Goal: Task Accomplishment & Management: Manage account settings

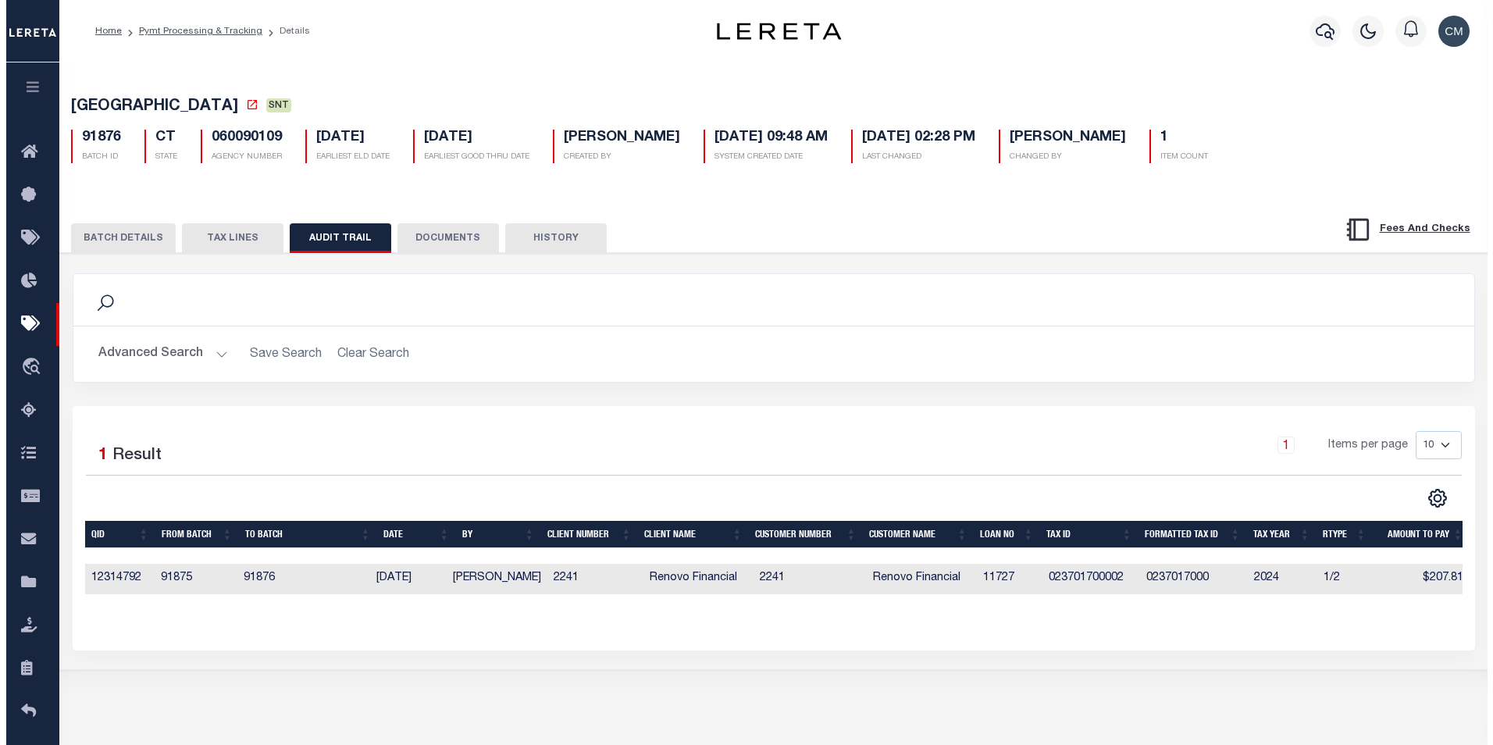
scroll to position [0, 7]
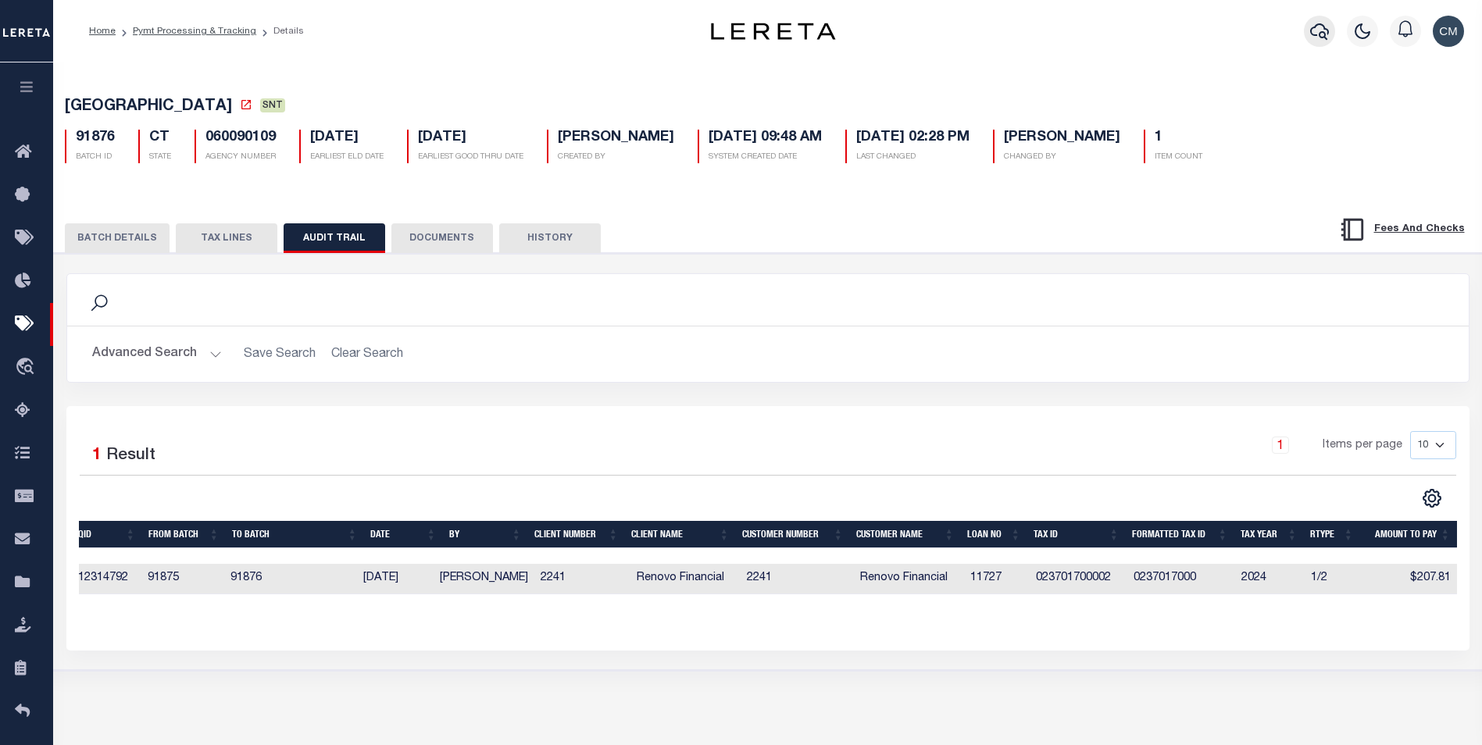
click at [1313, 35] on icon "button" at bounding box center [1319, 31] width 19 height 16
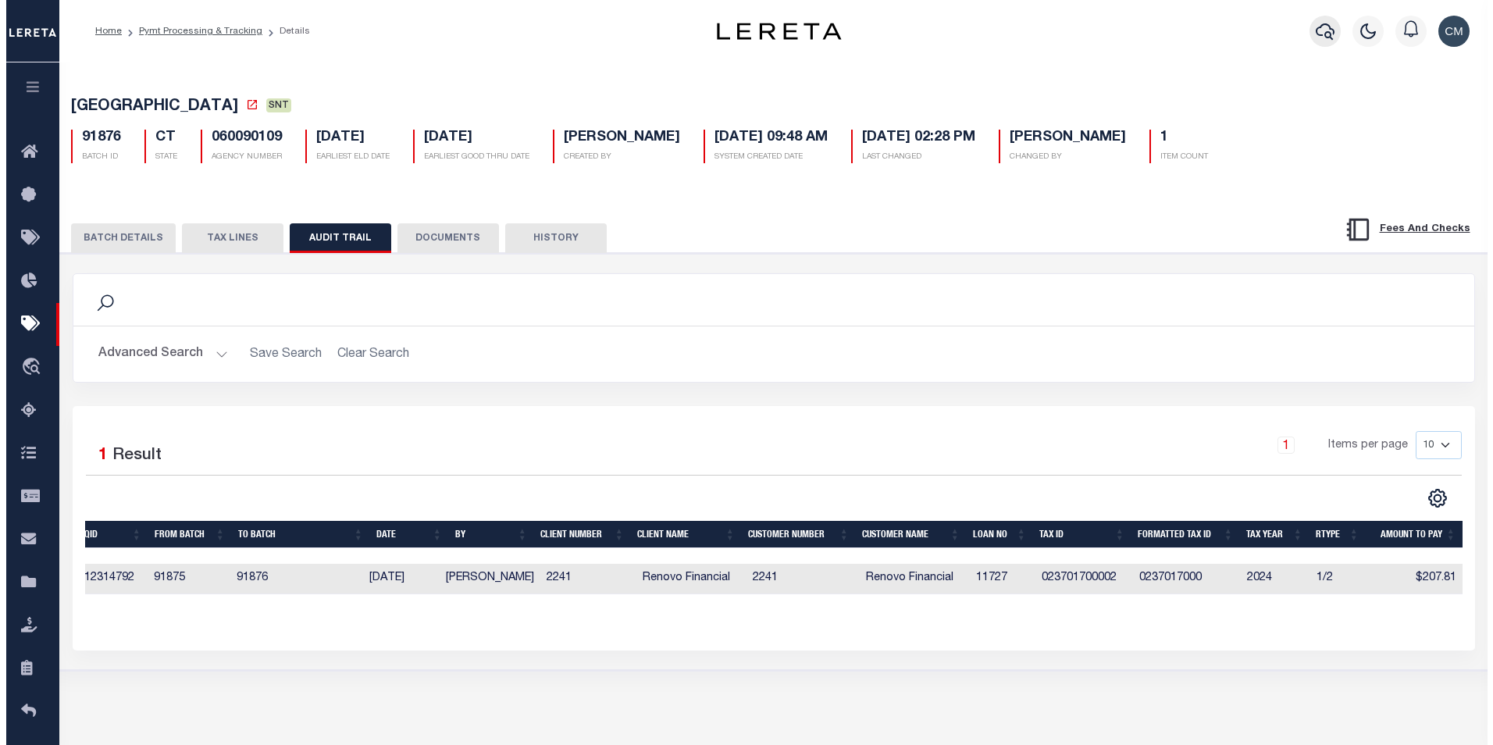
scroll to position [0, 0]
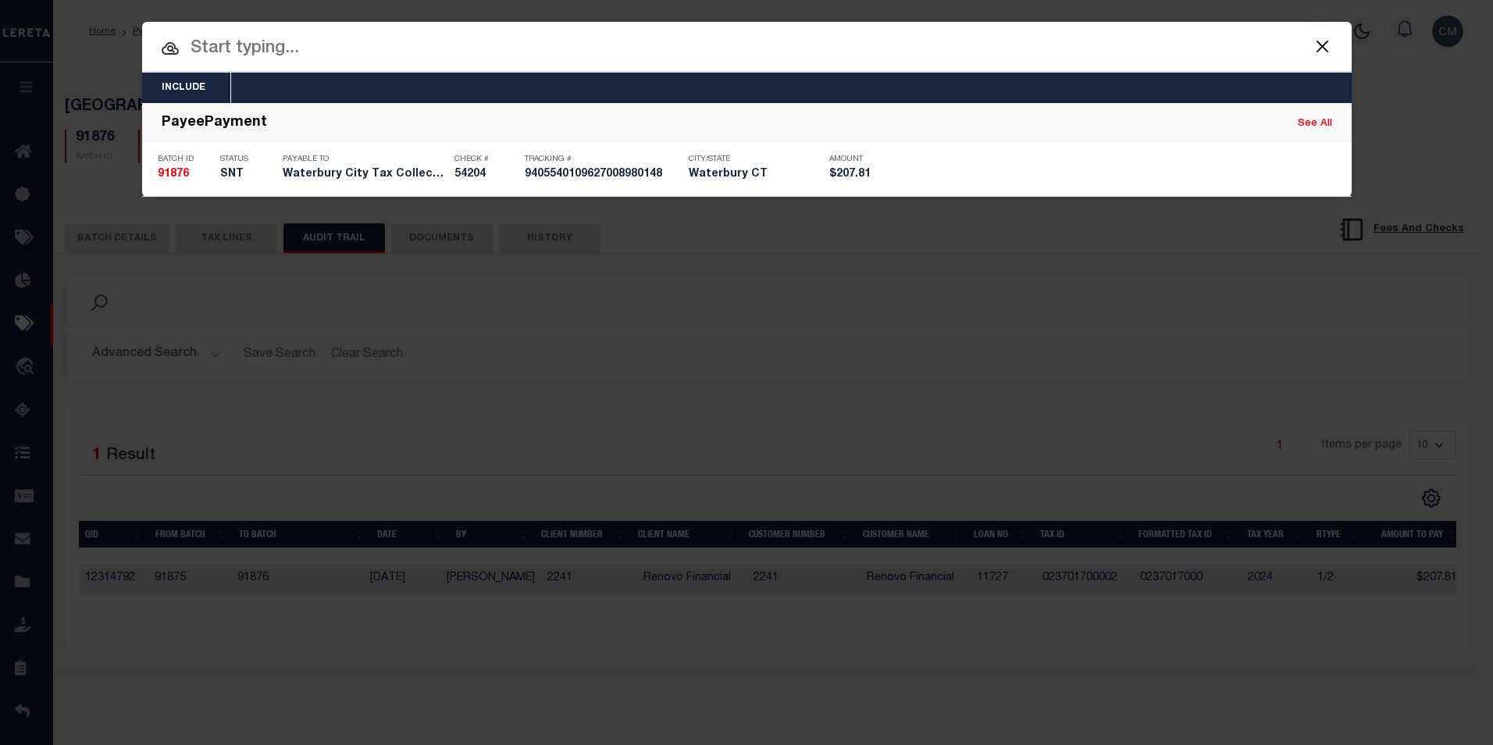
click at [945, 45] on input "text" at bounding box center [747, 48] width 1210 height 27
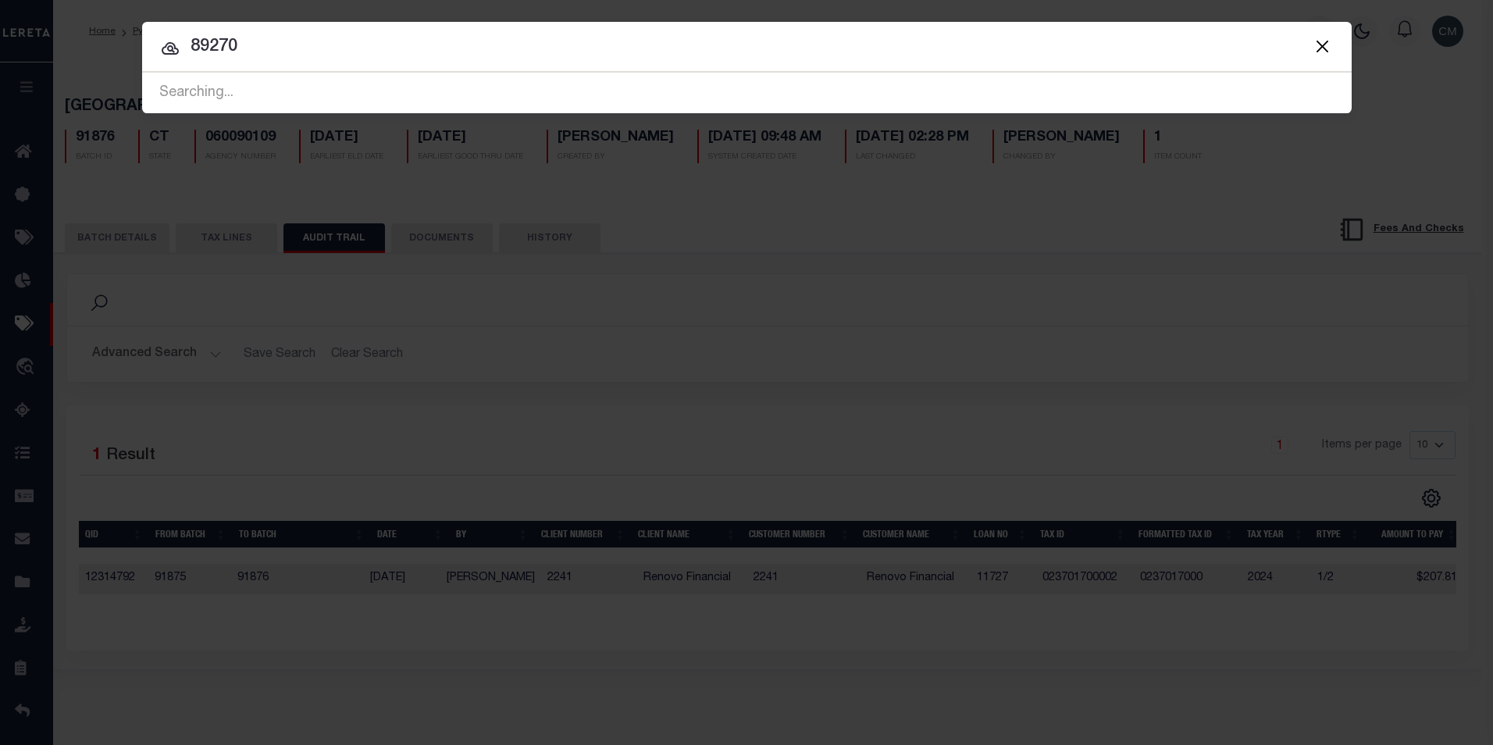
type input "89270"
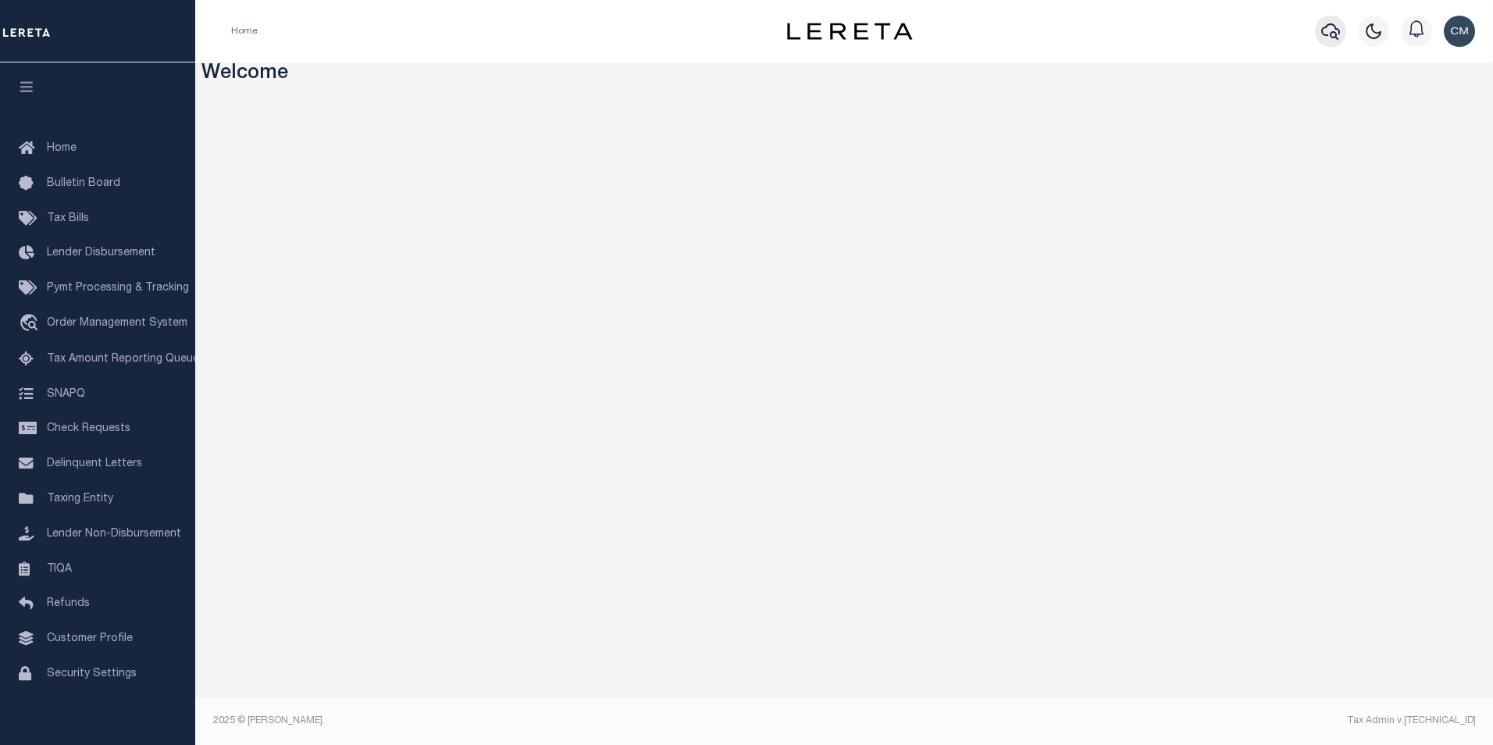
click at [1321, 37] on icon "button" at bounding box center [1330, 31] width 19 height 19
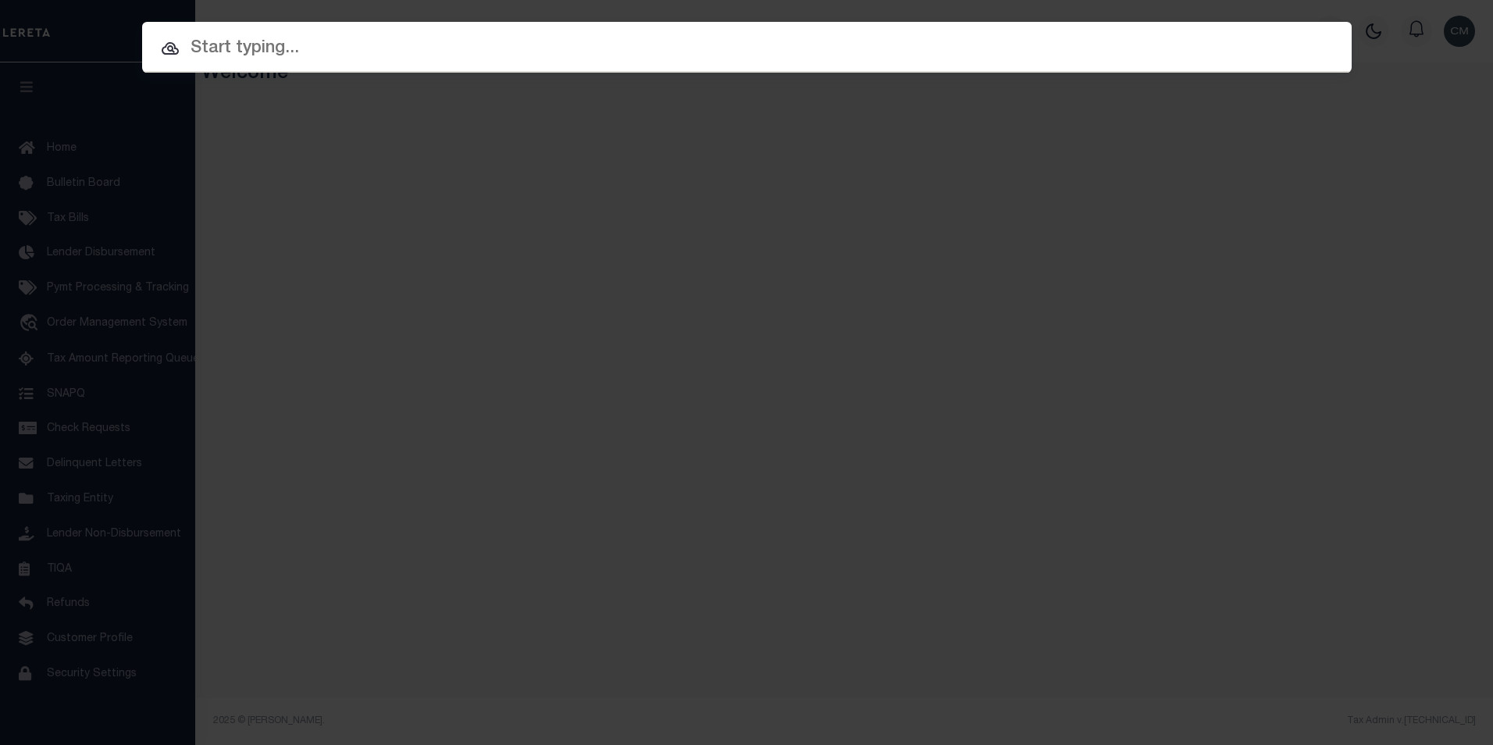
click at [734, 61] on input "text" at bounding box center [747, 48] width 1210 height 27
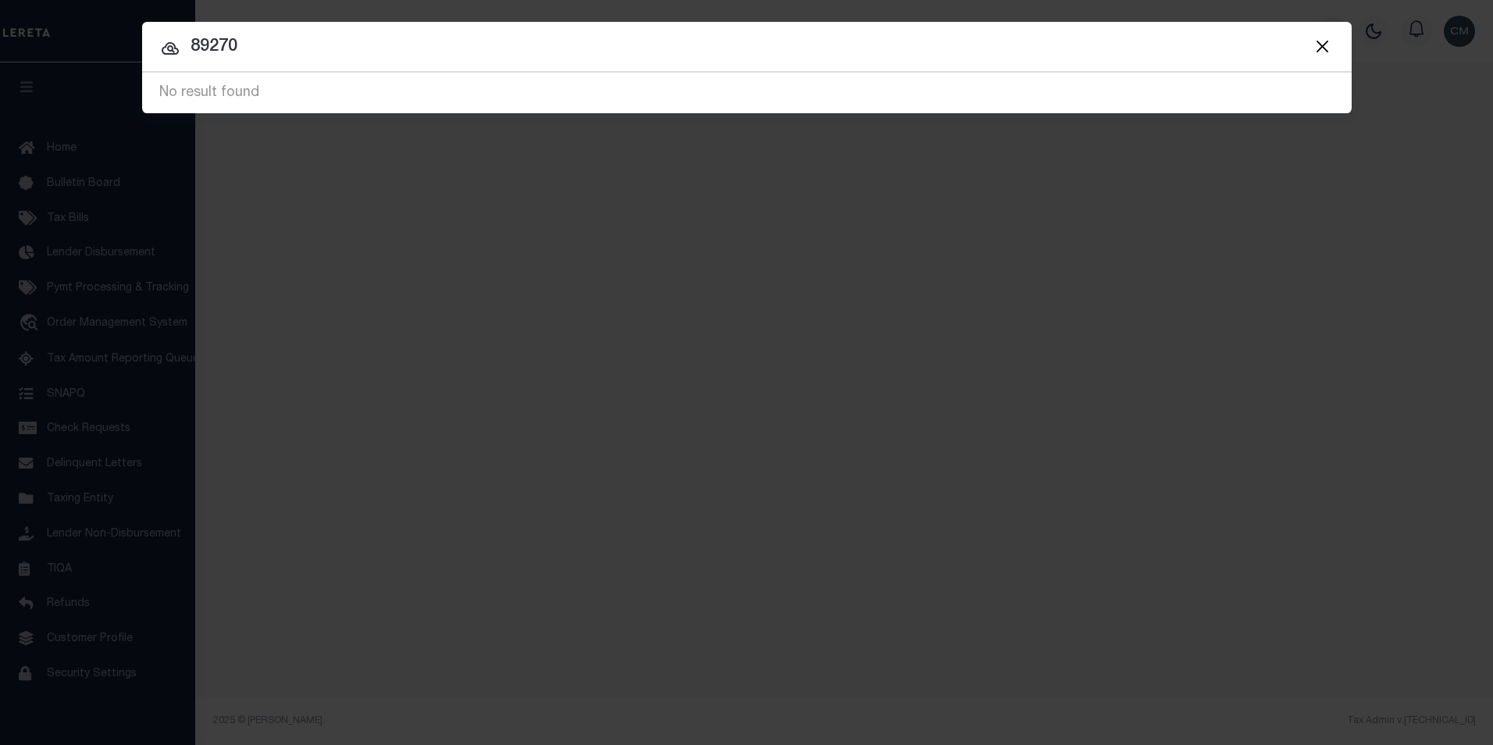
drag, startPoint x: 797, startPoint y: 50, endPoint x: 125, endPoint y: 118, distance: 675.8
click at [125, 118] on div "Include Loans TBM Customers Borrowers Payments (Lender Non-Disb) Payments (Lend…" at bounding box center [746, 372] width 1493 height 745
type input "89189"
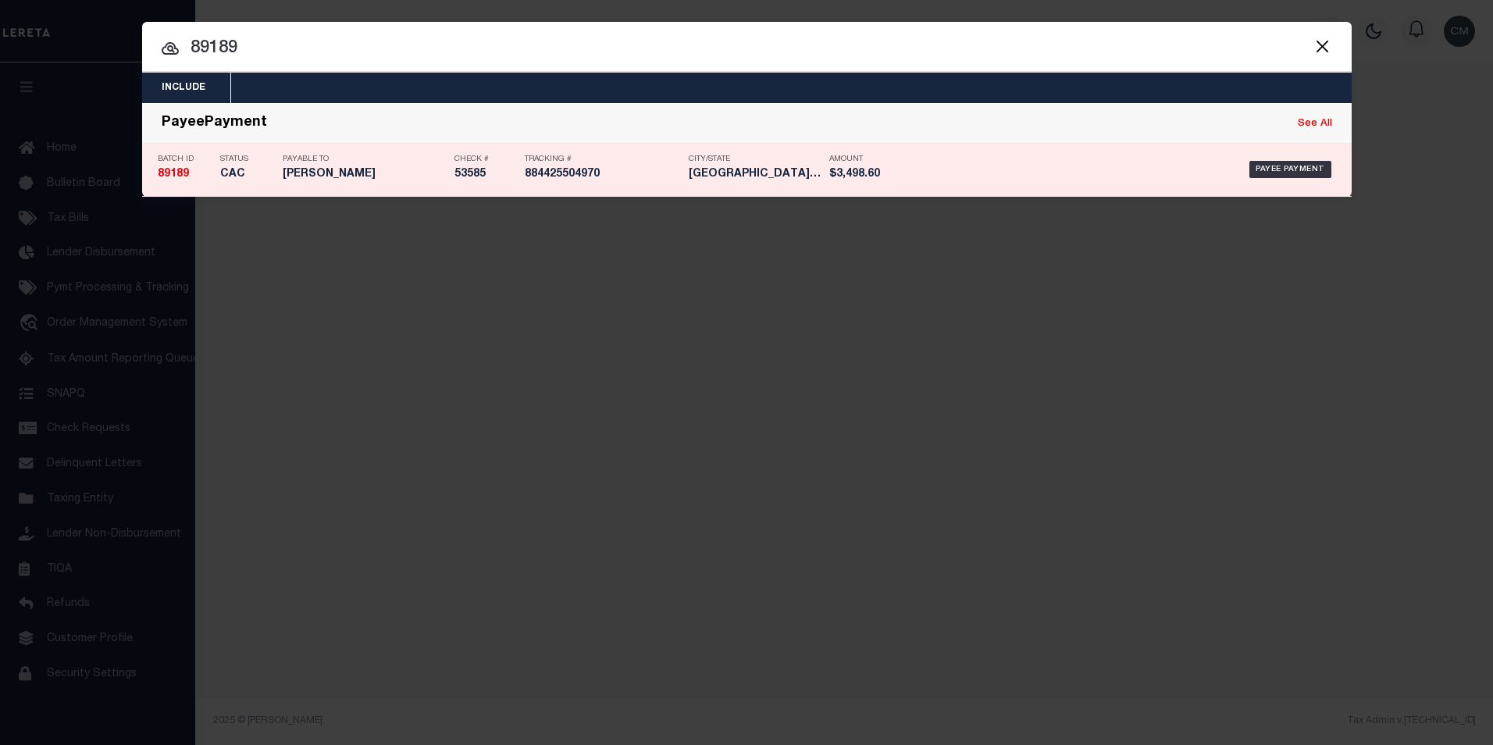
click at [485, 157] on p "Check #" at bounding box center [486, 159] width 62 height 9
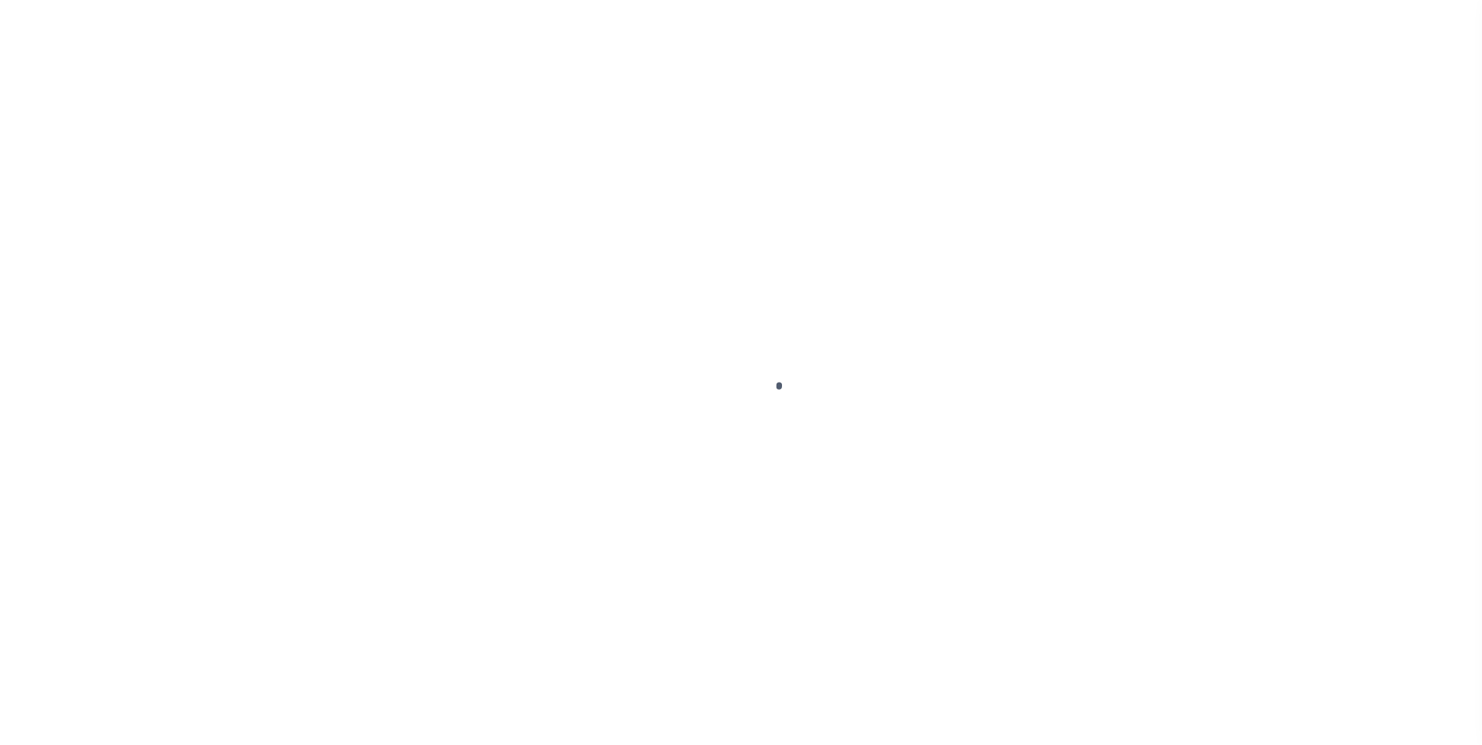
select select "CAC"
type input "09/16/2025"
type input "$3,498.6"
select select "CHK"
type input "53585"
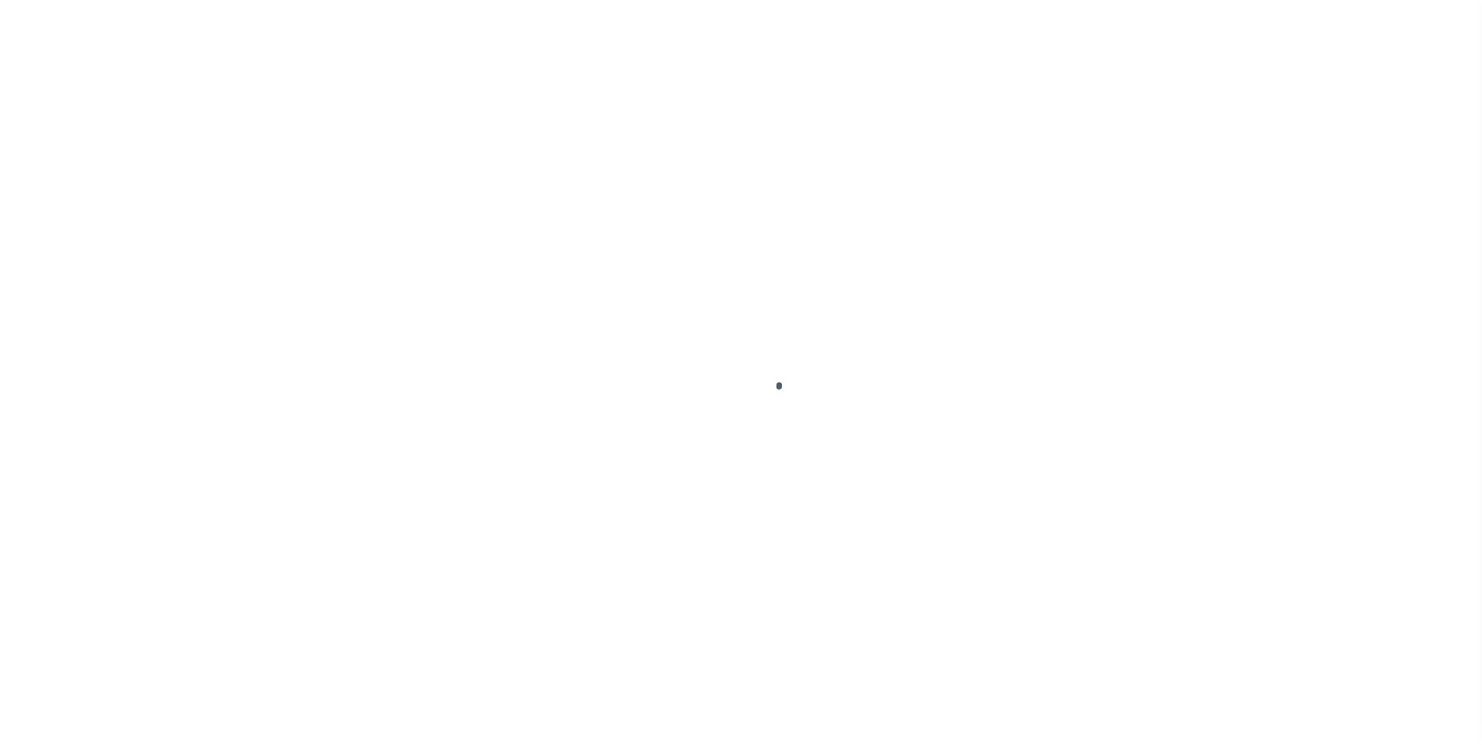
select select "[PERSON_NAME]"
type input "[DATE]"
checkbox input "true"
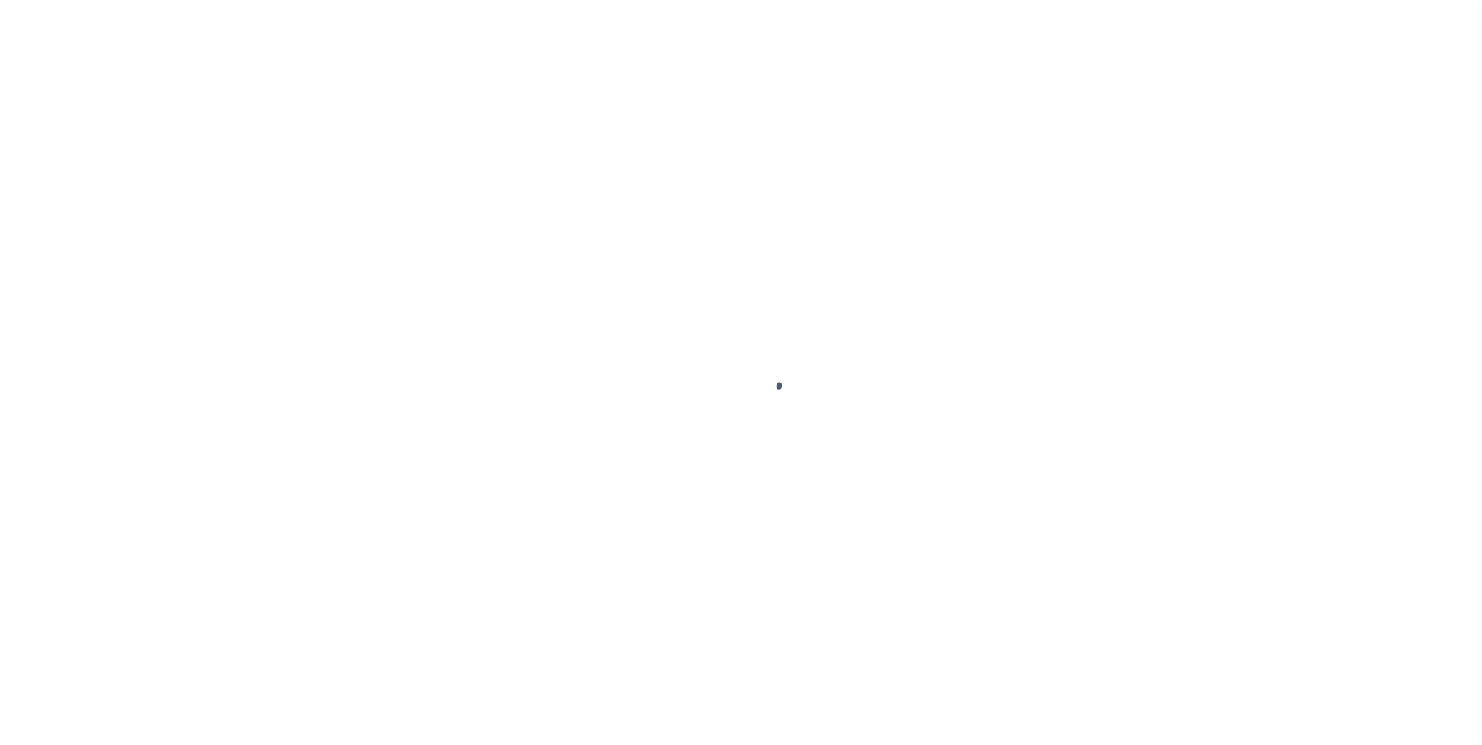
select select "FDX"
type input "09/16/2025"
type input "$9.65"
type input "884425504970"
type input "N"
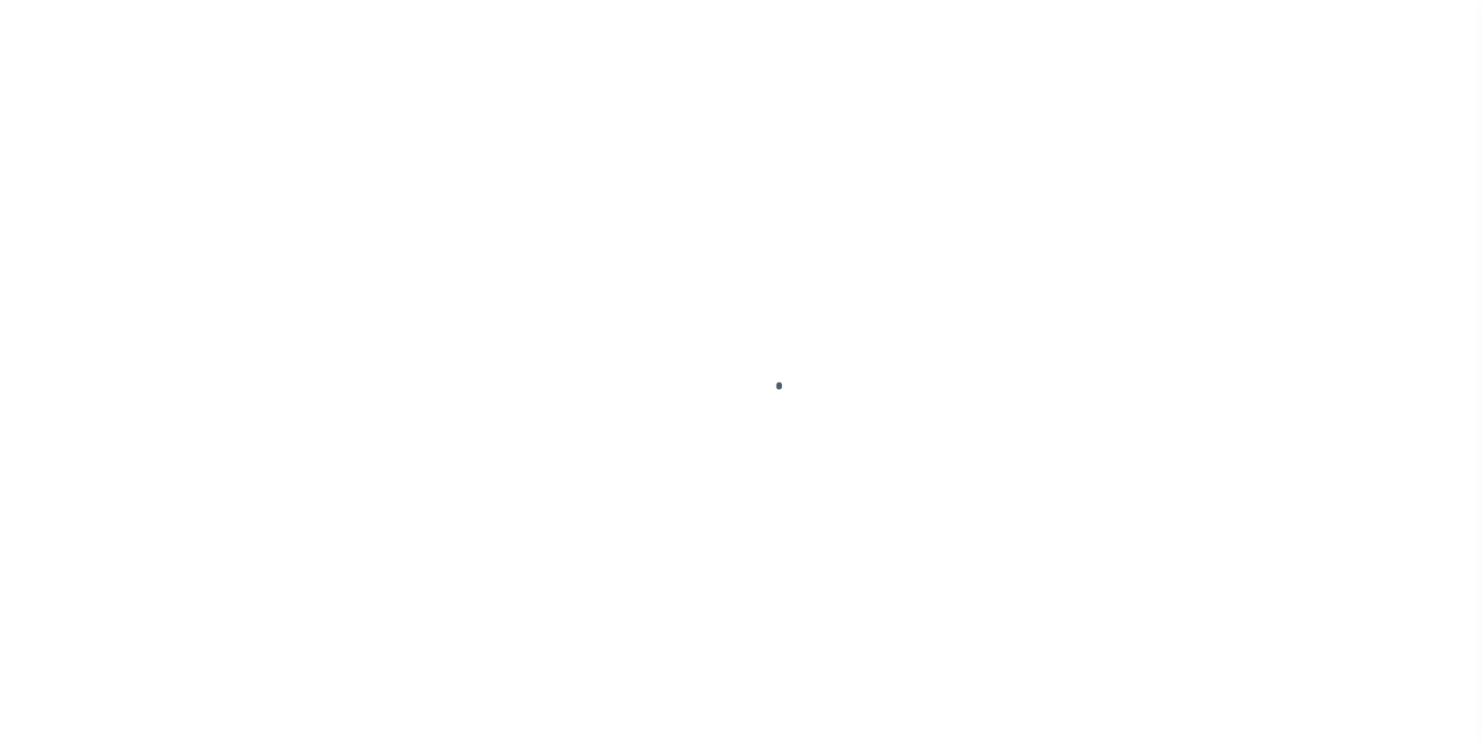
radio input "true"
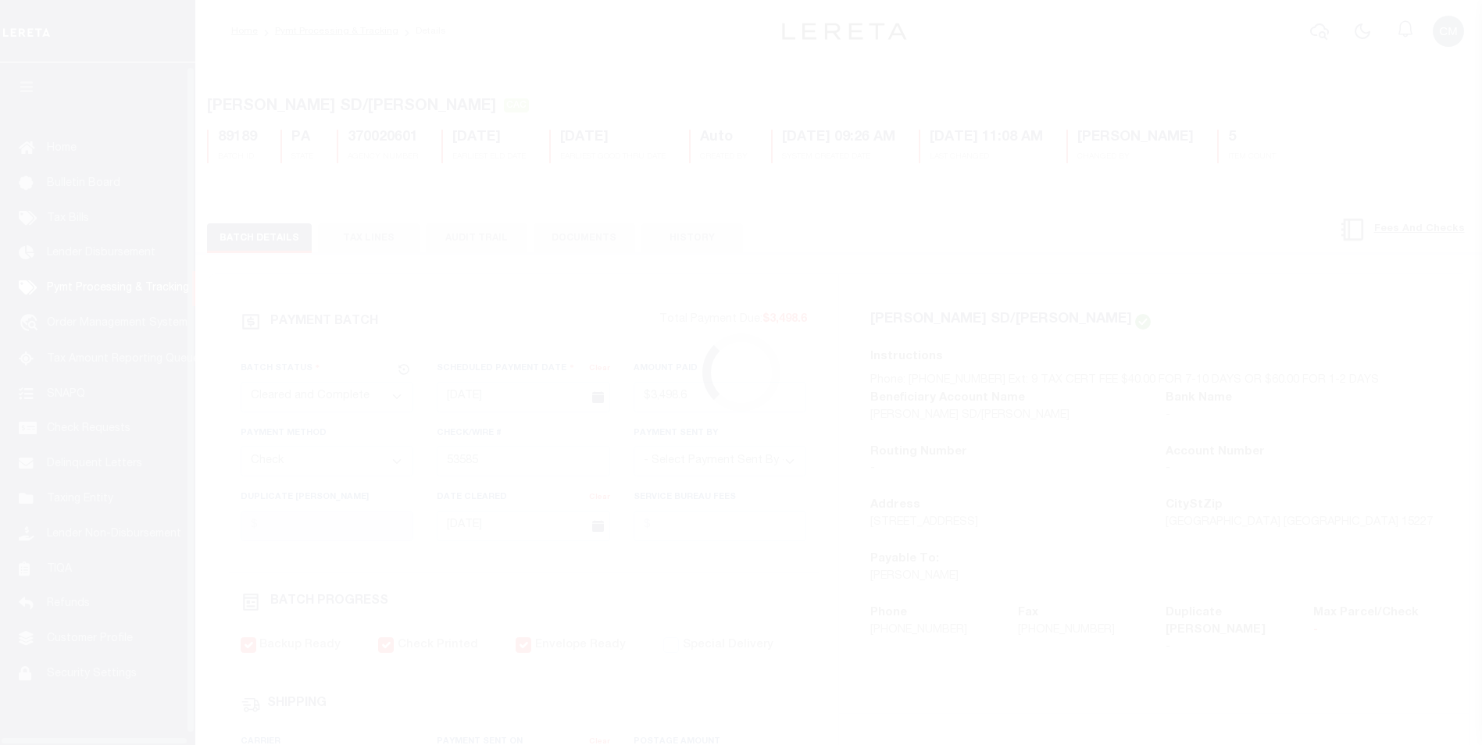
scroll to position [16, 0]
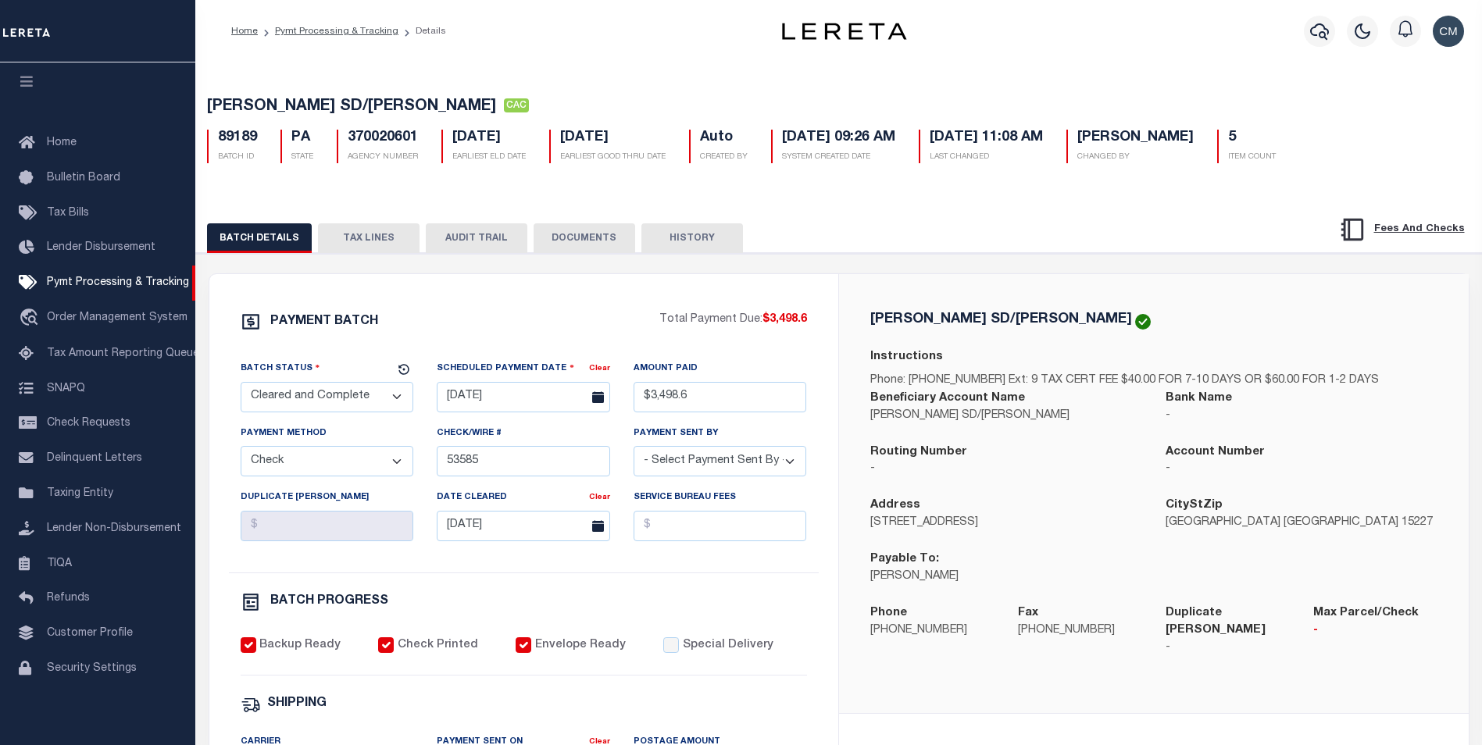
click at [483, 237] on button "AUDIT TRAIL" at bounding box center [477, 238] width 102 height 30
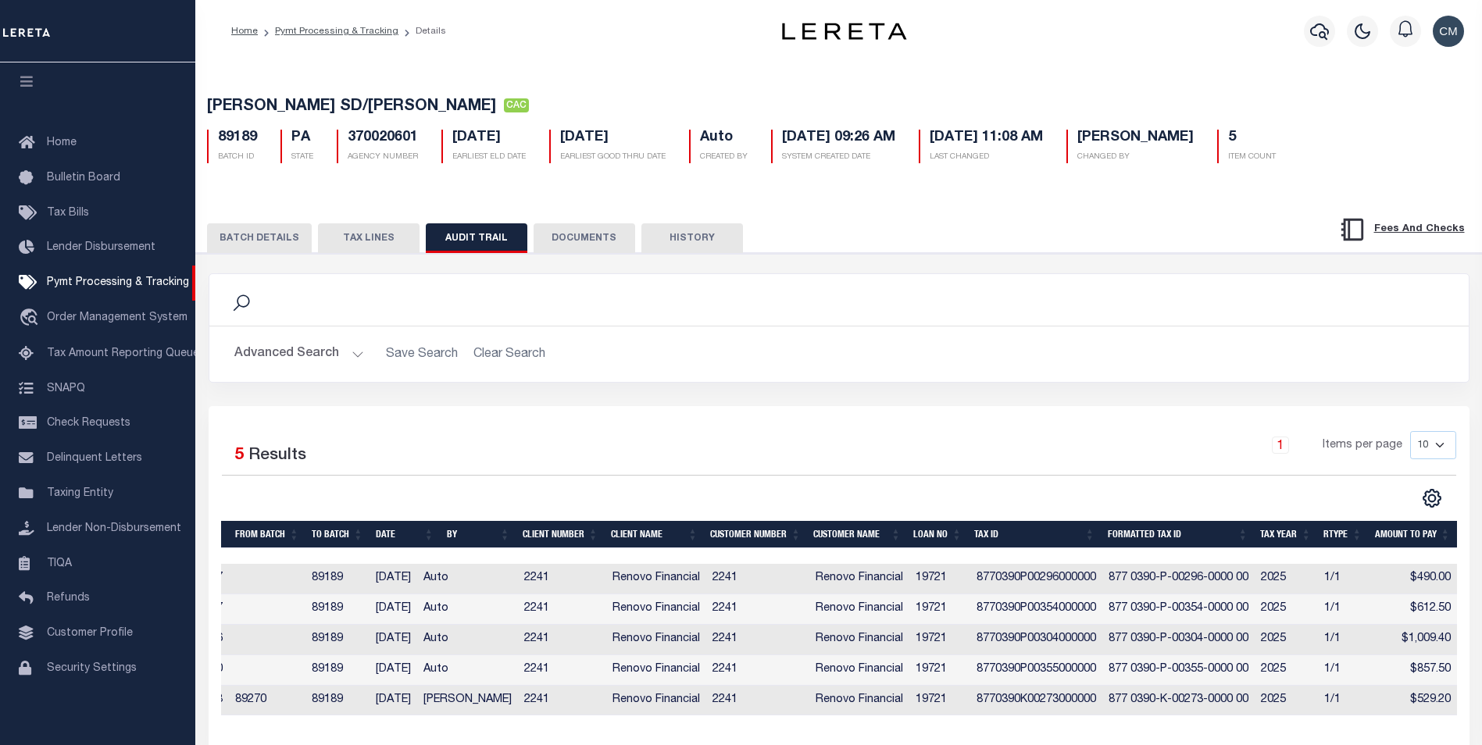
scroll to position [0, 0]
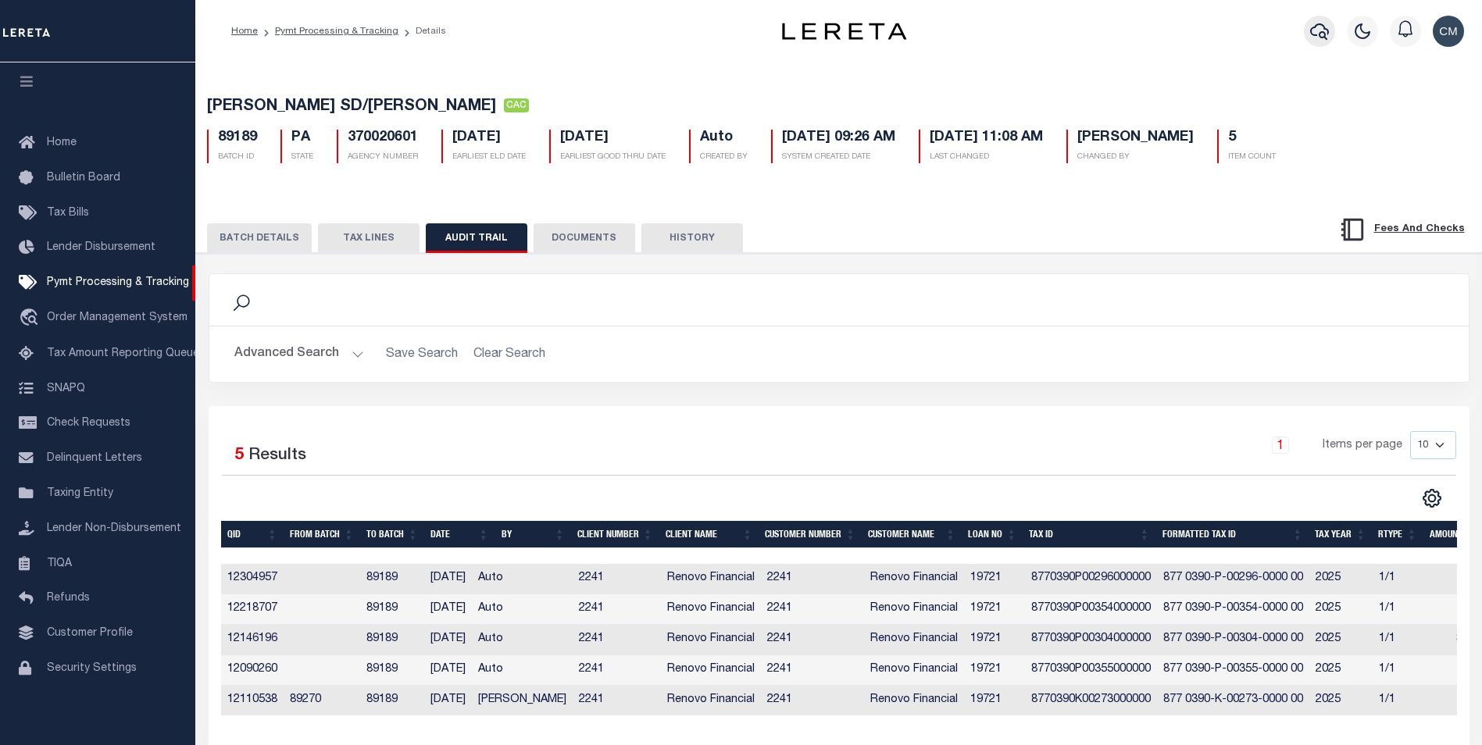
click at [1317, 34] on icon "button" at bounding box center [1319, 31] width 19 height 19
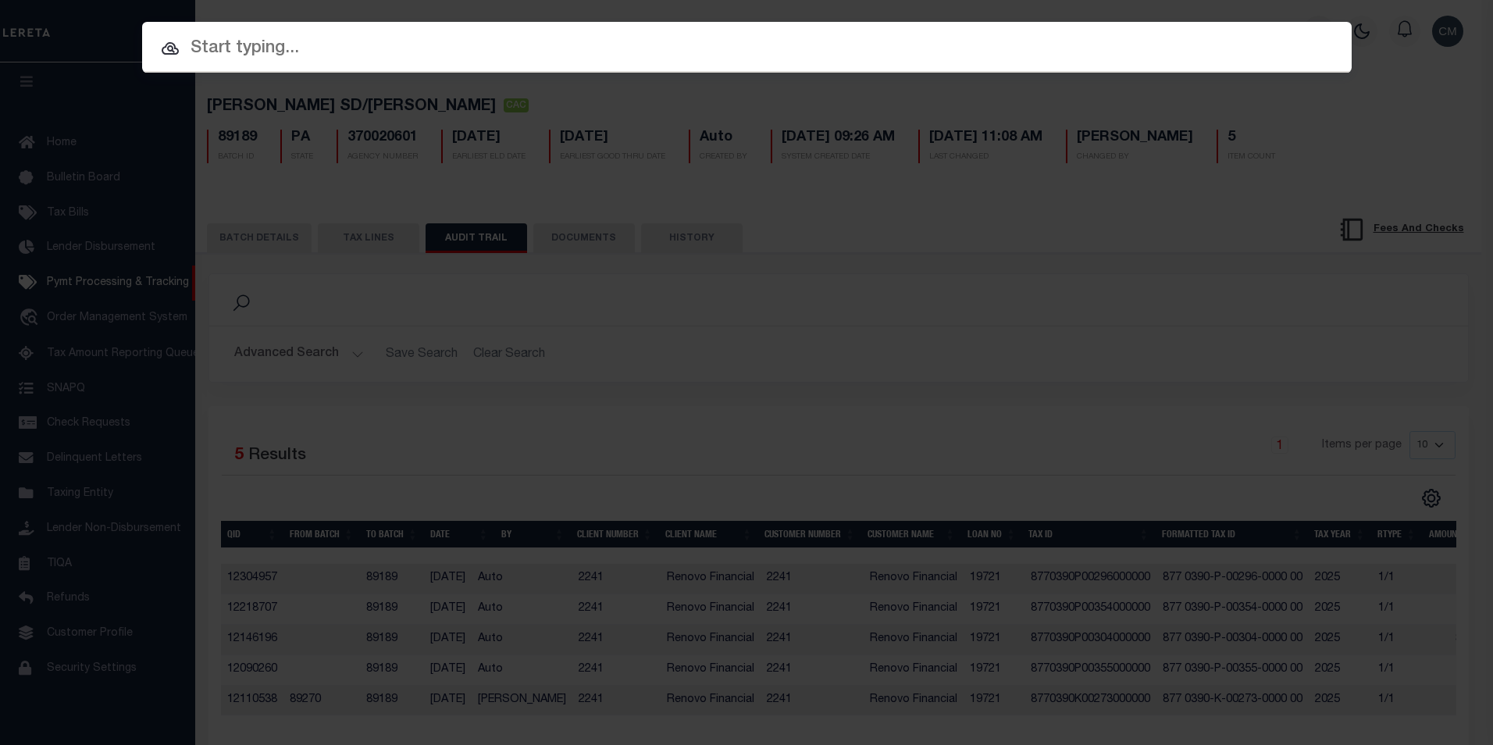
click at [1084, 50] on input "text" at bounding box center [747, 48] width 1210 height 27
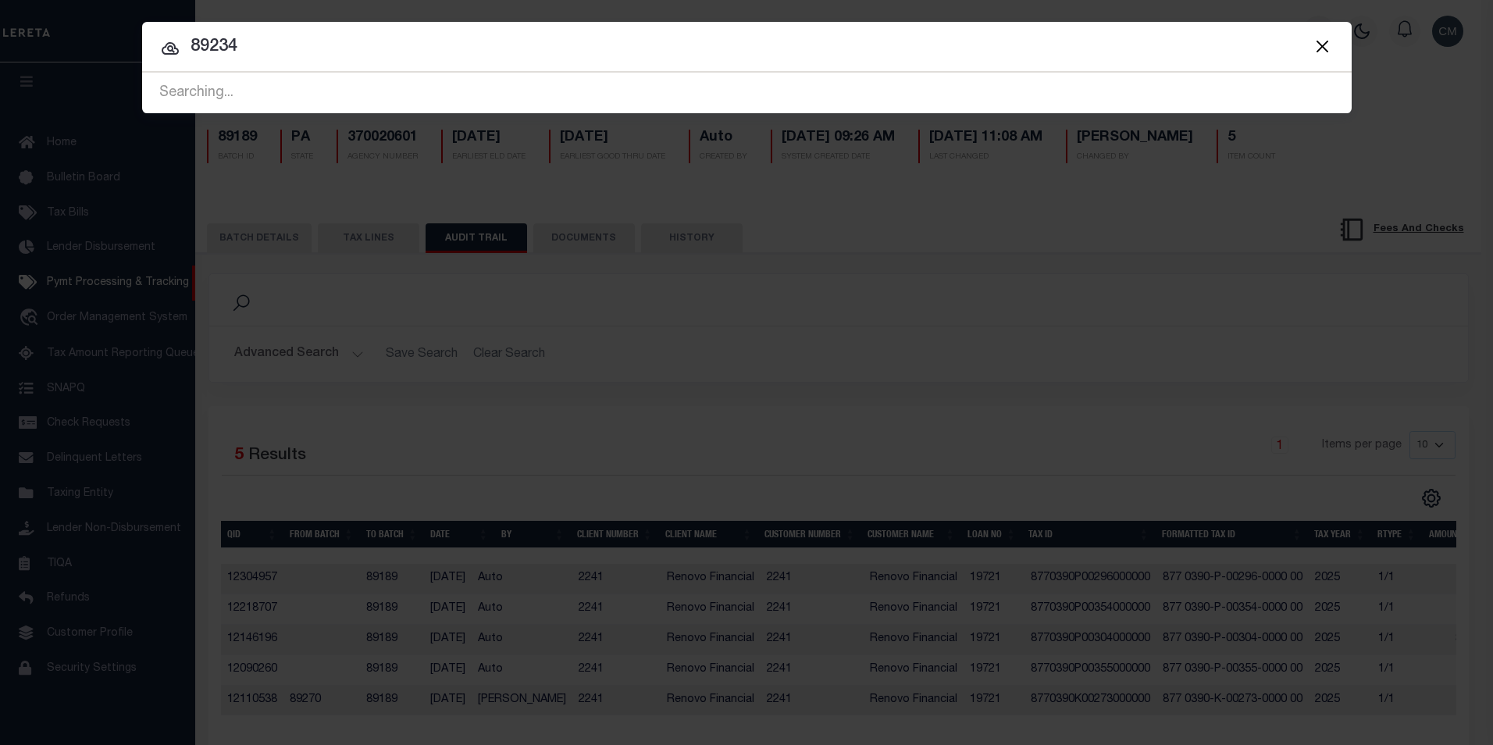
type input "89234"
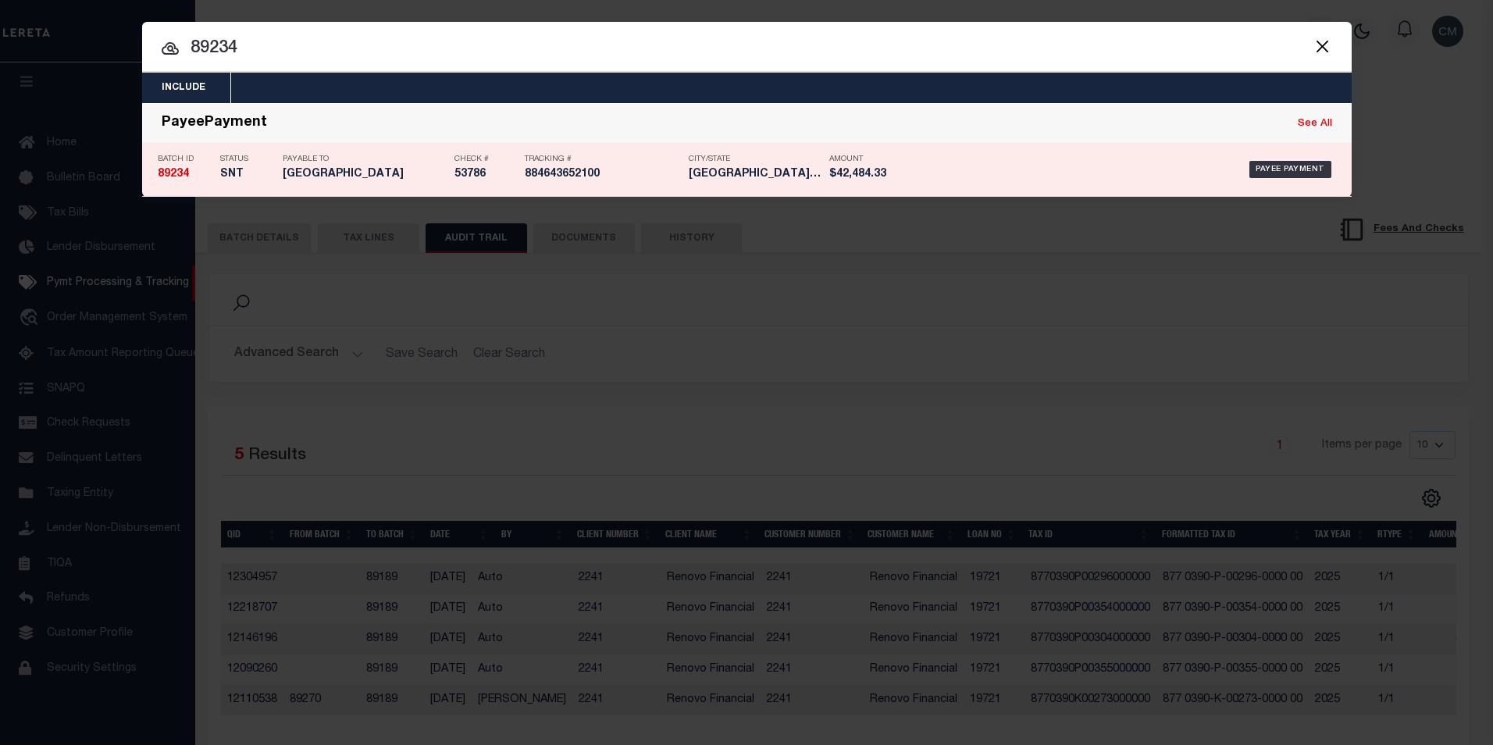
click at [691, 163] on p "City/State" at bounding box center [755, 159] width 133 height 9
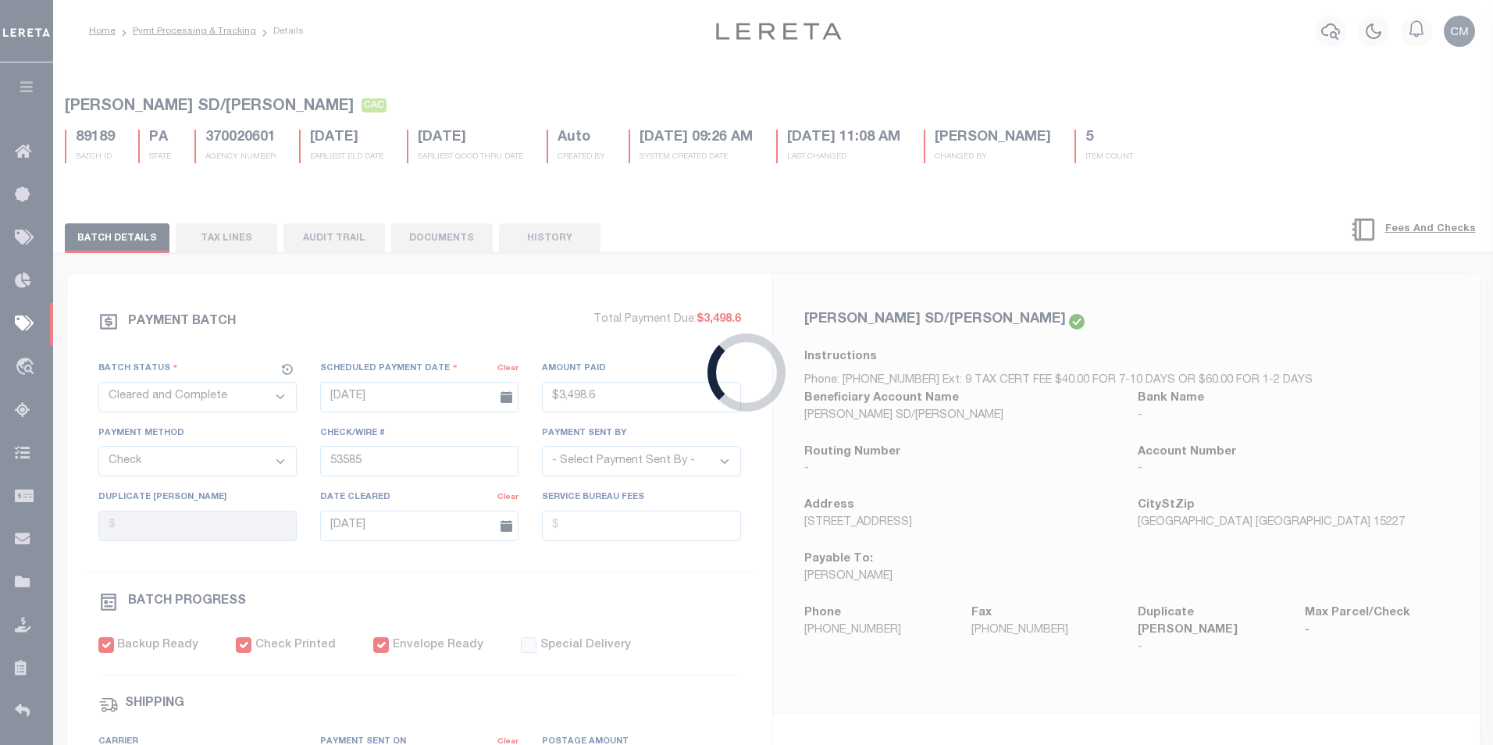
select select "SNT"
type input "09/24/2025"
type input "$42,484.33"
type input "53786"
select select "[PERSON_NAME]"
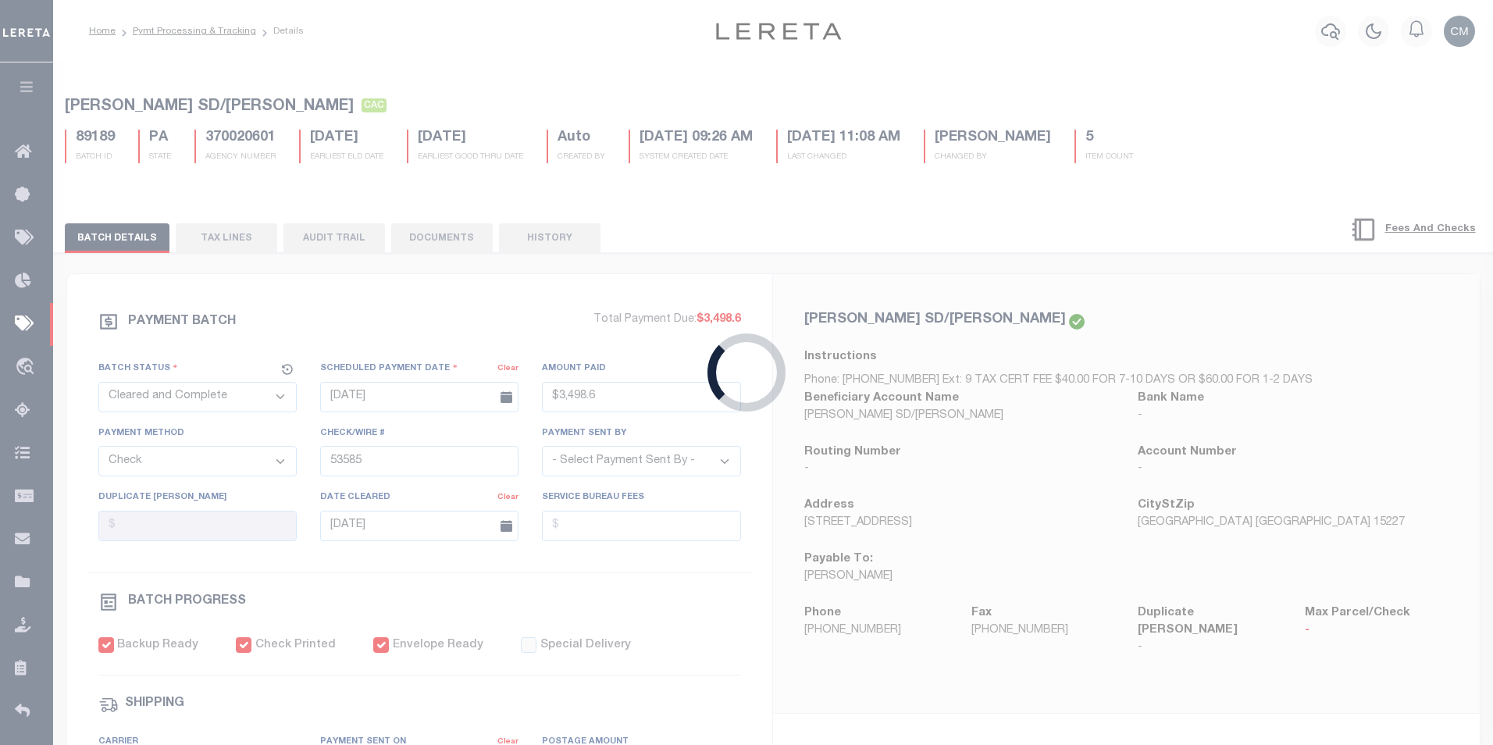
type input "09/24/2025"
type input "$9.65"
type input "884643652100"
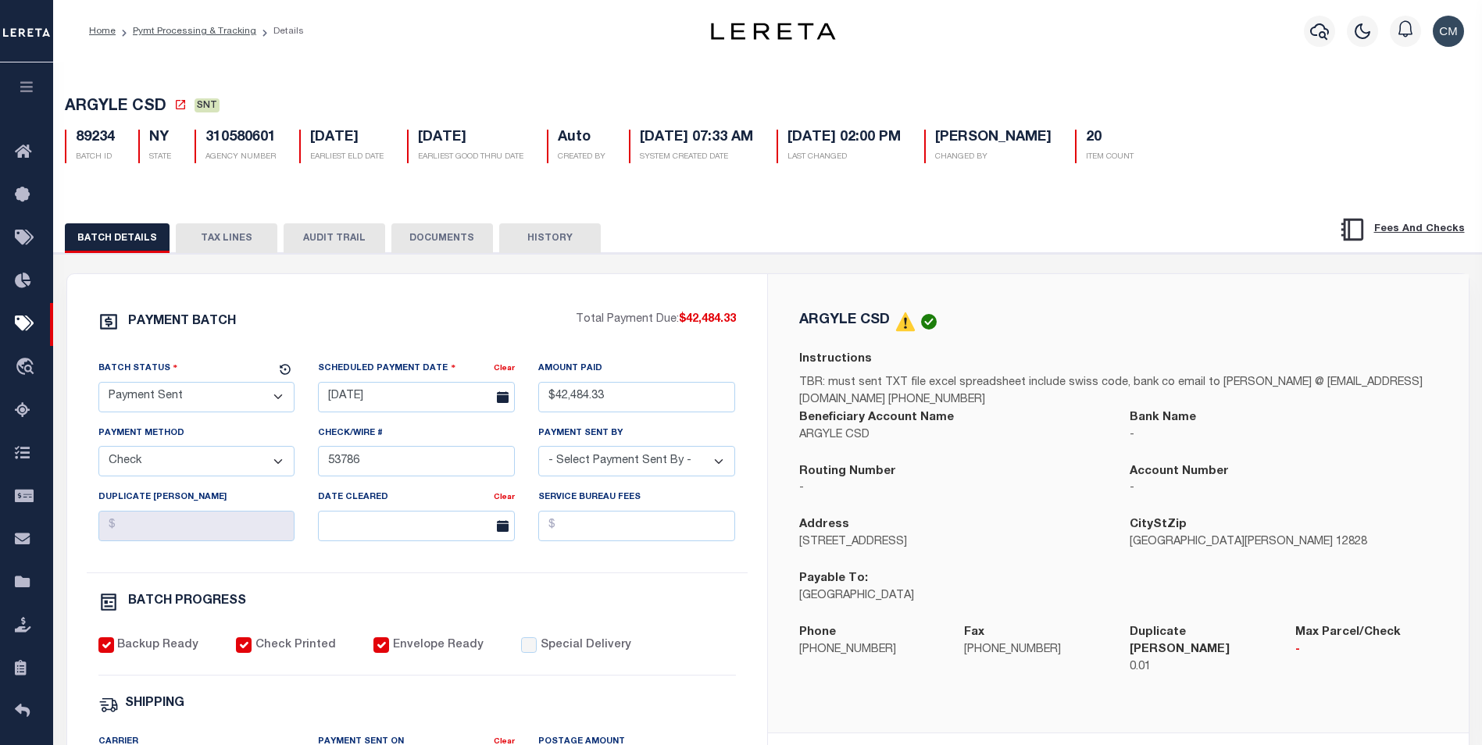
click at [330, 247] on button "AUDIT TRAIL" at bounding box center [334, 238] width 102 height 30
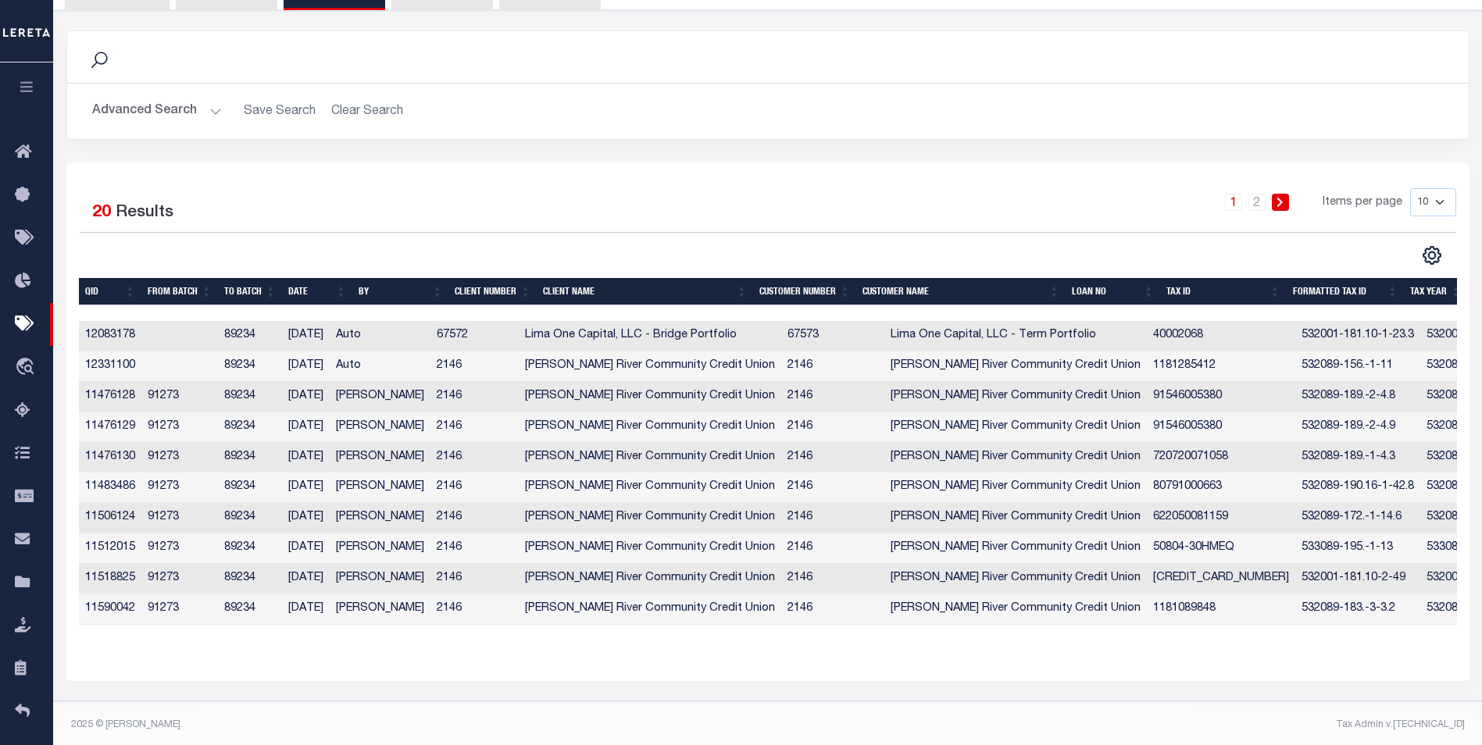
scroll to position [261, 0]
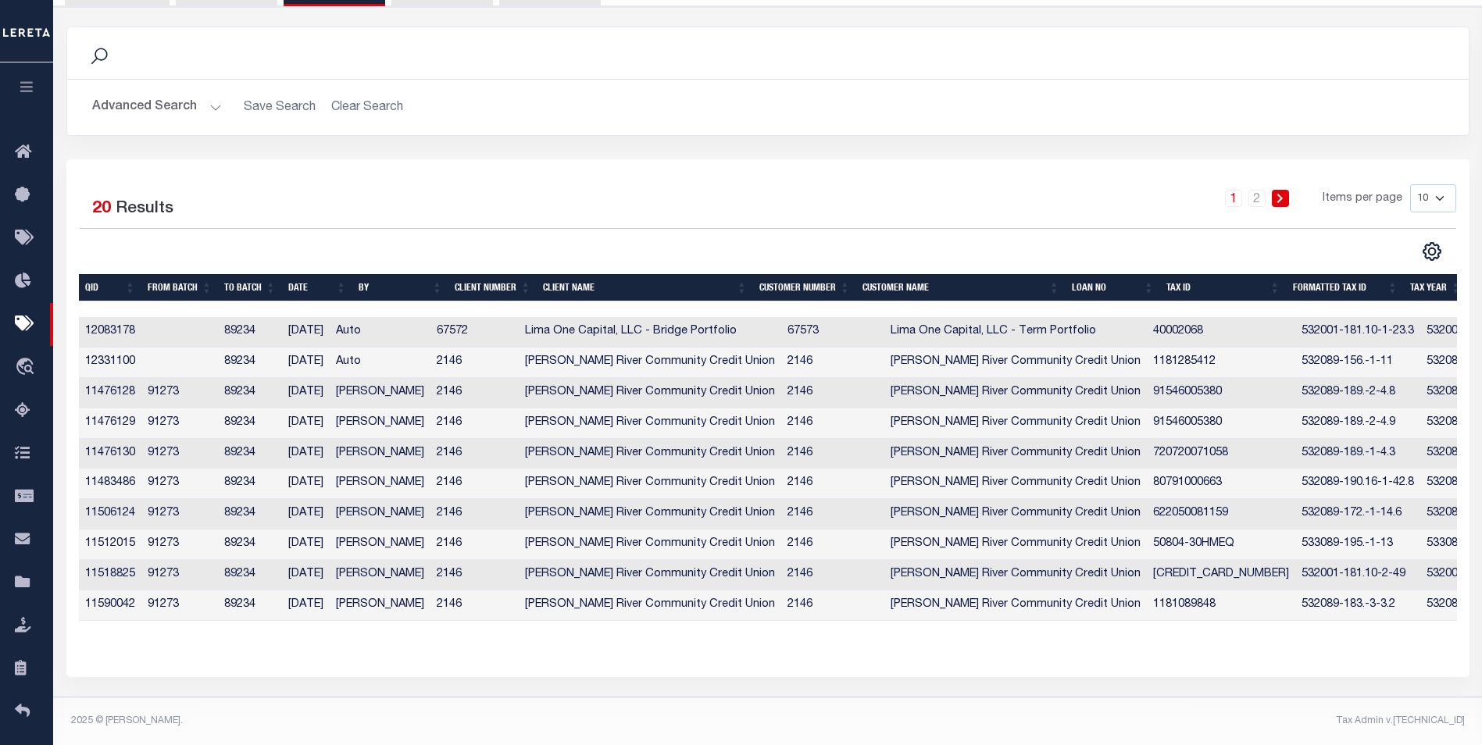
drag, startPoint x: 647, startPoint y: 622, endPoint x: 726, endPoint y: 623, distance: 78.9
click at [726, 623] on div "QID FROM BATCH TO BATCH DATE BY CLIENT NUMBER CLIENT NAME CUSTOMER NUMBER Custo…" at bounding box center [768, 460] width 1378 height 372
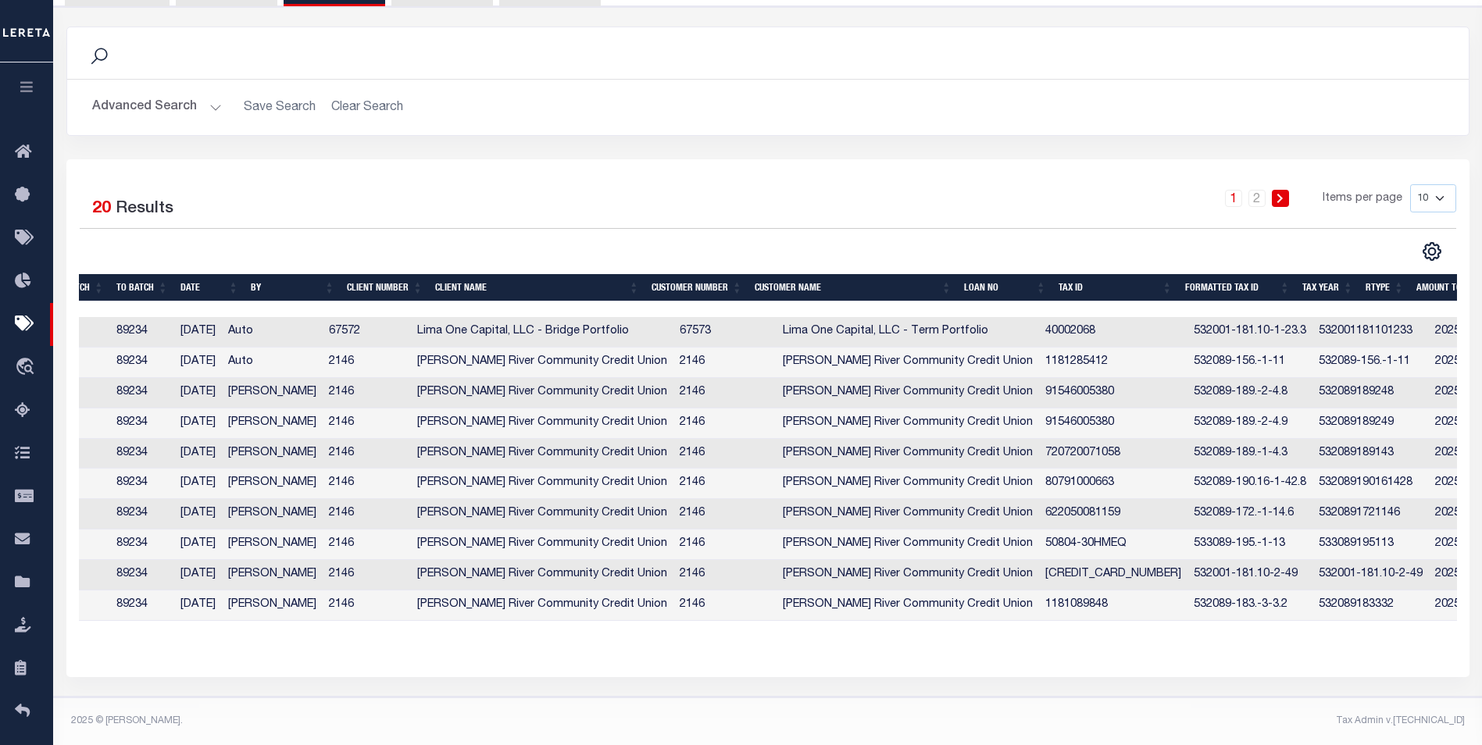
scroll to position [0, 0]
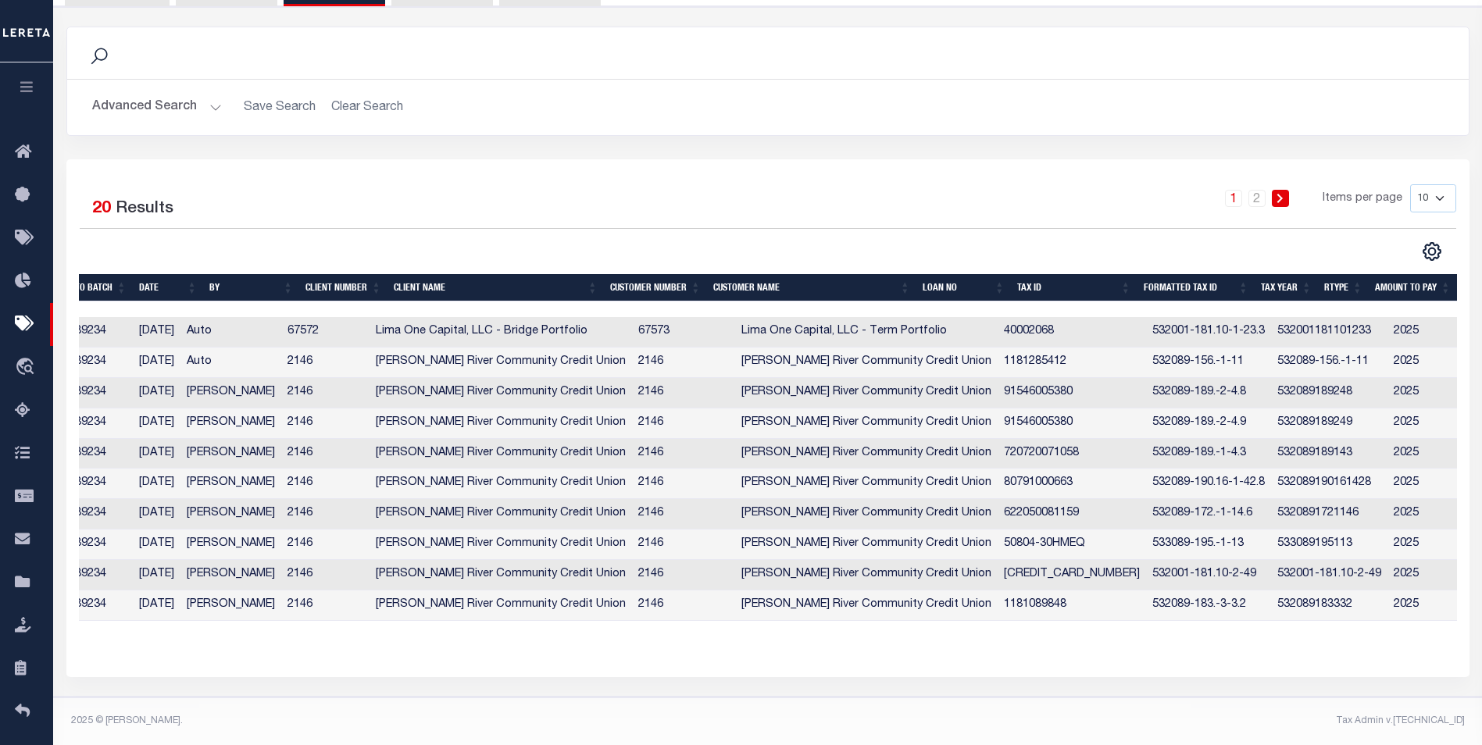
click at [1433, 187] on select "10 25 50 100" at bounding box center [1433, 198] width 46 height 28
select select "100"
click at [1410, 184] on select "10 25 50 100" at bounding box center [1433, 198] width 46 height 28
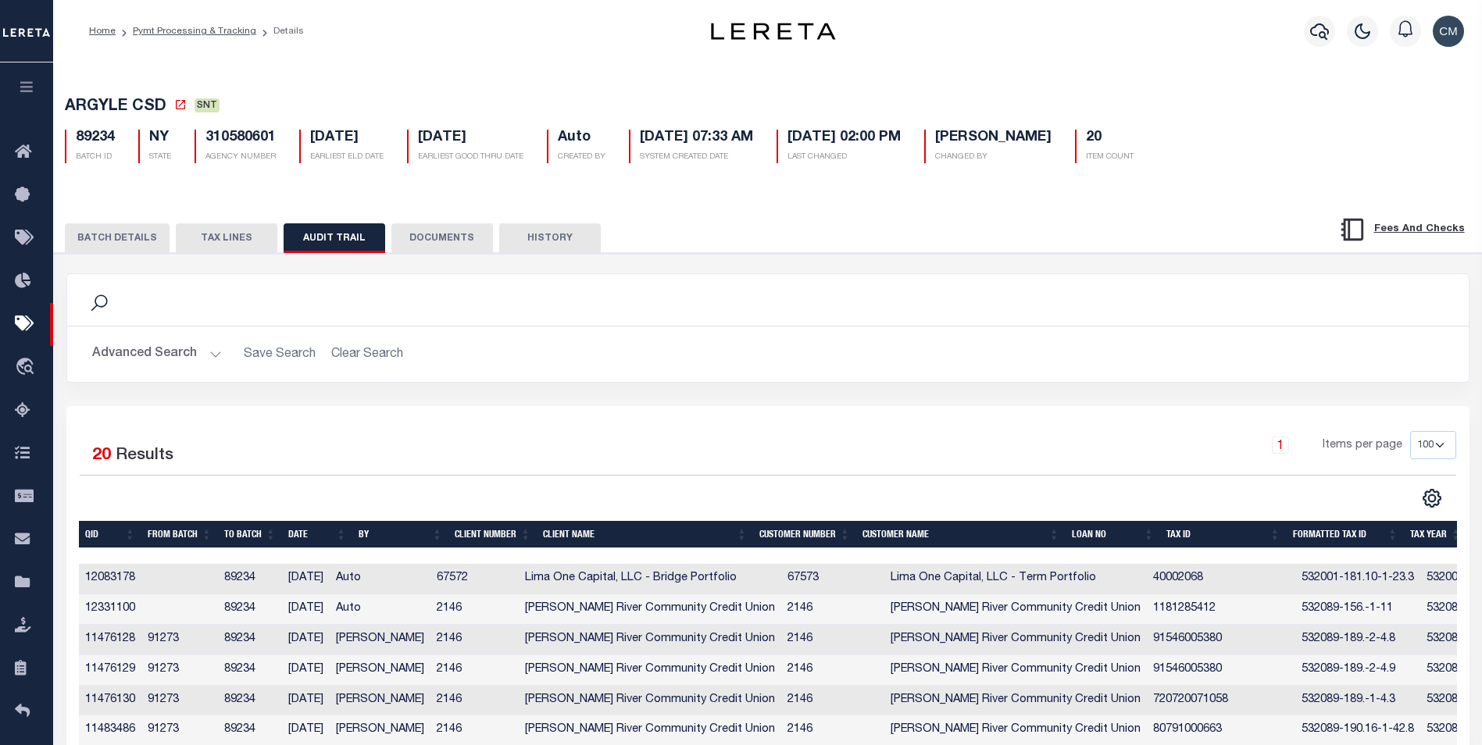
click at [1303, 40] on div at bounding box center [1319, 31] width 43 height 55
click at [1309, 39] on button "button" at bounding box center [1318, 31] width 31 height 31
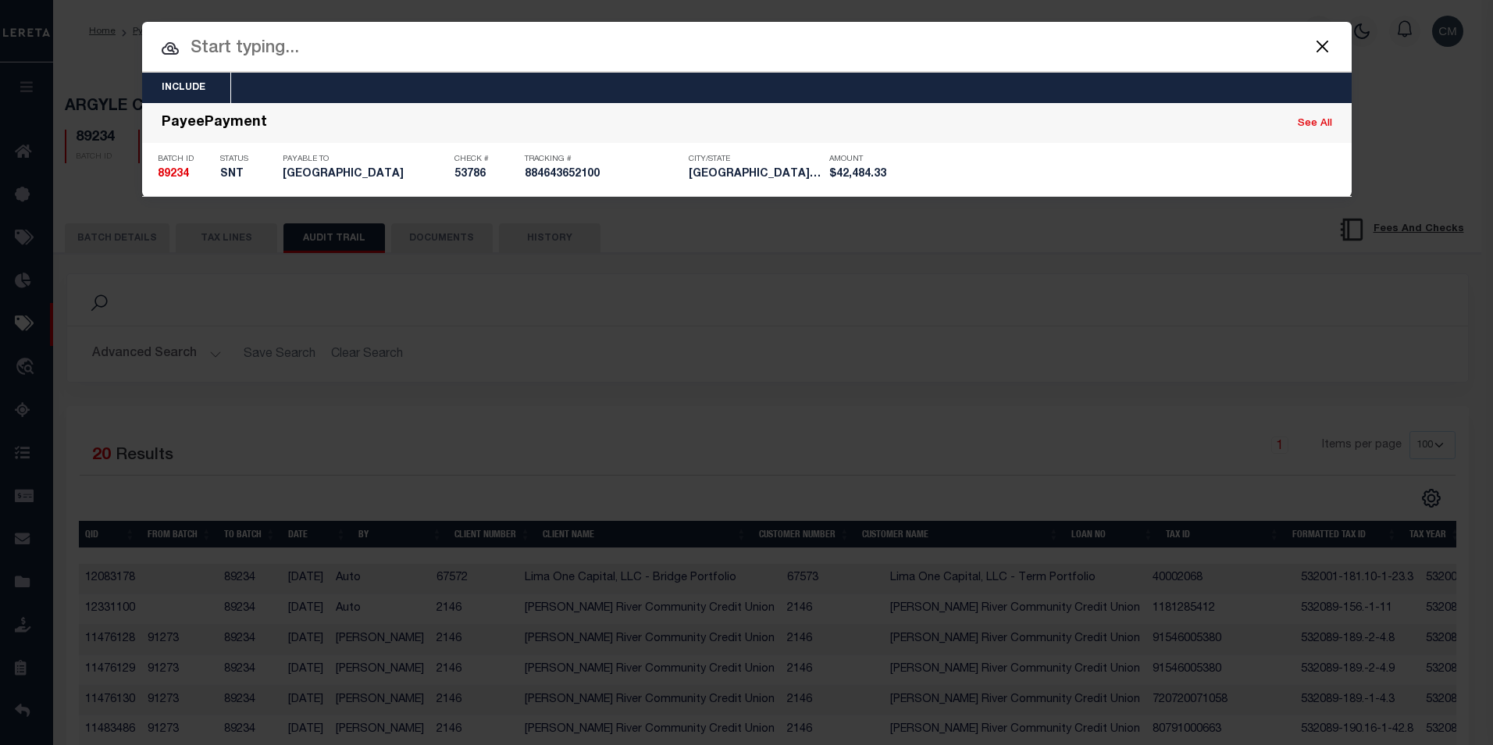
click at [675, 42] on input "text" at bounding box center [747, 48] width 1210 height 27
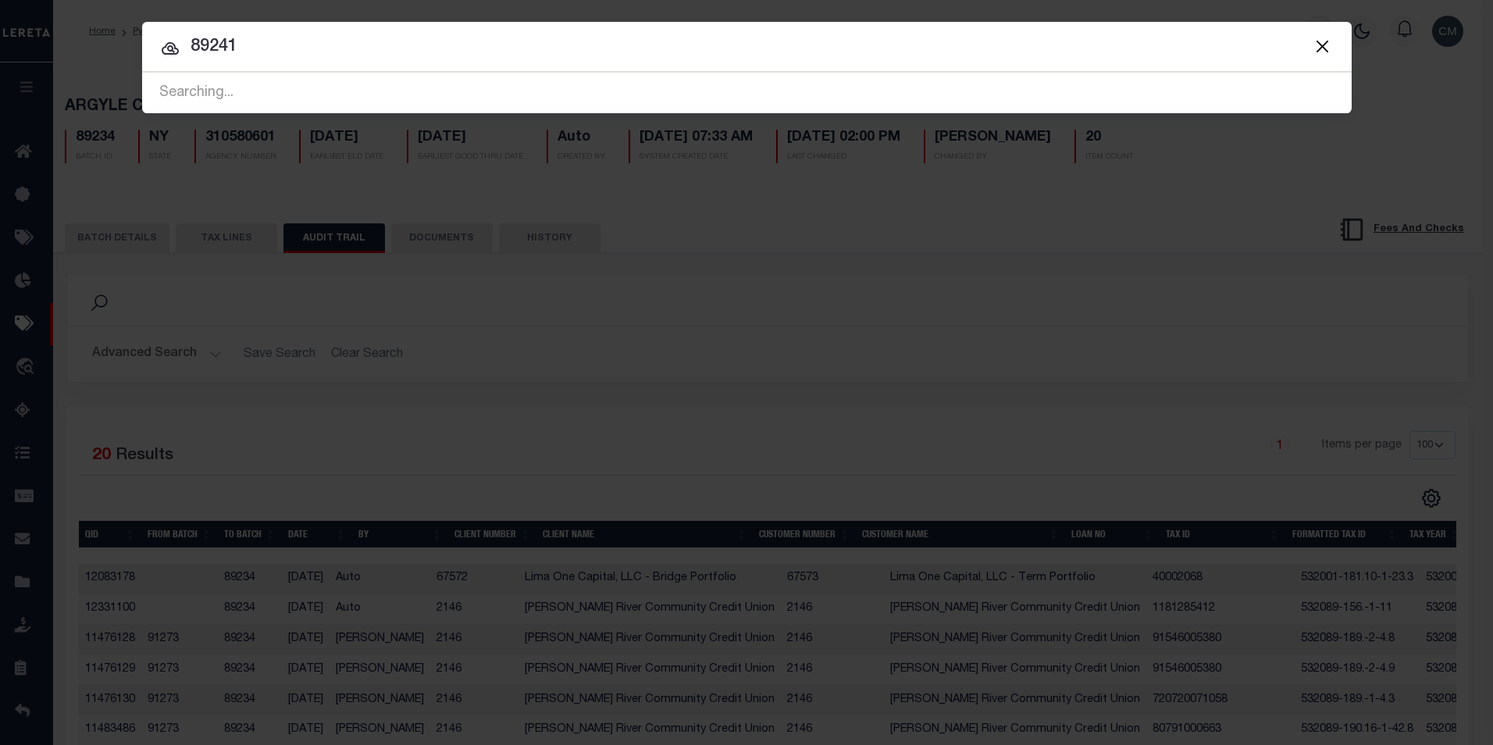
type input "89241"
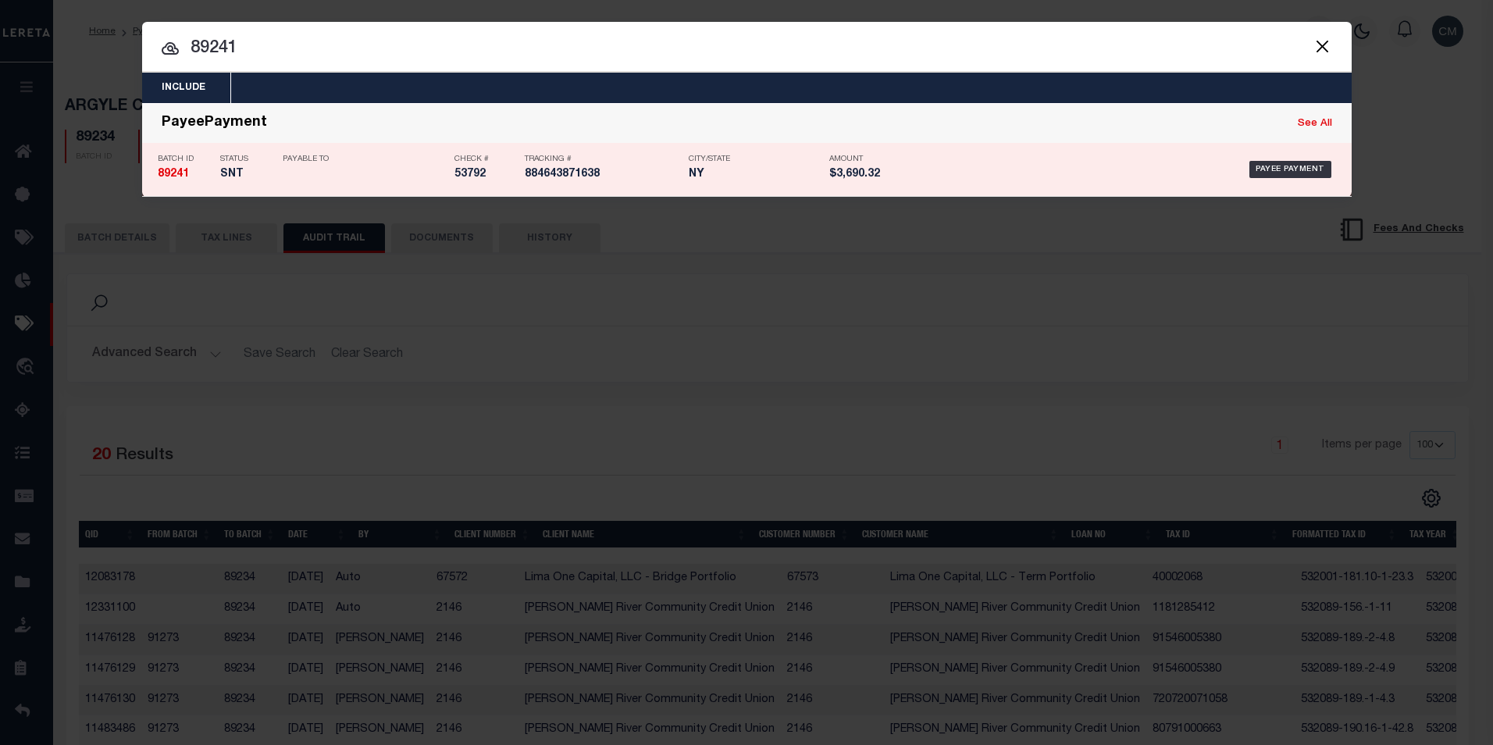
click at [656, 166] on div "Tracking # 884643871638" at bounding box center [603, 169] width 156 height 45
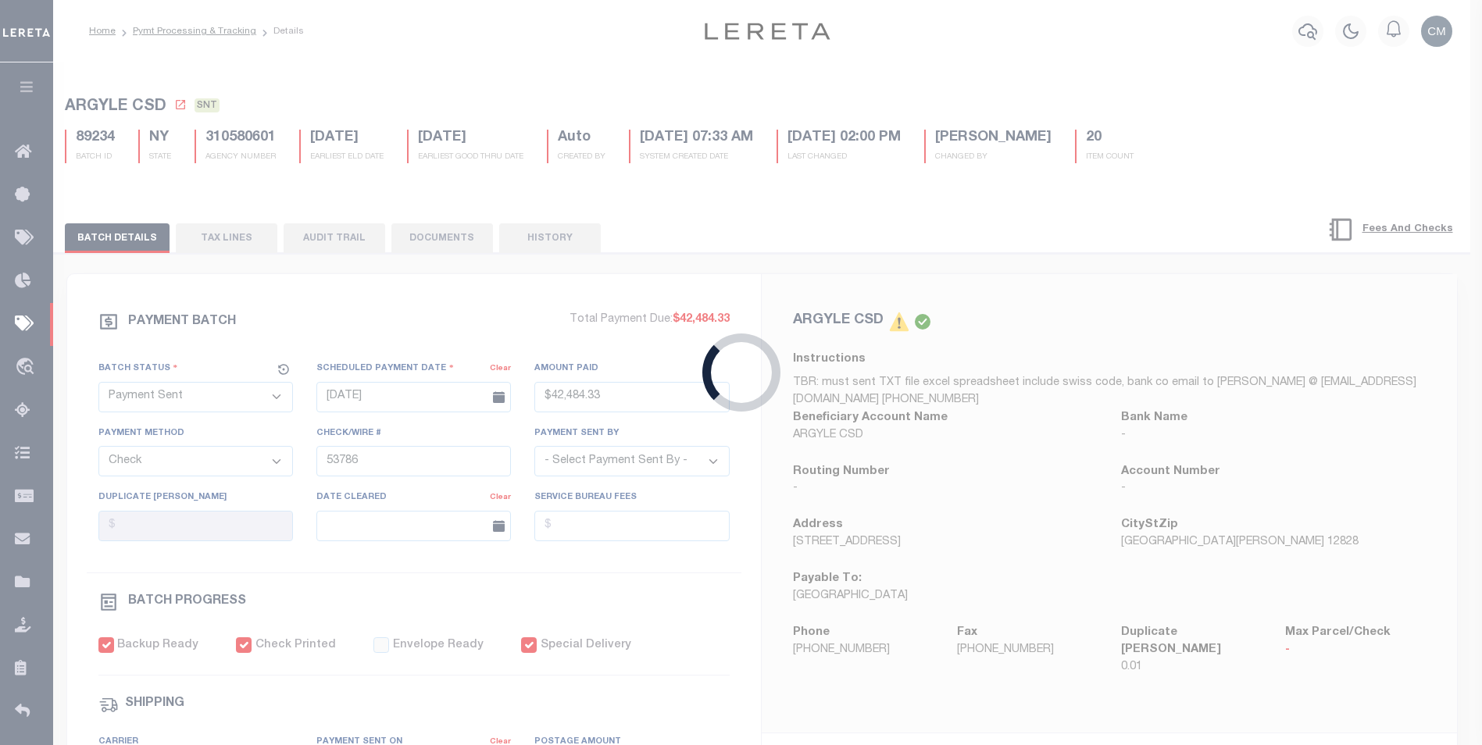
type input "$3,690.32"
type input "53792"
checkbox input "false"
checkbox input "true"
type input "$9.65"
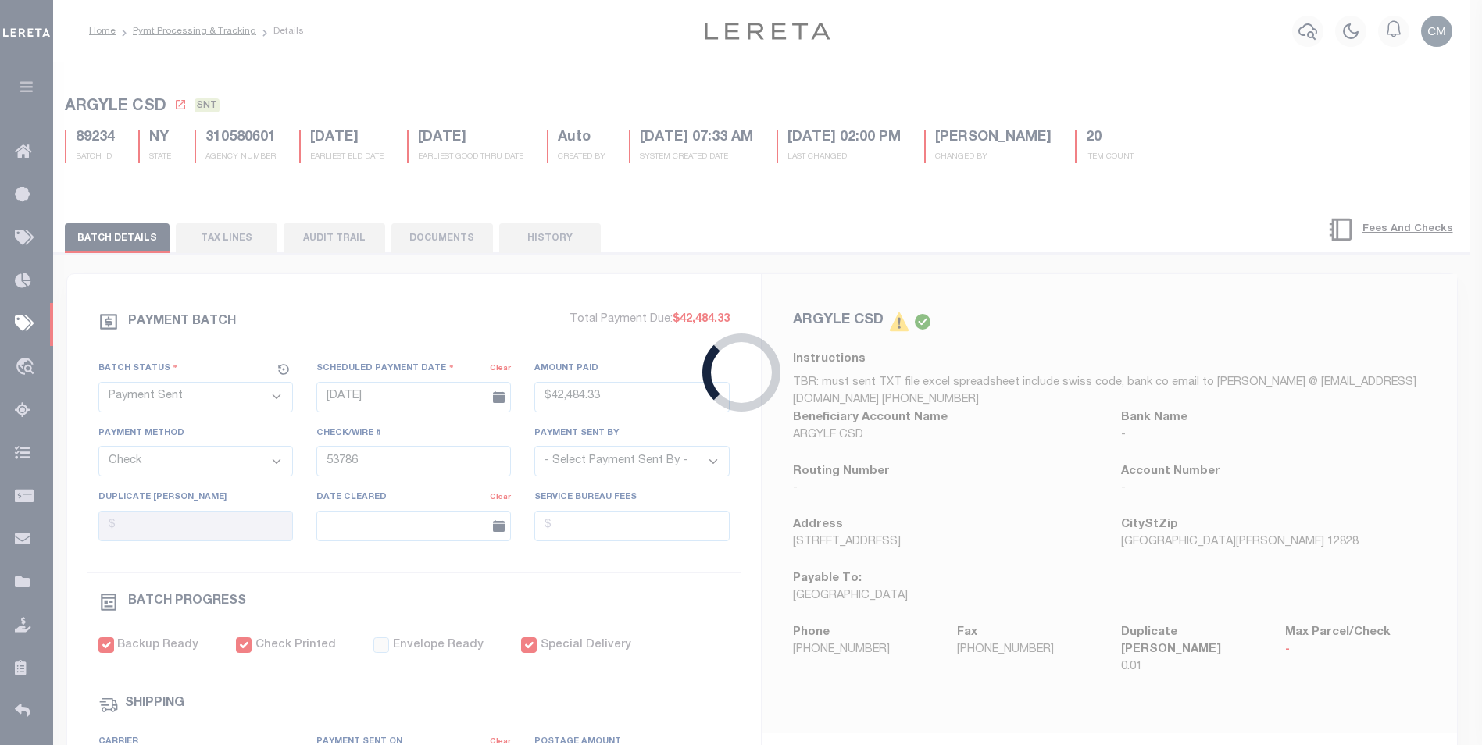
type input "884643871638"
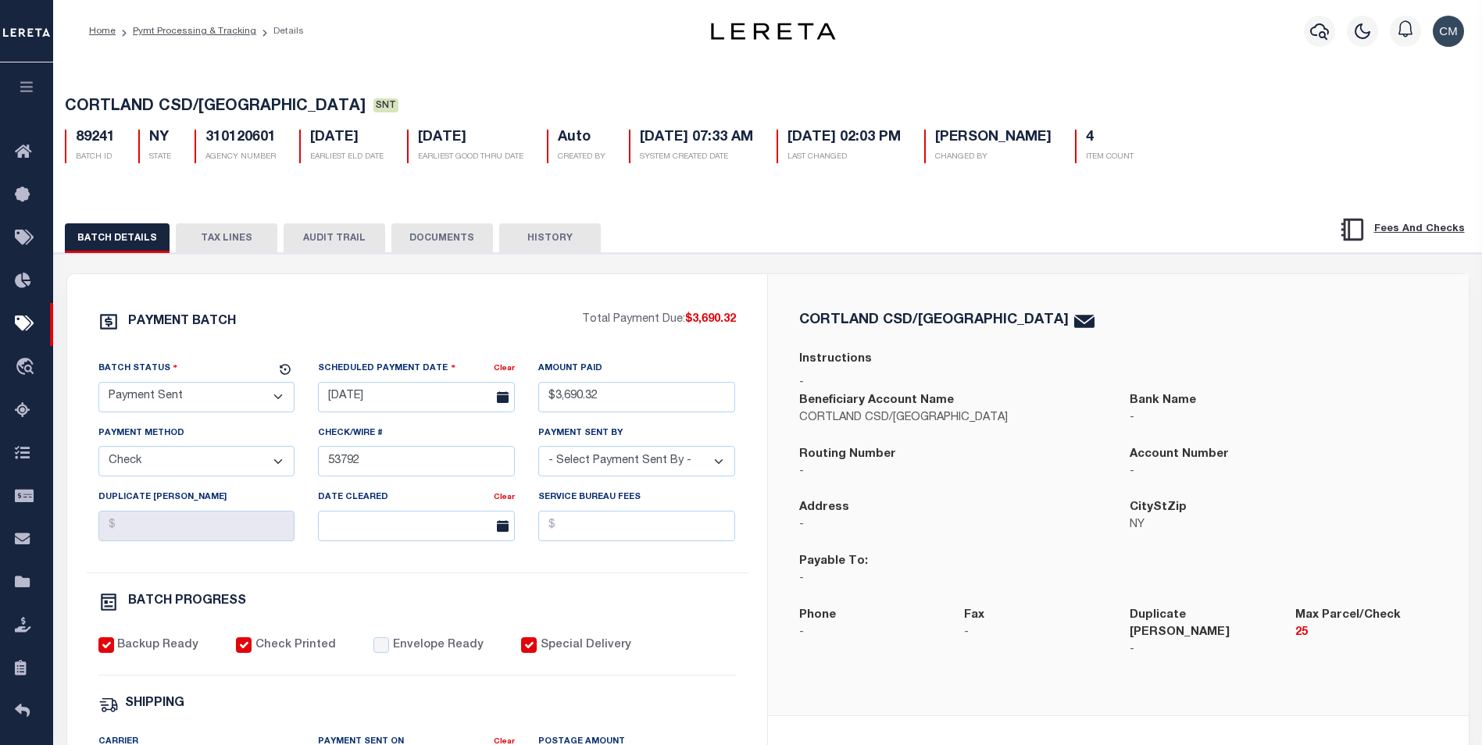
click at [354, 228] on button "AUDIT TRAIL" at bounding box center [334, 238] width 102 height 30
select select "100"
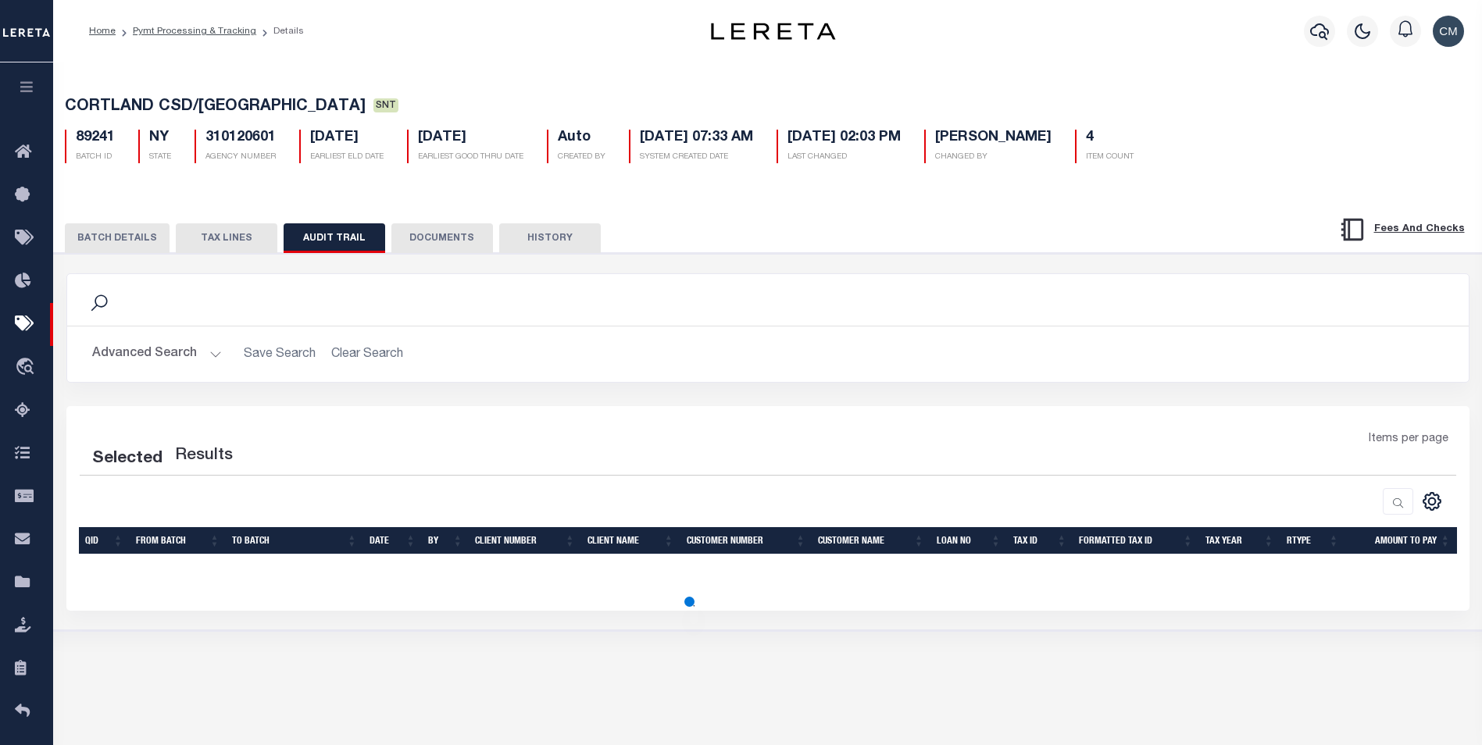
select select "100"
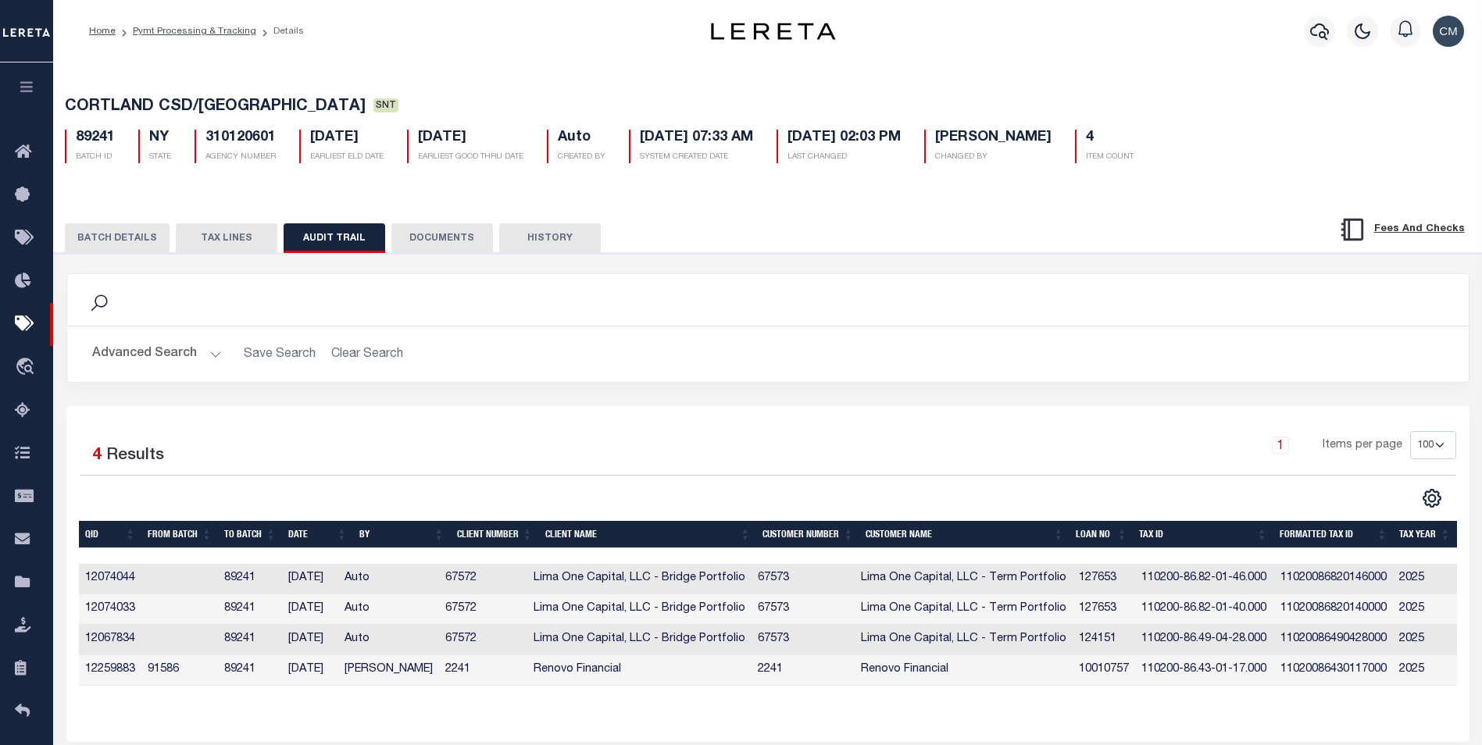
click at [1303, 20] on div at bounding box center [1319, 31] width 43 height 55
click at [1317, 33] on icon "button" at bounding box center [1319, 31] width 19 height 19
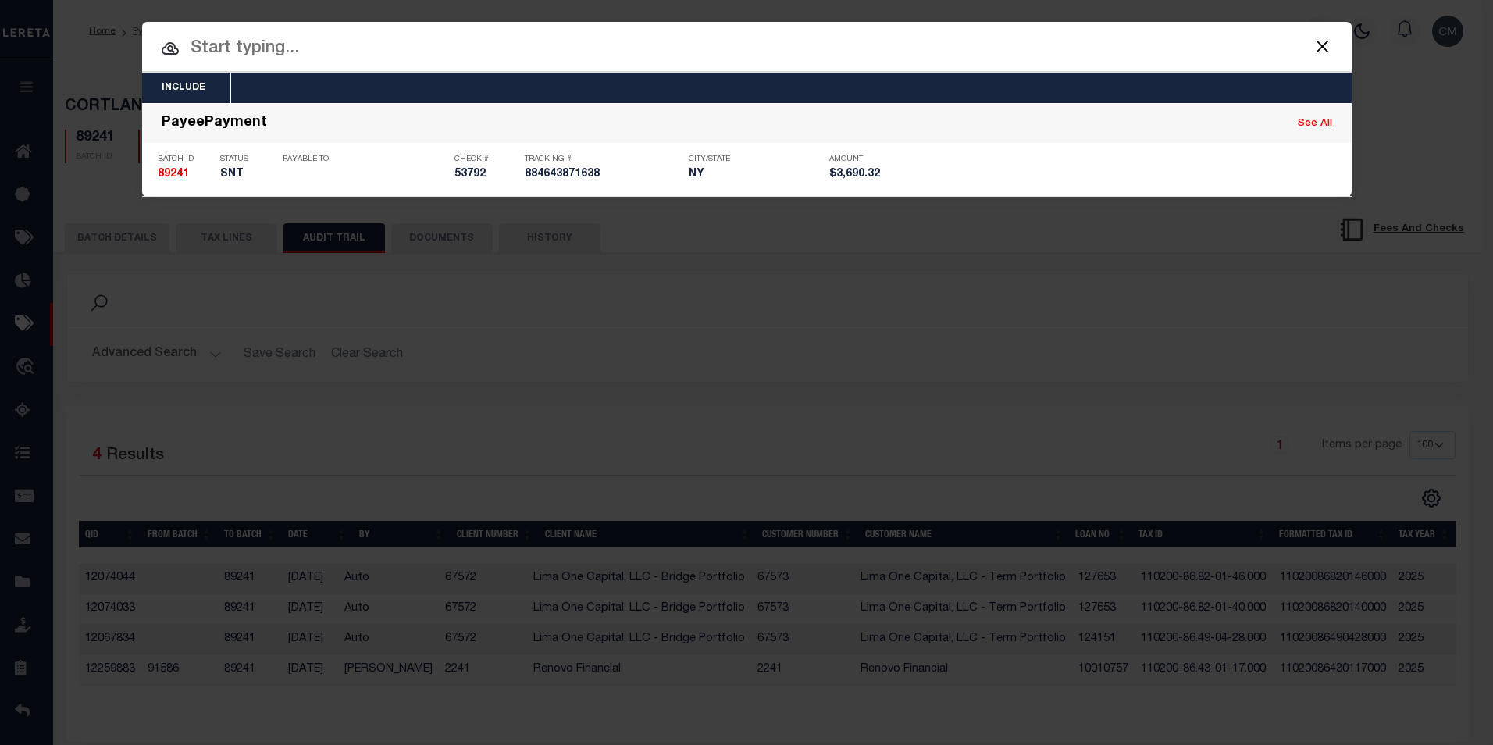
click at [804, 61] on input "text" at bounding box center [747, 48] width 1210 height 27
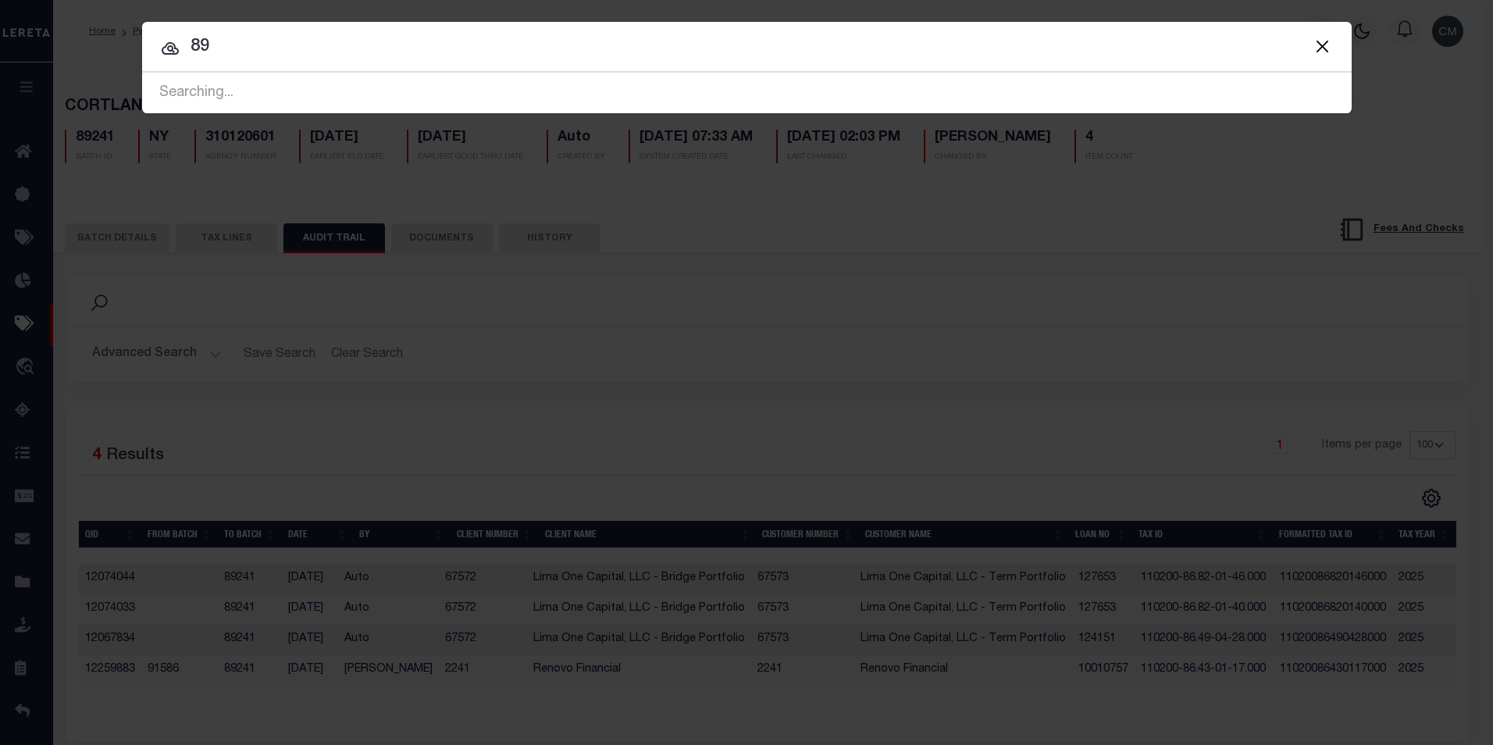
type input "8"
type input "89260"
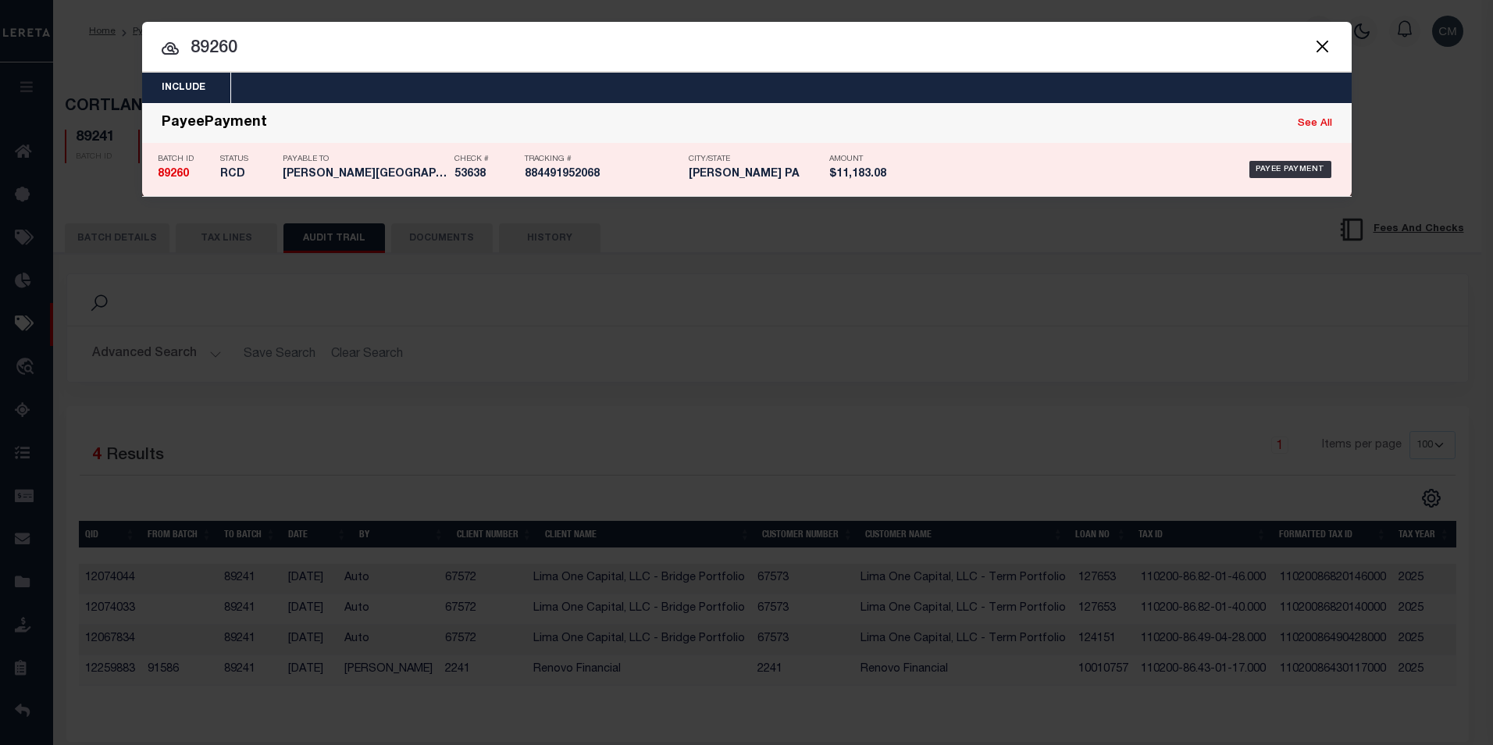
click at [763, 190] on div "City/State Jim Thorpe PA" at bounding box center [755, 169] width 133 height 45
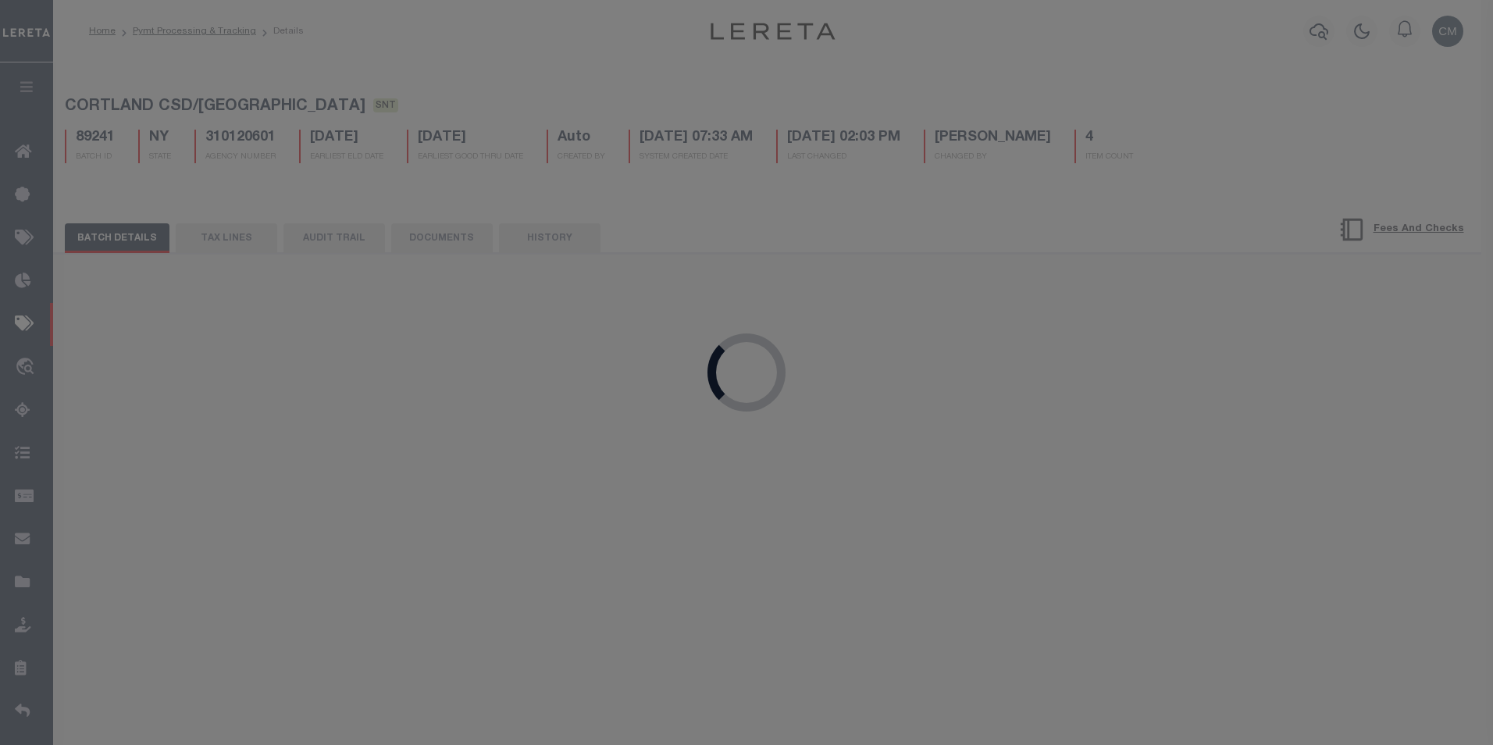
select select "RCD"
type input "09/18/2025"
type input "$11,183.08"
type input "53638"
select select "[PERSON_NAME]"
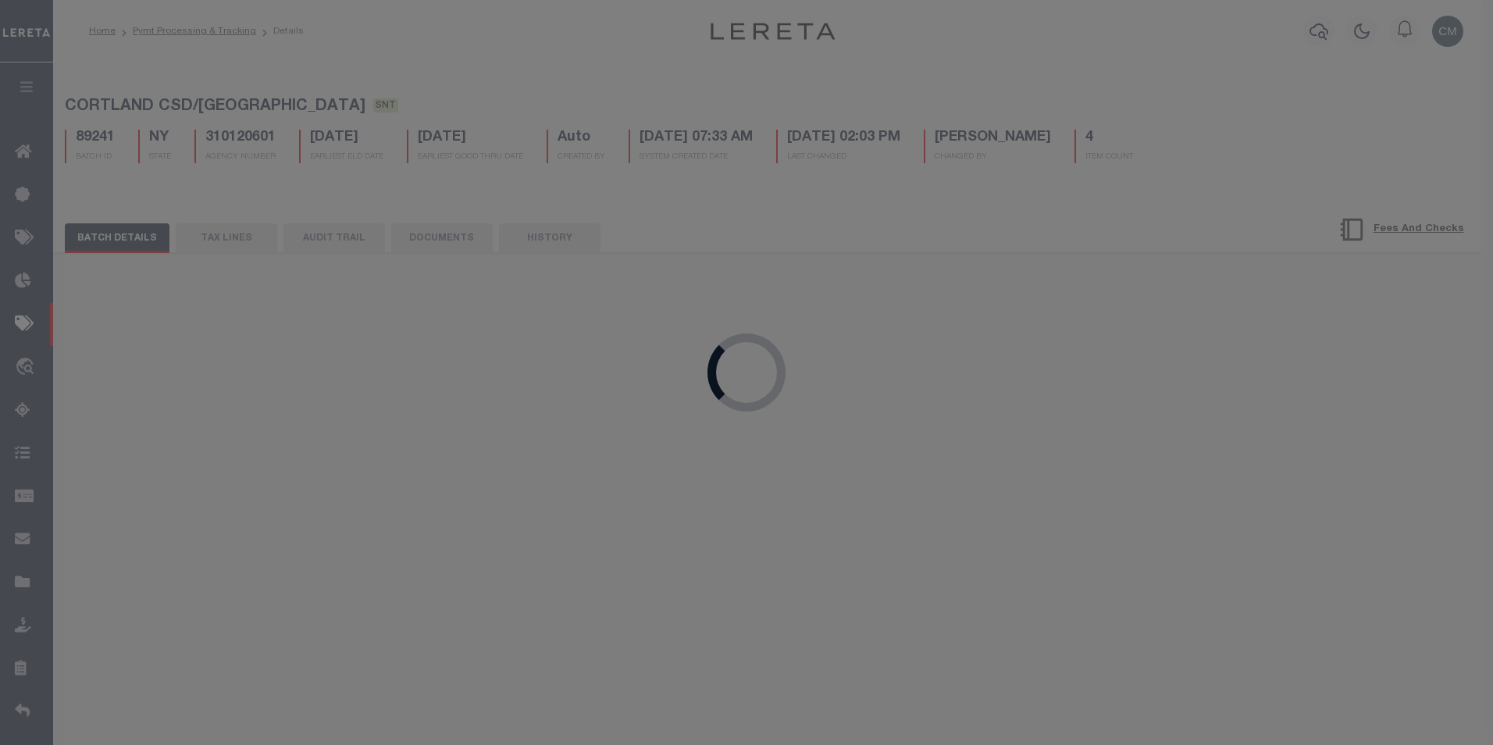
type input "$50"
checkbox input "true"
checkbox input "false"
type input "09/18/2025"
type input "884491952068"
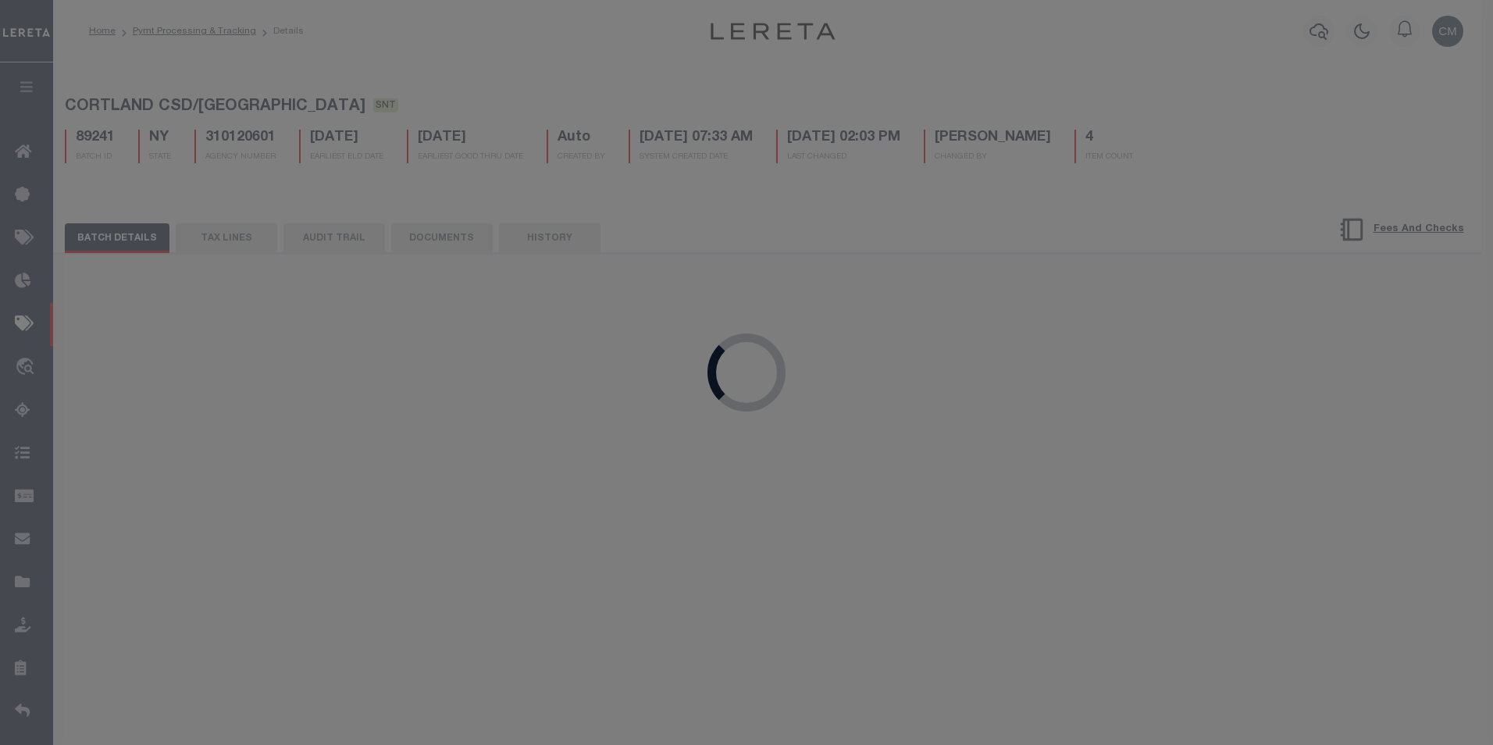
type input "S.IGNATURE NOT REQ"
type input "09/22/2025"
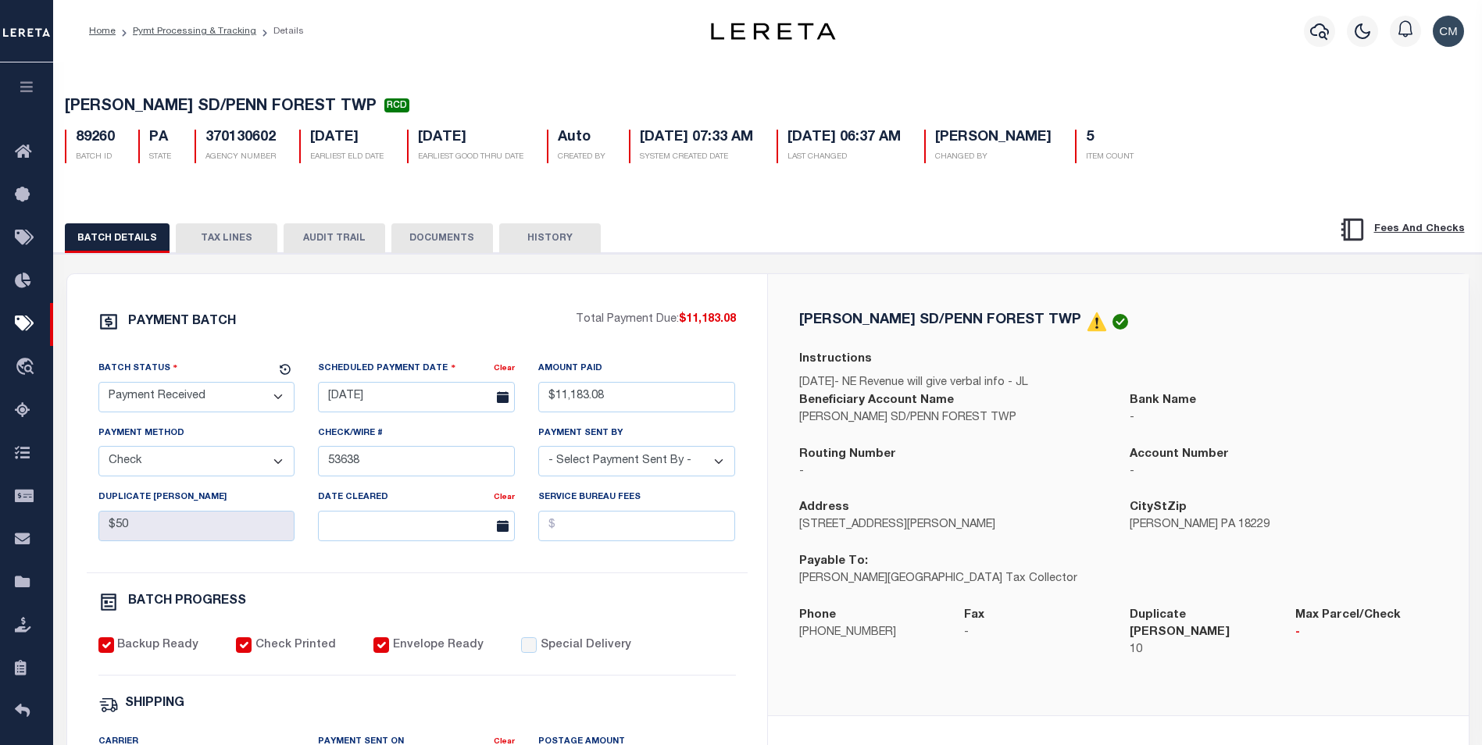
click at [341, 253] on button "AUDIT TRAIL" at bounding box center [334, 238] width 102 height 30
select select "100"
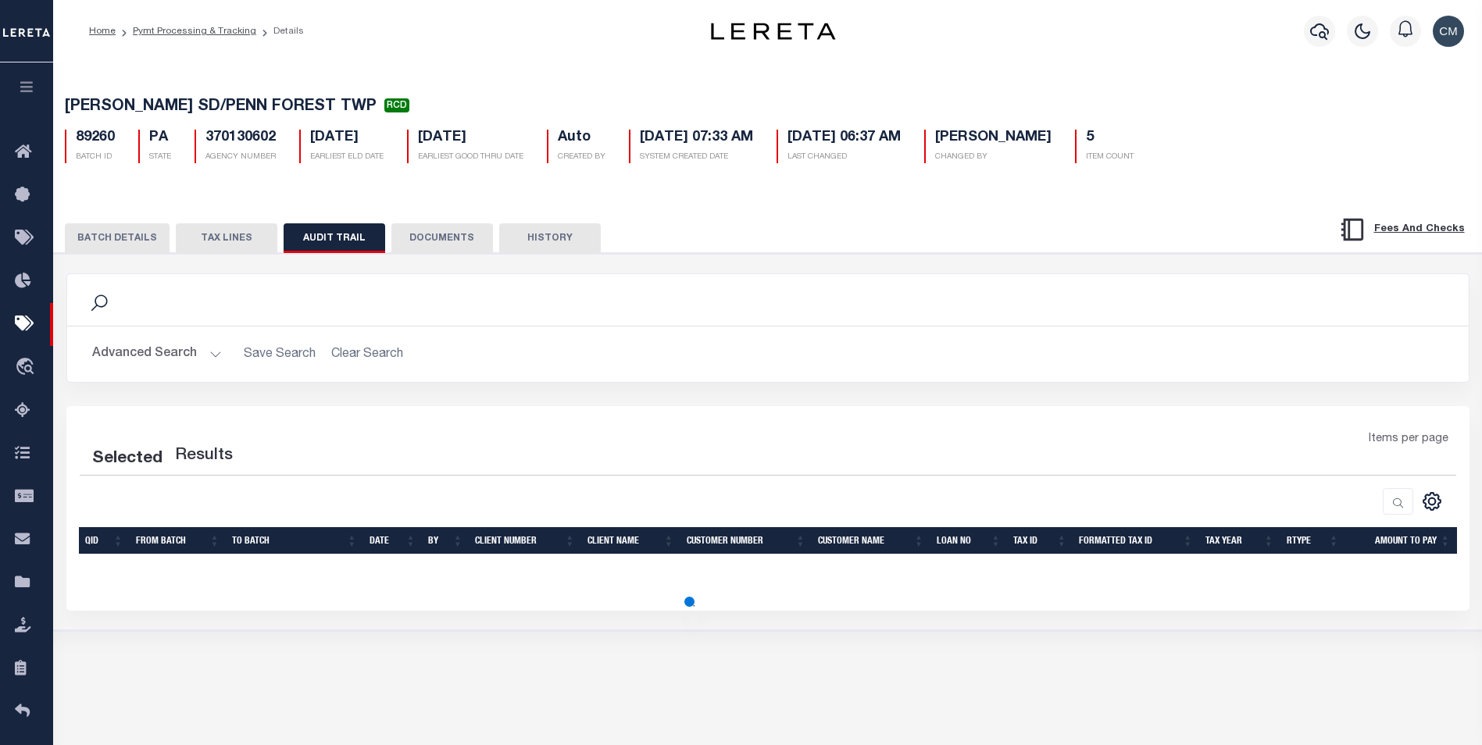
select select "100"
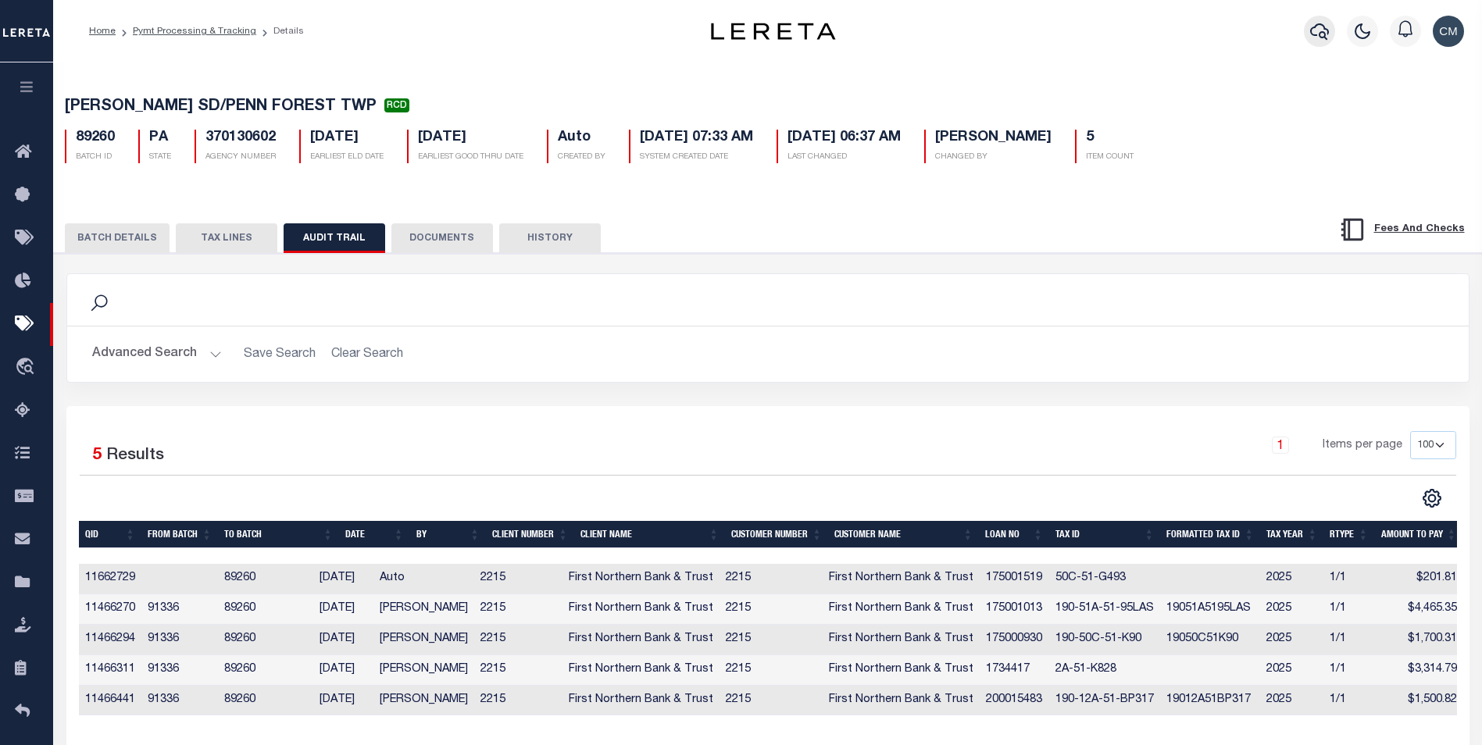
click at [1315, 37] on icon "button" at bounding box center [1319, 31] width 19 height 19
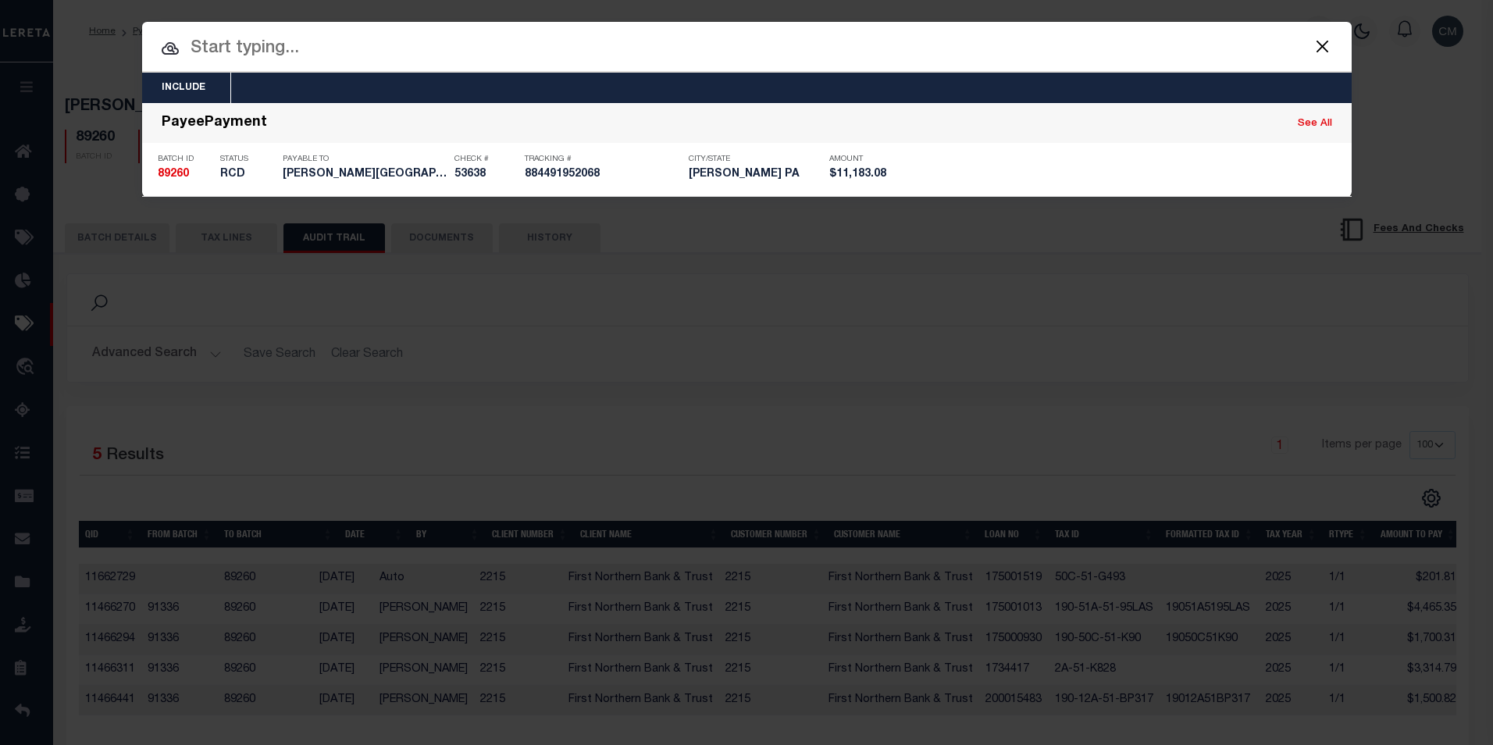
click at [702, 55] on input "text" at bounding box center [747, 48] width 1210 height 27
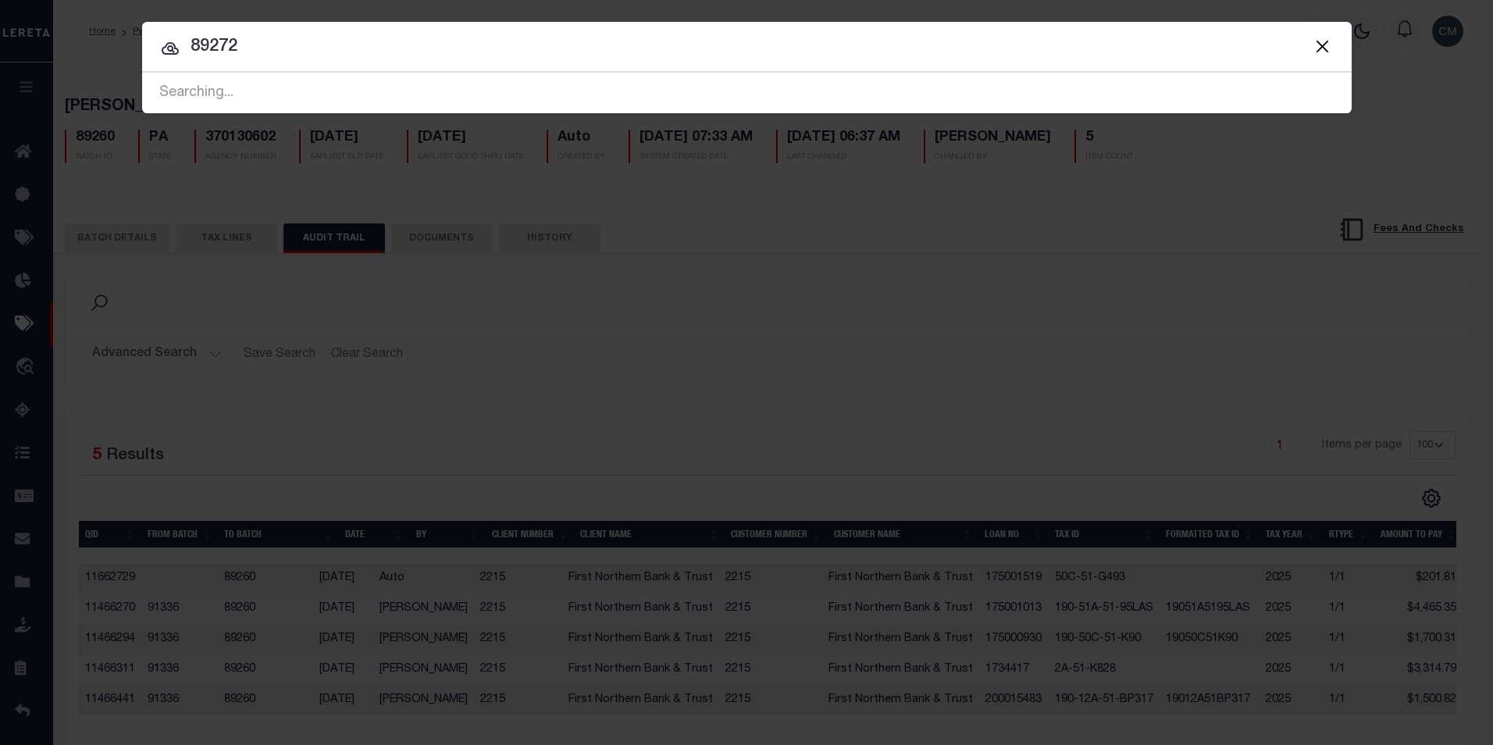
type input "89272"
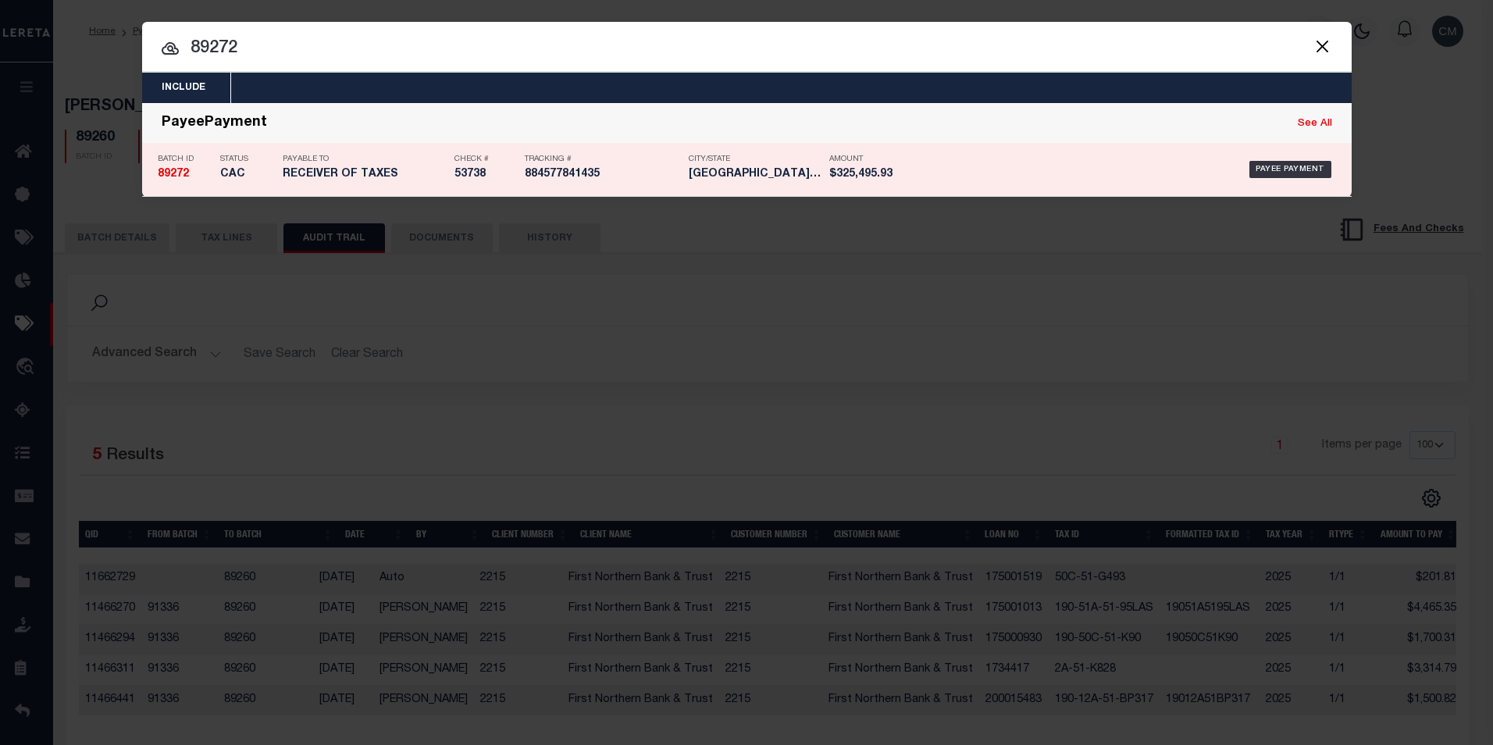
click at [582, 162] on p "Tracking #" at bounding box center [603, 159] width 156 height 9
select select "CAC"
type input "09/22/2025"
type input "$325,495.93"
type input "53738"
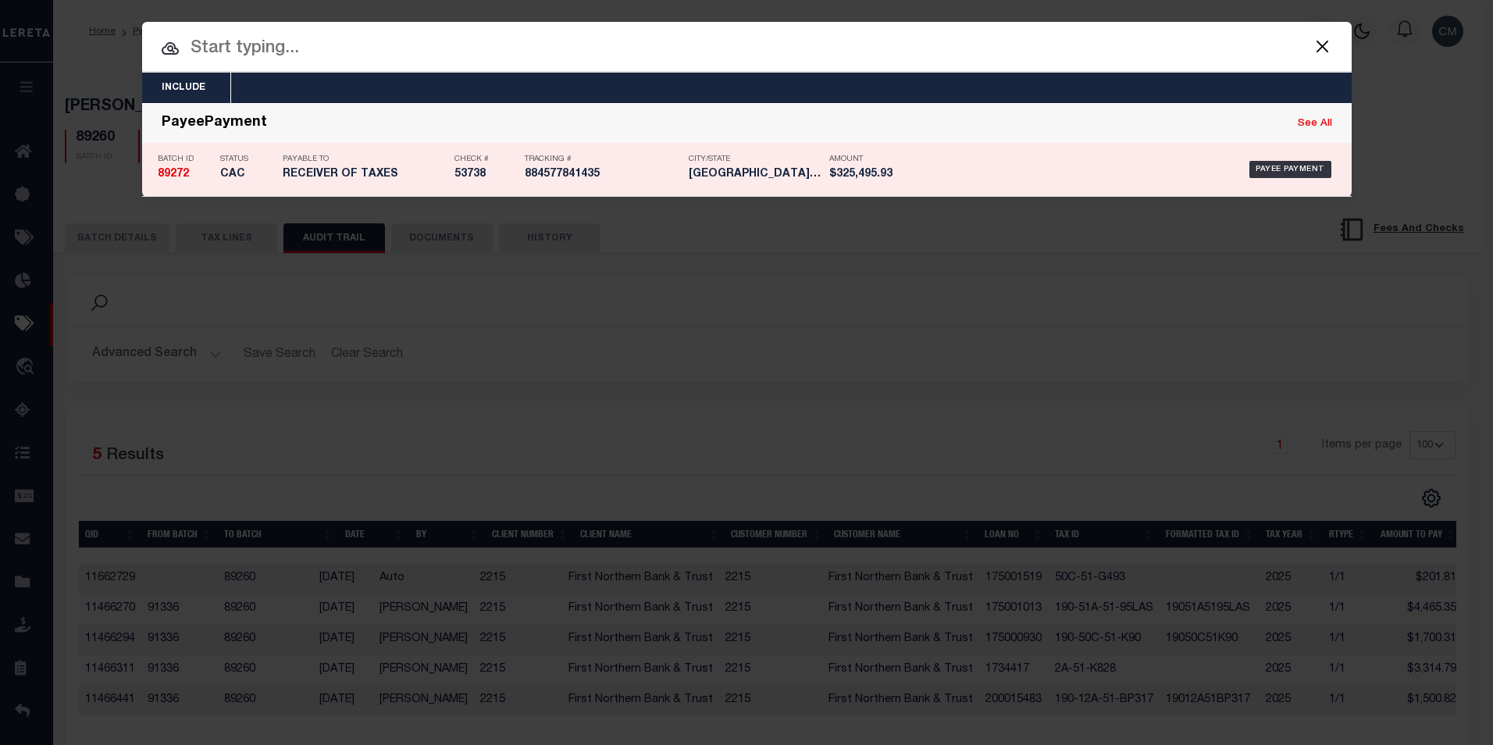
select select "[PERSON_NAME]"
type input "09/29/2025"
type input "09/22/2025"
type input "884577841435"
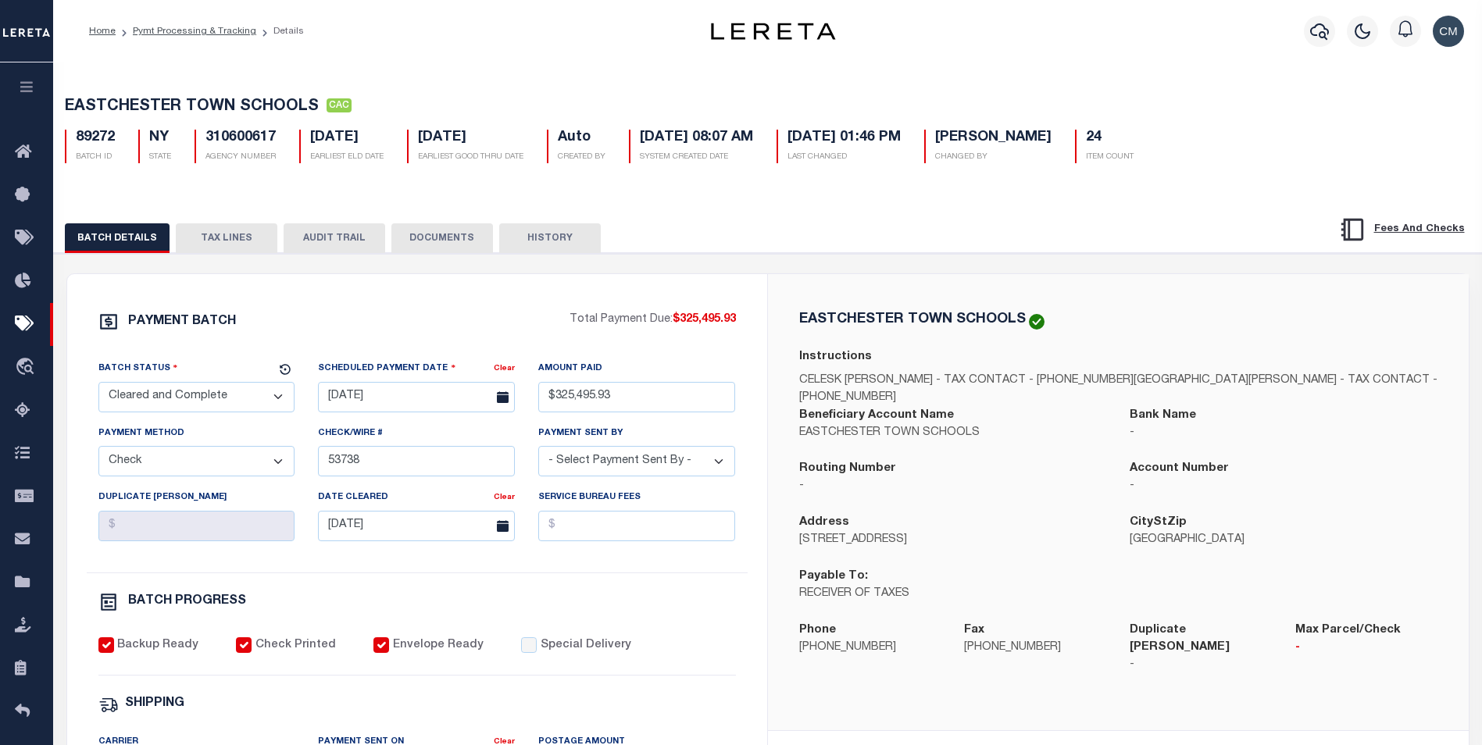
click at [348, 249] on button "AUDIT TRAIL" at bounding box center [334, 238] width 102 height 30
select select "100"
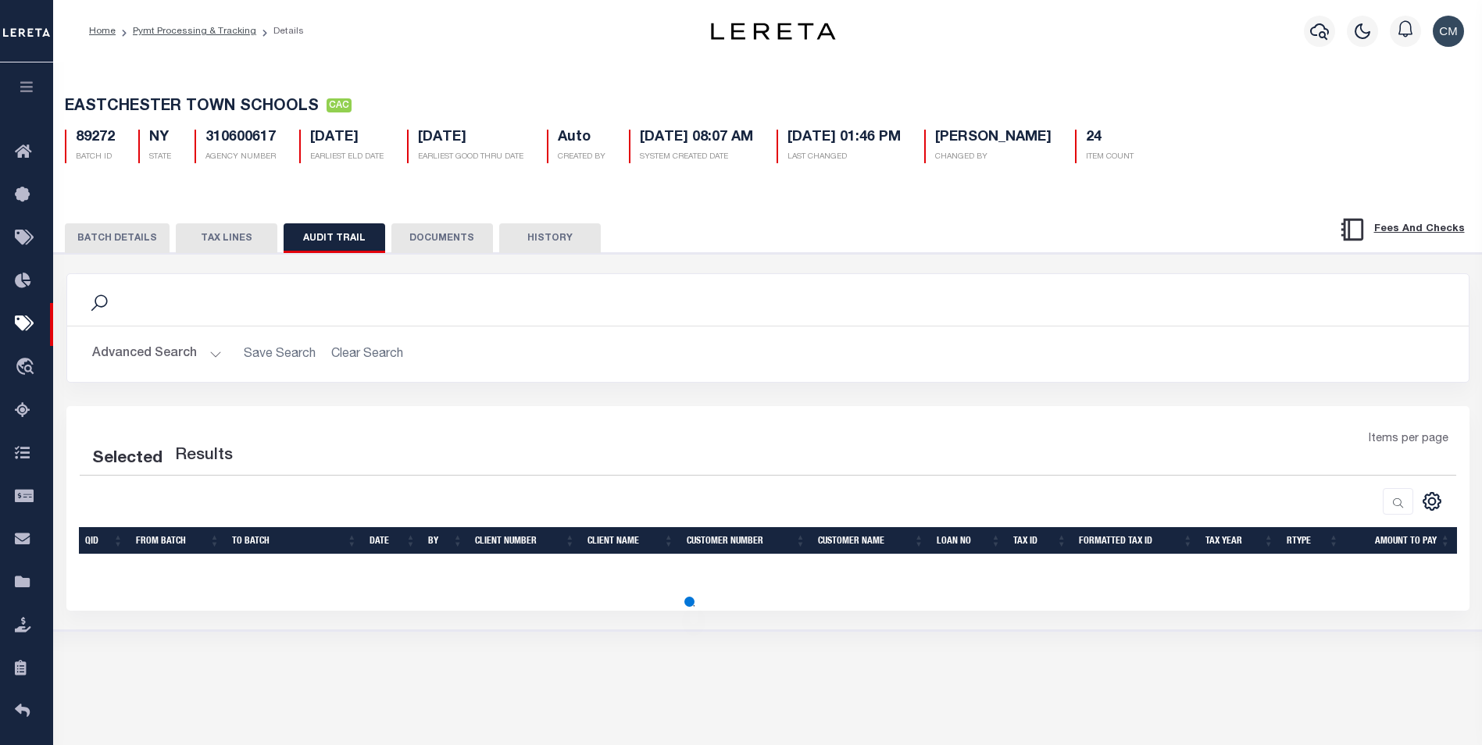
select select "100"
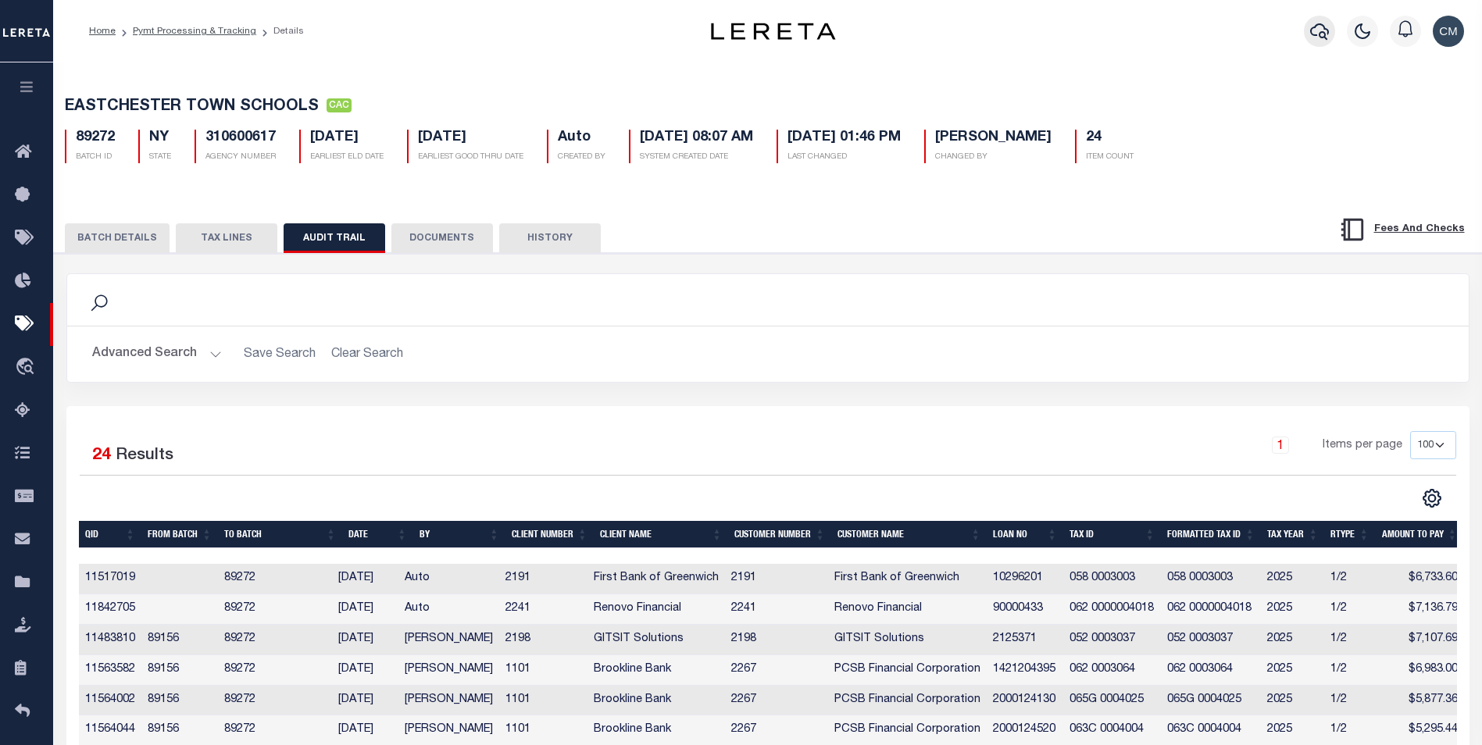
click at [1317, 34] on icon "button" at bounding box center [1319, 31] width 19 height 19
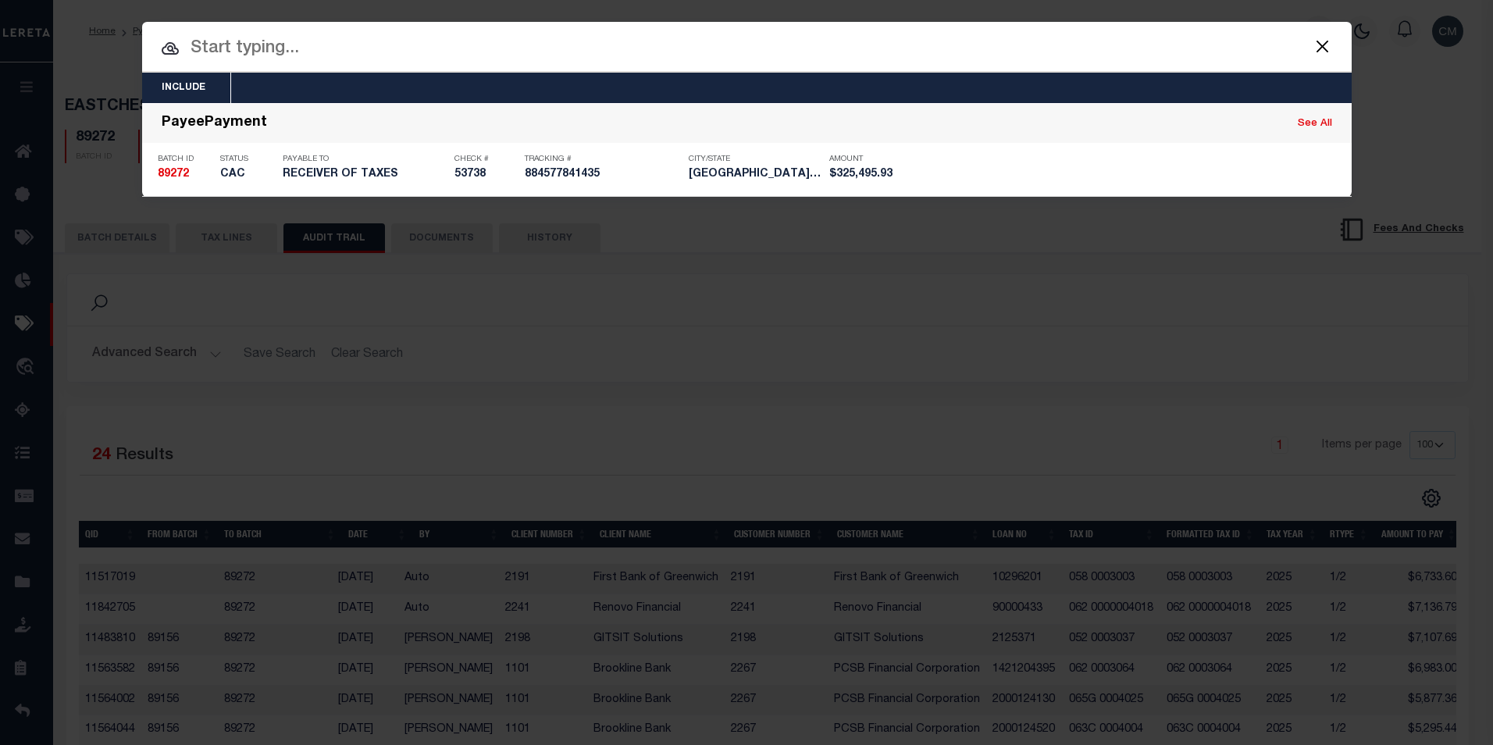
click at [804, 57] on input "text" at bounding box center [747, 48] width 1210 height 27
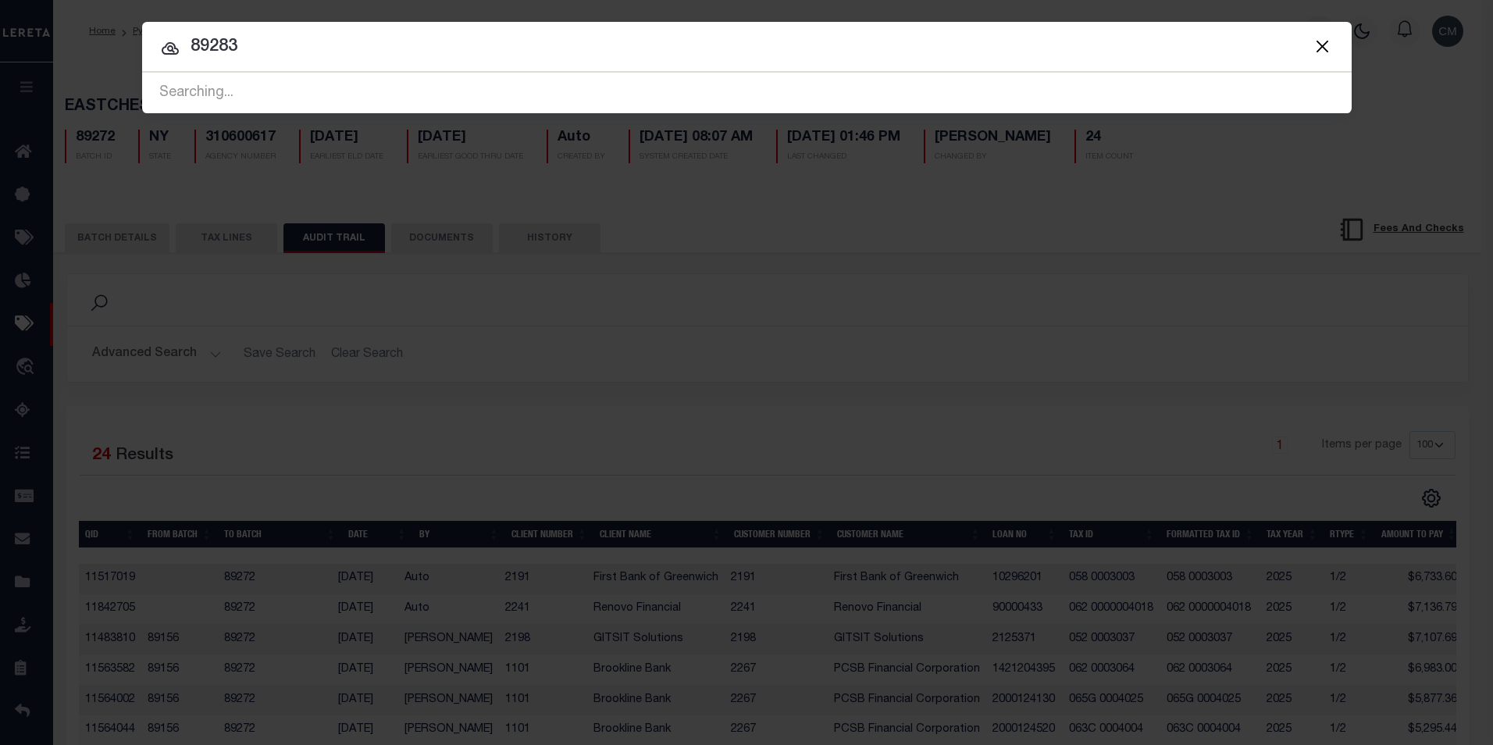
type input "89283"
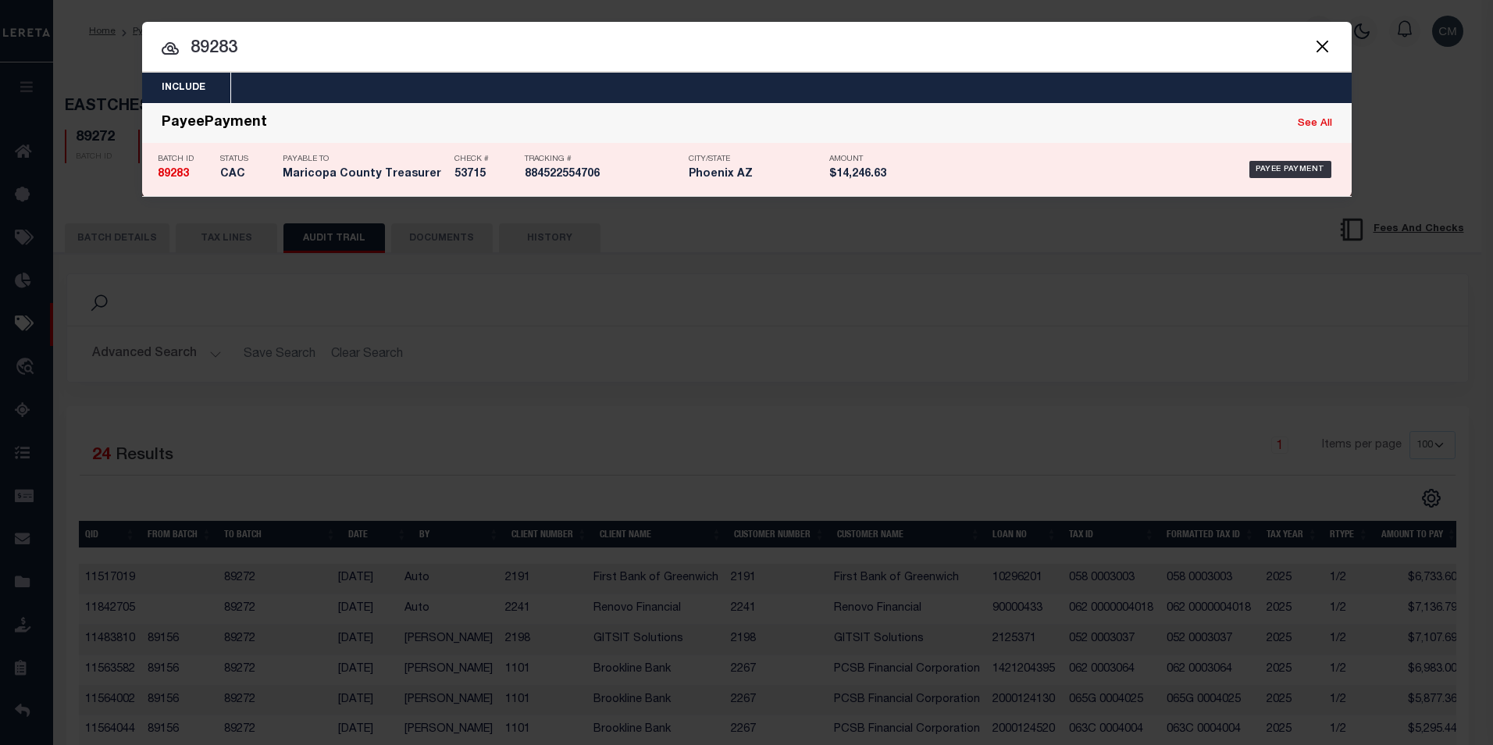
click at [597, 171] on h5 "884522554706" at bounding box center [603, 174] width 156 height 13
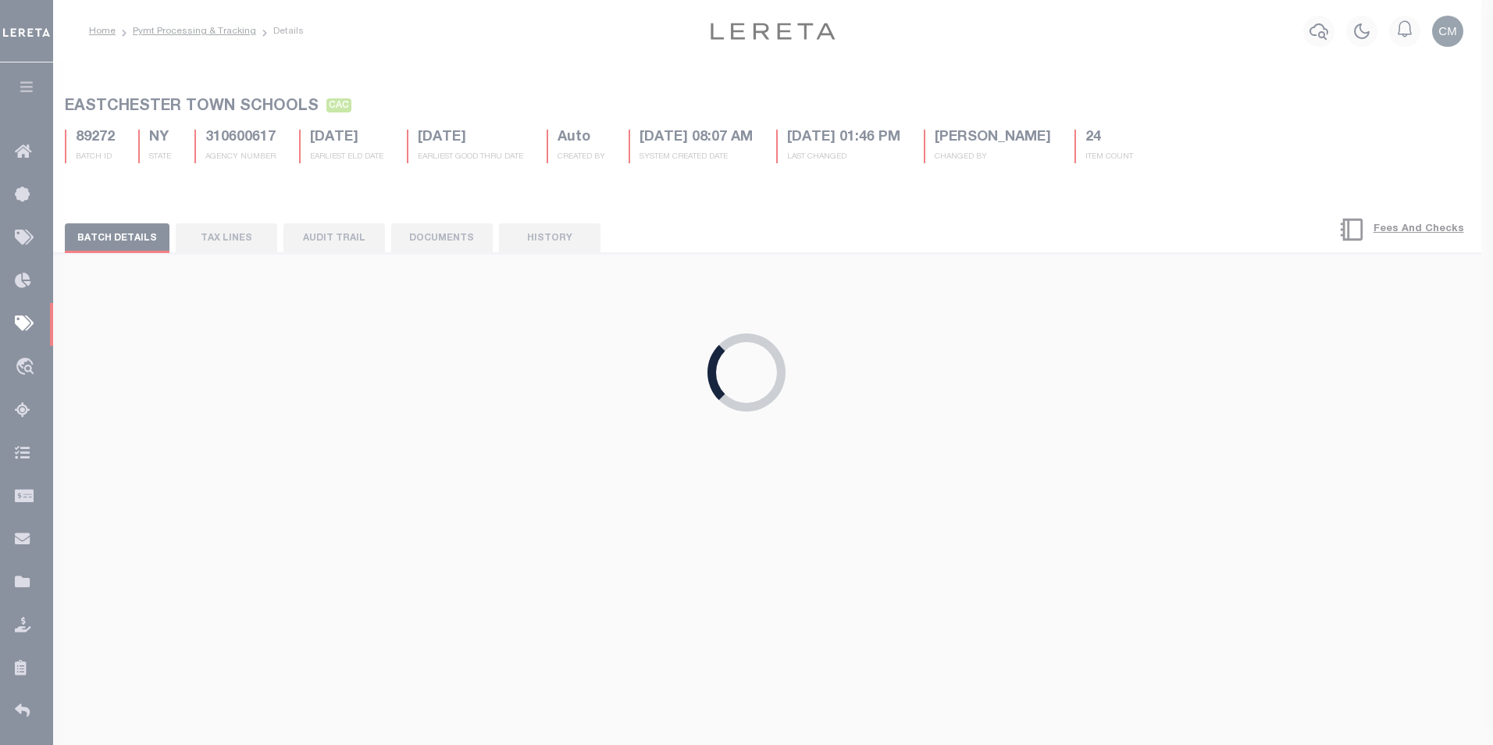
type input "[DATE]"
type input "$14,246.63"
type input "53715"
select select "[PERSON_NAME]"
type input "[DATE]"
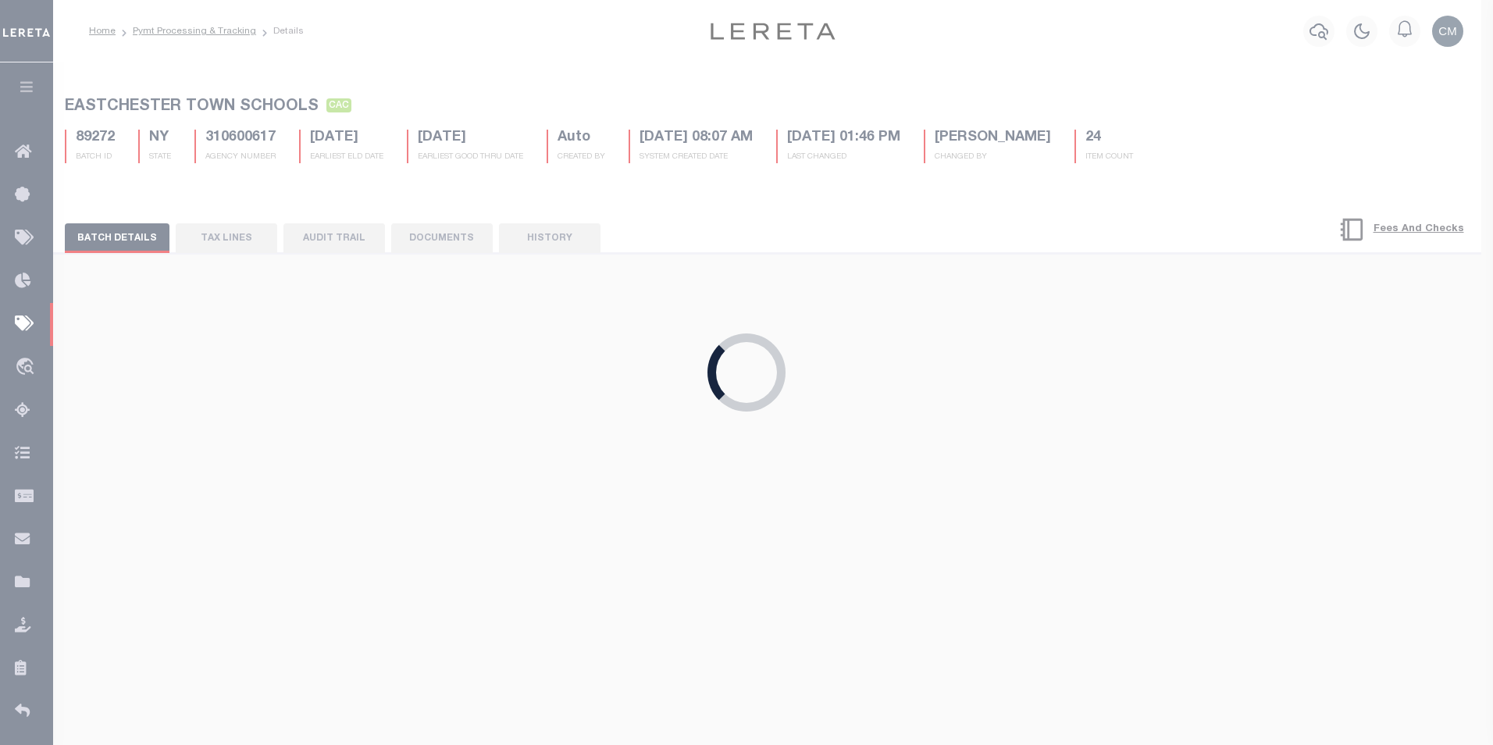
checkbox input "false"
type input "[DATE]"
type input "884522554706"
type input "C.Elix"
type input "09/22/2025"
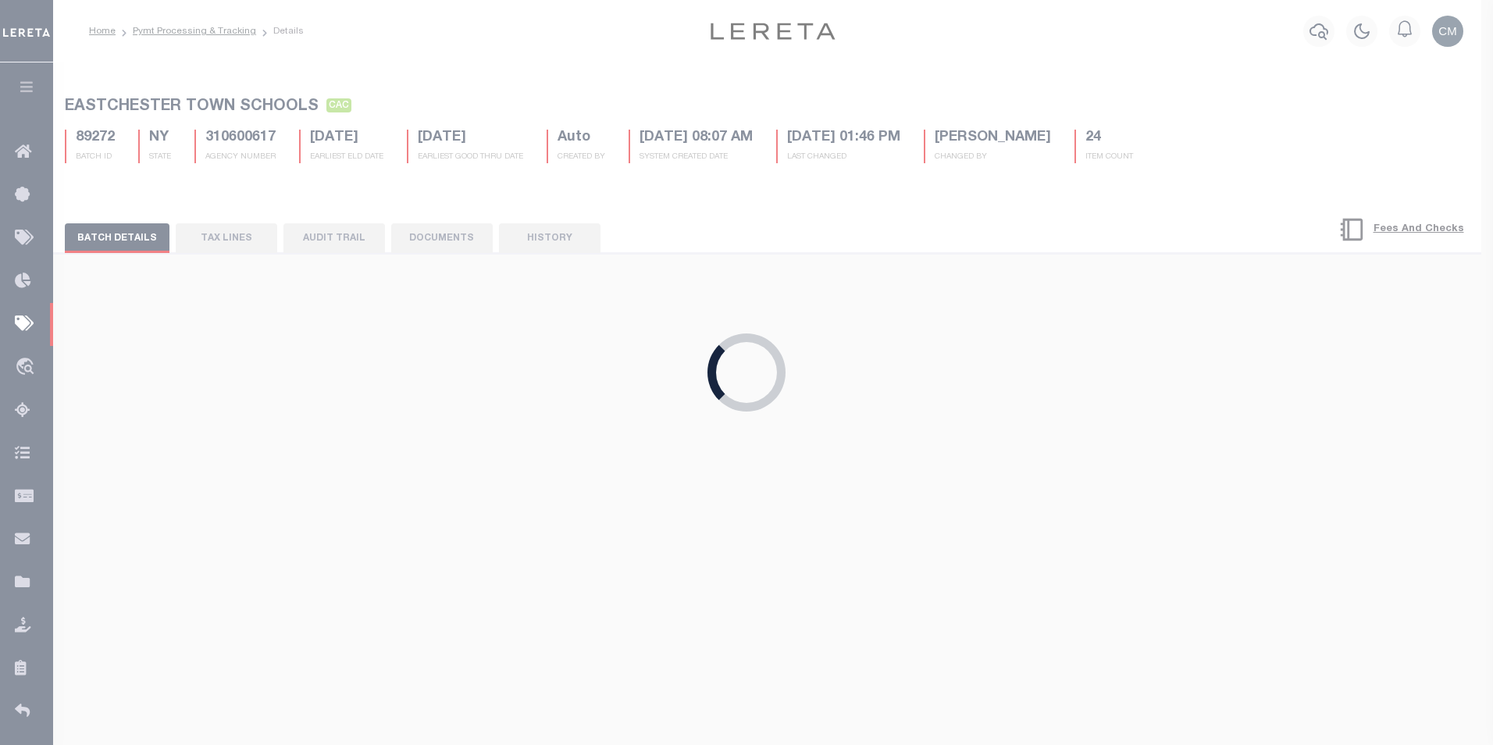
type input "1"
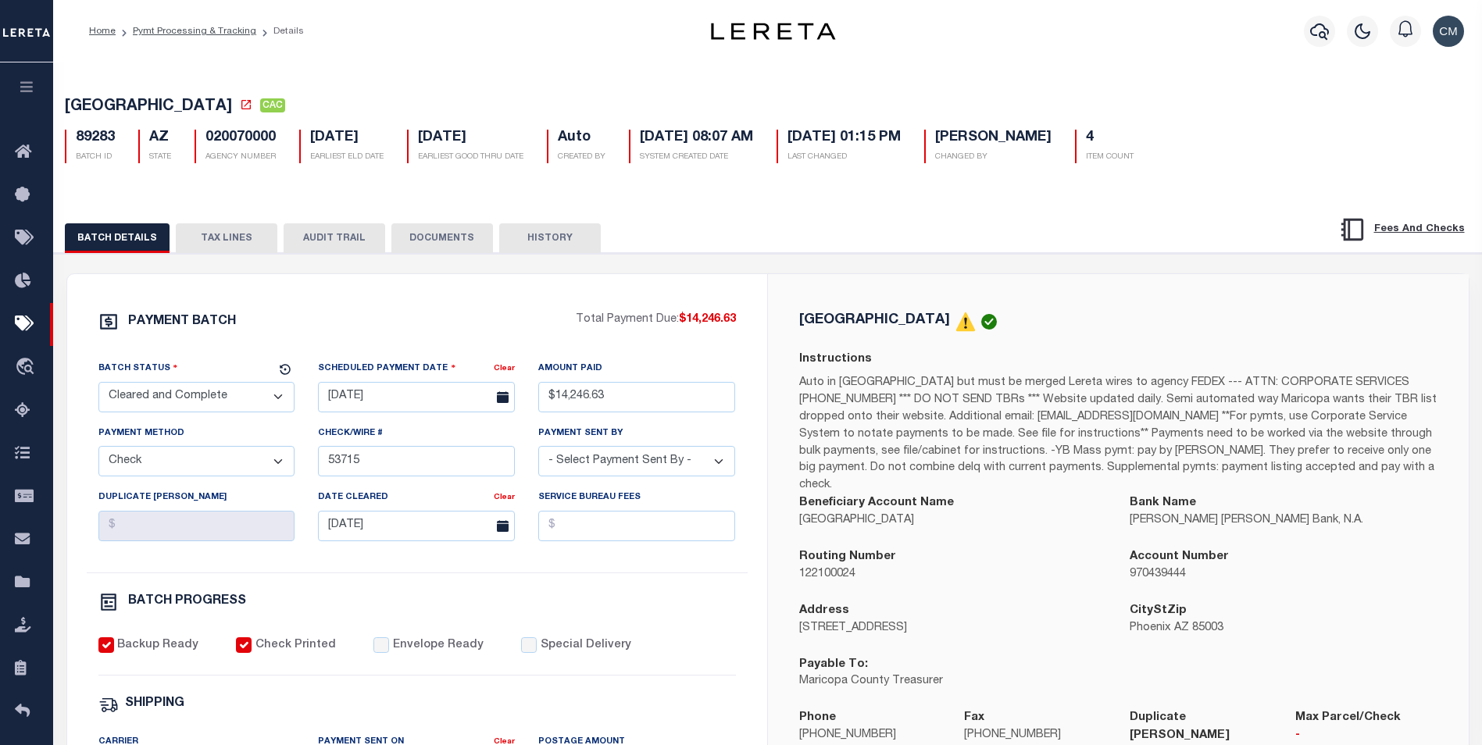
click at [314, 253] on button "AUDIT TRAIL" at bounding box center [334, 238] width 102 height 30
select select "100"
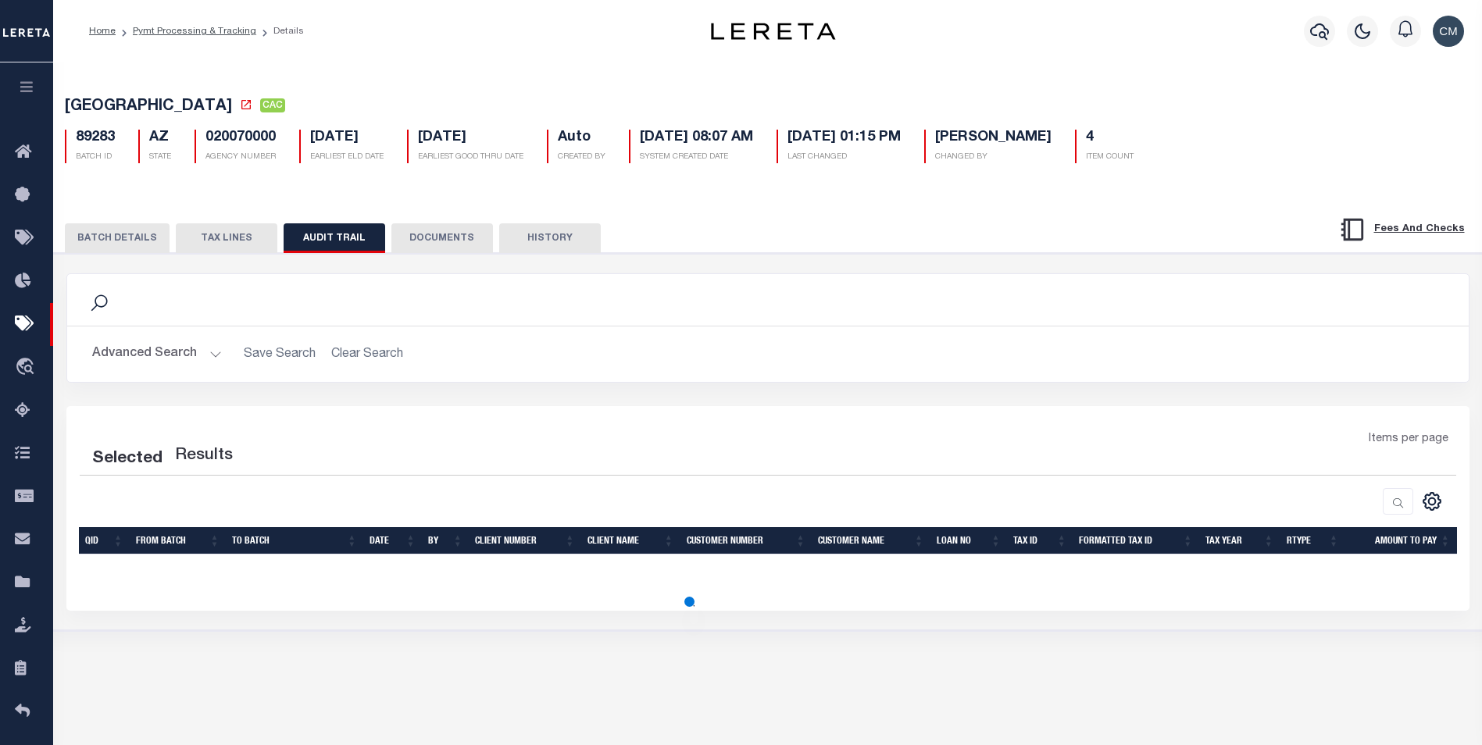
select select "100"
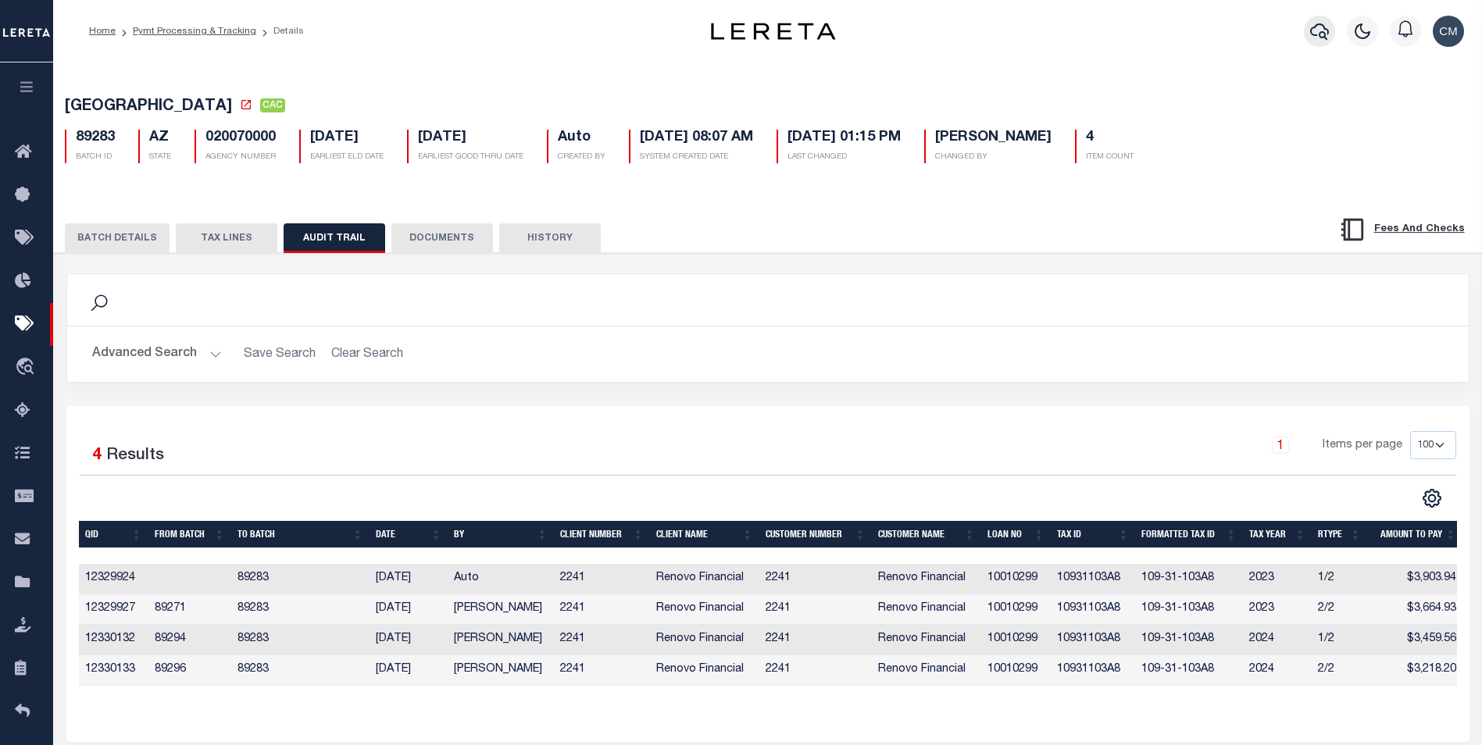
click at [1317, 29] on icon "button" at bounding box center [1319, 31] width 19 height 19
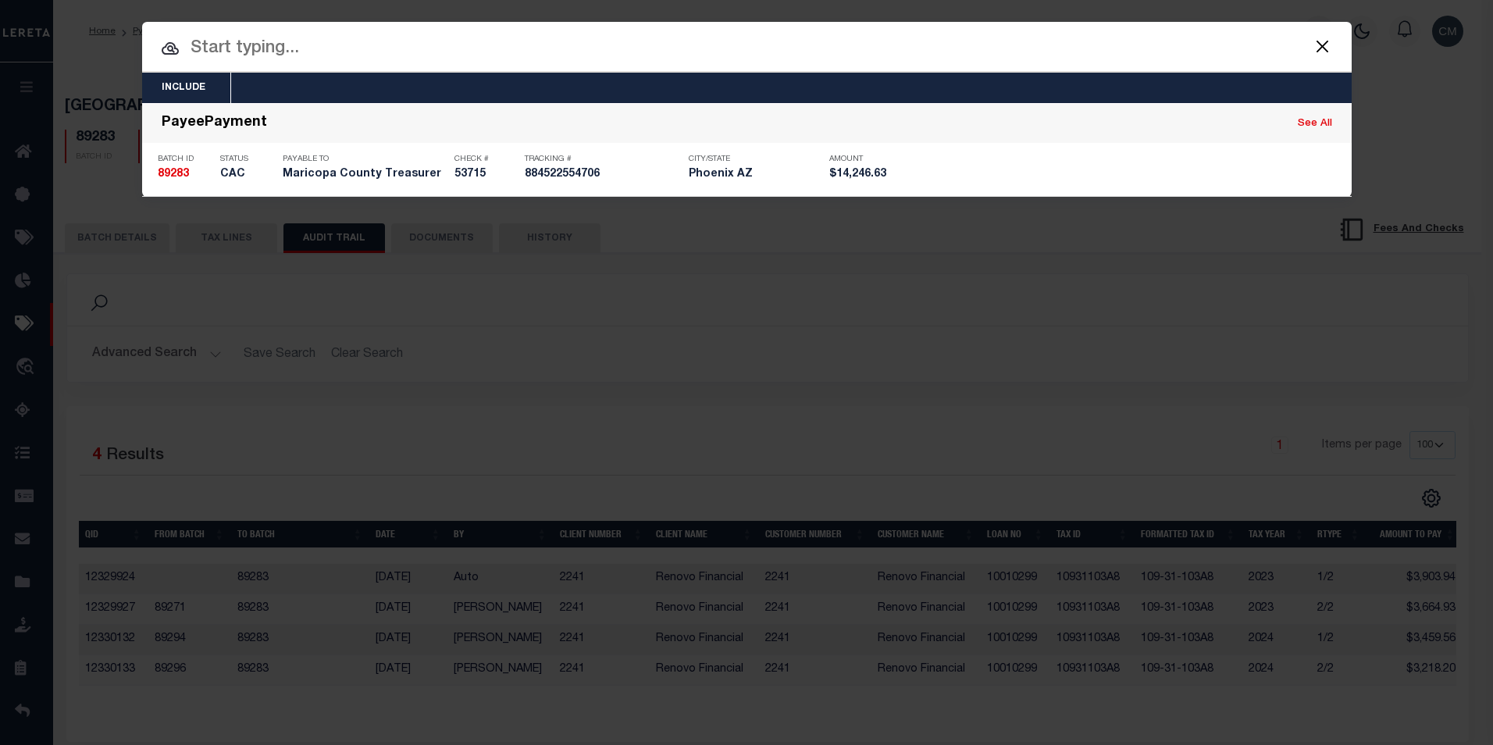
click at [628, 46] on input "text" at bounding box center [747, 48] width 1210 height 27
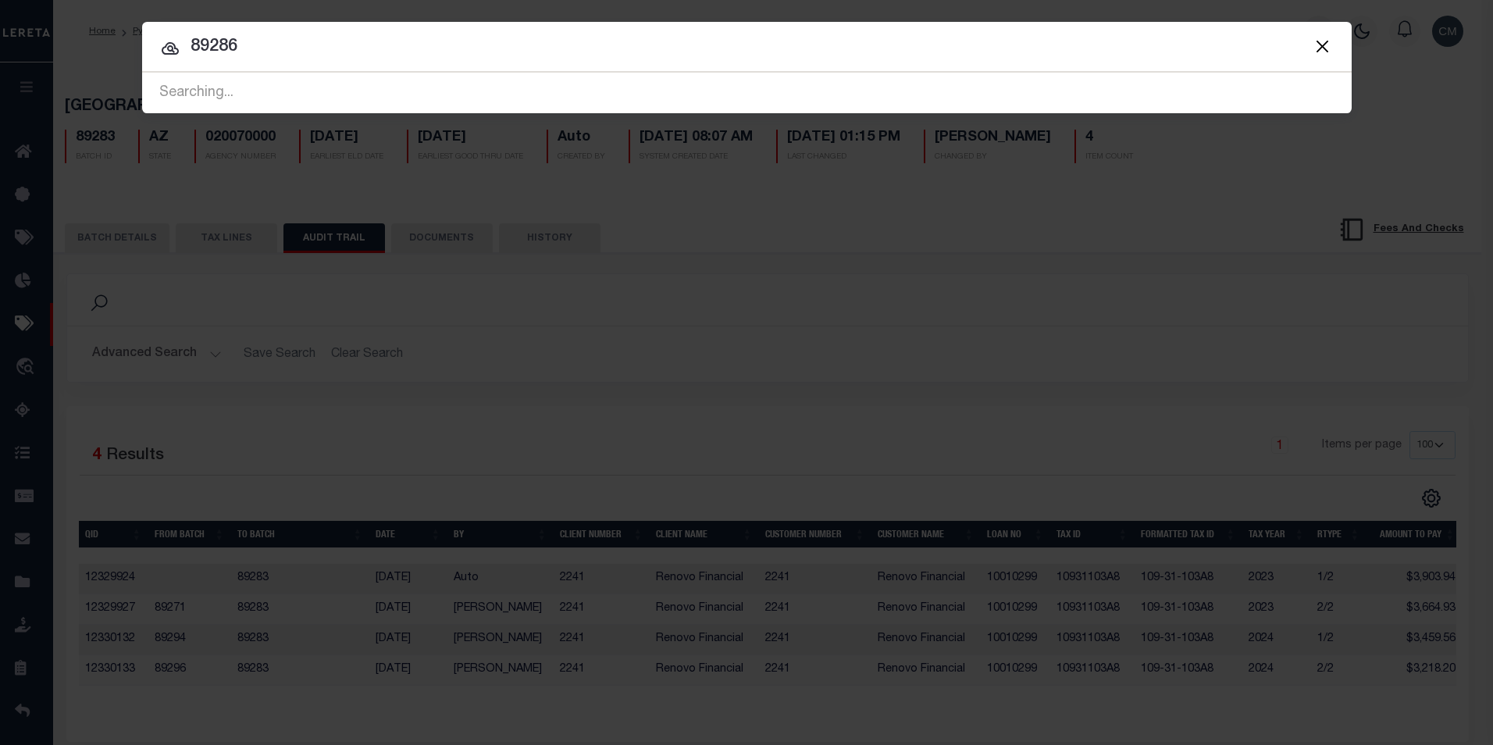
type input "89286"
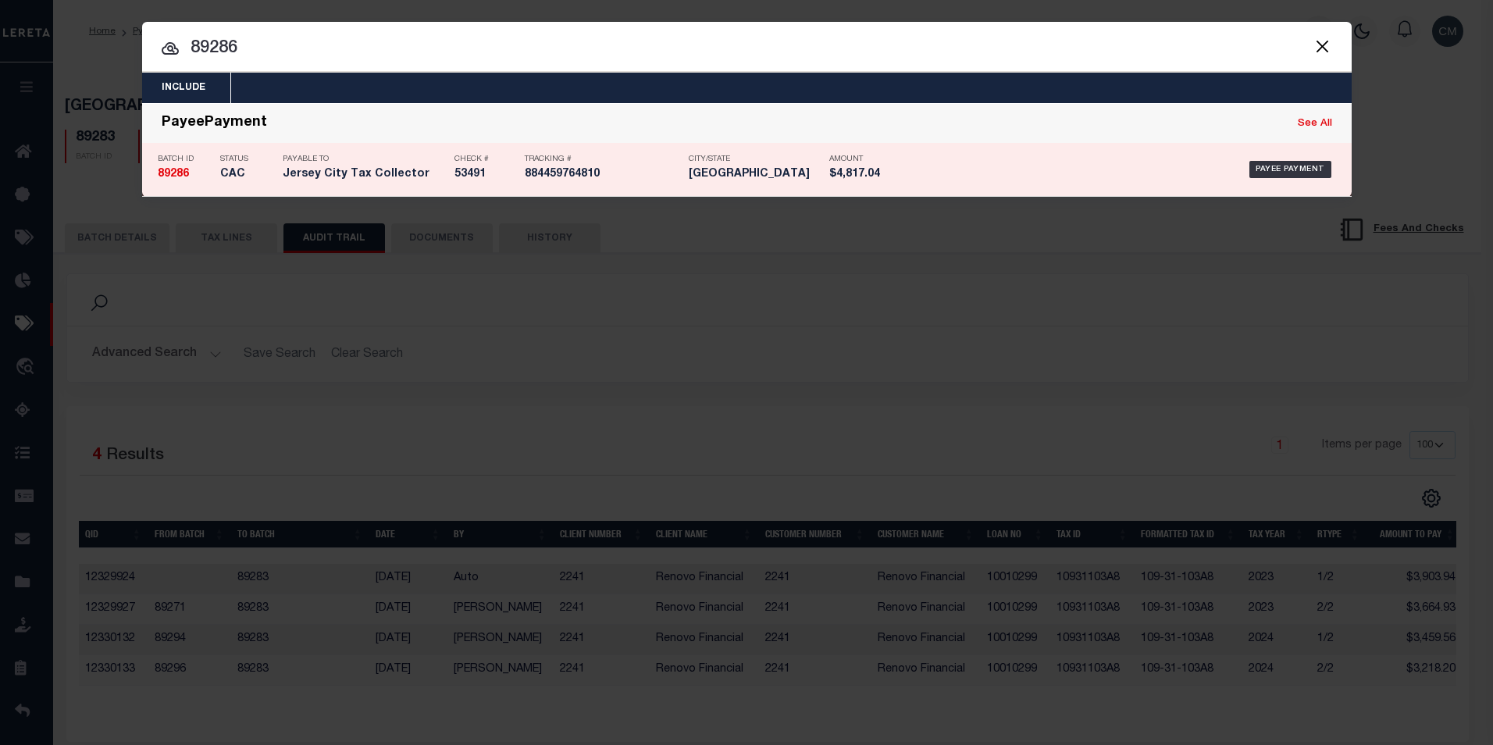
click at [593, 169] on h5 "884459764810" at bounding box center [603, 174] width 156 height 13
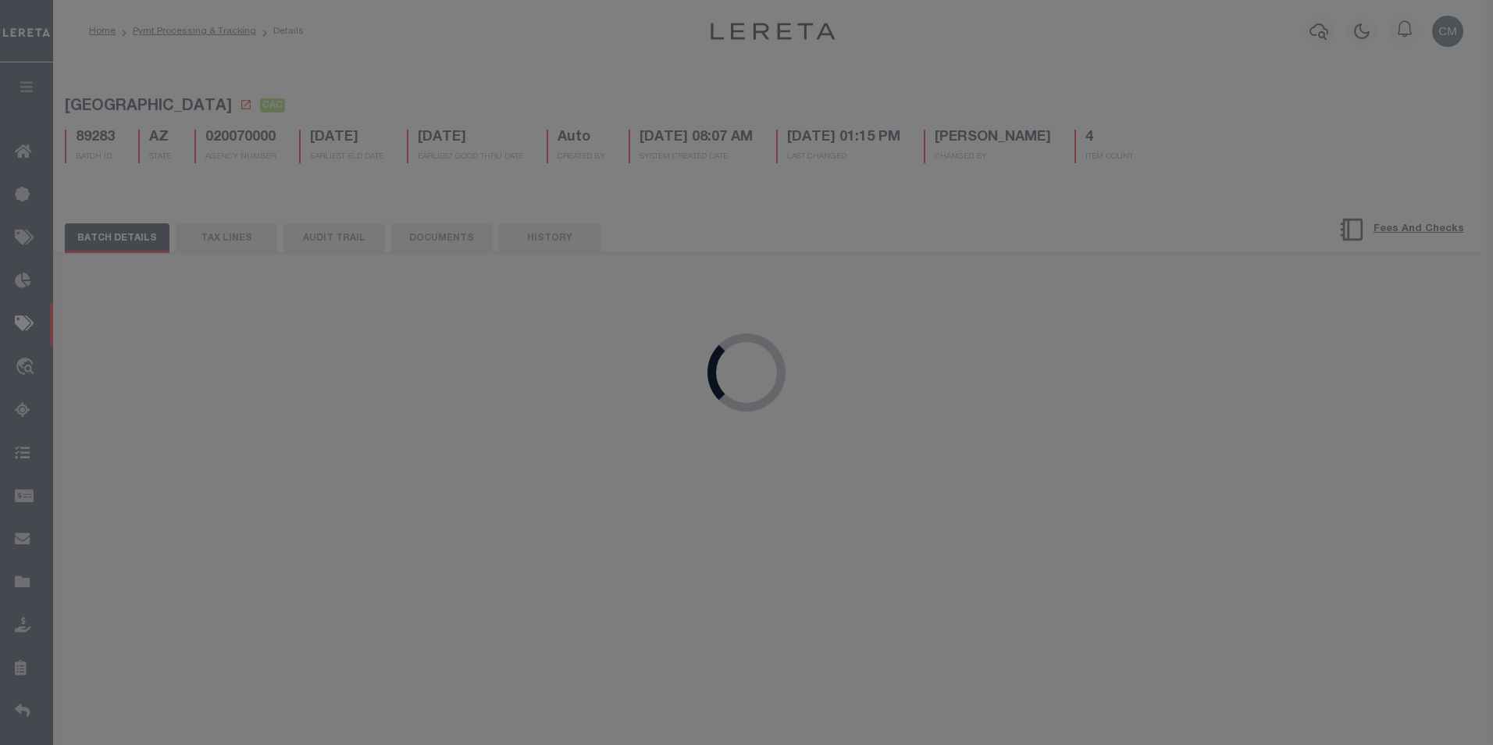
type input "09/15/2025"
type input "$4,817.04"
type input "53491"
select select "[PERSON_NAME]"
type input "$5"
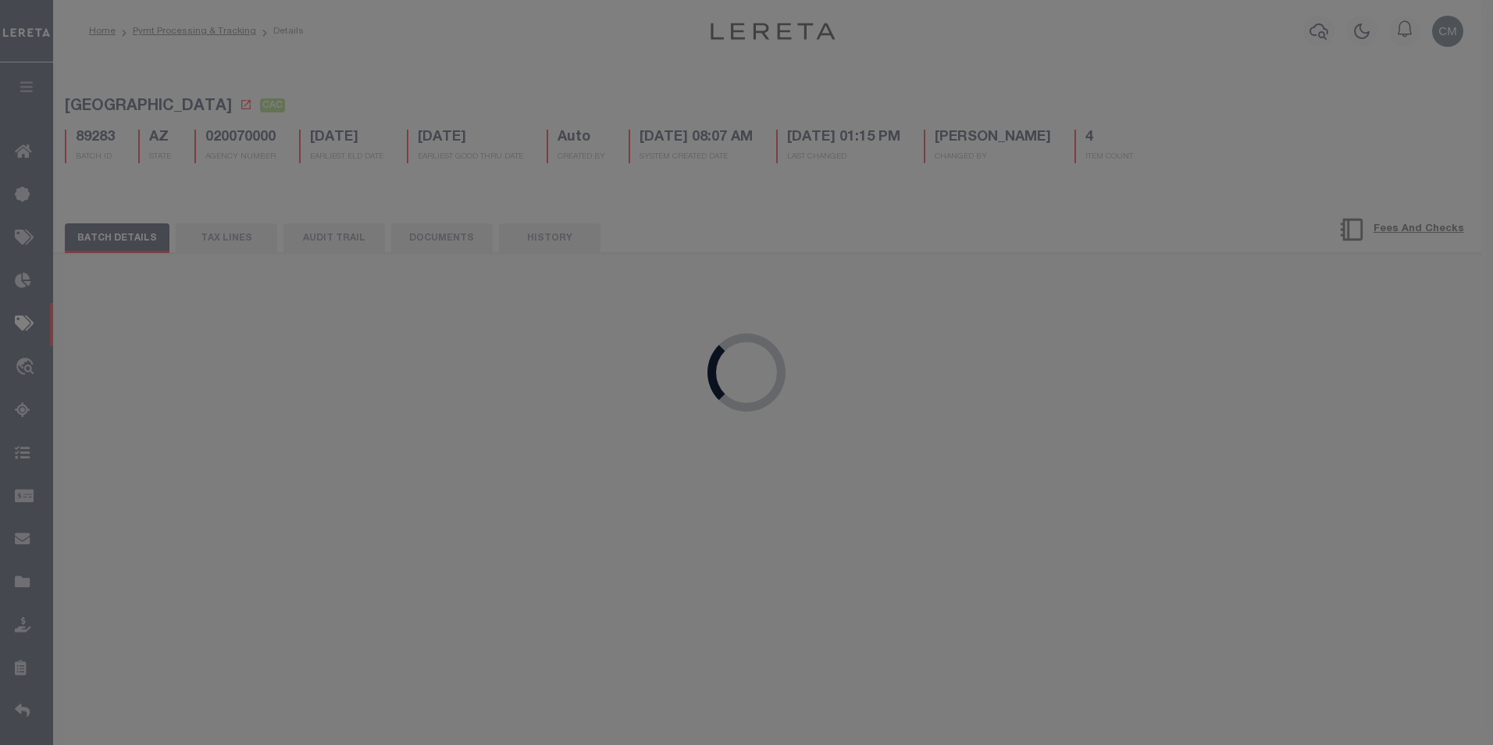
type input "09/22/2025"
checkbox input "true"
type input "09/17/2025"
type input "884459764810"
type input "N"
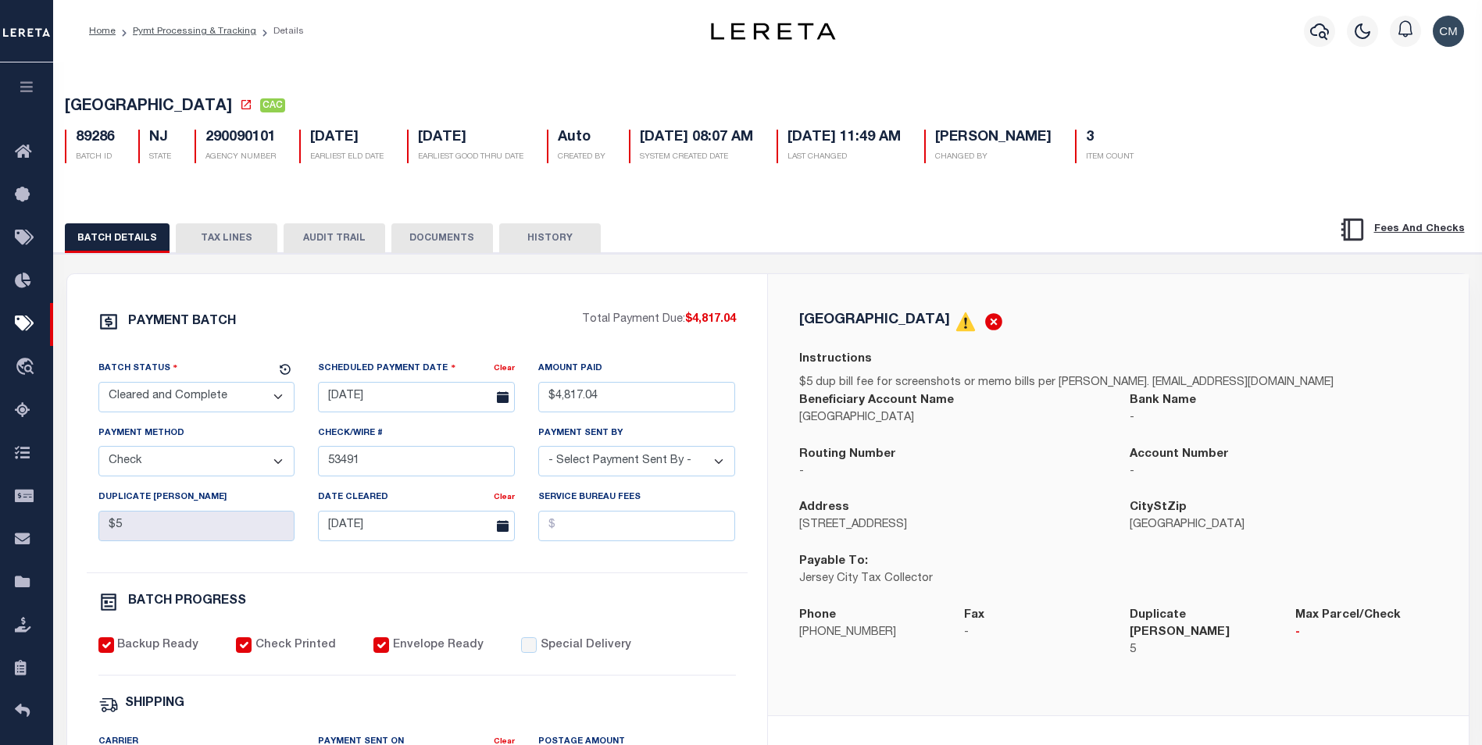
click at [231, 238] on button "TAX LINES" at bounding box center [227, 238] width 102 height 30
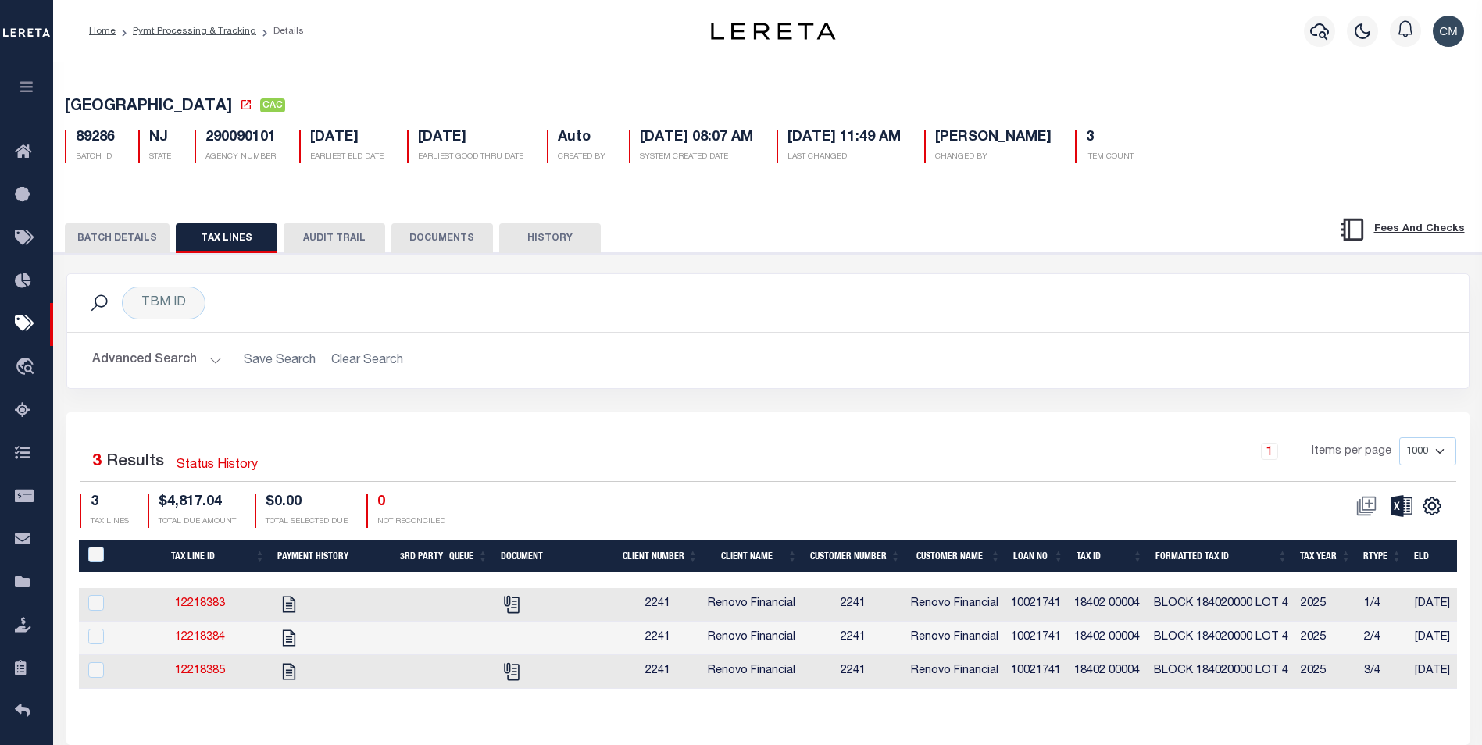
click at [320, 251] on button "AUDIT TRAIL" at bounding box center [334, 238] width 102 height 30
select select "100"
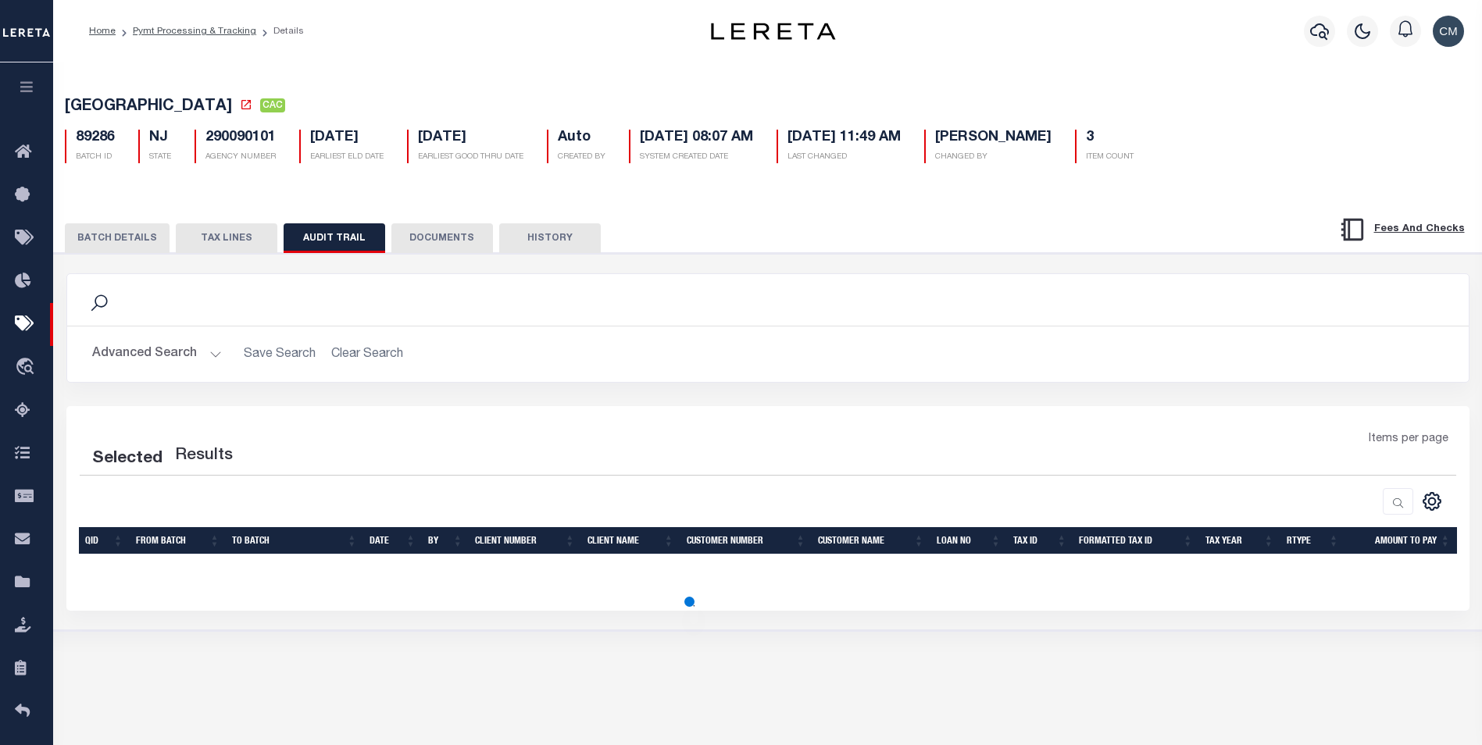
select select "100"
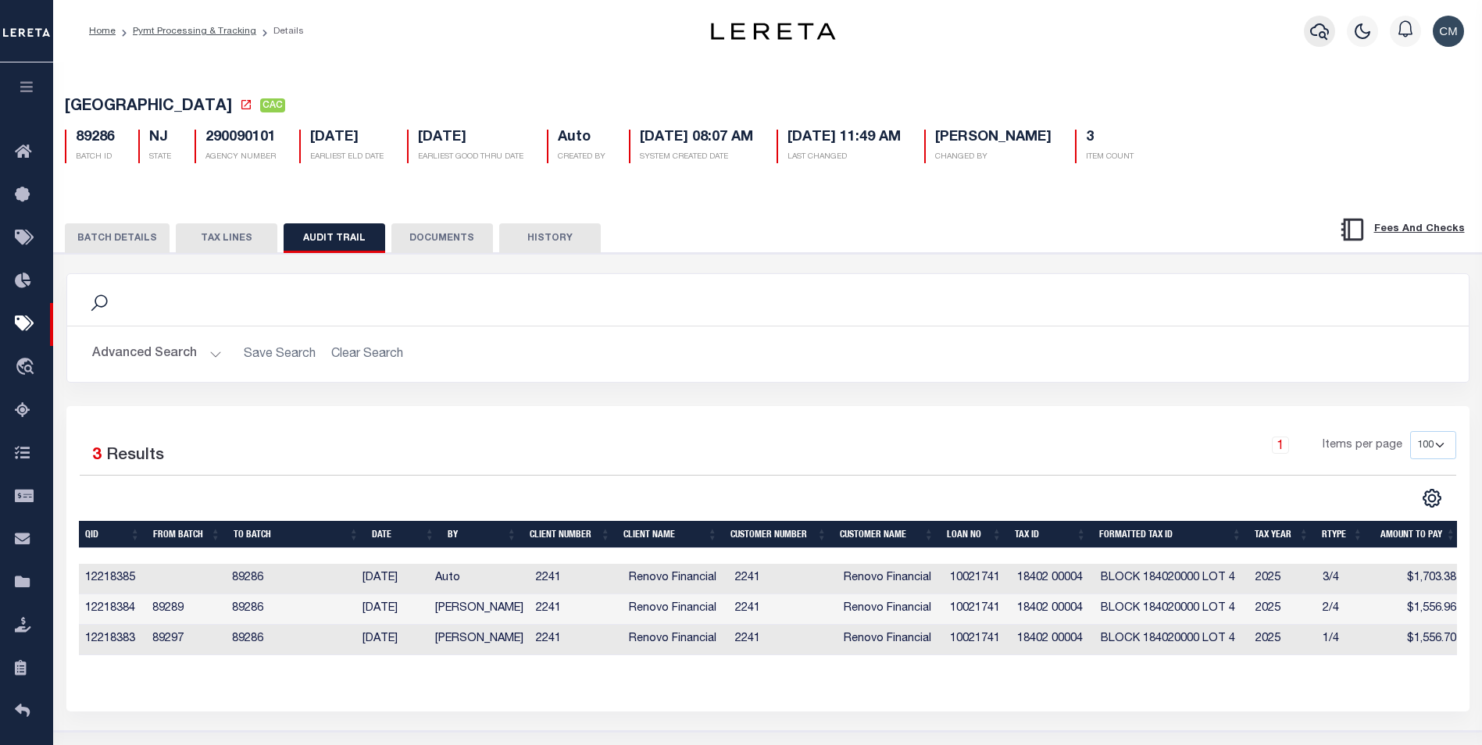
click at [1325, 34] on icon "button" at bounding box center [1319, 31] width 19 height 19
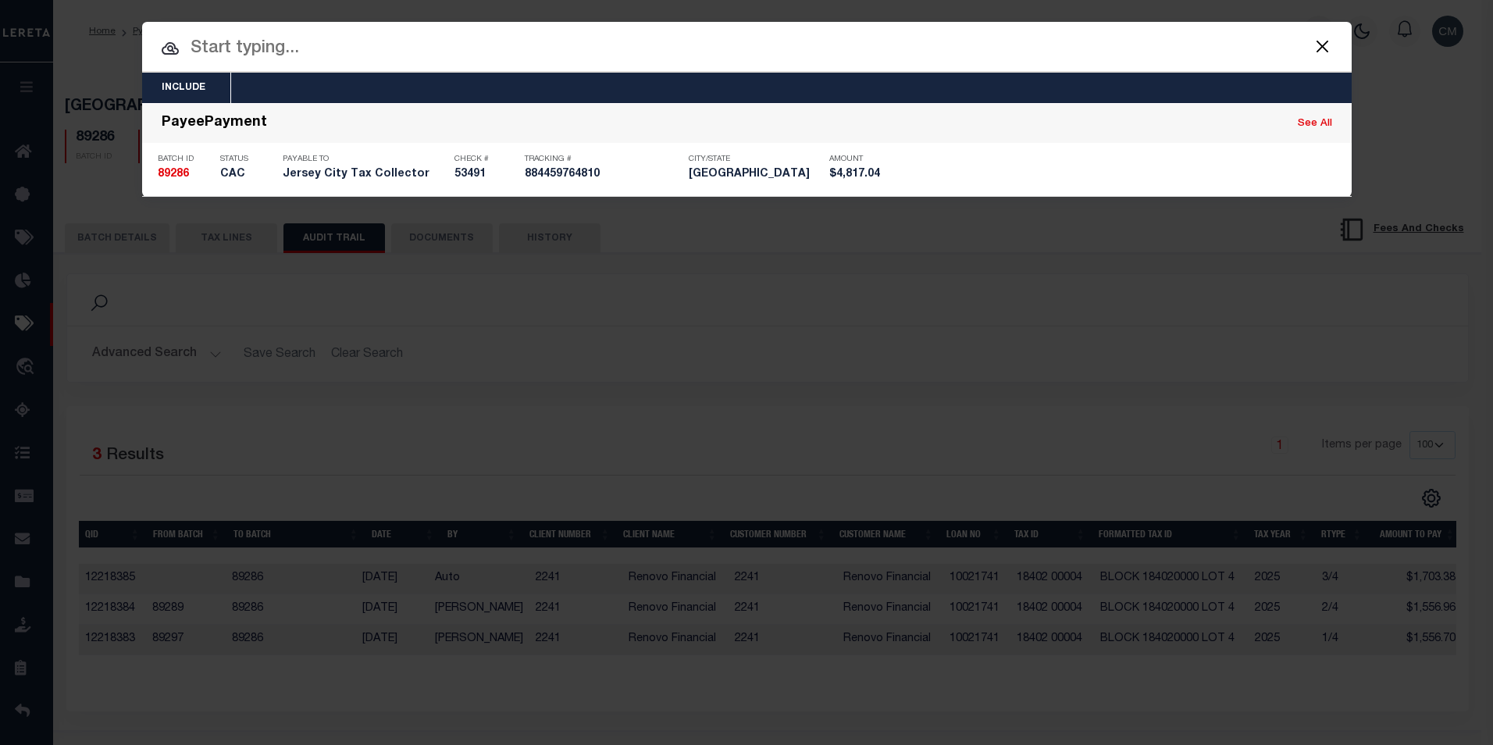
click at [903, 49] on input "text" at bounding box center [747, 48] width 1210 height 27
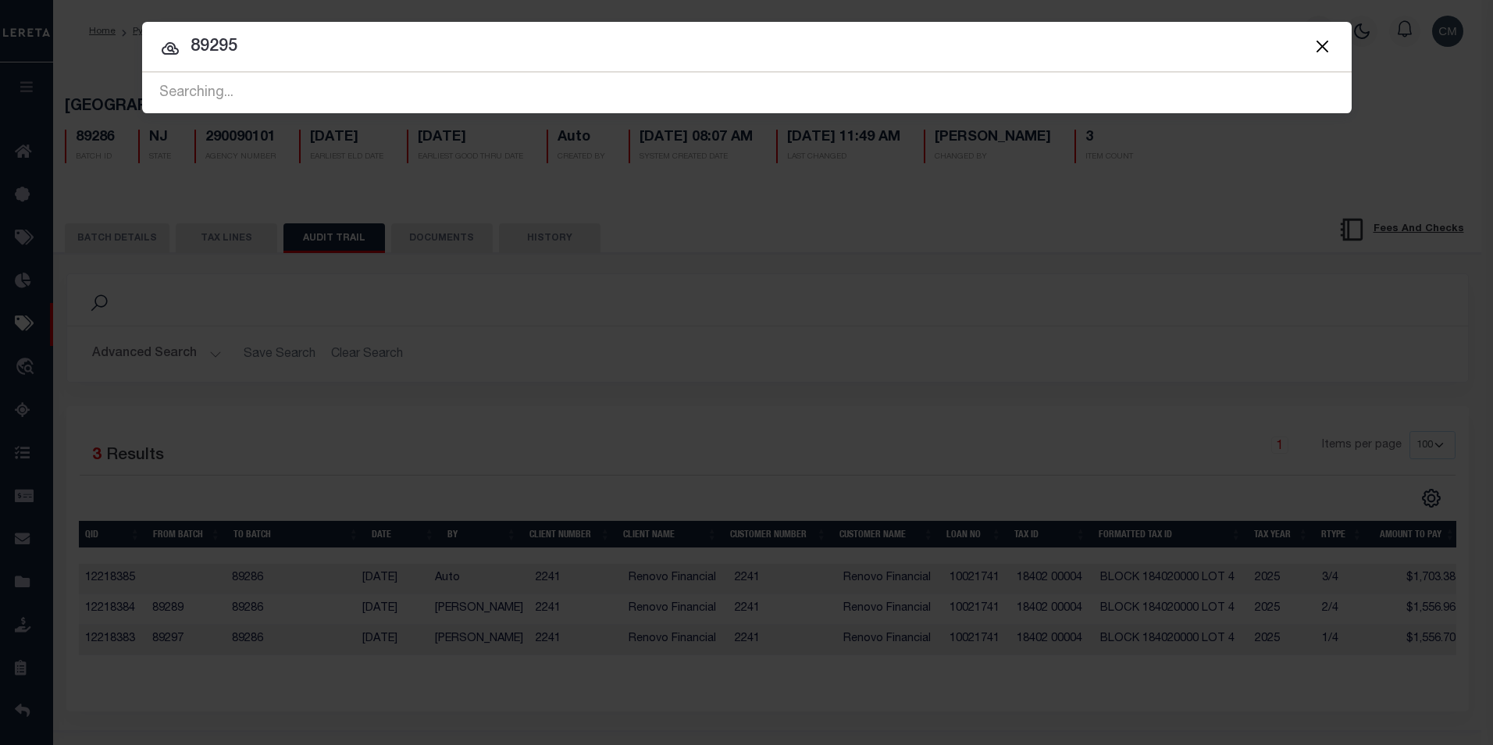
type input "89295"
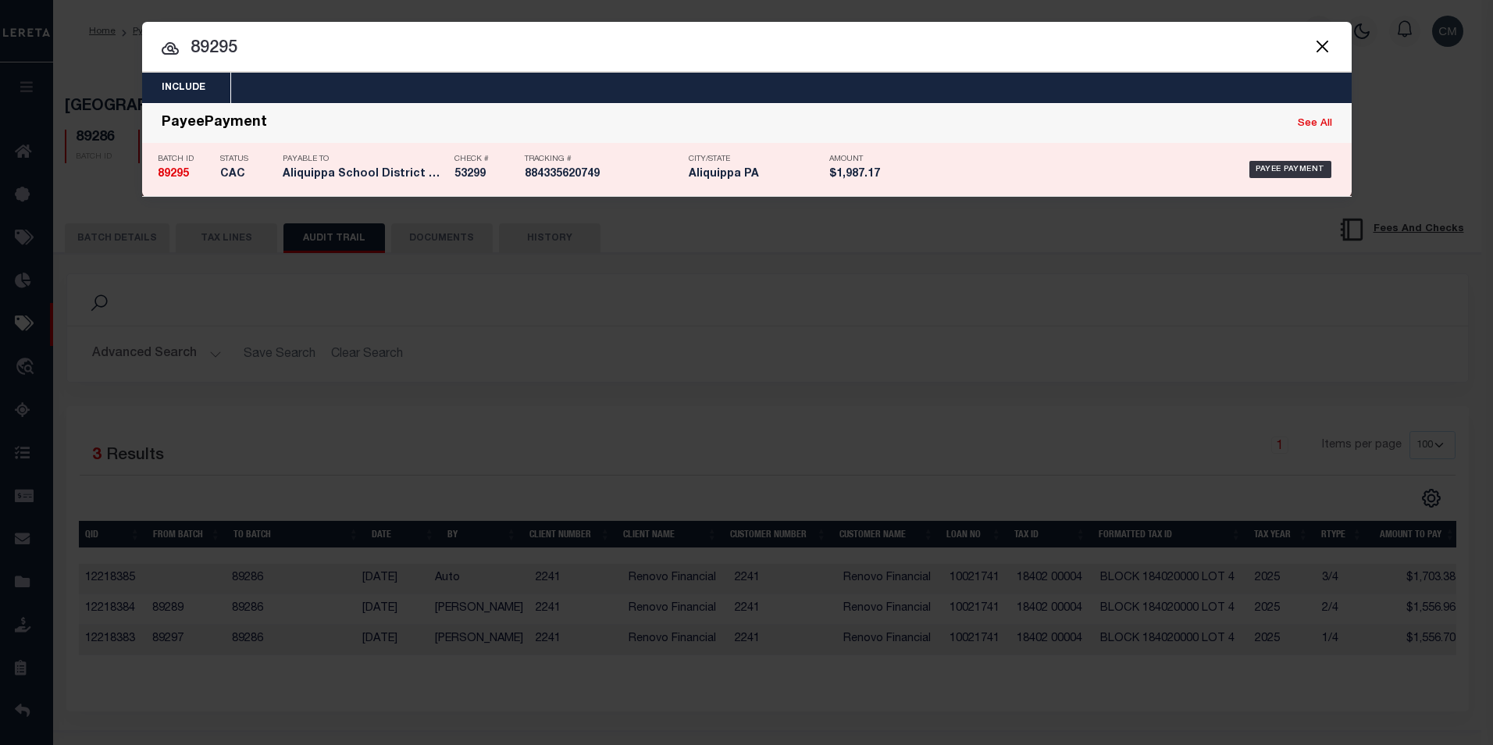
click at [783, 162] on p "City/State" at bounding box center [755, 159] width 133 height 9
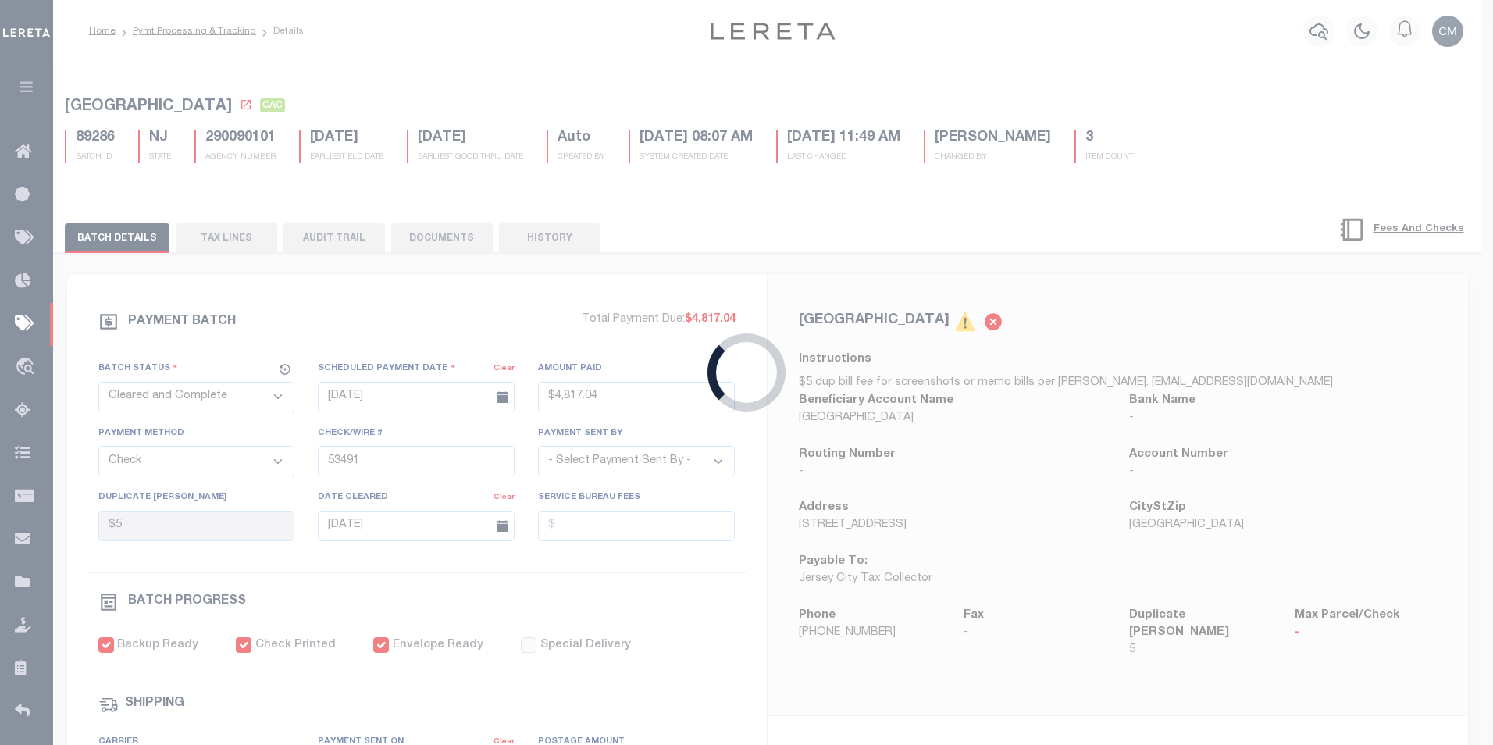
type input "09/12/2025"
type input "$1,987.17"
type input "53299"
select select "[PERSON_NAME]"
type input "$10"
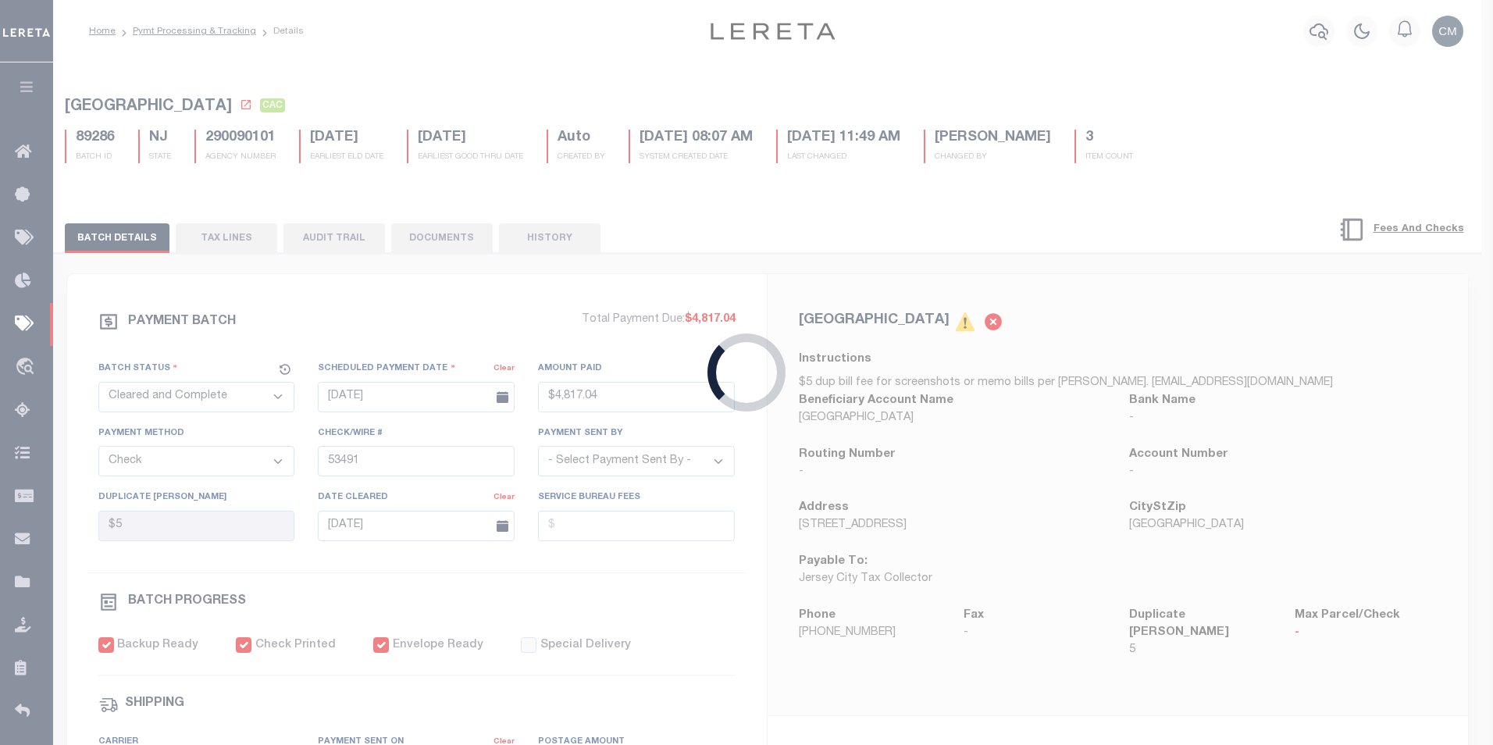
type input "09/16/2025"
type input "09/12/2025"
type input "$9.65"
type input "884335620749"
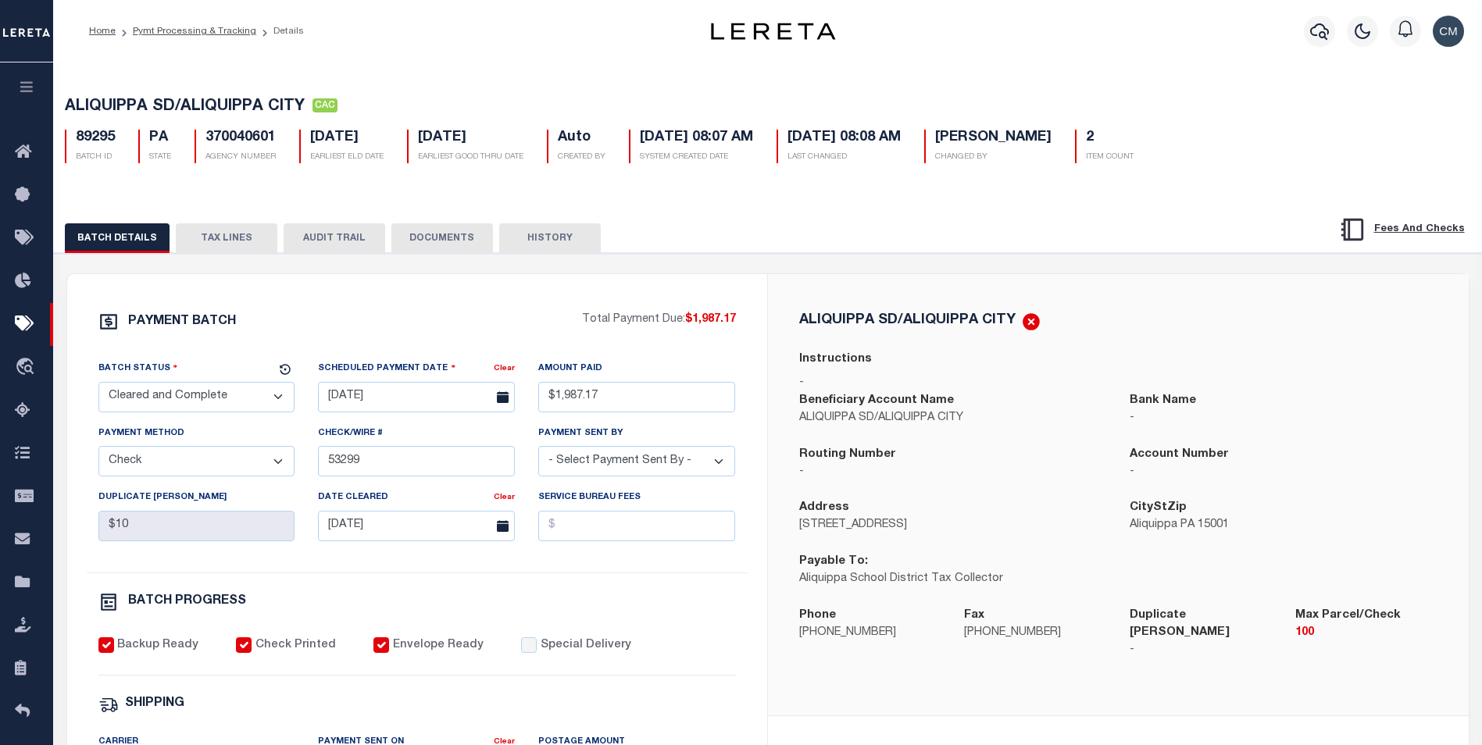
click at [319, 248] on button "AUDIT TRAIL" at bounding box center [334, 238] width 102 height 30
select select "100"
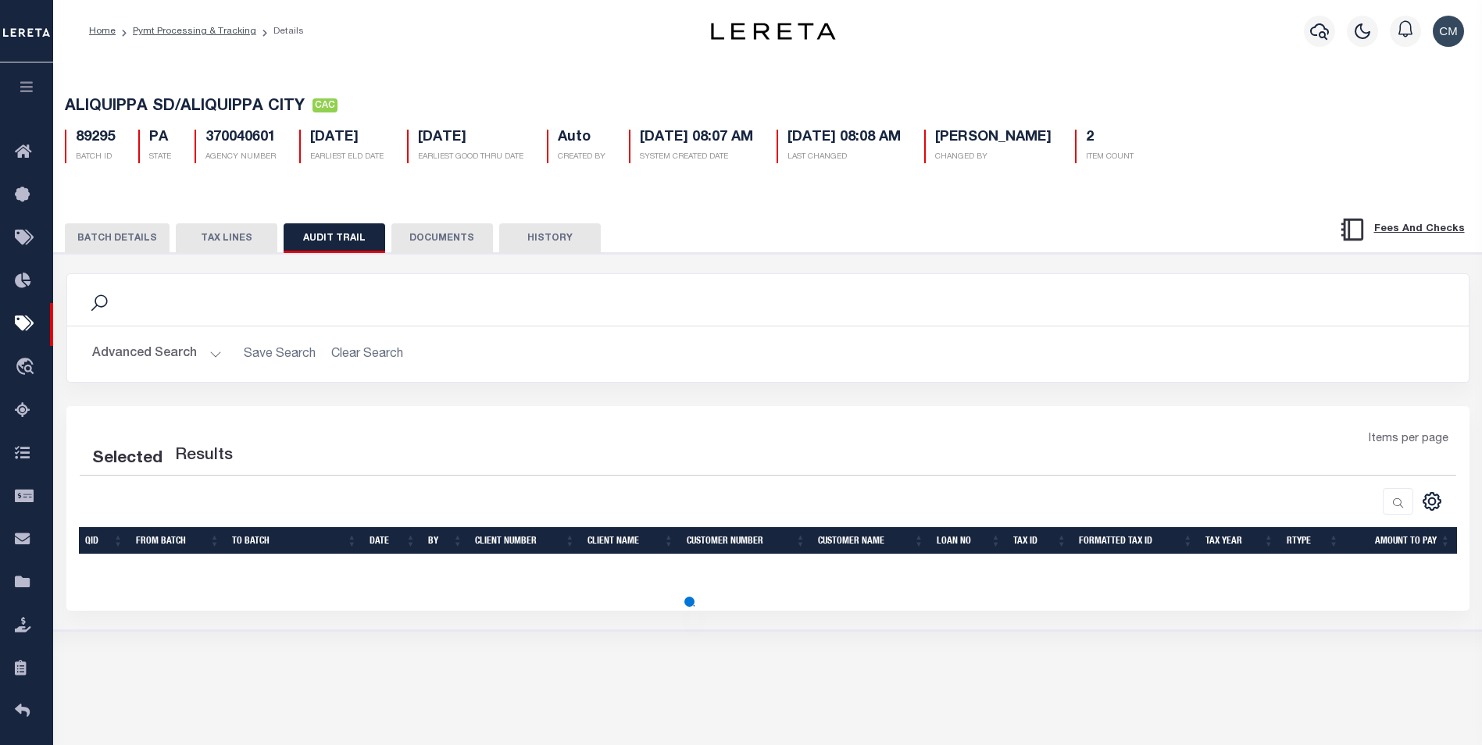
select select "100"
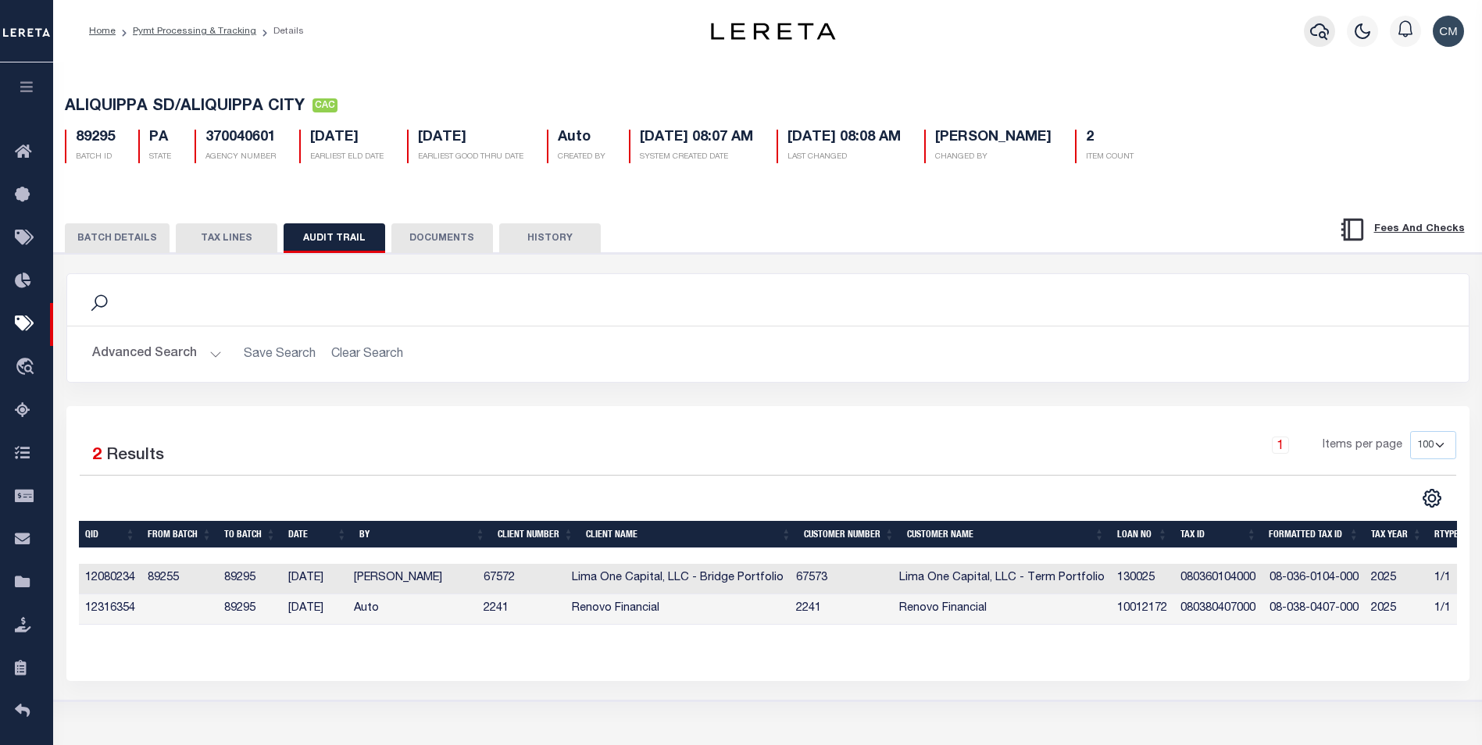
click at [1318, 32] on icon "button" at bounding box center [1319, 31] width 19 height 19
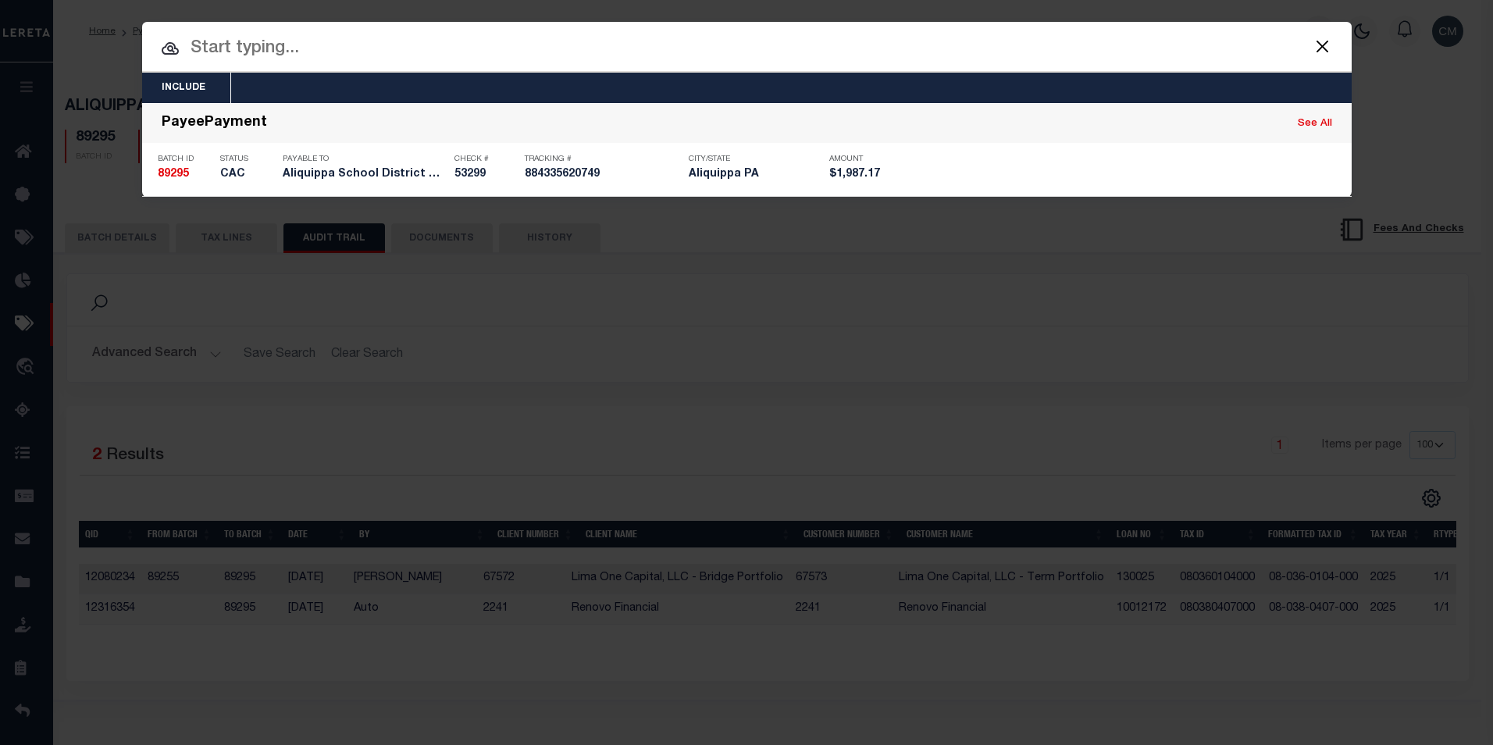
click at [834, 55] on input "text" at bounding box center [747, 48] width 1210 height 27
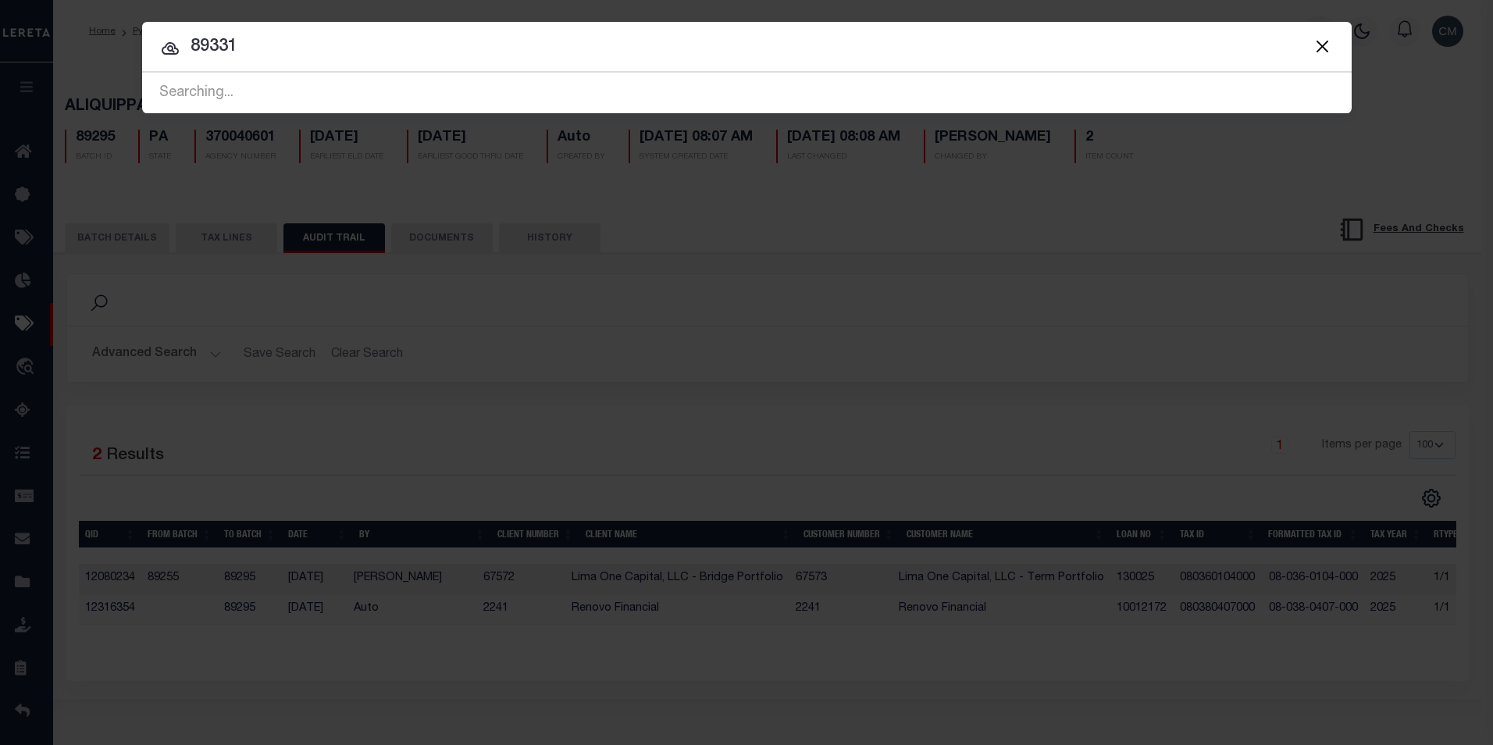
type input "89331"
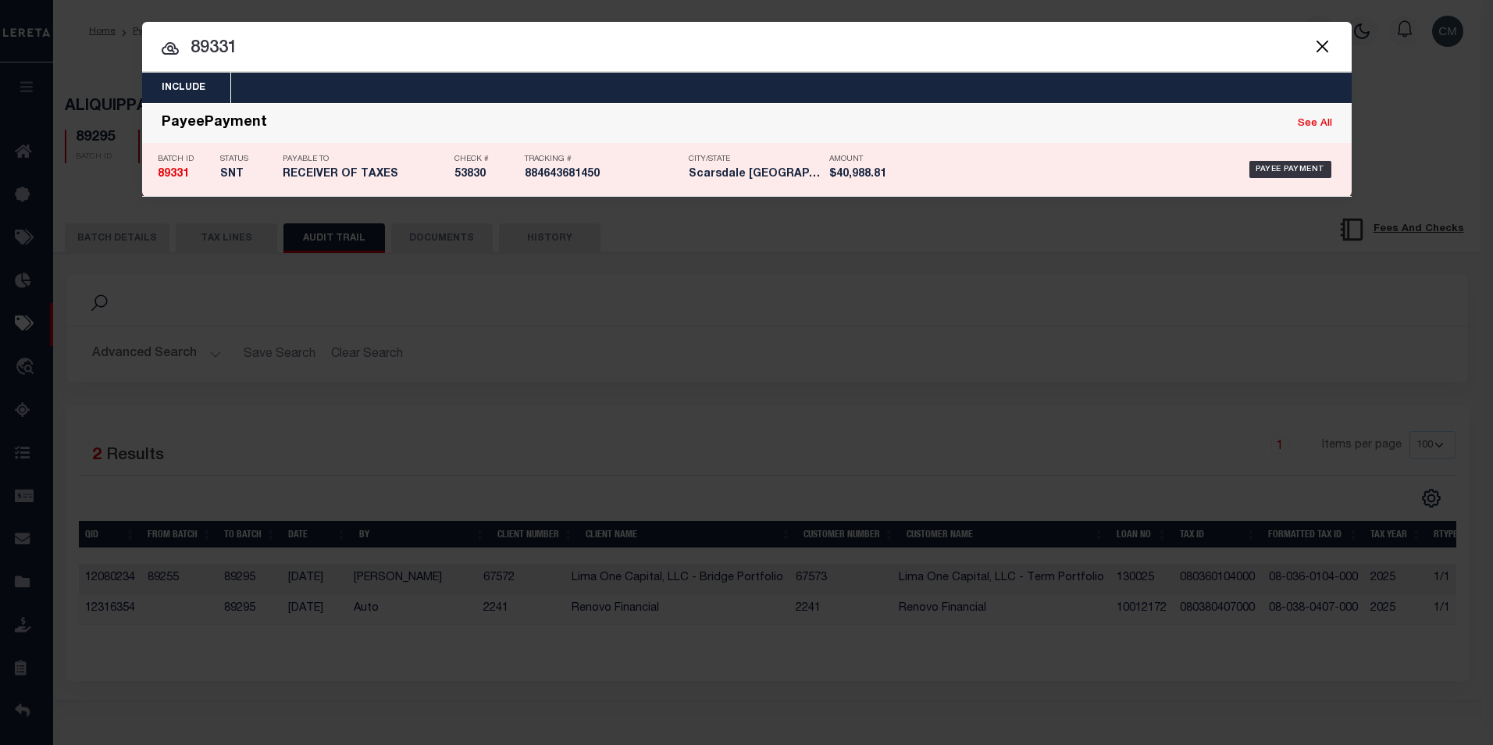
click at [298, 162] on p "Payable To" at bounding box center [365, 159] width 164 height 9
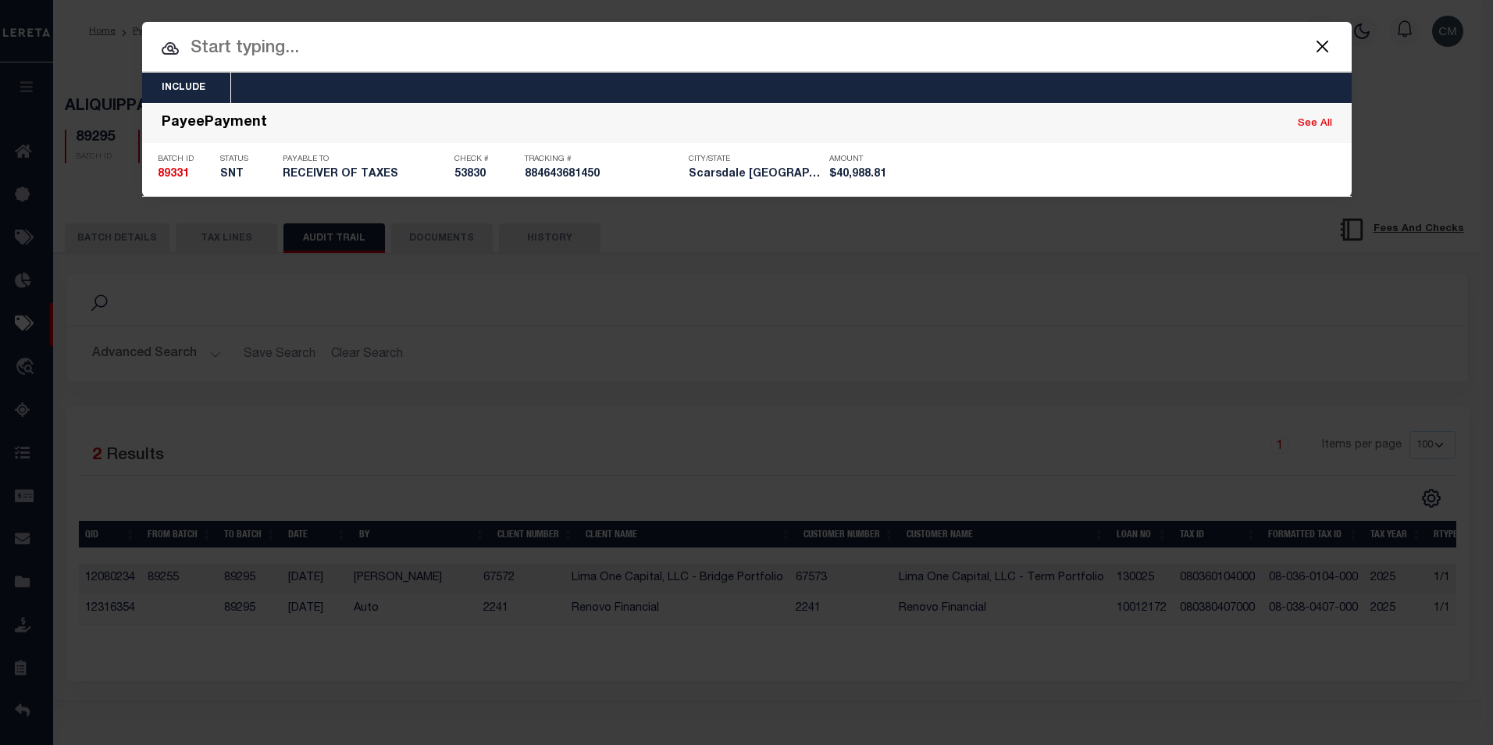
select select "SNT"
type input "[DATE]"
type input "$40,988.81"
type input "53830"
select select "[PERSON_NAME]"
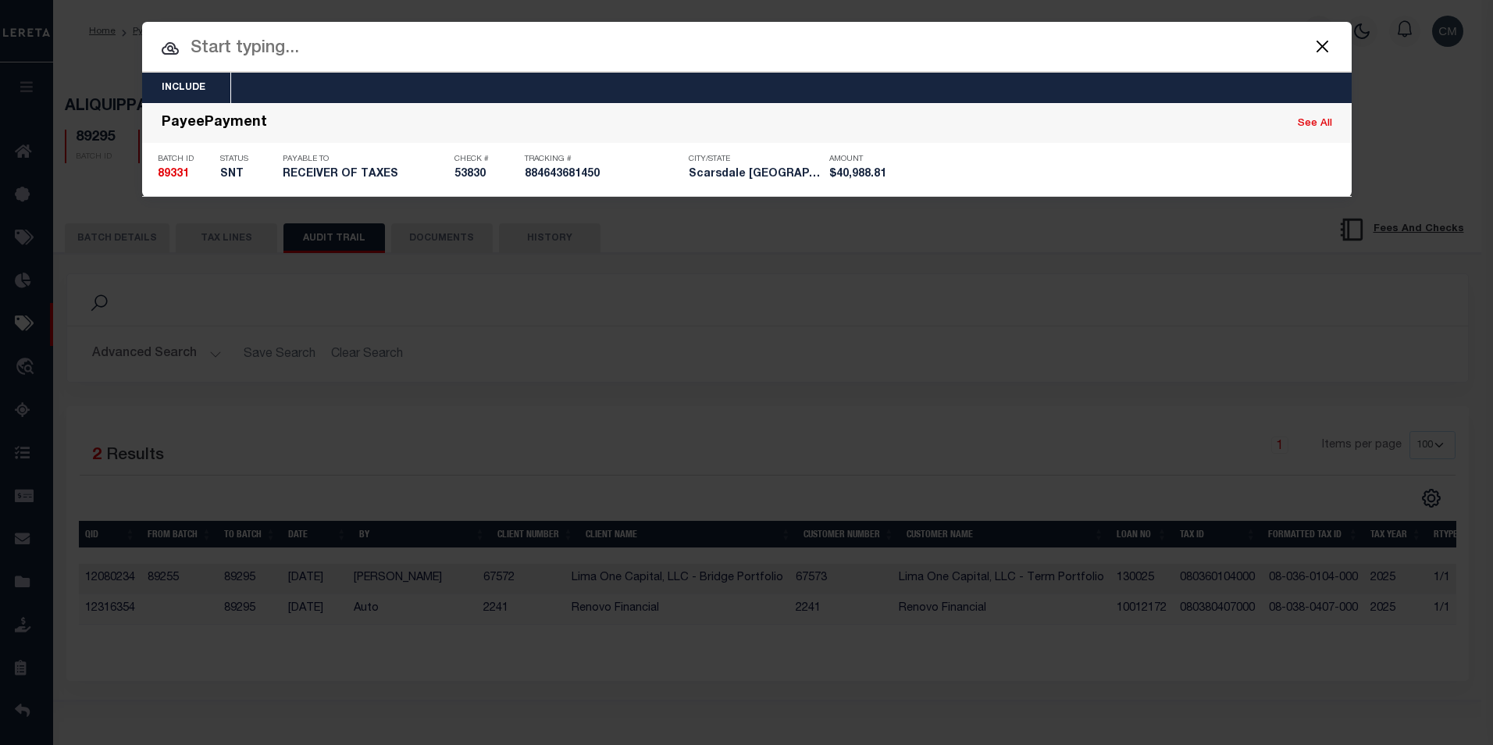
type input "[DATE]"
type input "884643681450"
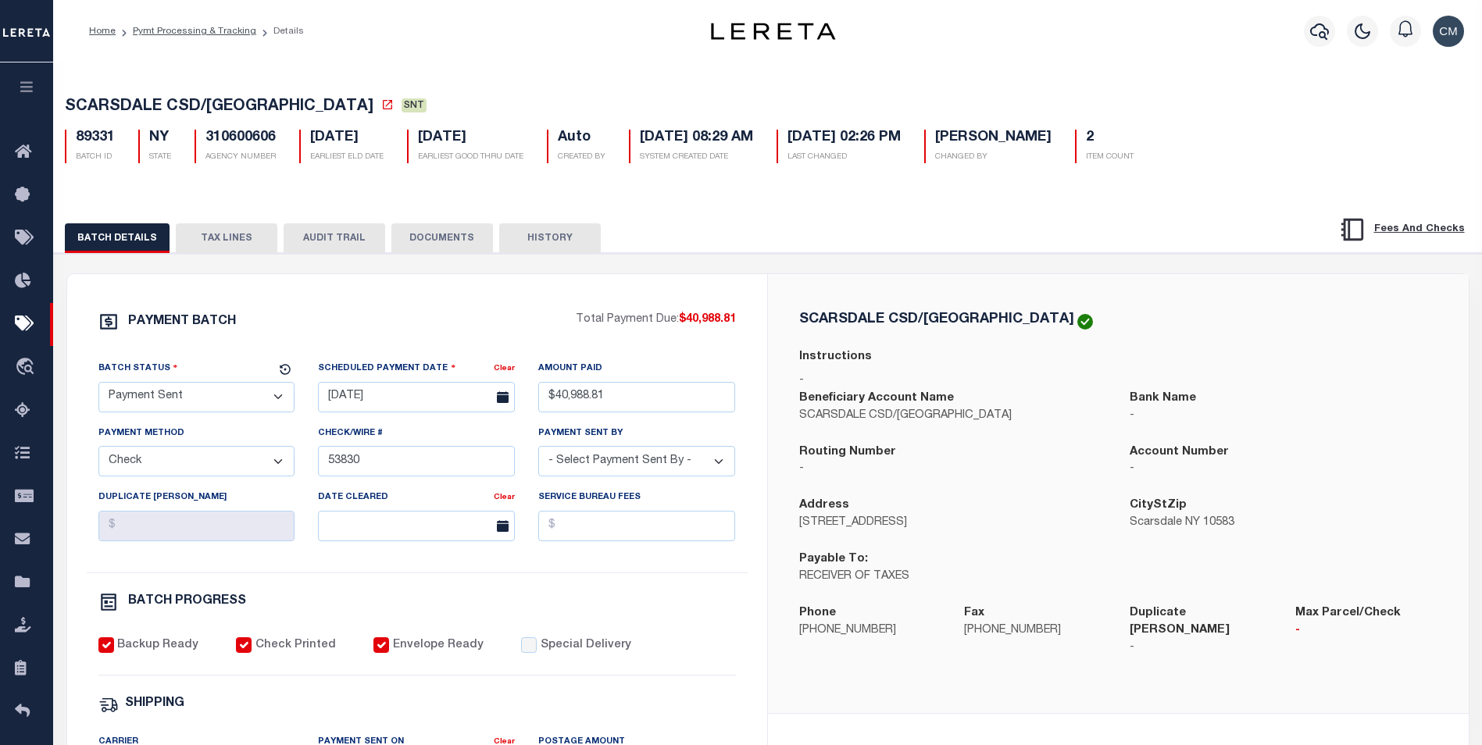
click at [308, 241] on button "AUDIT TRAIL" at bounding box center [334, 238] width 102 height 30
select select "100"
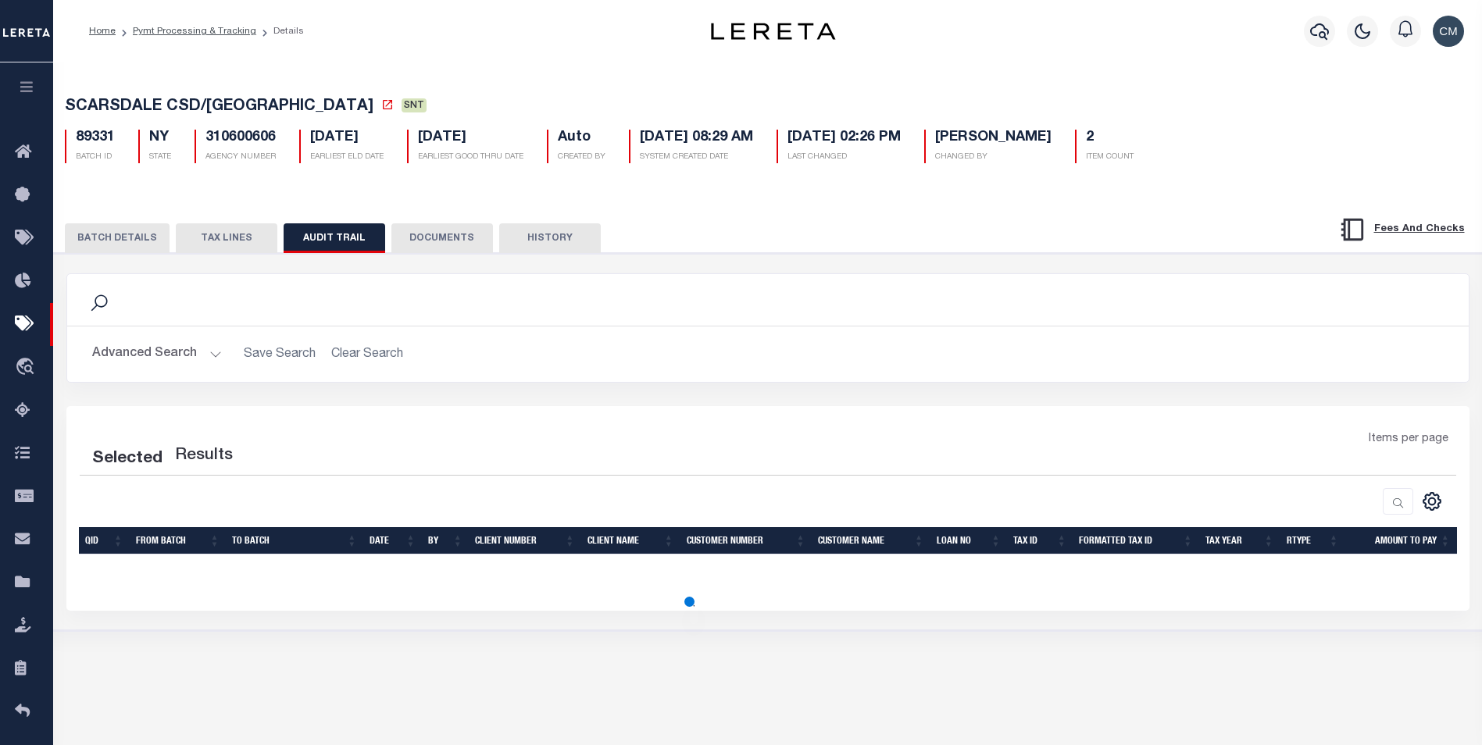
select select "100"
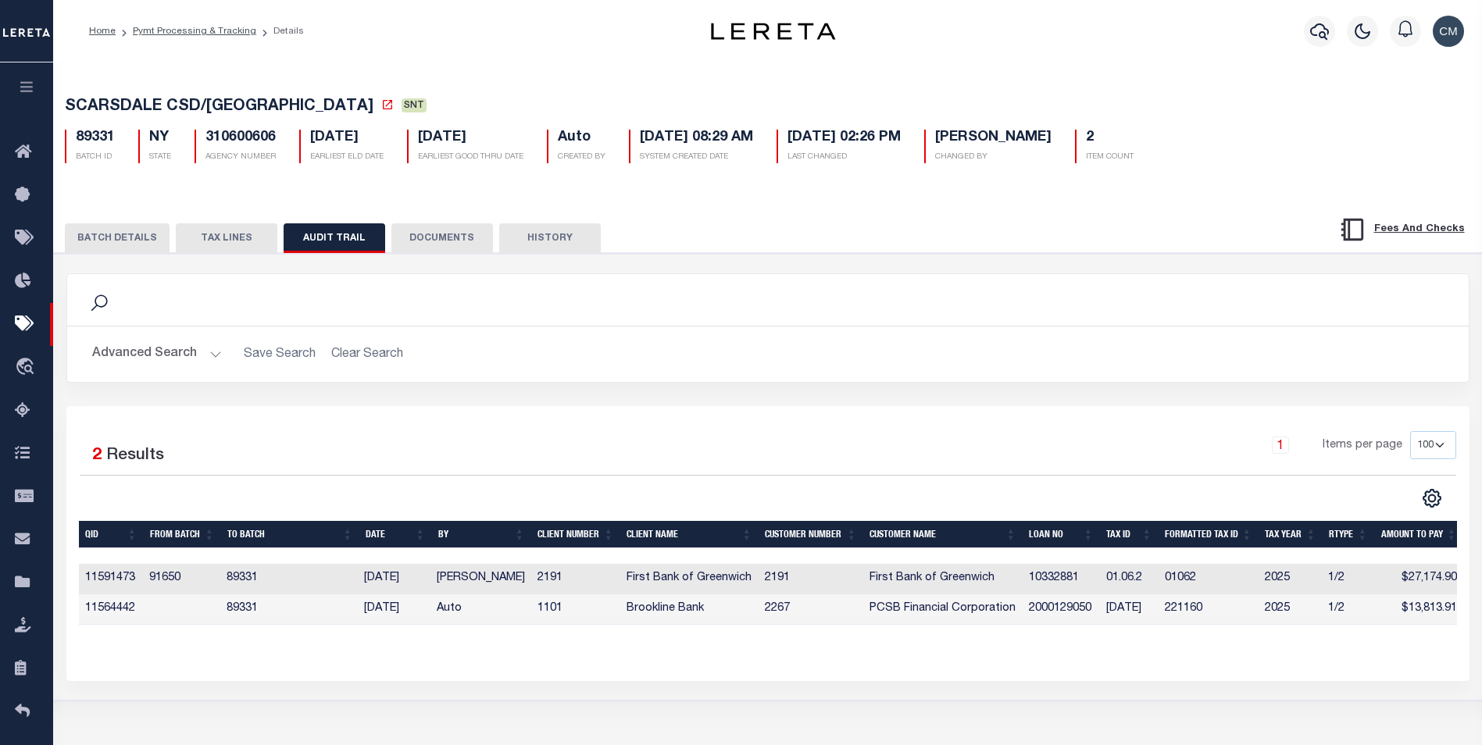
click at [1288, 39] on div "Profile Sign out" at bounding box center [1180, 31] width 580 height 55
click at [1312, 32] on icon "button" at bounding box center [1319, 31] width 19 height 19
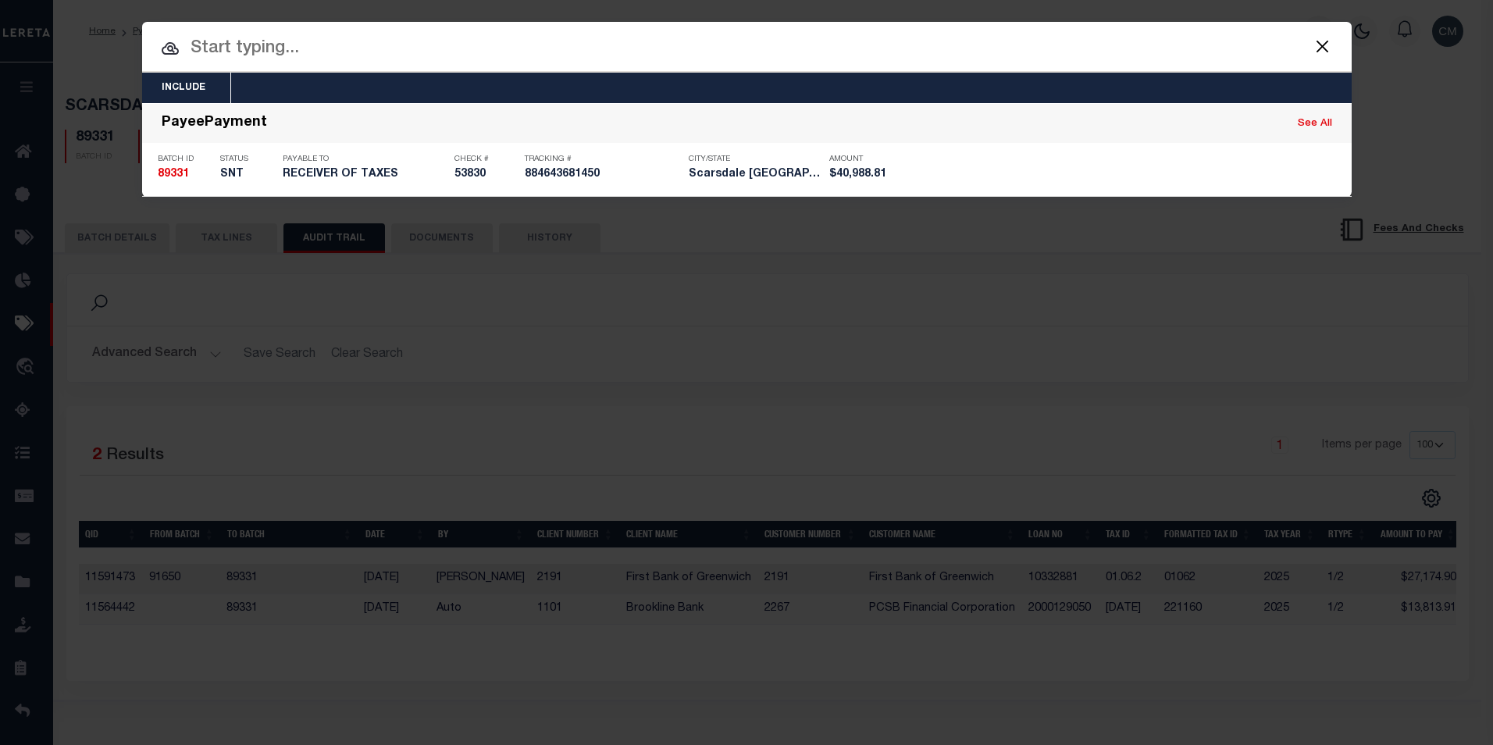
click at [917, 48] on input "text" at bounding box center [747, 48] width 1210 height 27
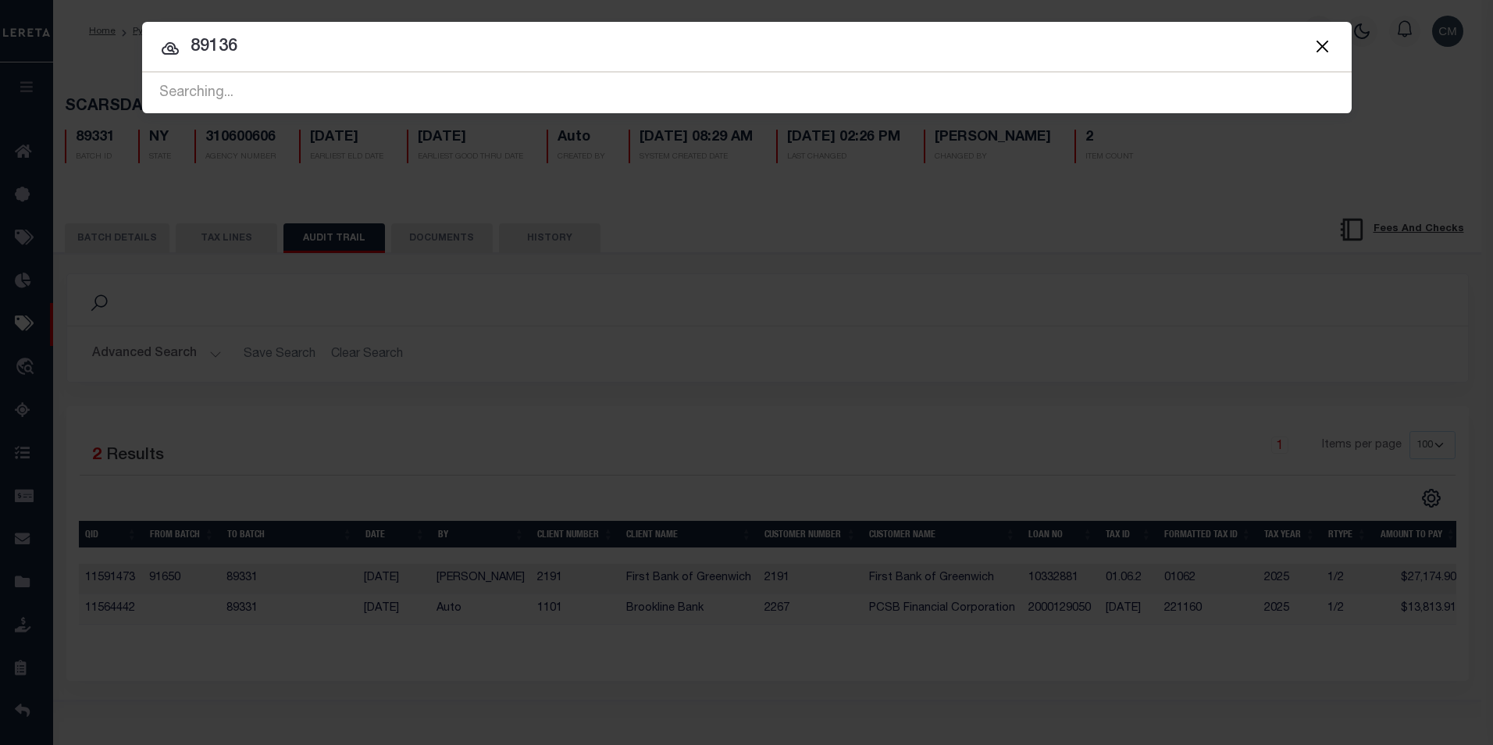
type input "89136"
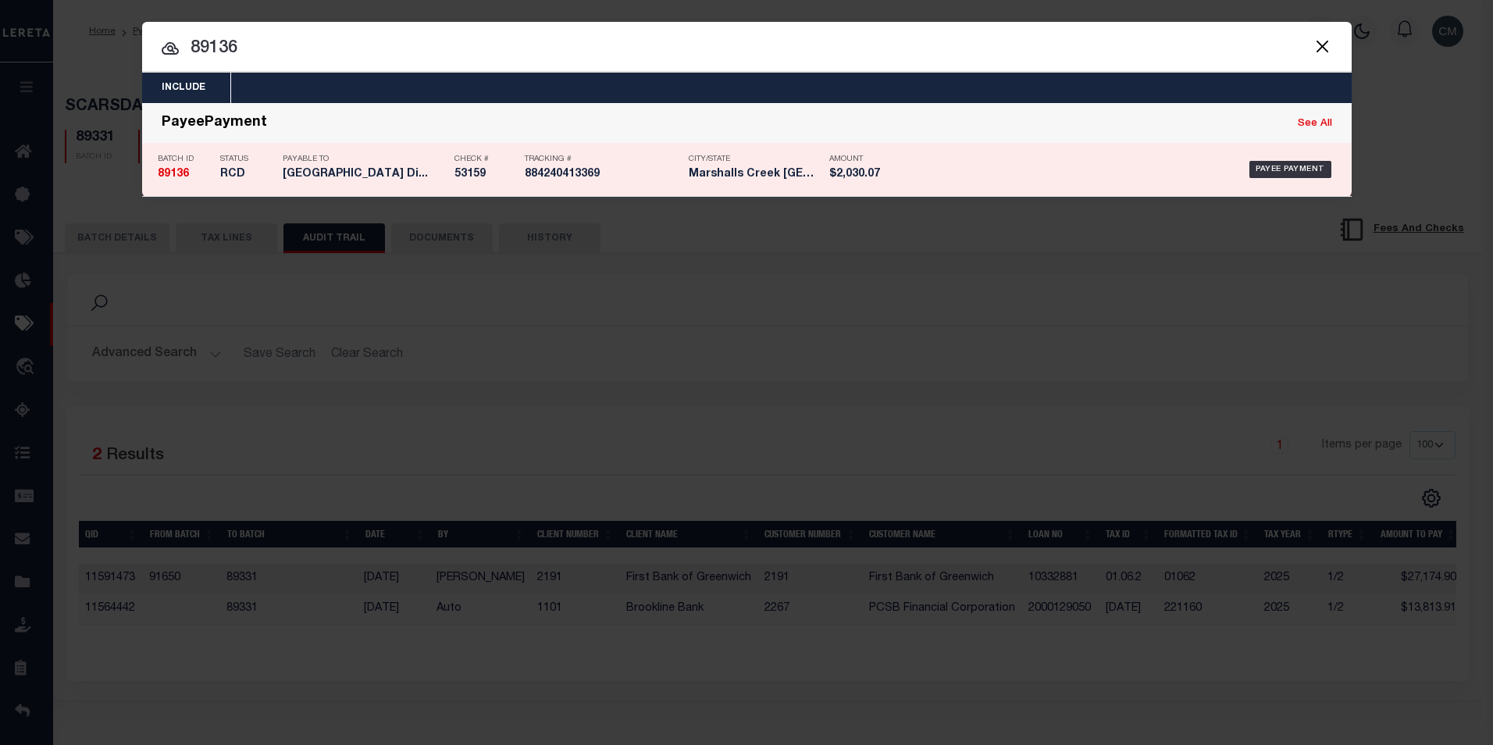
click at [676, 173] on h5 "884240413369" at bounding box center [603, 174] width 156 height 13
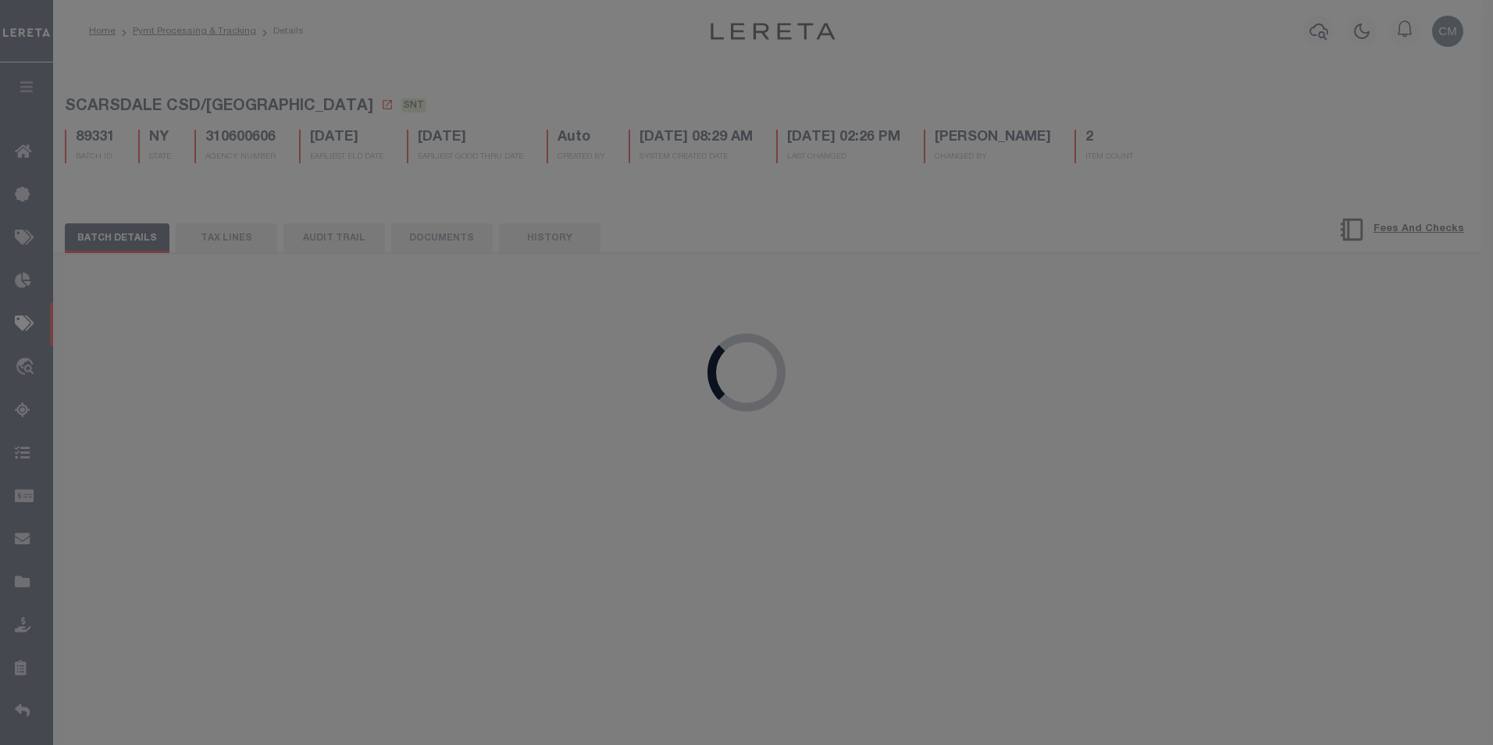
select select "RCD"
type input "09/09/2025"
type input "$2,030.07"
type input "53159"
select select "[PERSON_NAME]"
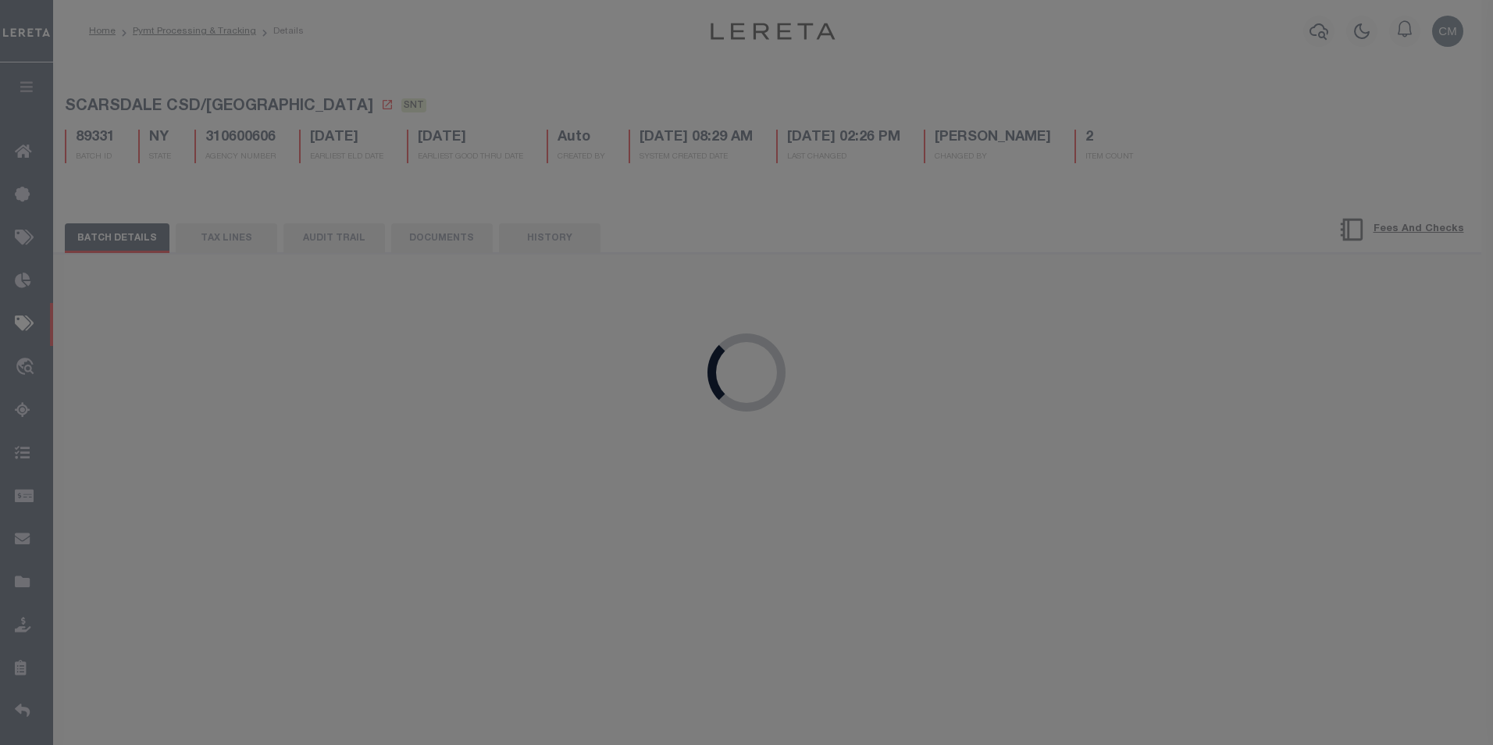
type input "$5"
type input "09/09/2025"
type input "884240413369"
type input "Signature not required"
type input "09/11/2025"
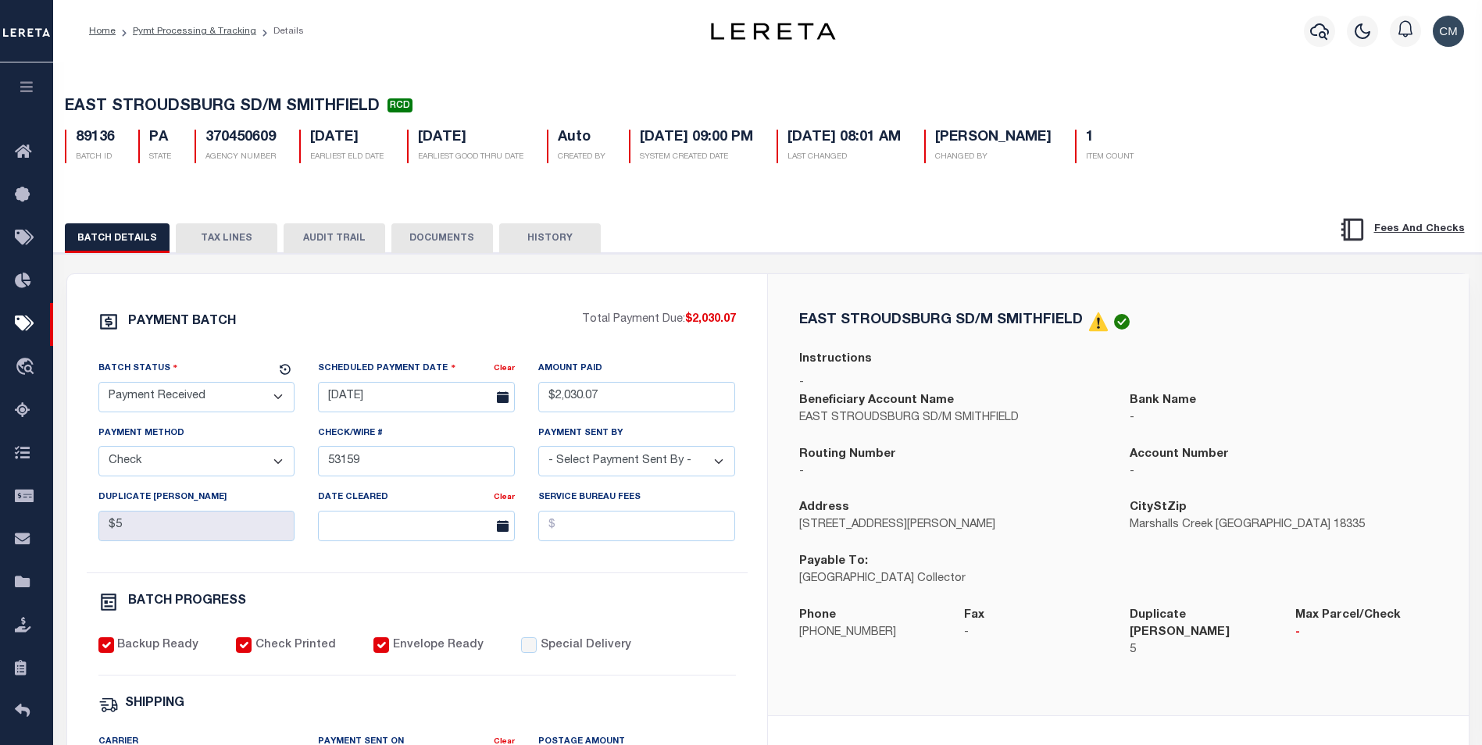
click at [324, 244] on button "AUDIT TRAIL" at bounding box center [334, 238] width 102 height 30
select select "100"
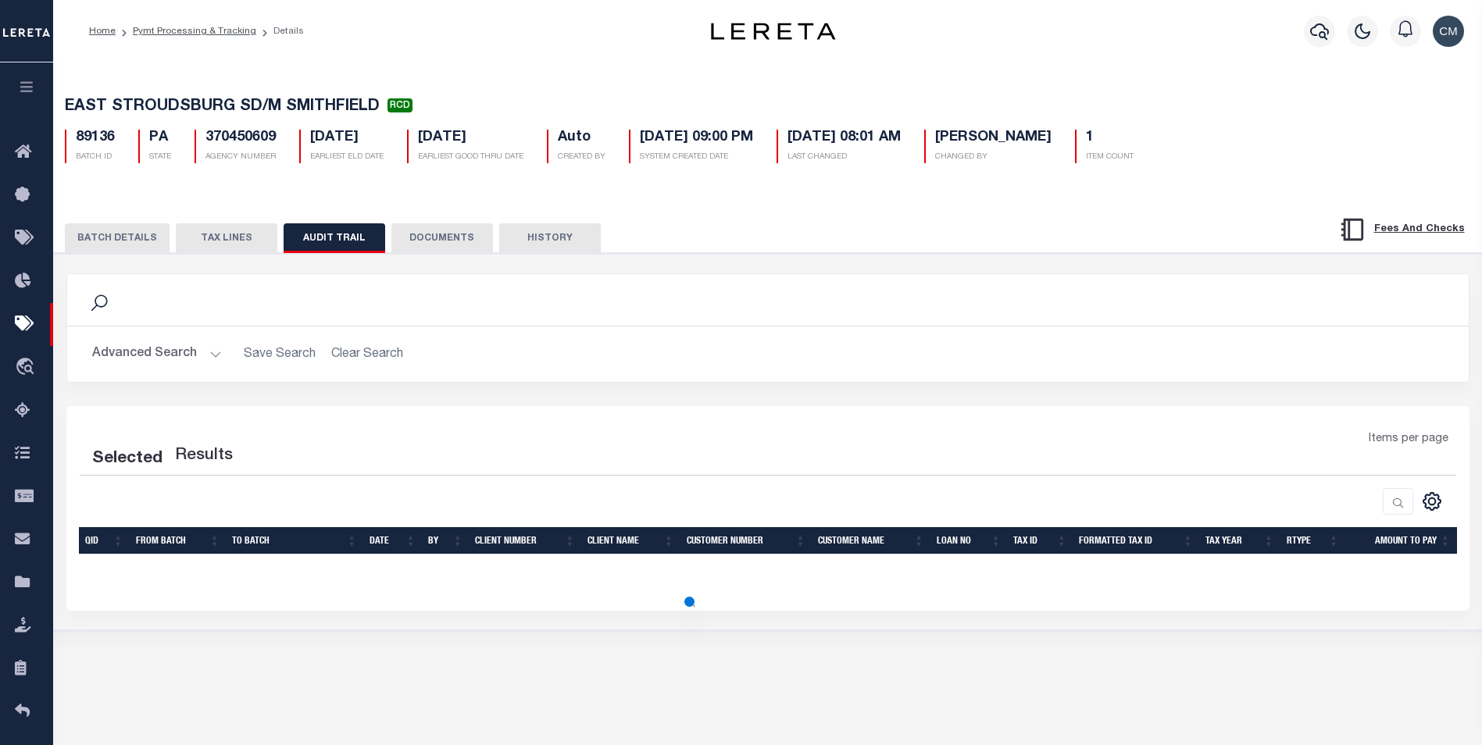
select select "100"
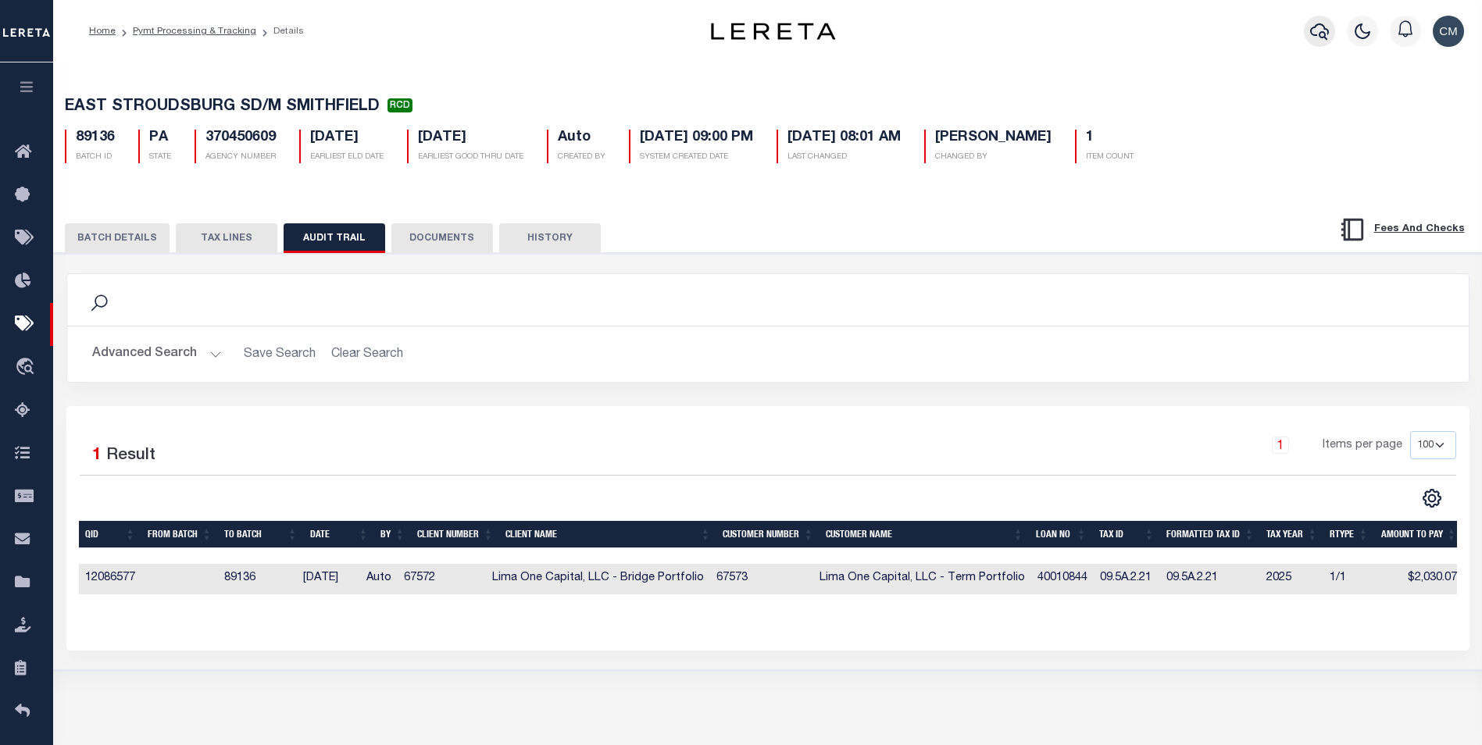
click at [1319, 32] on icon "button" at bounding box center [1319, 31] width 19 height 19
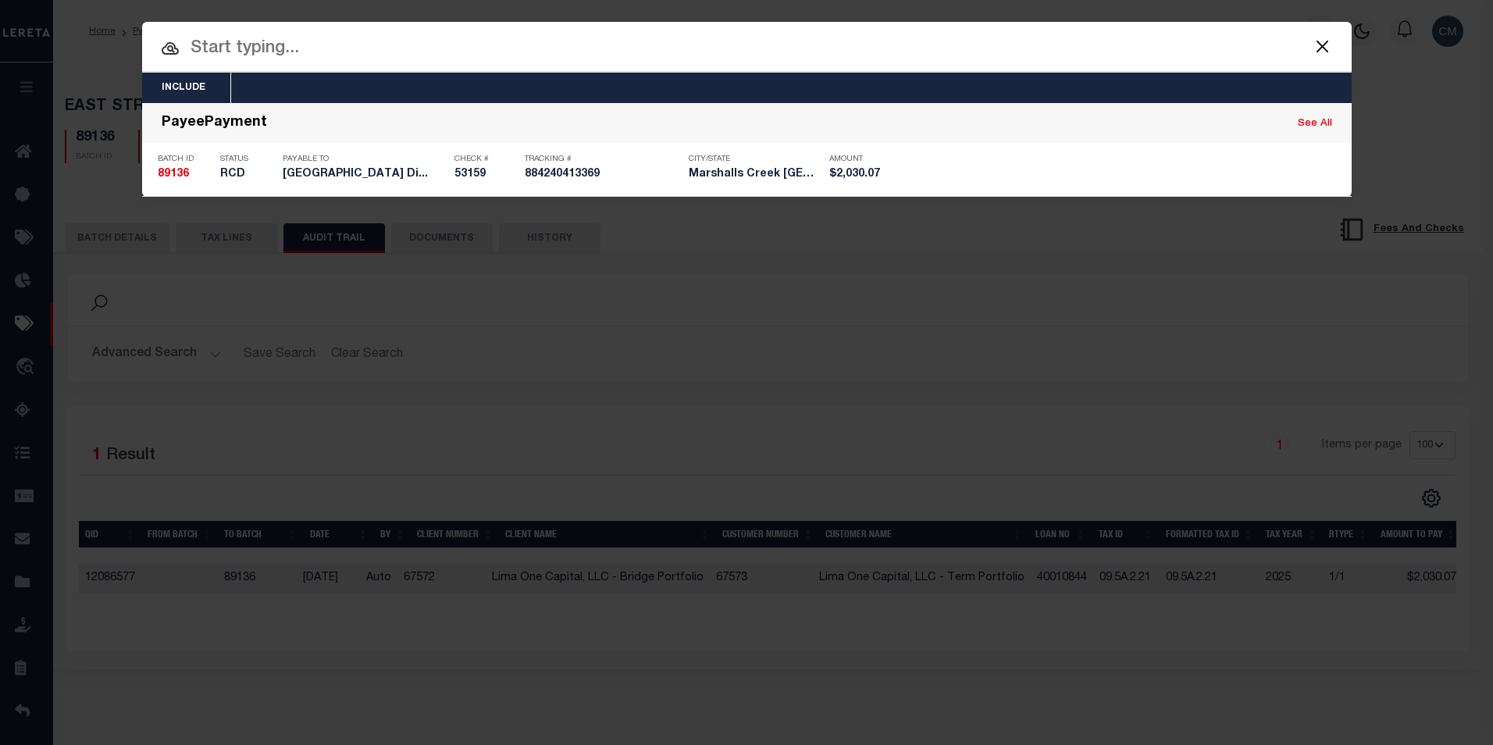
click at [715, 60] on input "text" at bounding box center [747, 48] width 1210 height 27
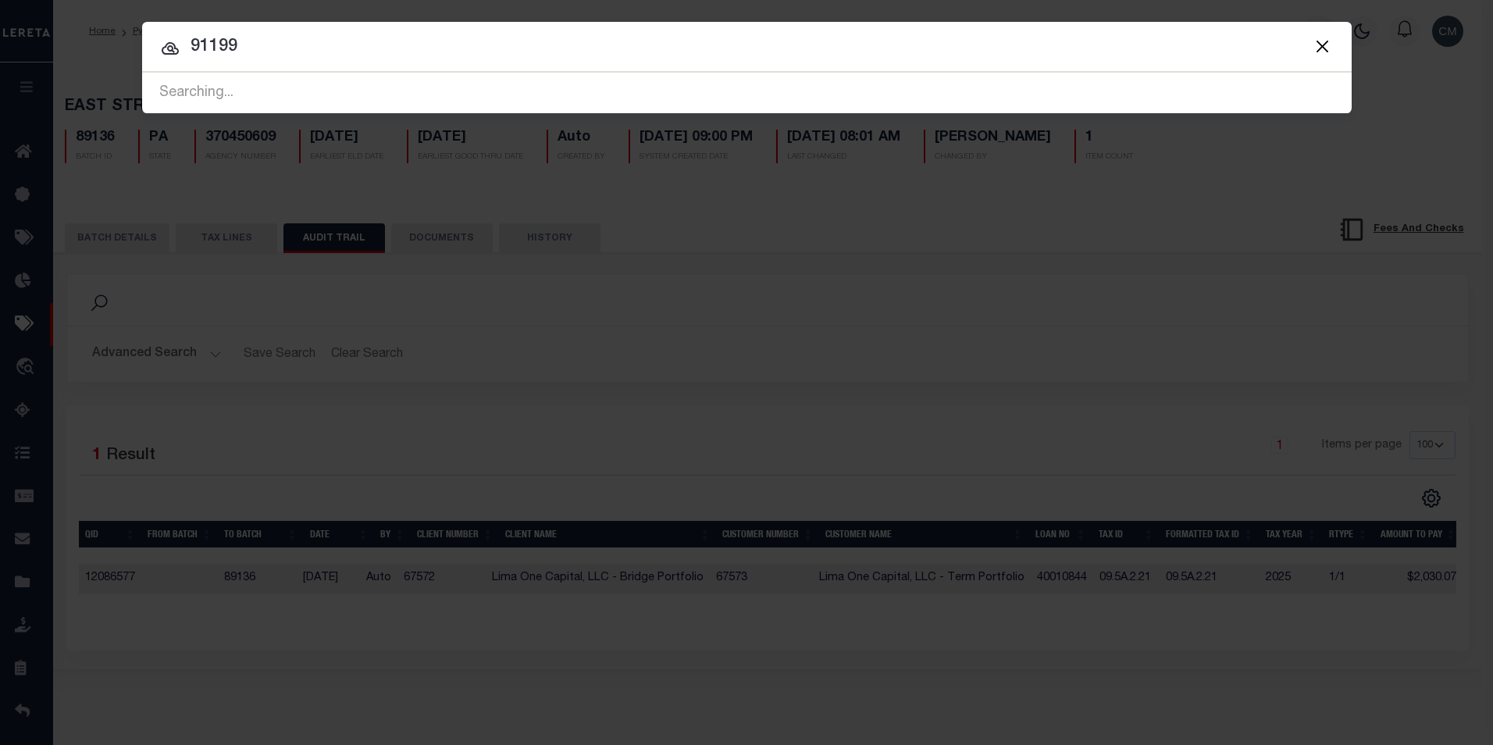
type input "91199"
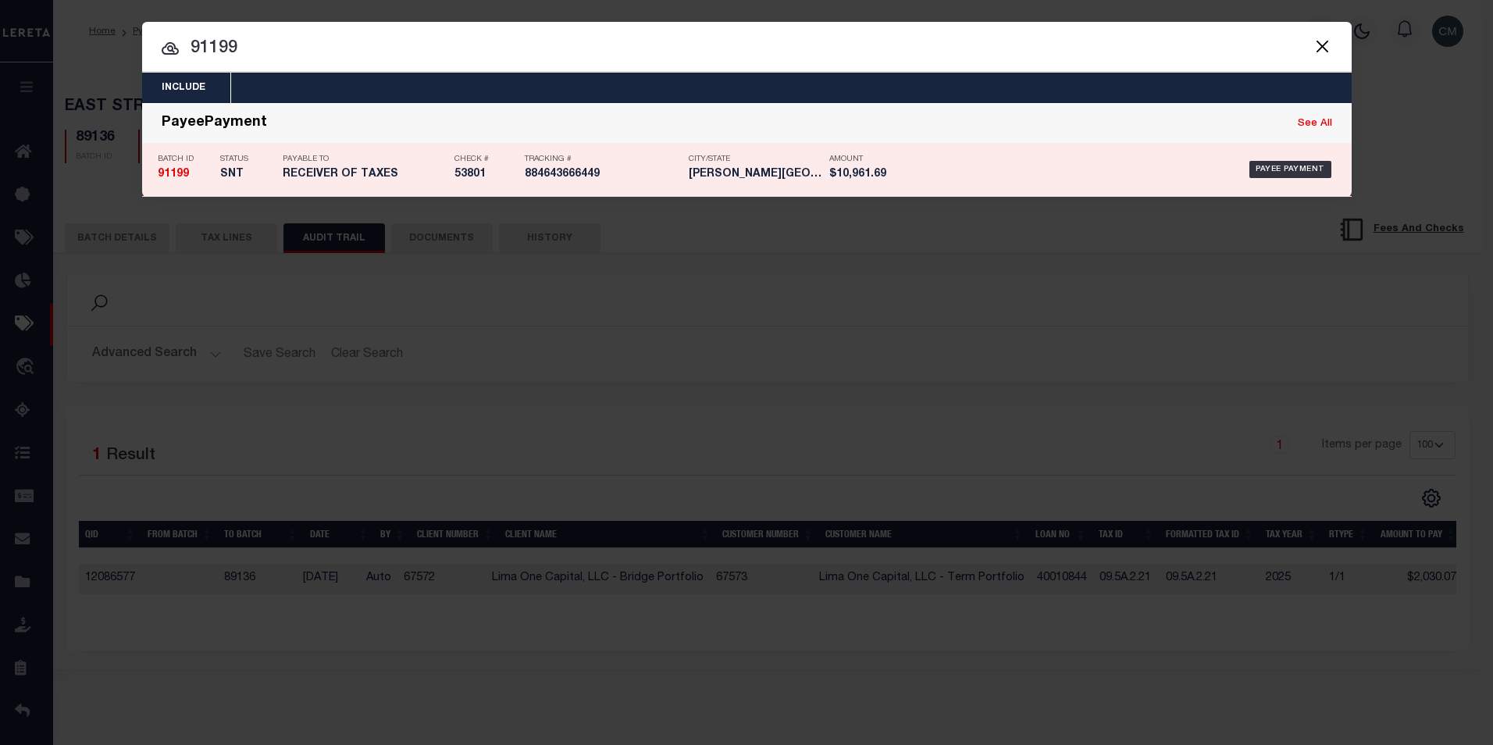
click at [335, 164] on p "Payable To" at bounding box center [365, 159] width 164 height 9
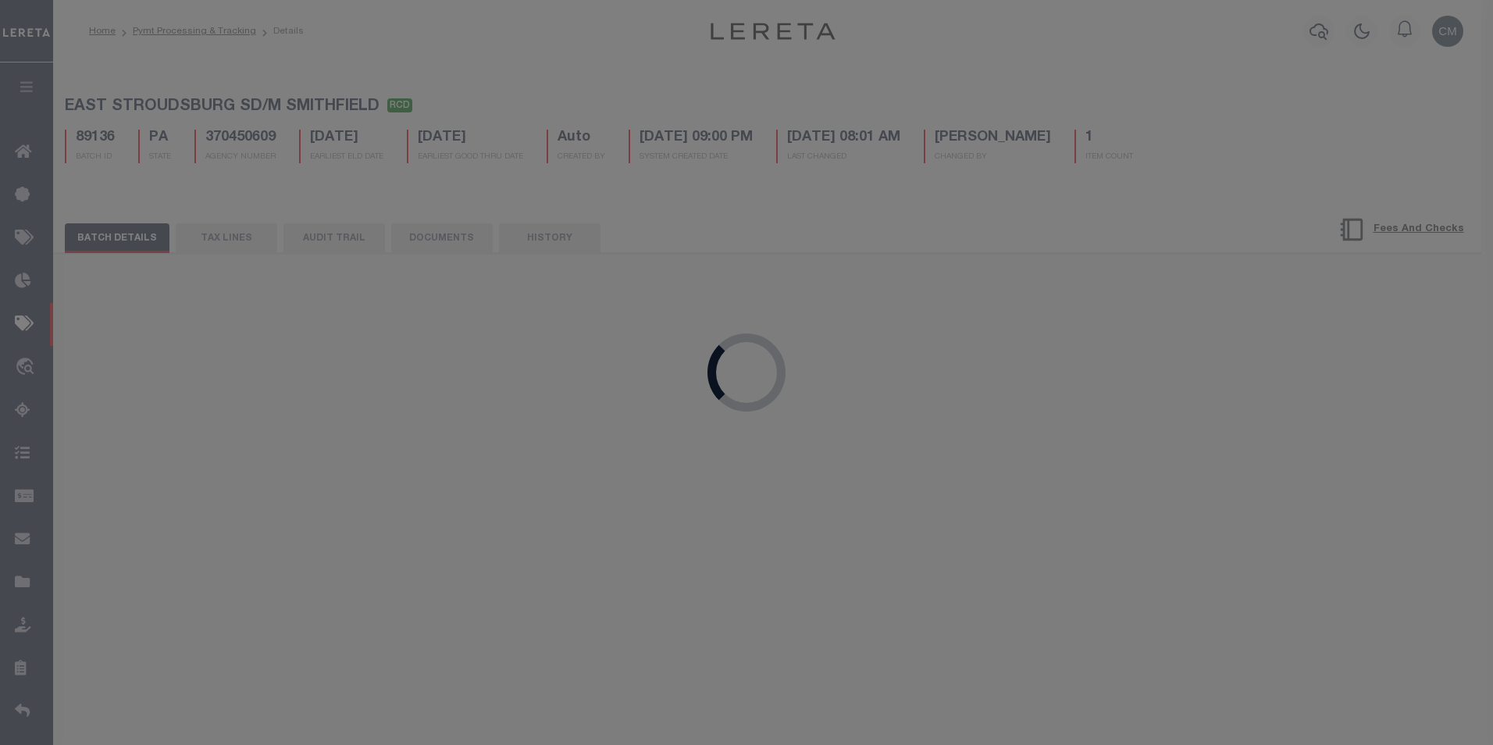
select select "SNT"
type input "[DATE]"
type input "$10,961.69"
type input "53801"
select select "[PERSON_NAME]"
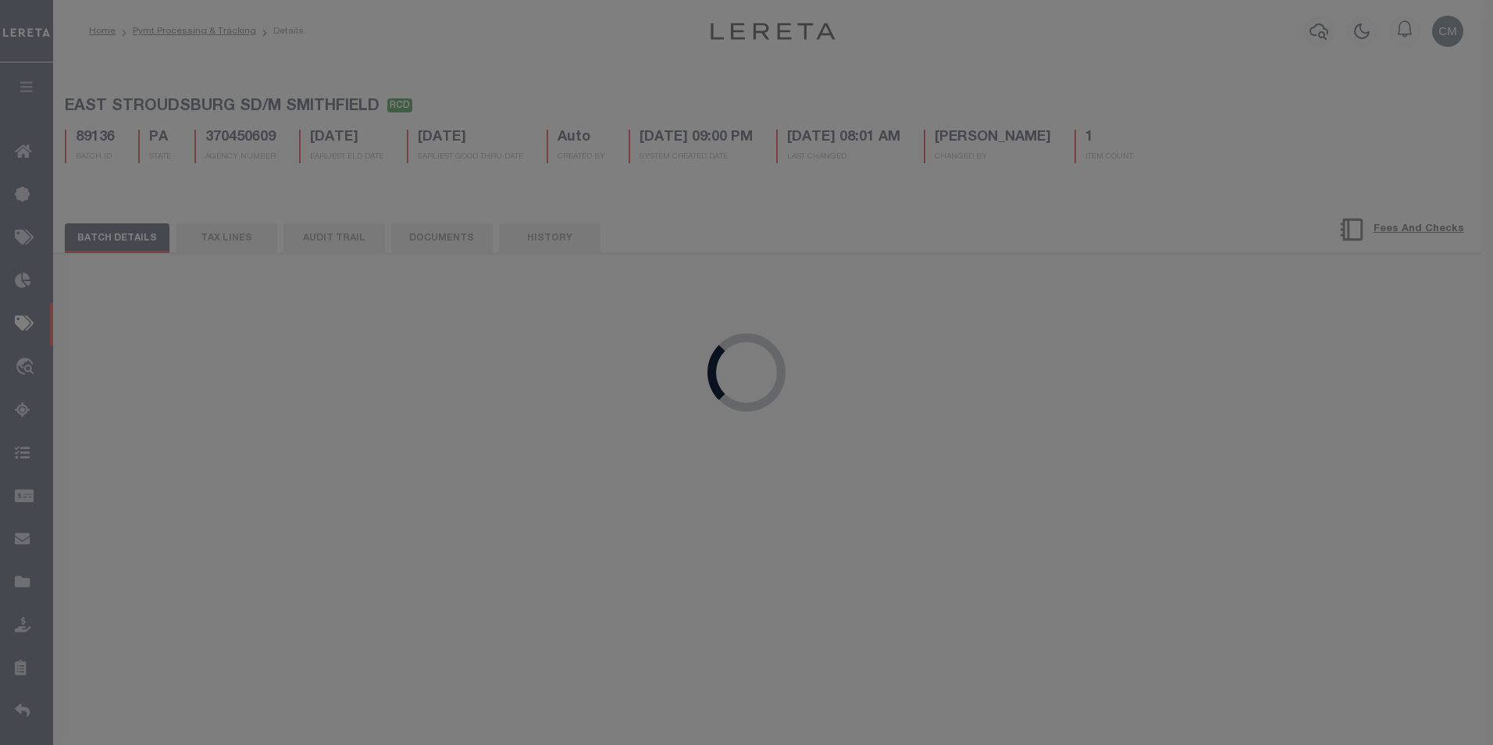
type input "[DATE]"
type input "$9.65"
type input "884643666449"
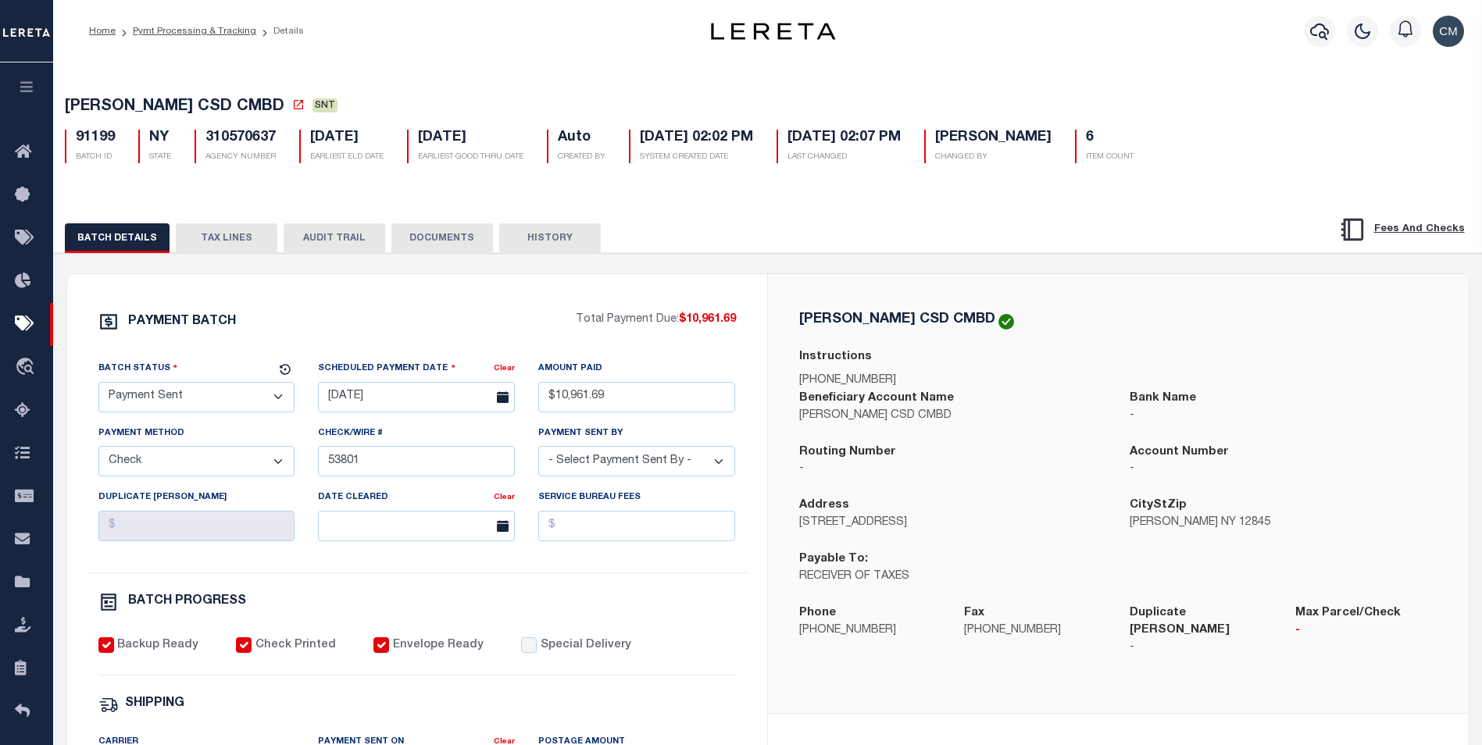
click at [326, 235] on button "AUDIT TRAIL" at bounding box center [334, 238] width 102 height 30
select select "100"
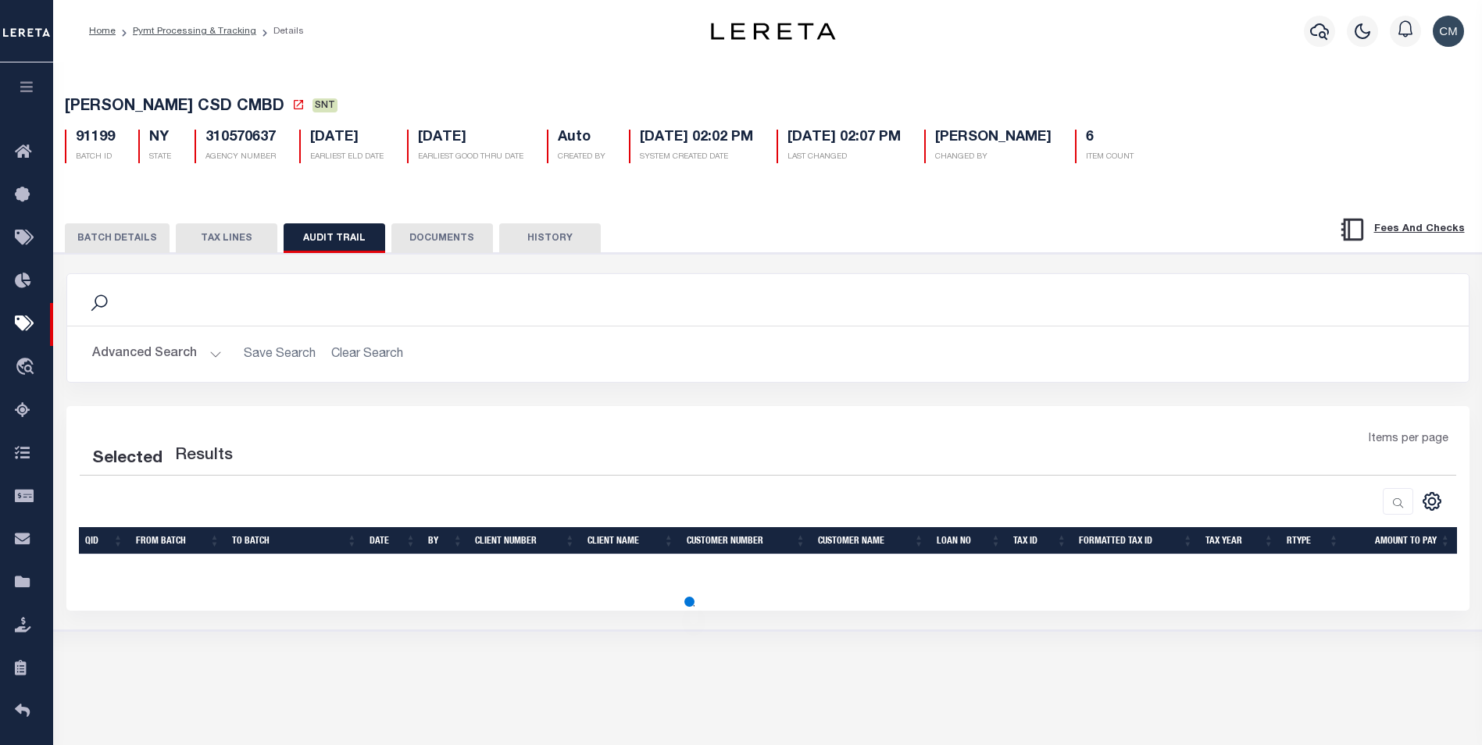
select select "100"
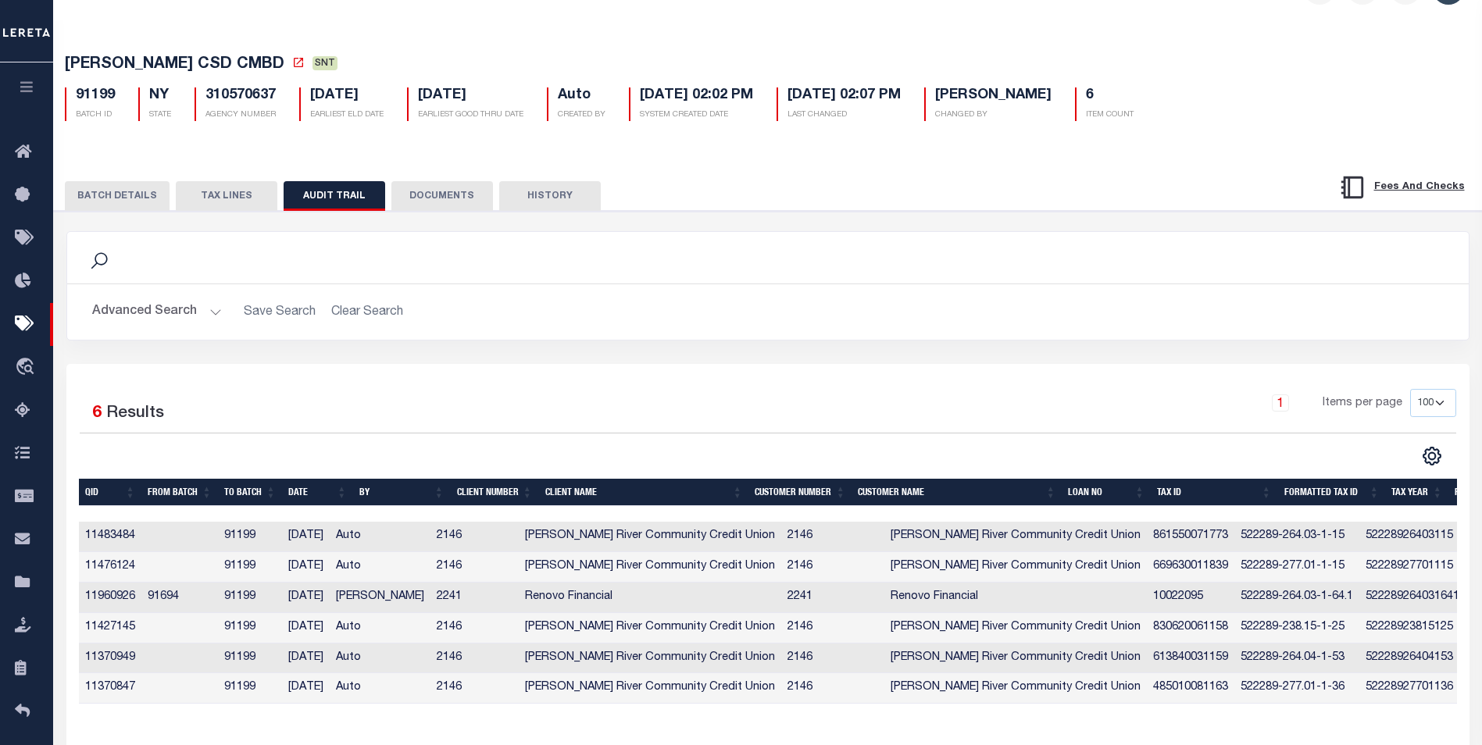
scroll to position [78, 0]
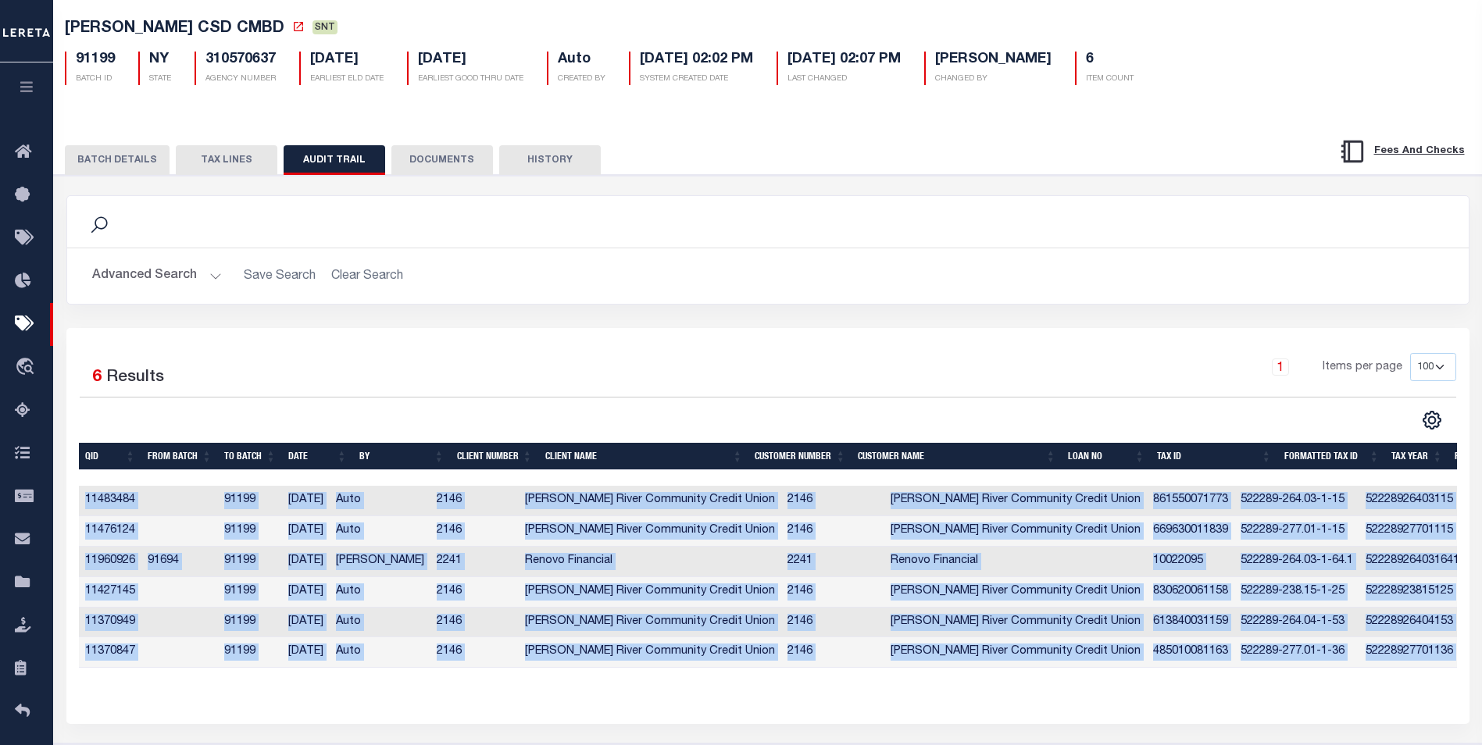
drag, startPoint x: 1203, startPoint y: 688, endPoint x: 1378, endPoint y: 678, distance: 174.5
click at [1377, 679] on div "QID FROM BATCH TO BATCH DATE BY CLIENT NUMBER CLIENT NAME CUSTOMER NUMBER Custo…" at bounding box center [768, 568] width 1378 height 250
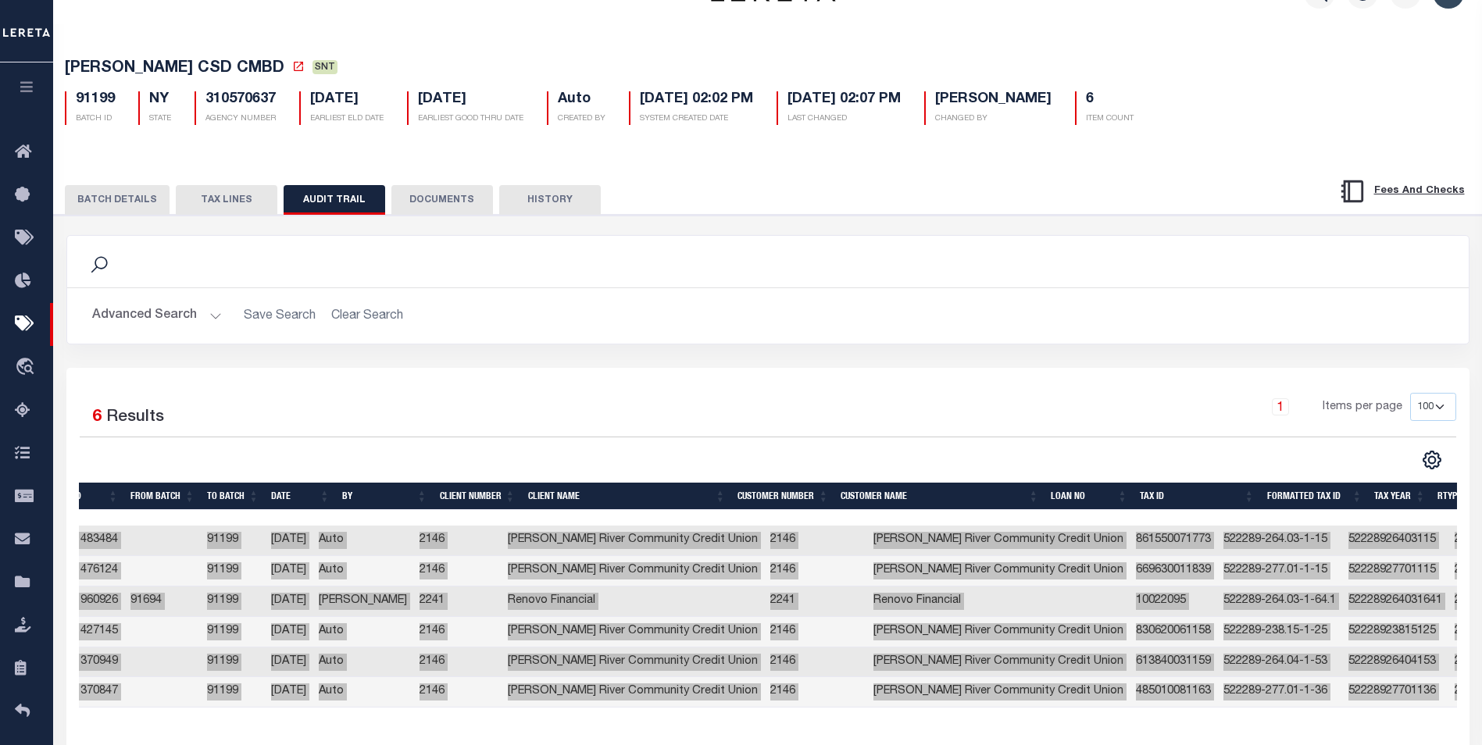
scroll to position [0, 0]
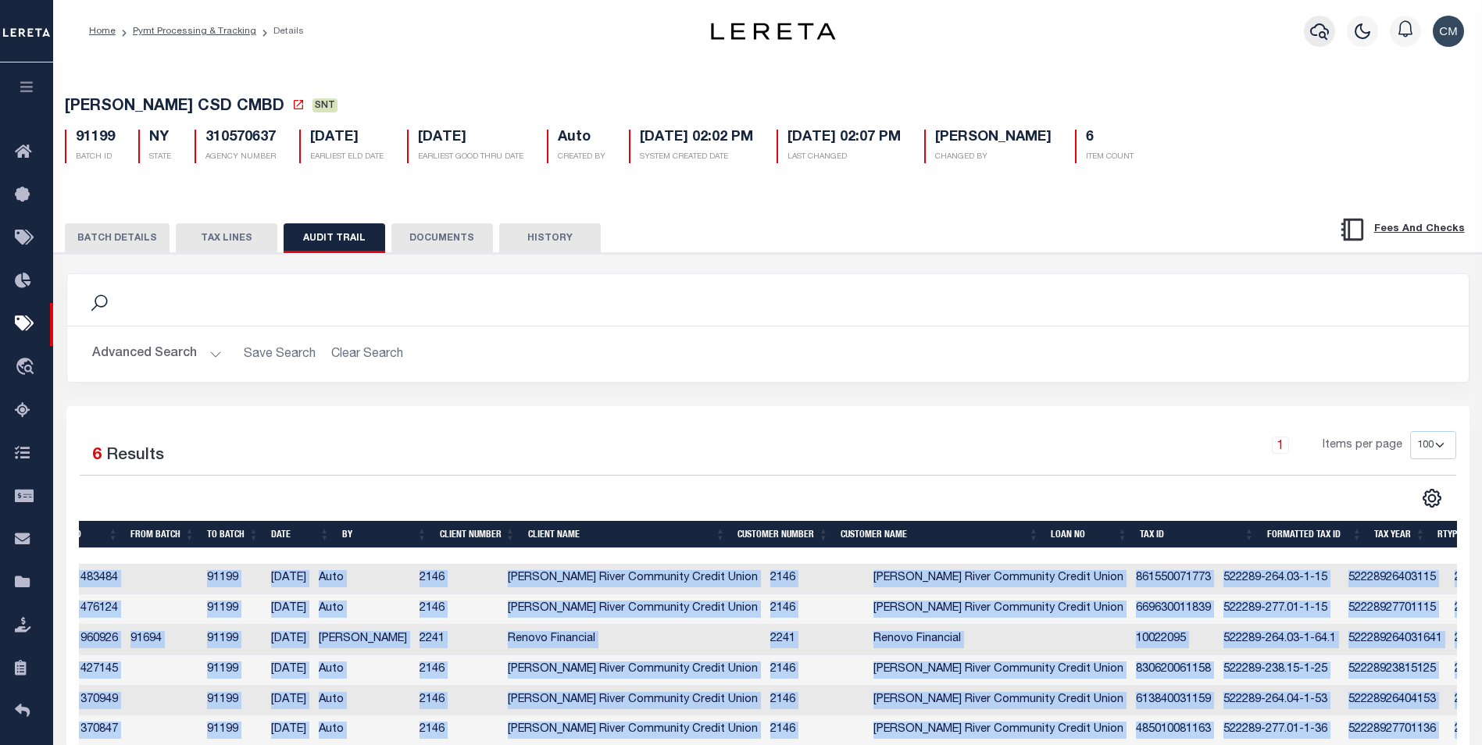
click at [1315, 34] on icon "button" at bounding box center [1319, 31] width 19 height 19
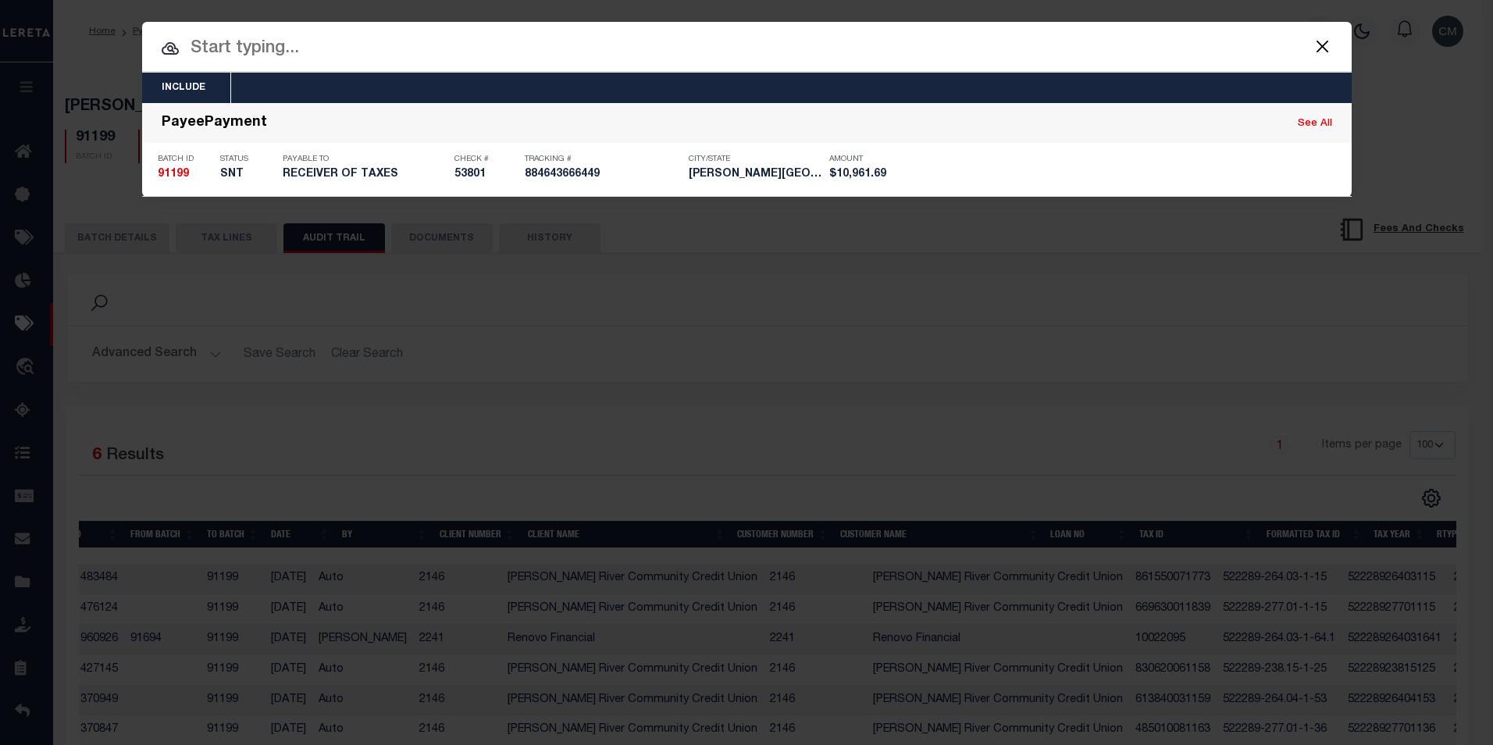
click at [740, 52] on input "text" at bounding box center [747, 48] width 1210 height 27
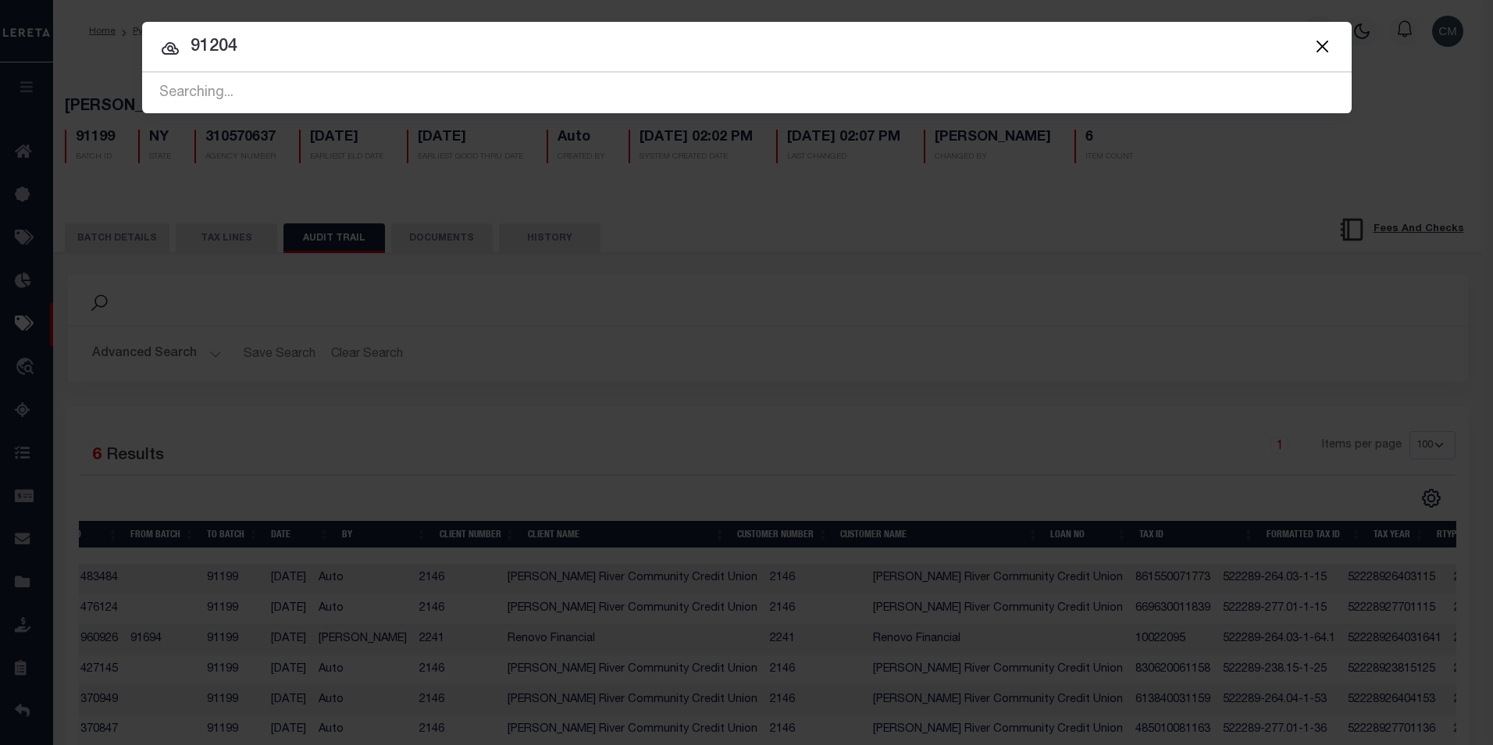
type input "91204"
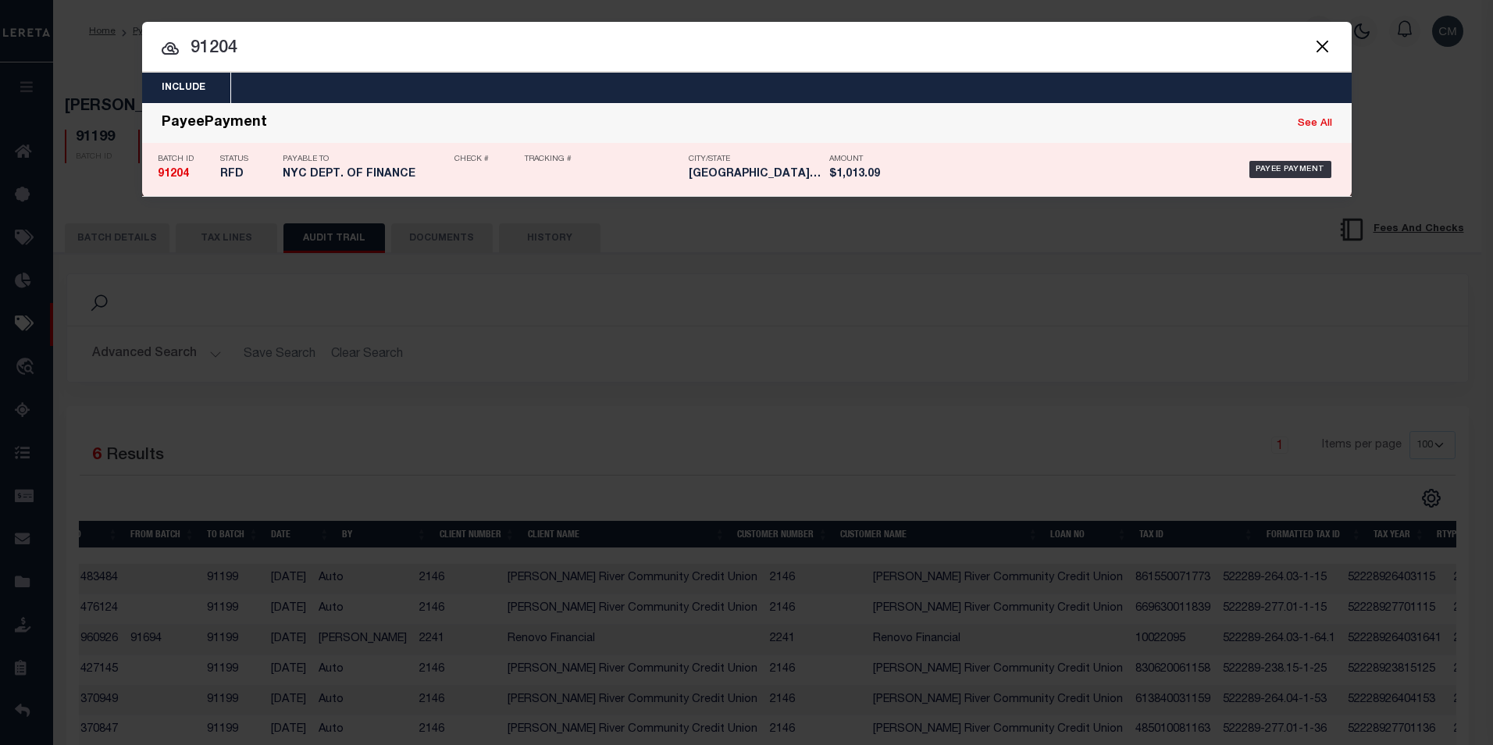
click at [754, 173] on h5 "BINGHAMTON NY" at bounding box center [755, 174] width 133 height 13
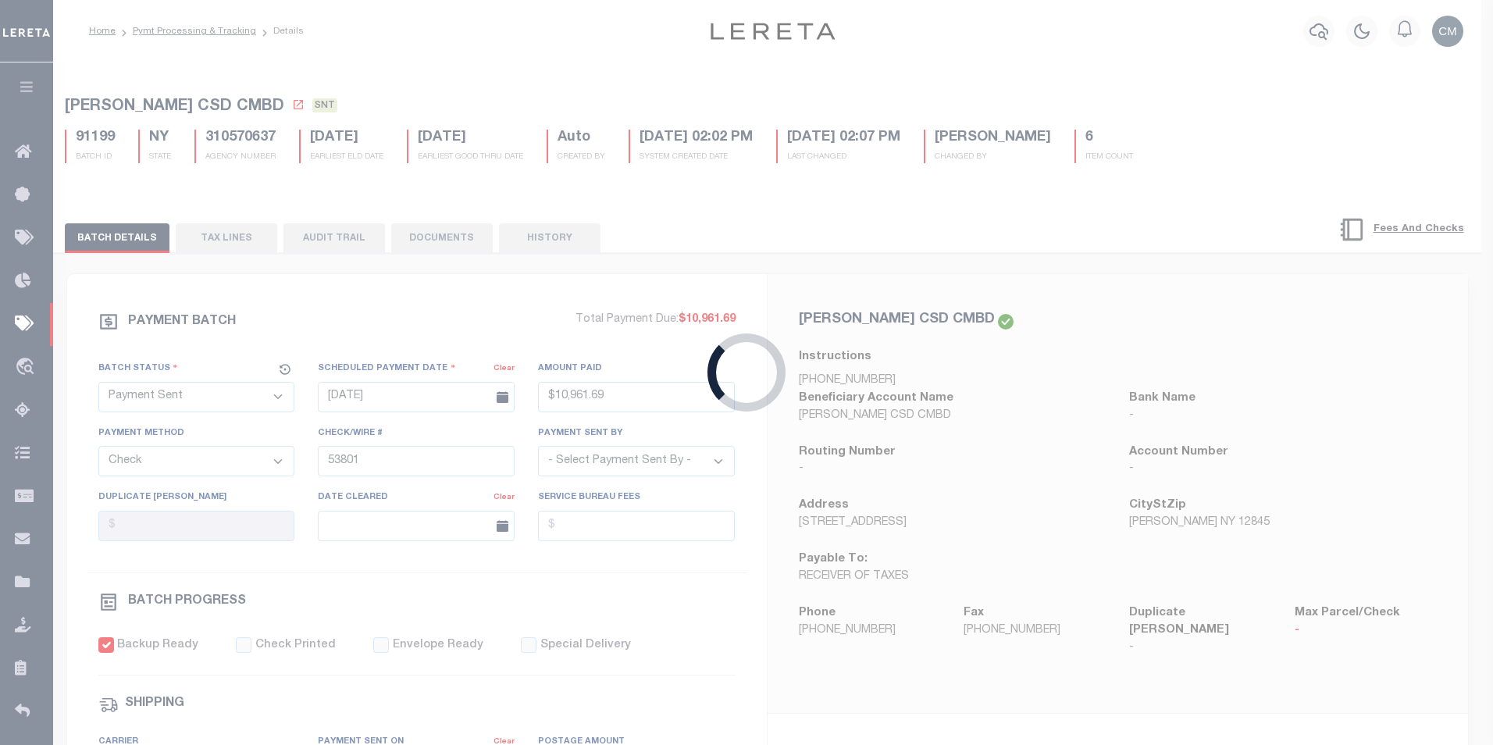
select select "RFD"
type input "09/16/2025"
type input "$1,013.09"
select select
select select "[PERSON_NAME]"
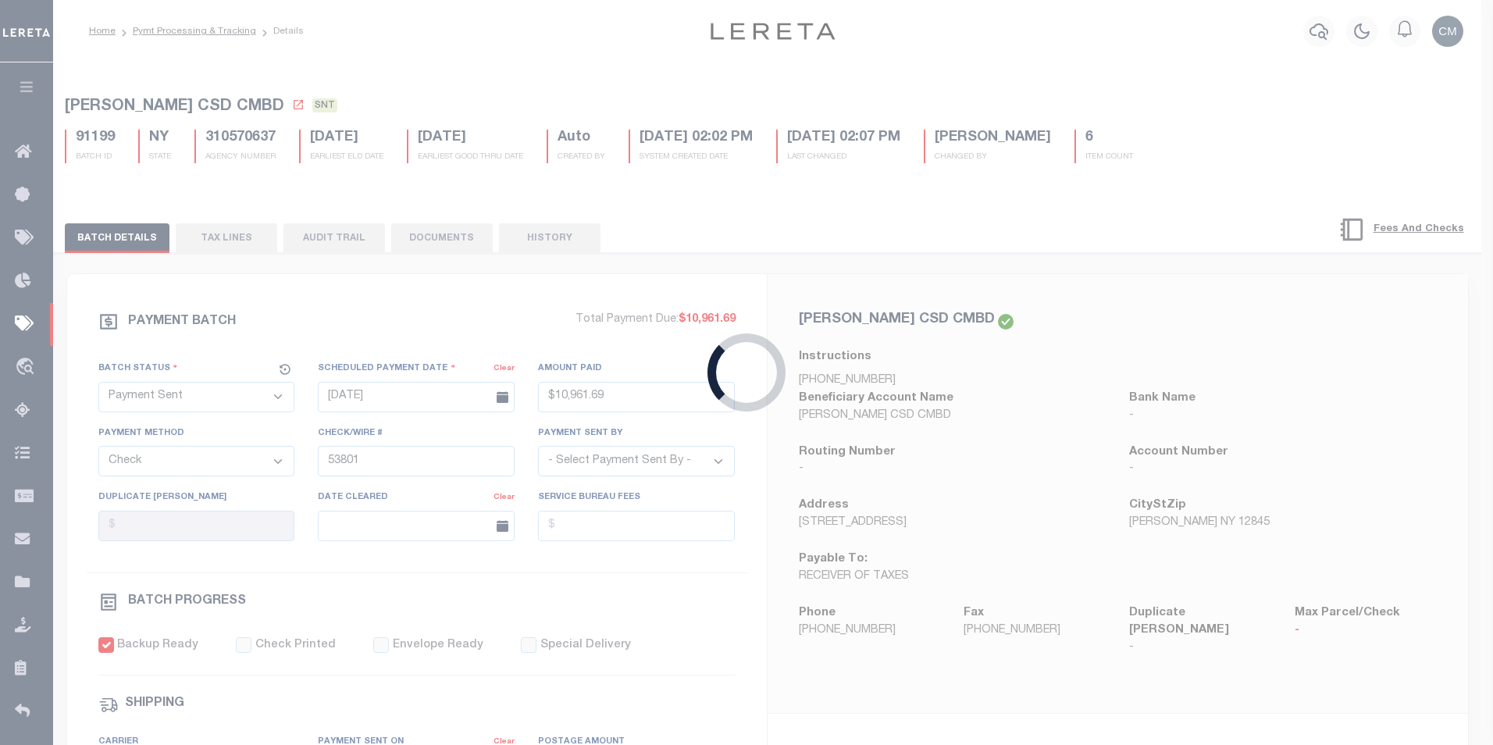
checkbox input "false"
select select
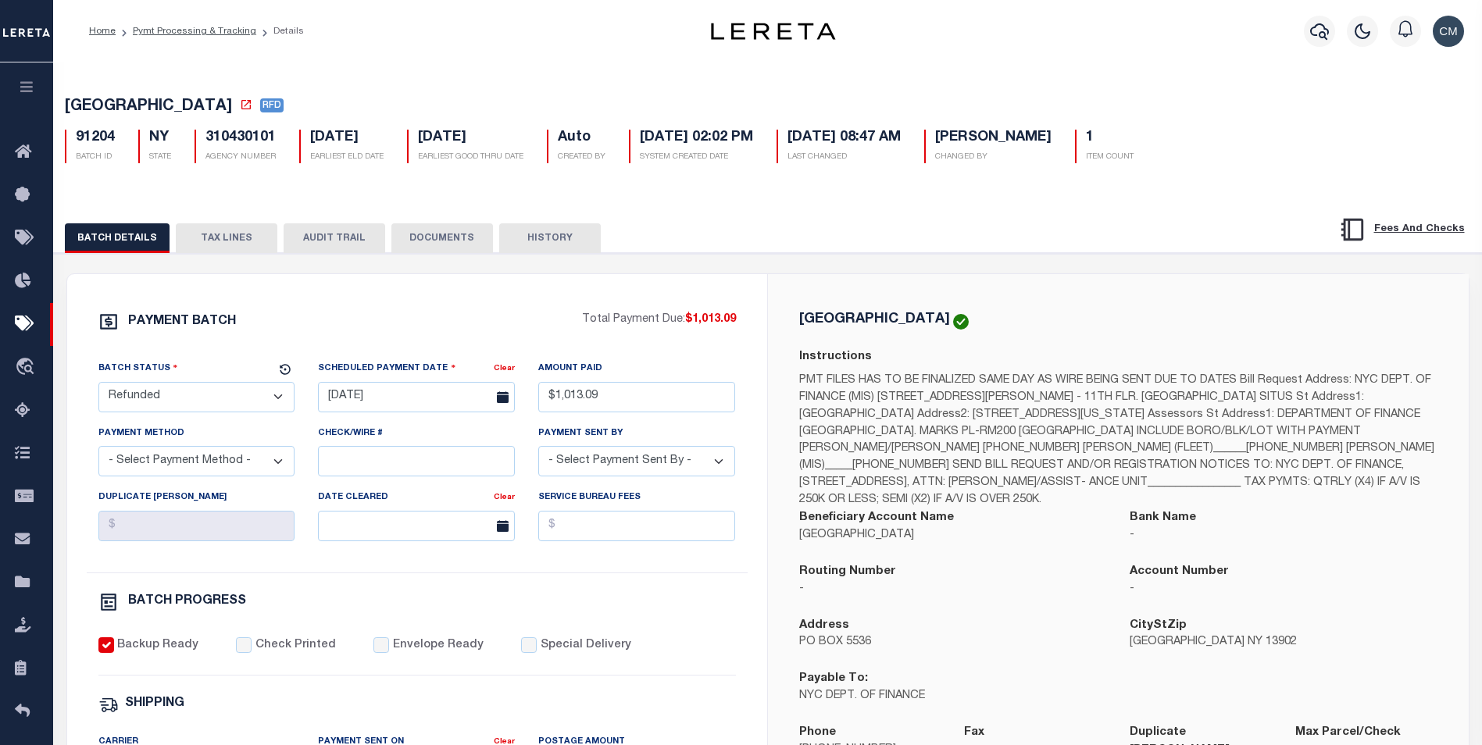
click at [333, 236] on button "AUDIT TRAIL" at bounding box center [334, 238] width 102 height 30
select select "100"
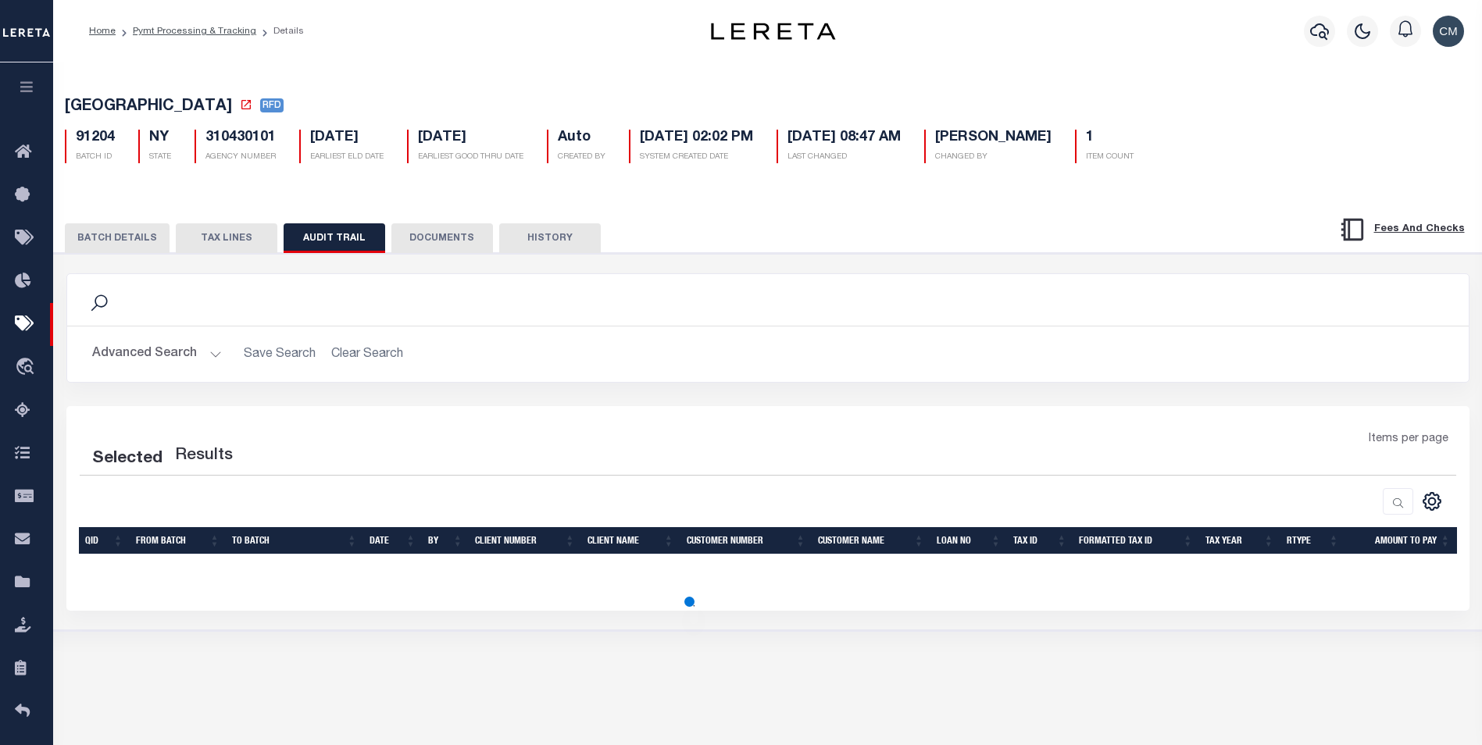
select select "100"
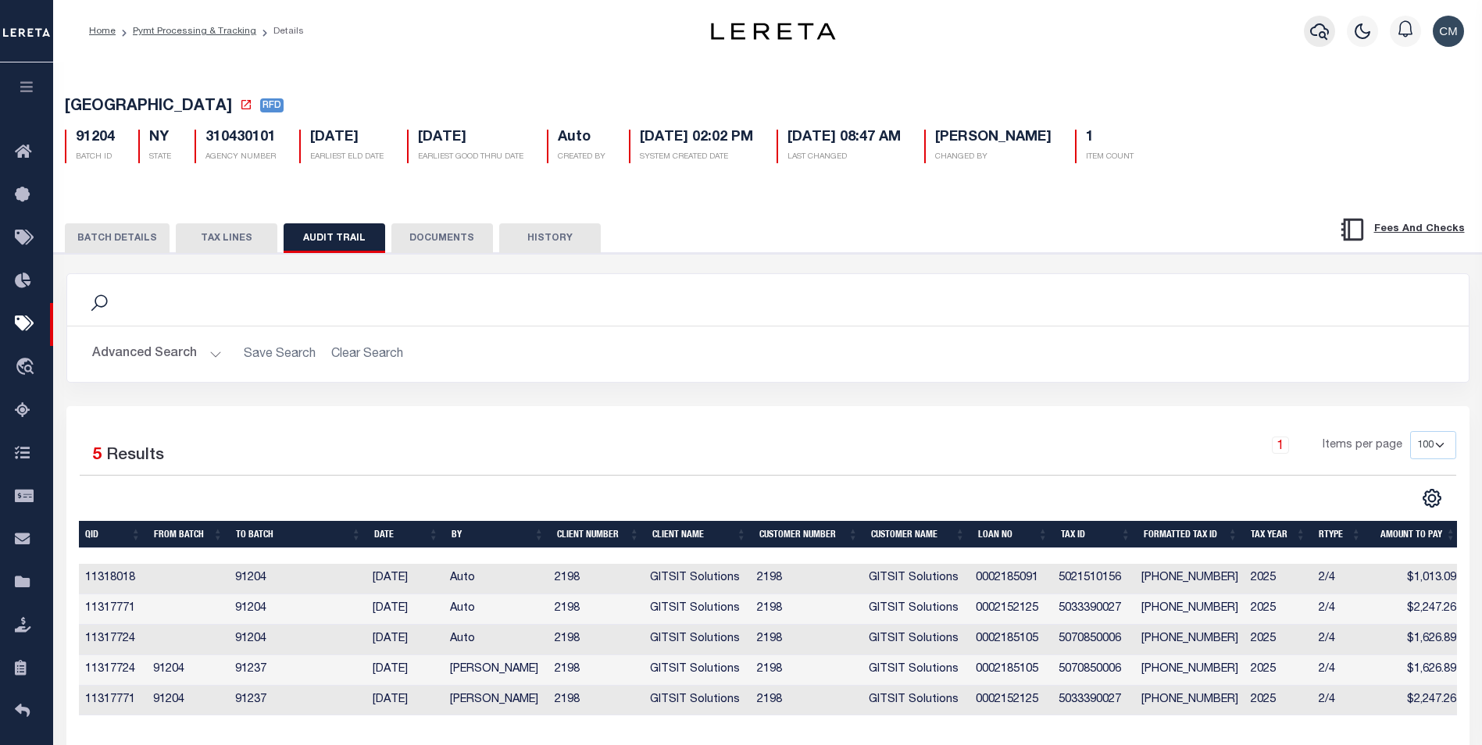
click at [1325, 41] on icon "button" at bounding box center [1319, 31] width 19 height 19
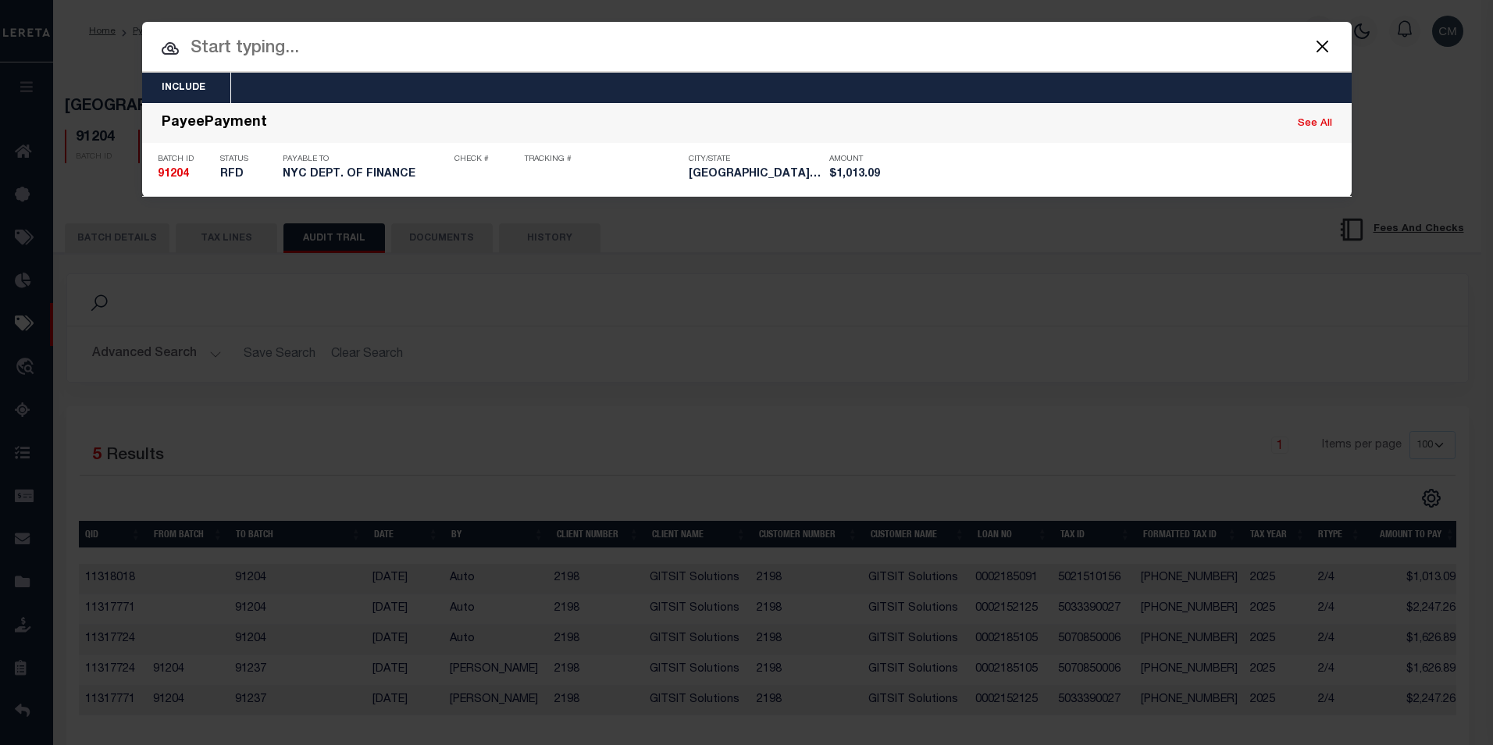
click at [882, 60] on div "Include Loans TBM Customers Borrowers Payments (Lender Non-Disb) Payments (Lend…" at bounding box center [747, 109] width 1210 height 175
click at [883, 59] on input "text" at bounding box center [747, 48] width 1210 height 27
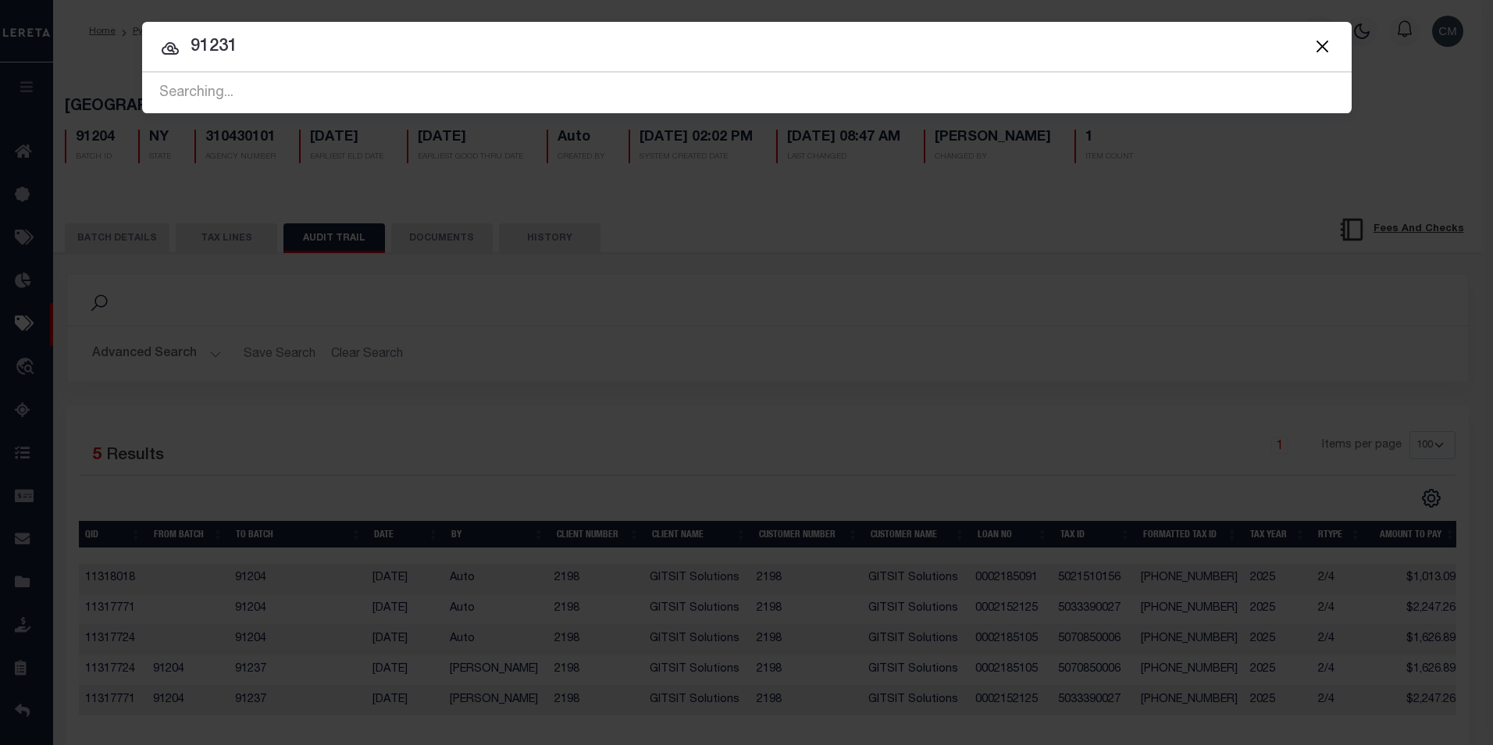
type input "91231"
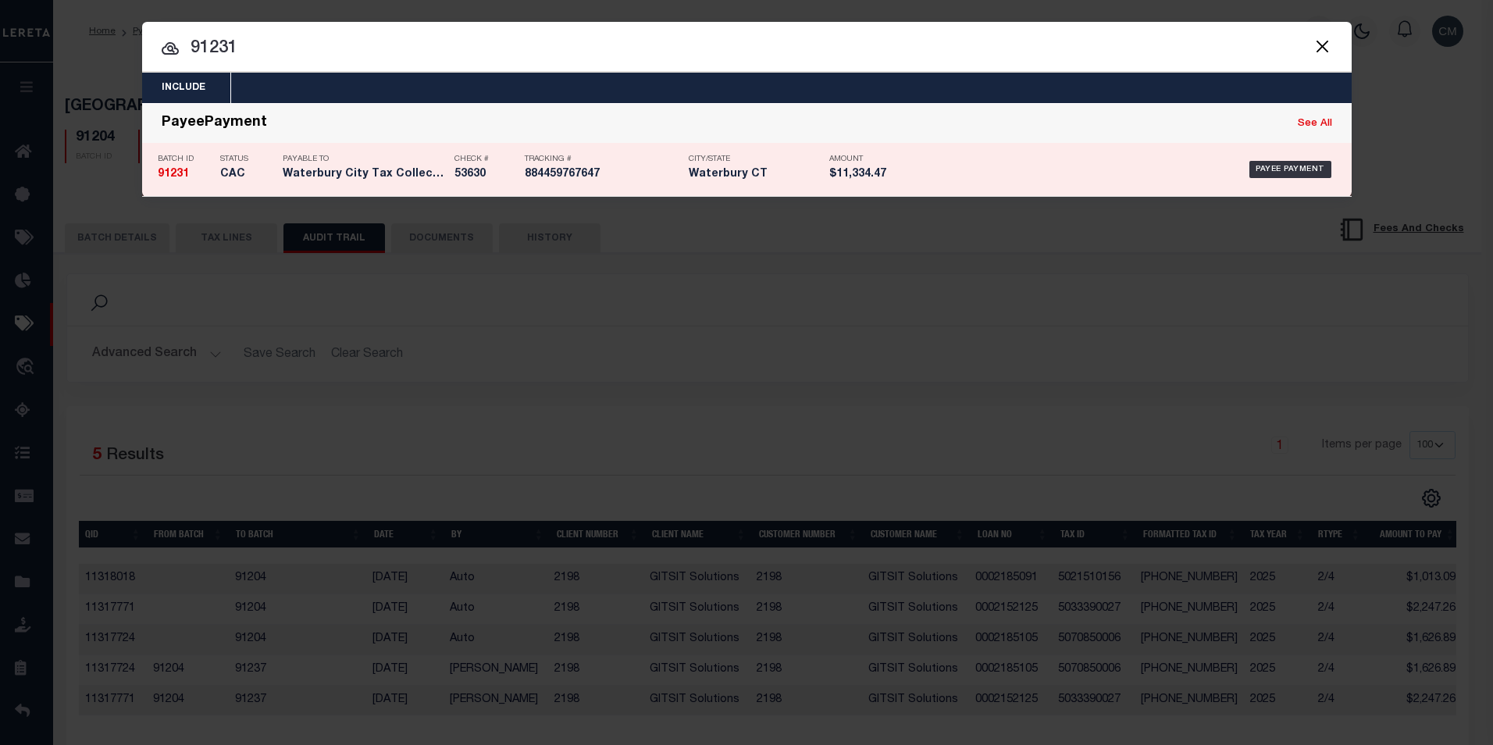
click at [831, 169] on h5 "$11,334.47" at bounding box center [864, 174] width 70 height 13
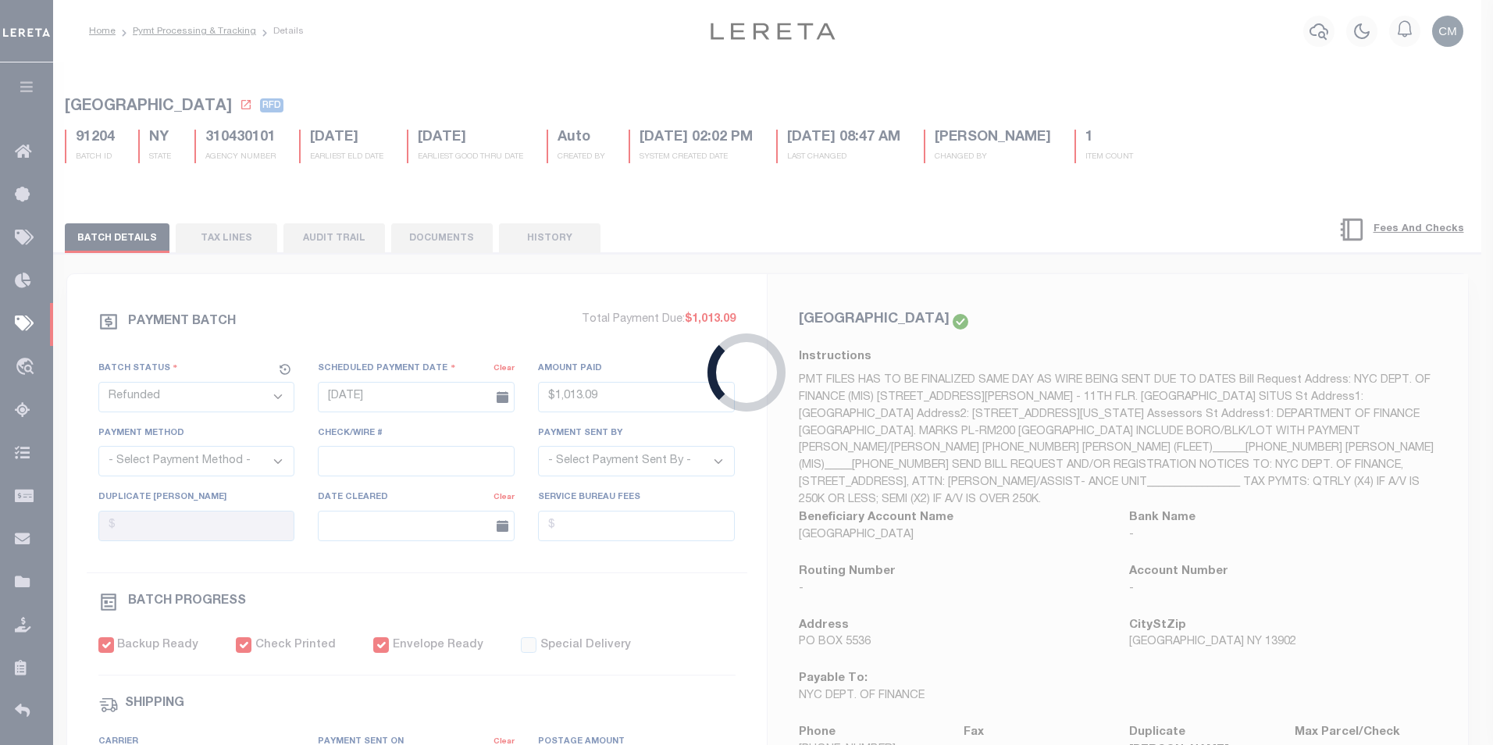
select select "CAC"
type input "09/17/2025"
type input "$11,334.47"
select select "CHK"
type input "53630"
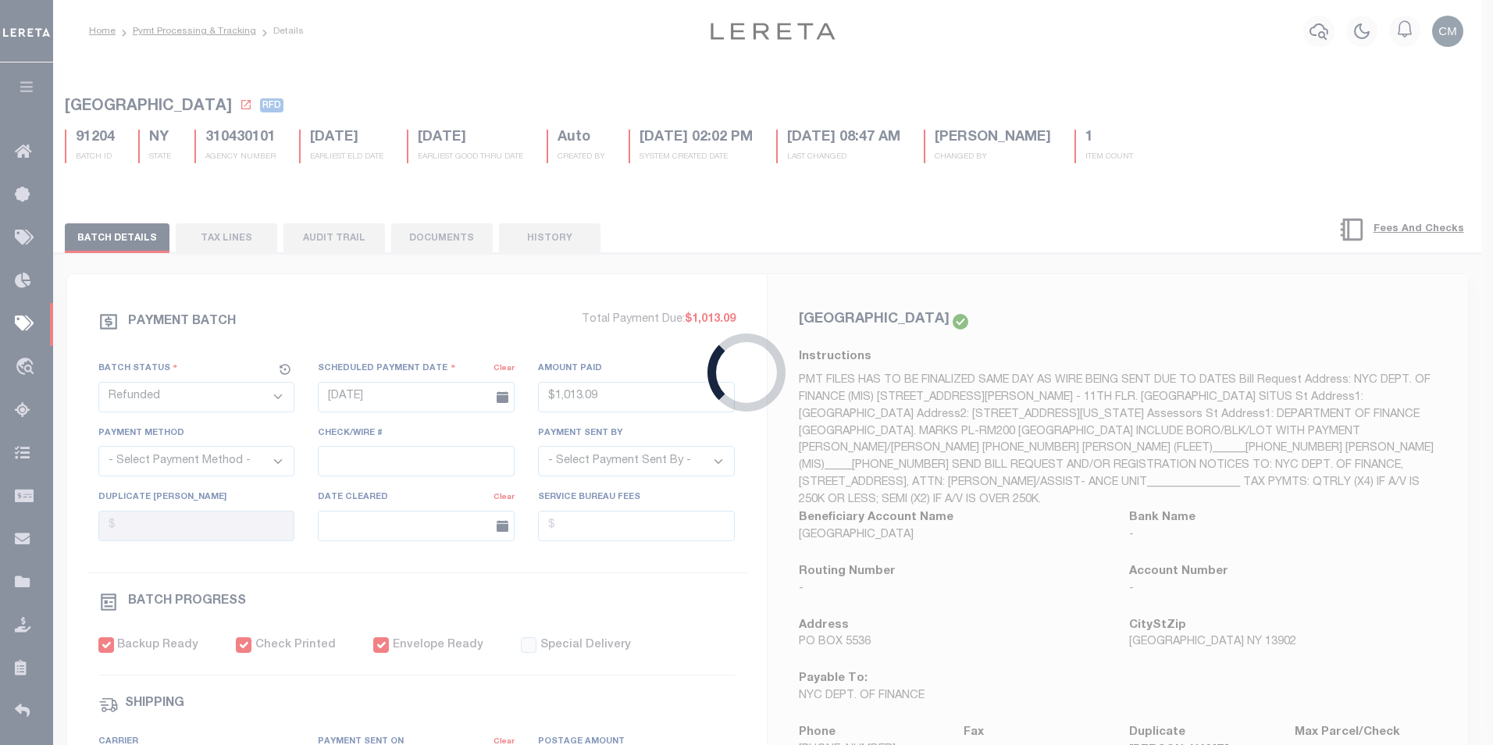
select select "[PERSON_NAME]"
type input "[DATE]"
checkbox input "true"
select select "FDX"
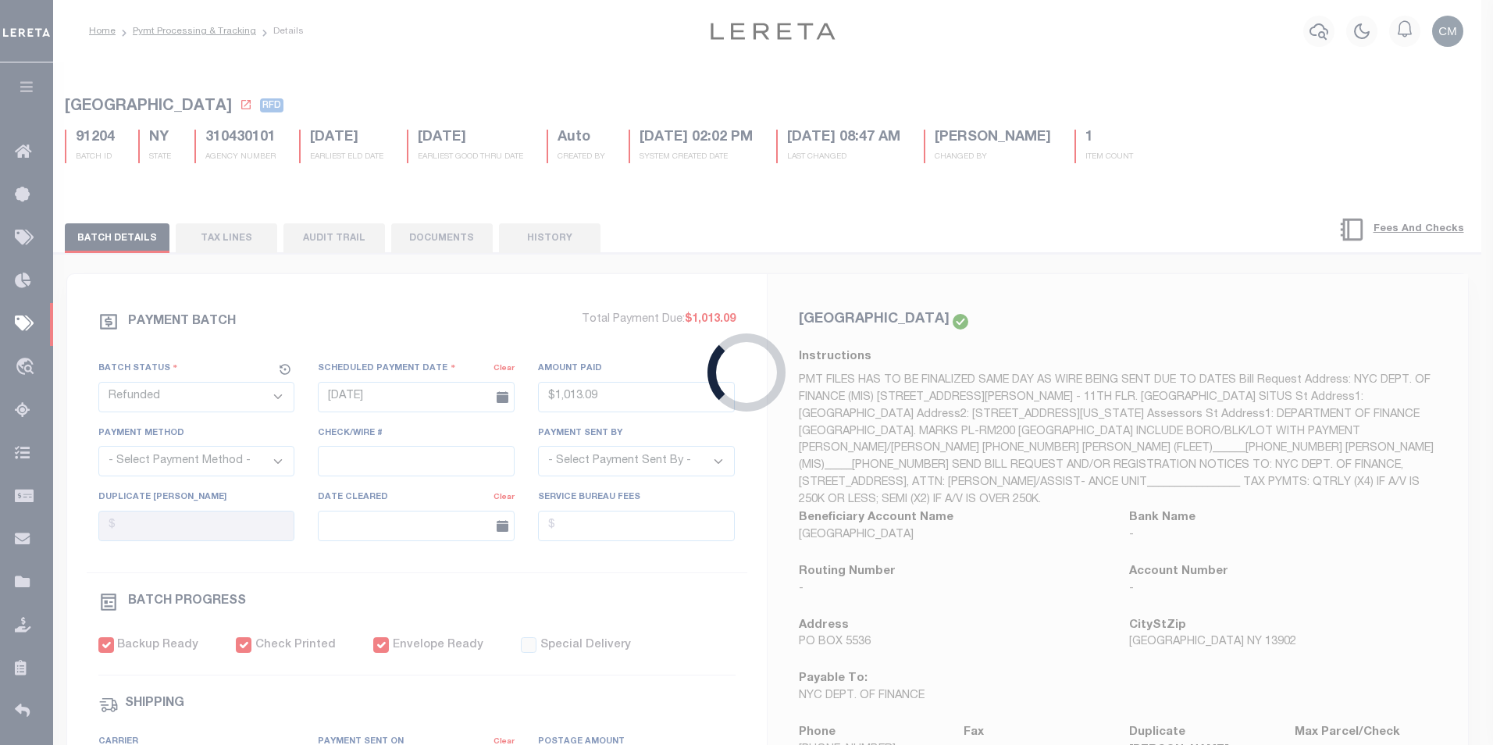
type input "09/17/2025"
type input "884459767647"
type input "M.Spinelli"
type input "[DATE]"
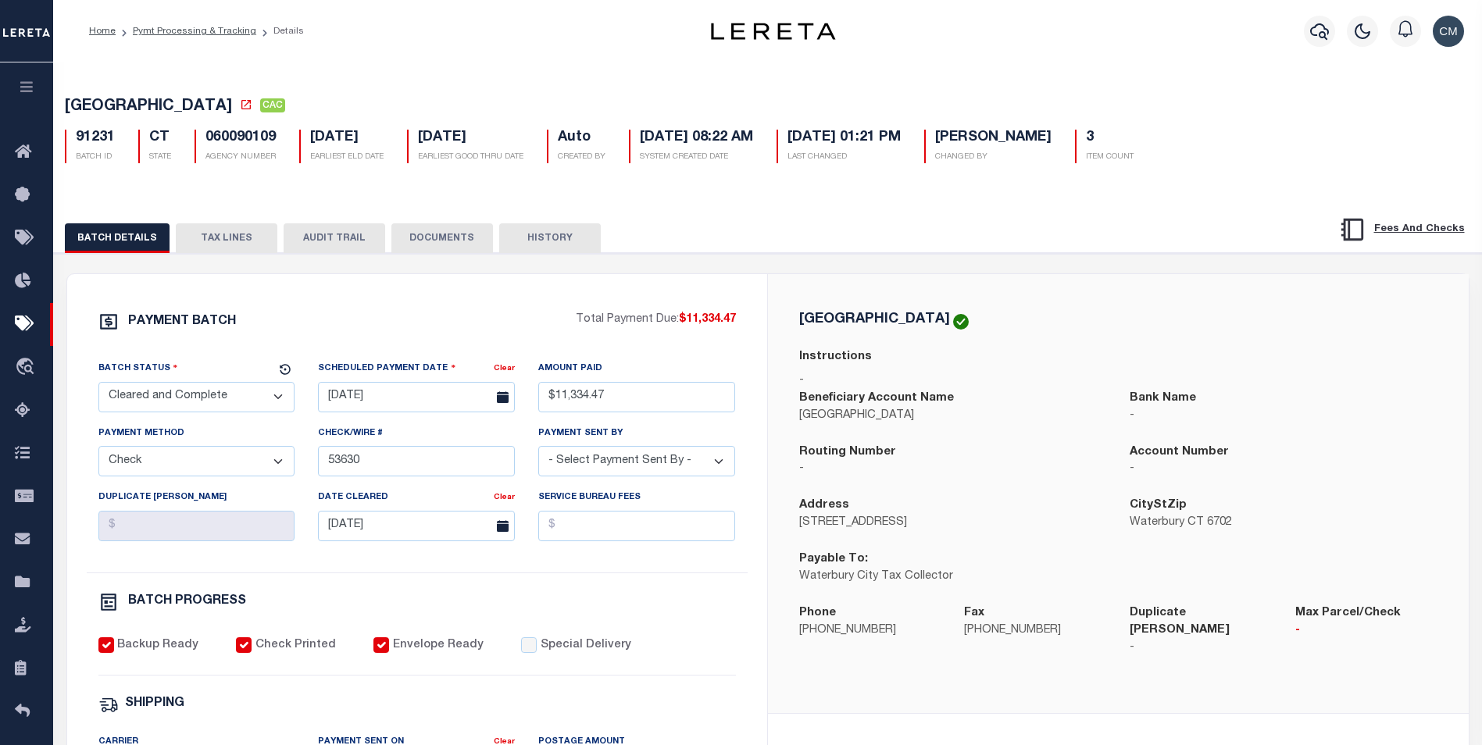
click at [363, 244] on button "AUDIT TRAIL" at bounding box center [334, 238] width 102 height 30
select select "100"
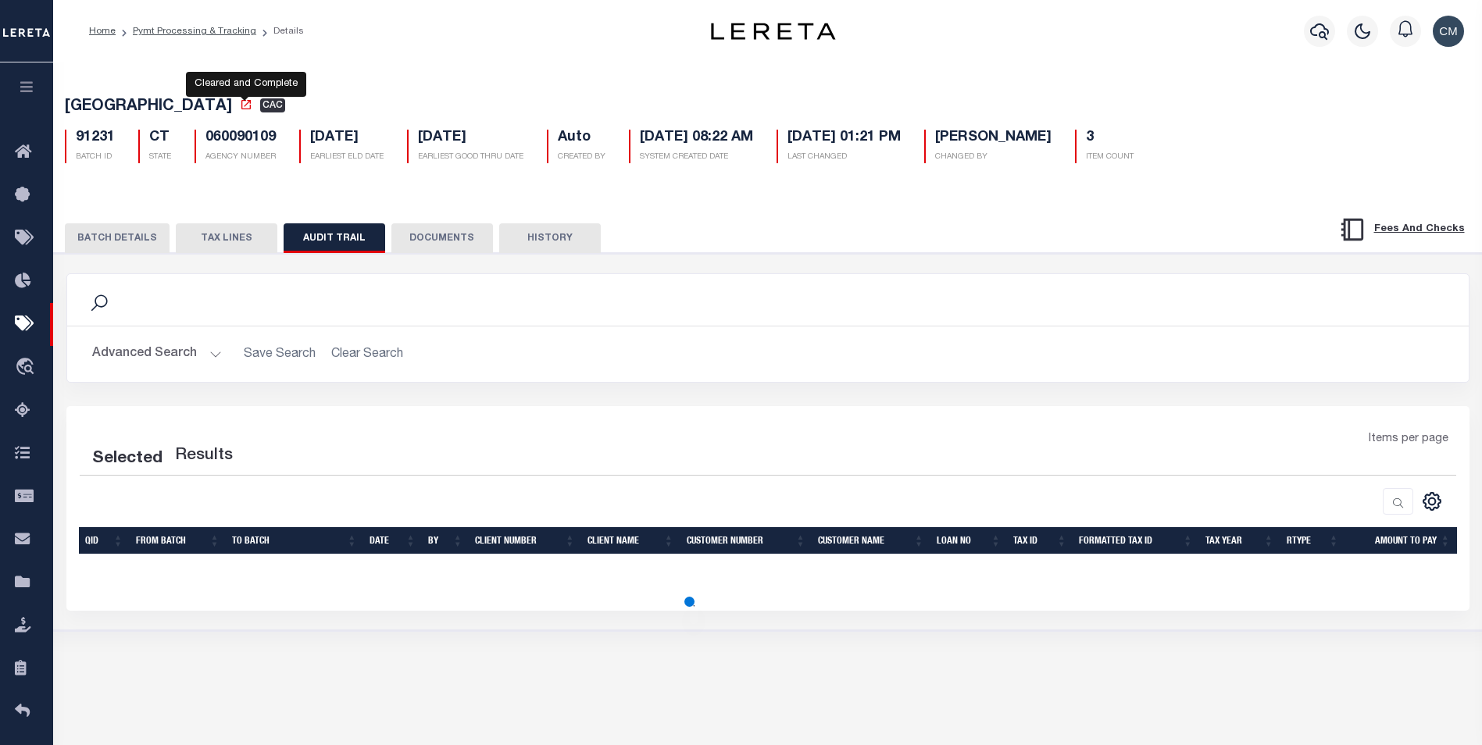
select select "100"
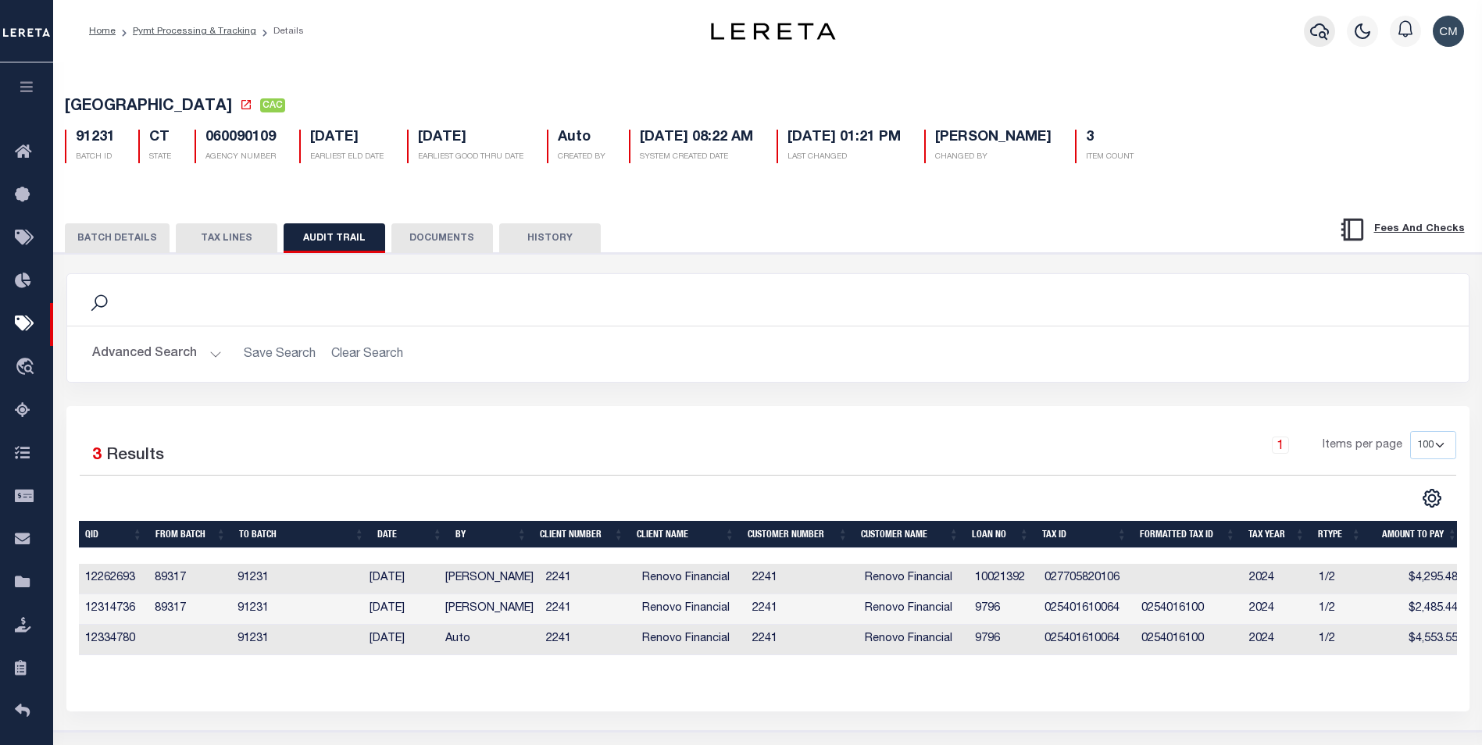
click at [1327, 35] on icon "button" at bounding box center [1319, 31] width 19 height 19
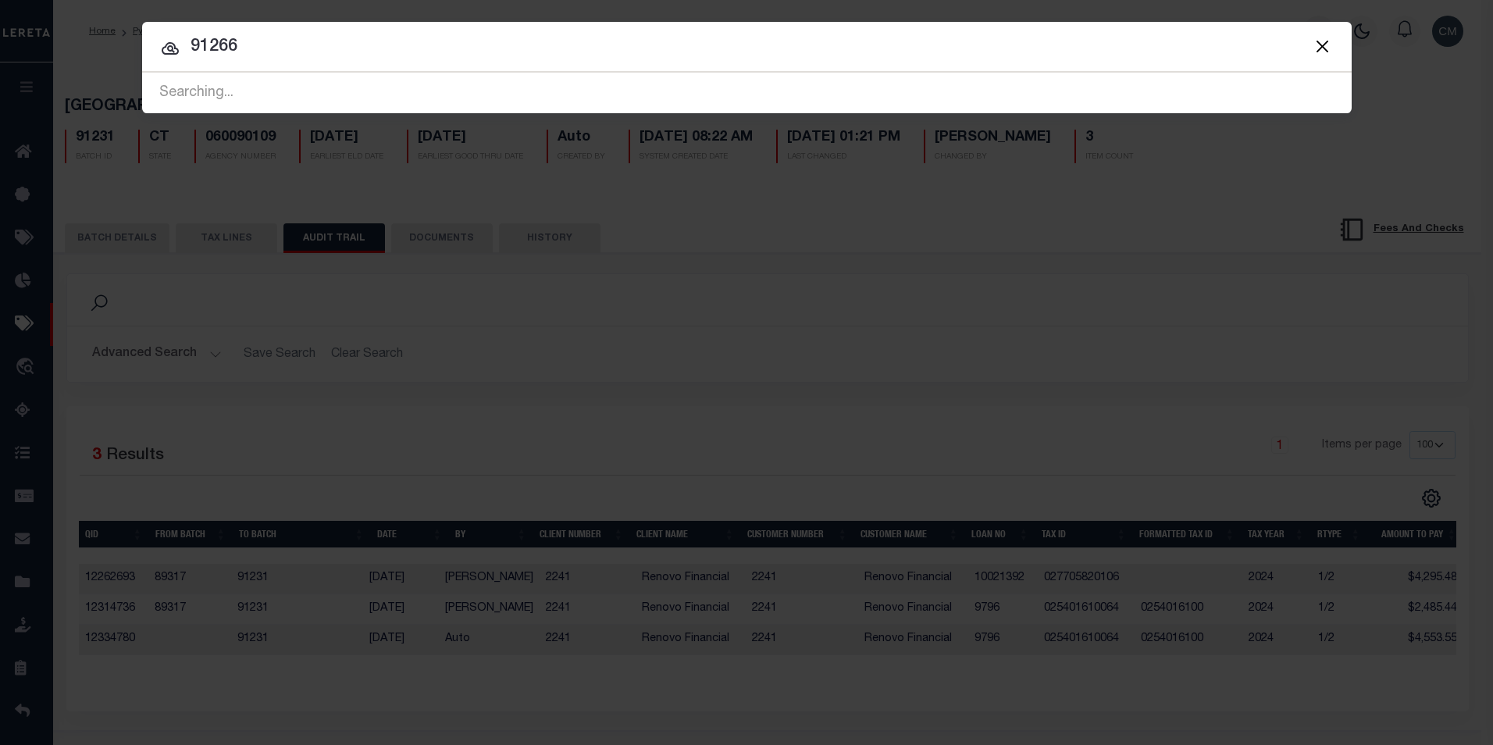
type input "91266"
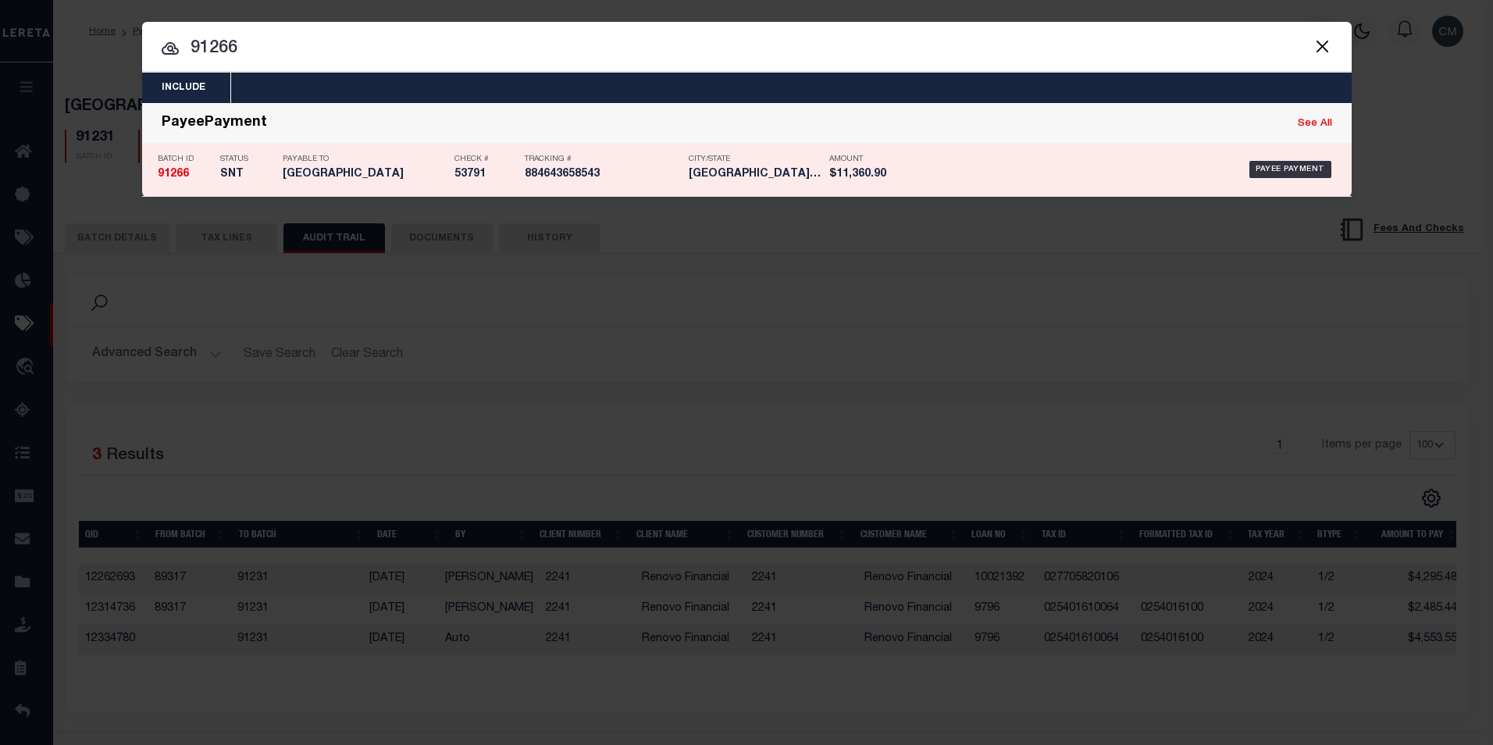
click at [835, 159] on p "Amount" at bounding box center [864, 159] width 70 height 9
select select "SNT"
type input "[DATE]"
type input "$11,360.9"
type input "53791"
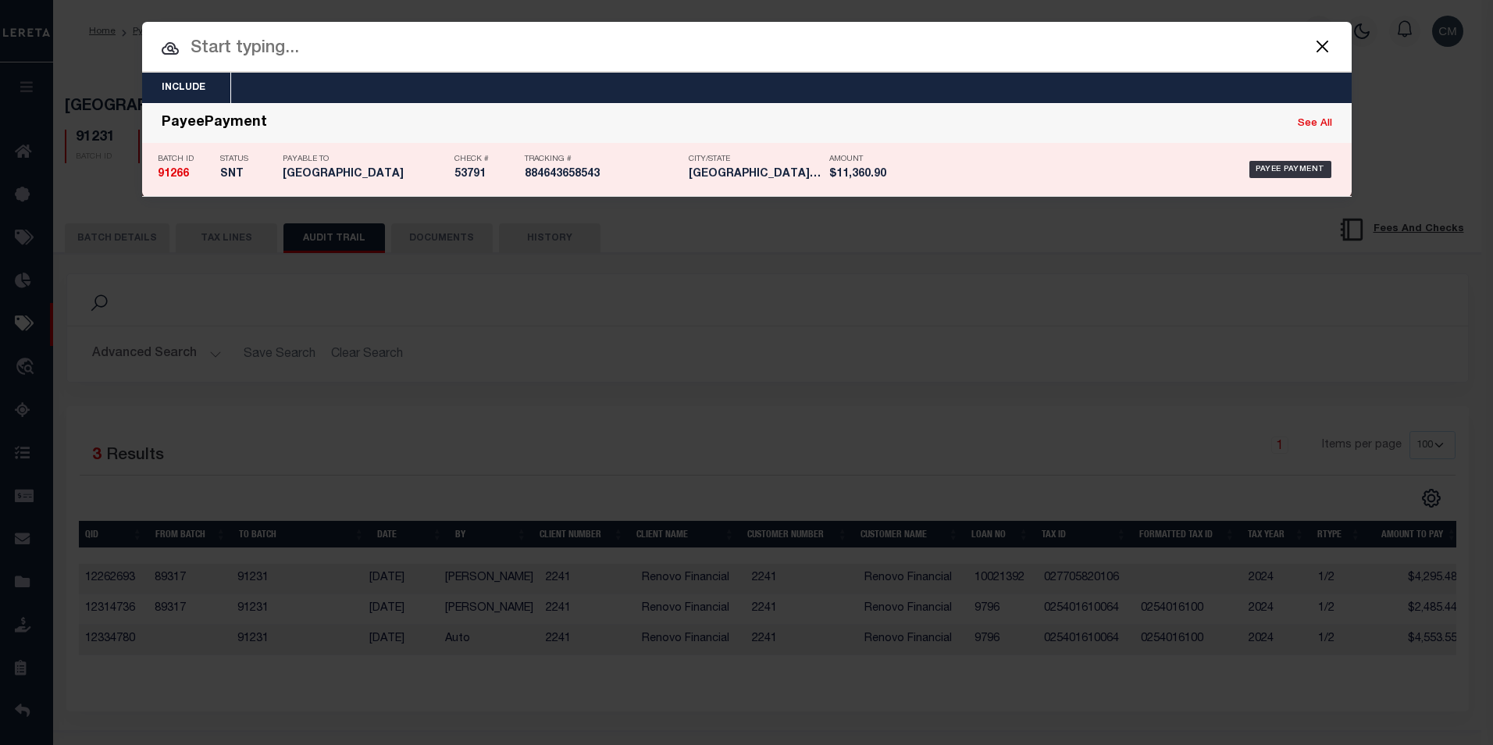
select select "[PERSON_NAME]"
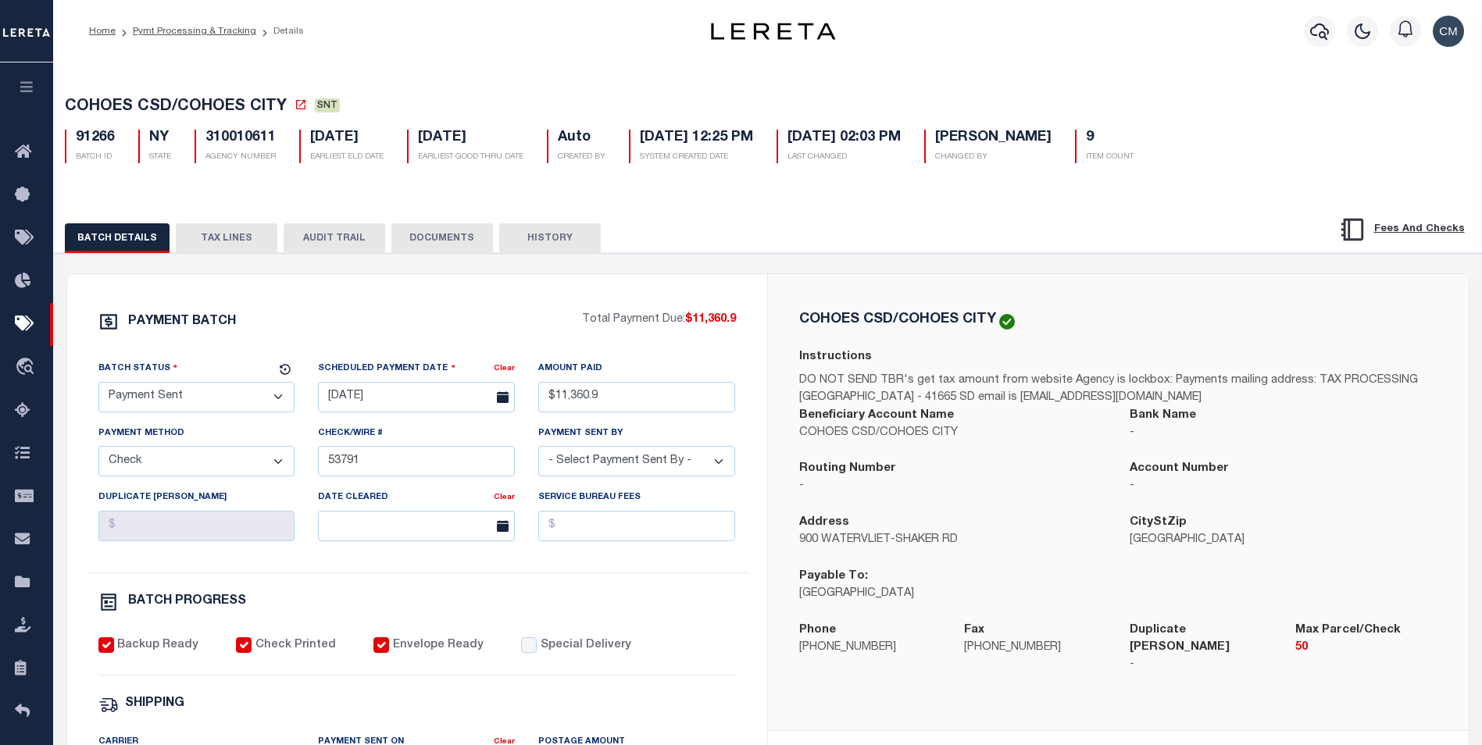
click at [306, 241] on button "AUDIT TRAIL" at bounding box center [334, 238] width 102 height 30
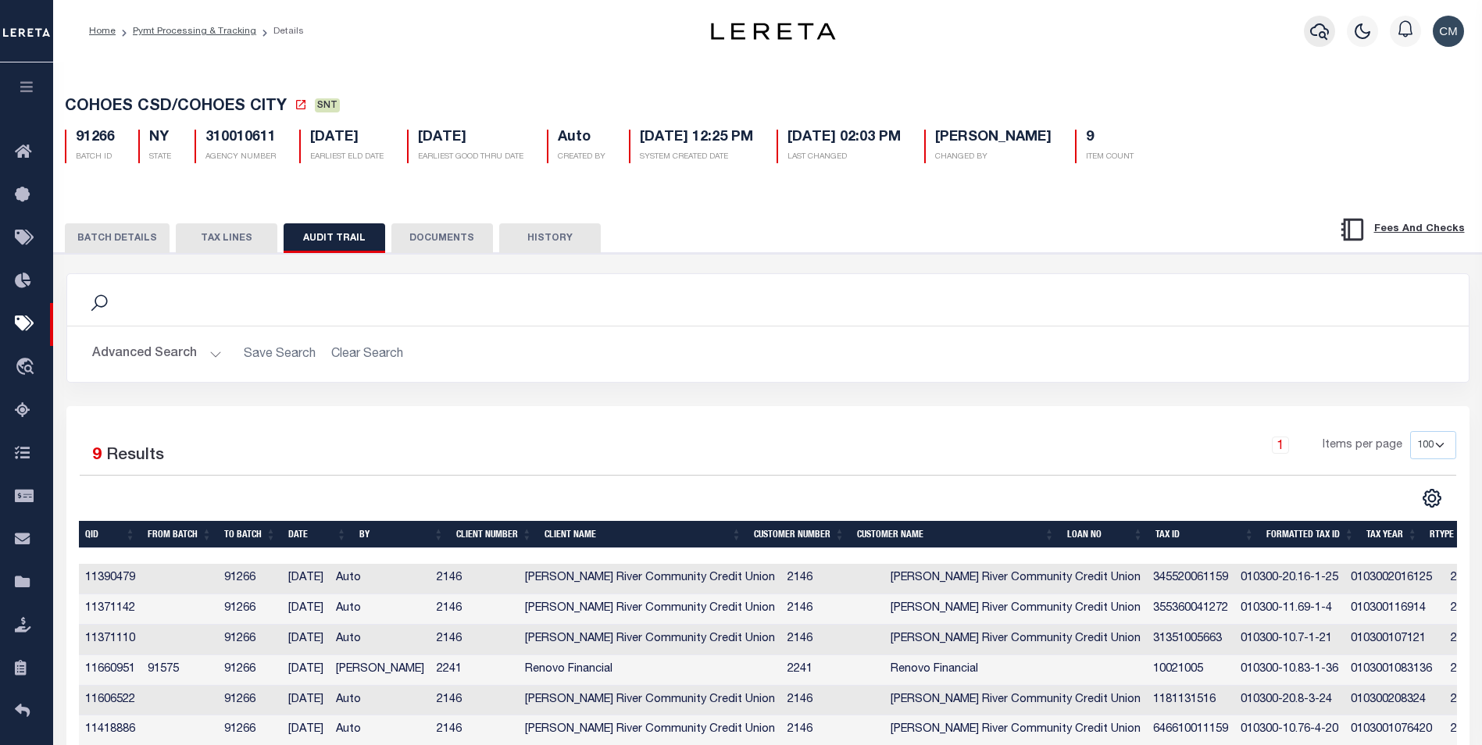
click at [1307, 34] on button "button" at bounding box center [1318, 31] width 31 height 31
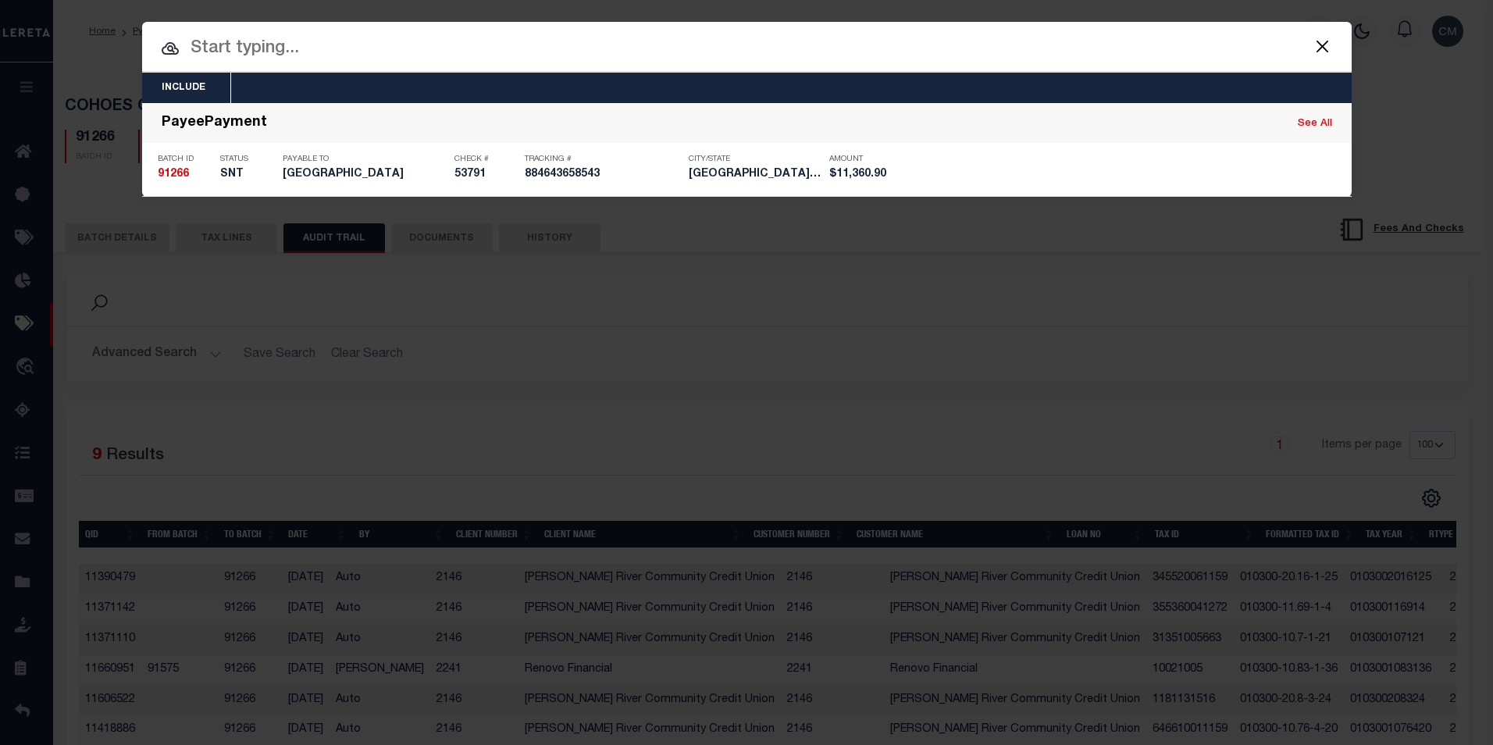
click at [597, 51] on input "text" at bounding box center [747, 48] width 1210 height 27
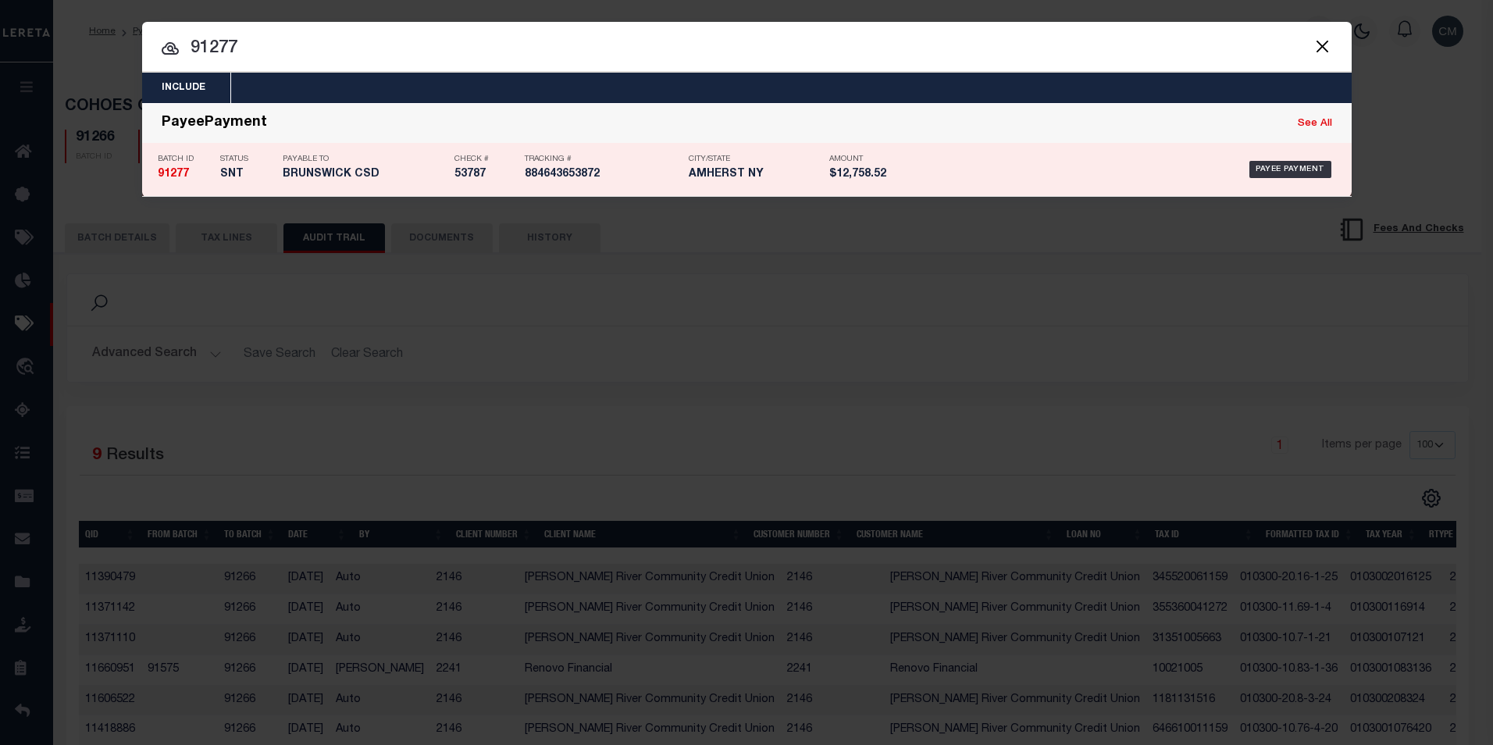
click at [632, 162] on p "Tracking #" at bounding box center [603, 159] width 156 height 9
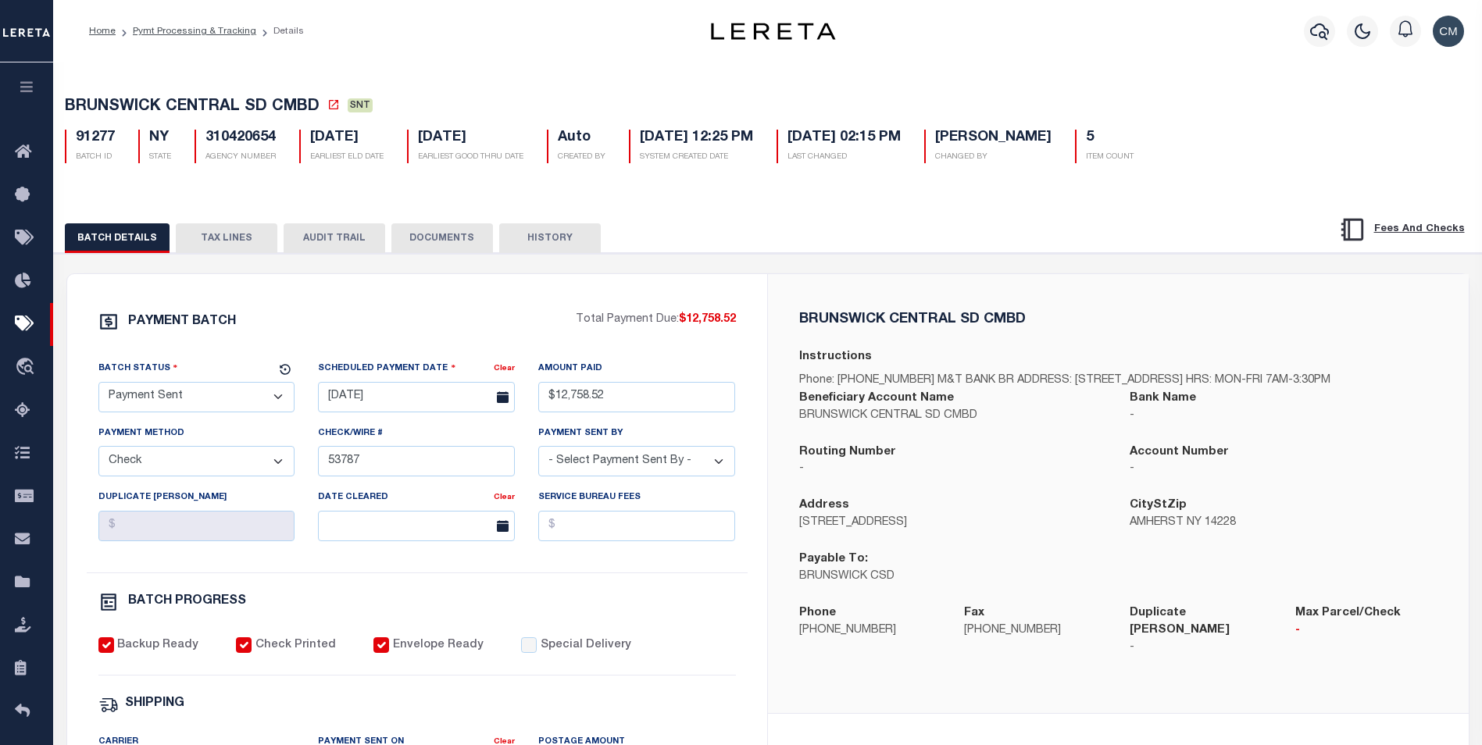
click at [302, 241] on button "AUDIT TRAIL" at bounding box center [334, 238] width 102 height 30
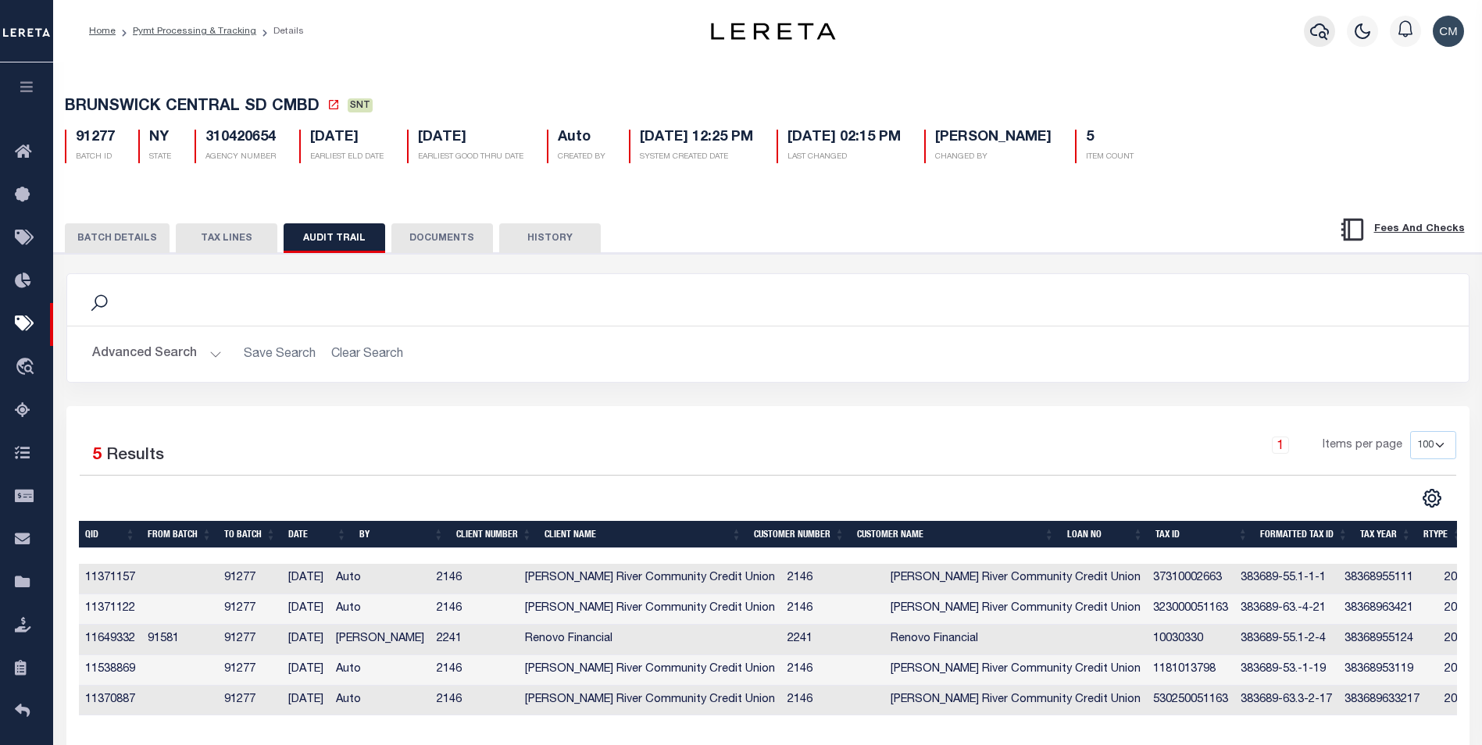
click at [1328, 31] on icon "button" at bounding box center [1319, 31] width 19 height 16
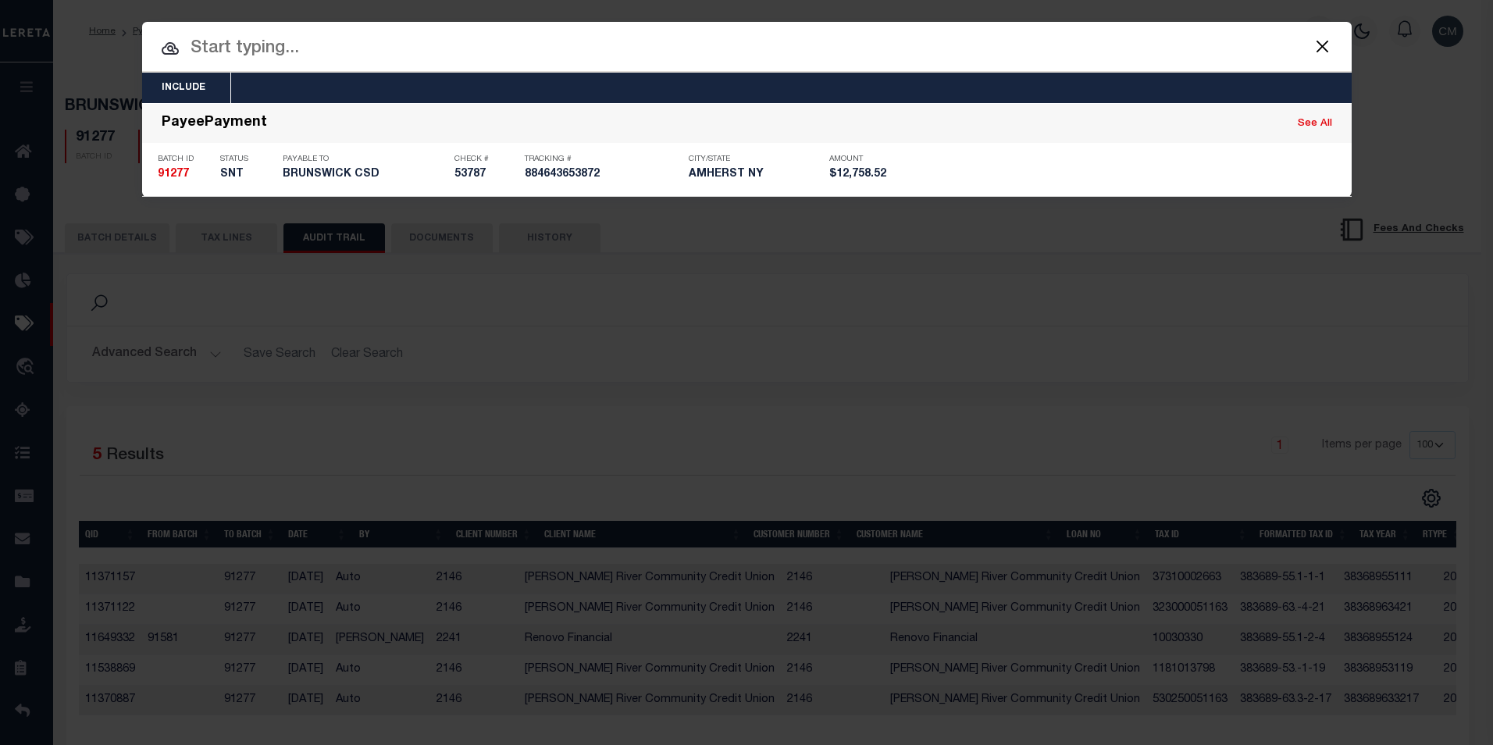
click at [636, 59] on input "text" at bounding box center [747, 48] width 1210 height 27
click at [713, 161] on p "City/State" at bounding box center [755, 159] width 133 height 9
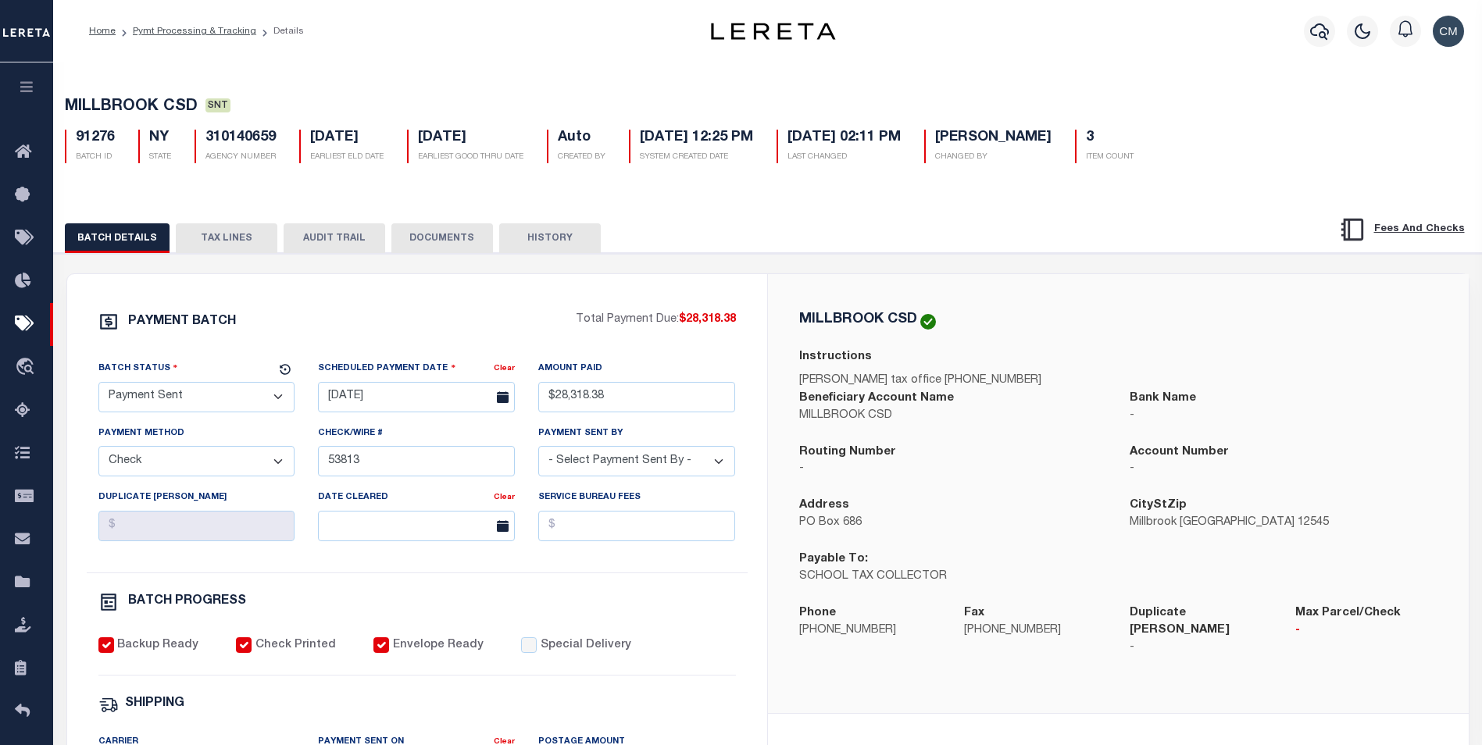
click at [336, 234] on button "AUDIT TRAIL" at bounding box center [334, 238] width 102 height 30
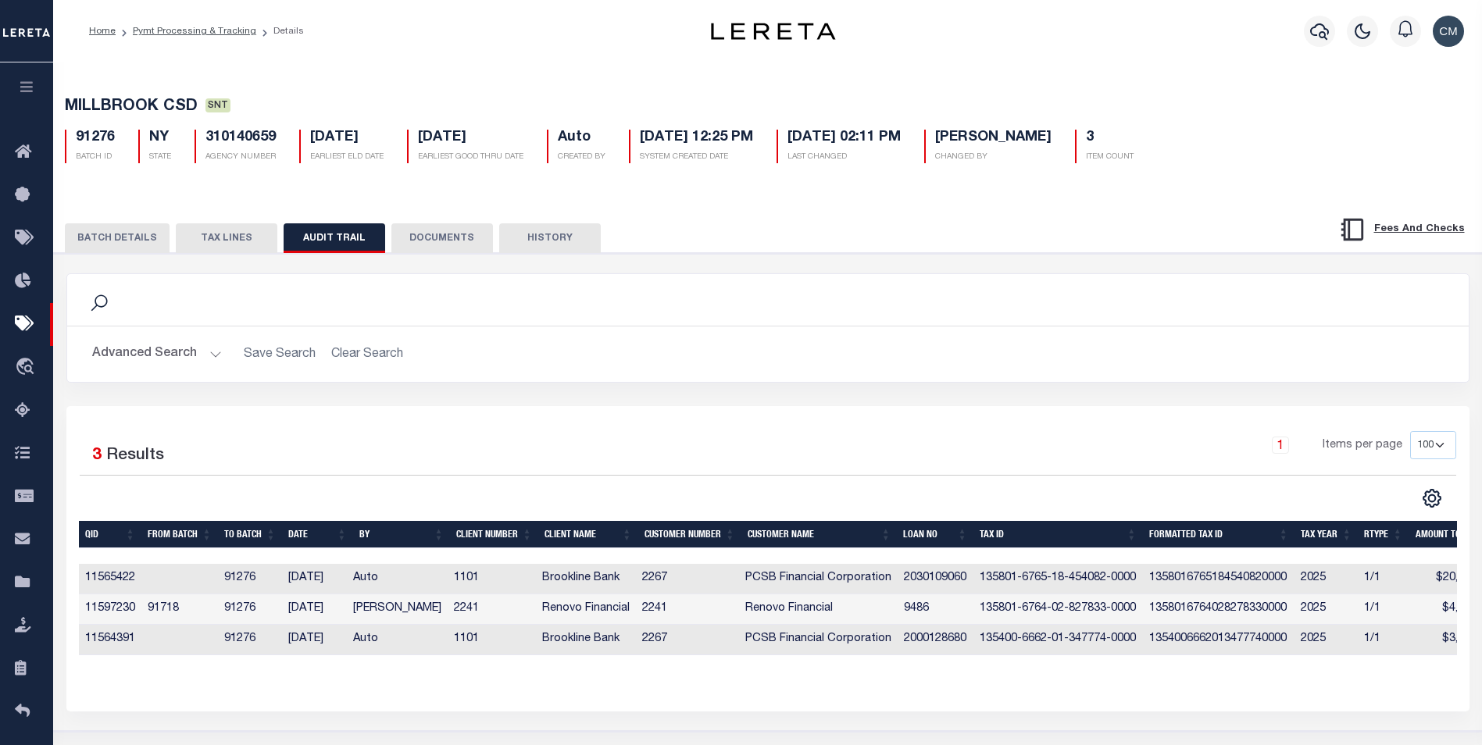
click at [1301, 35] on div at bounding box center [1319, 31] width 43 height 55
click at [1314, 34] on icon "button" at bounding box center [1319, 31] width 19 height 19
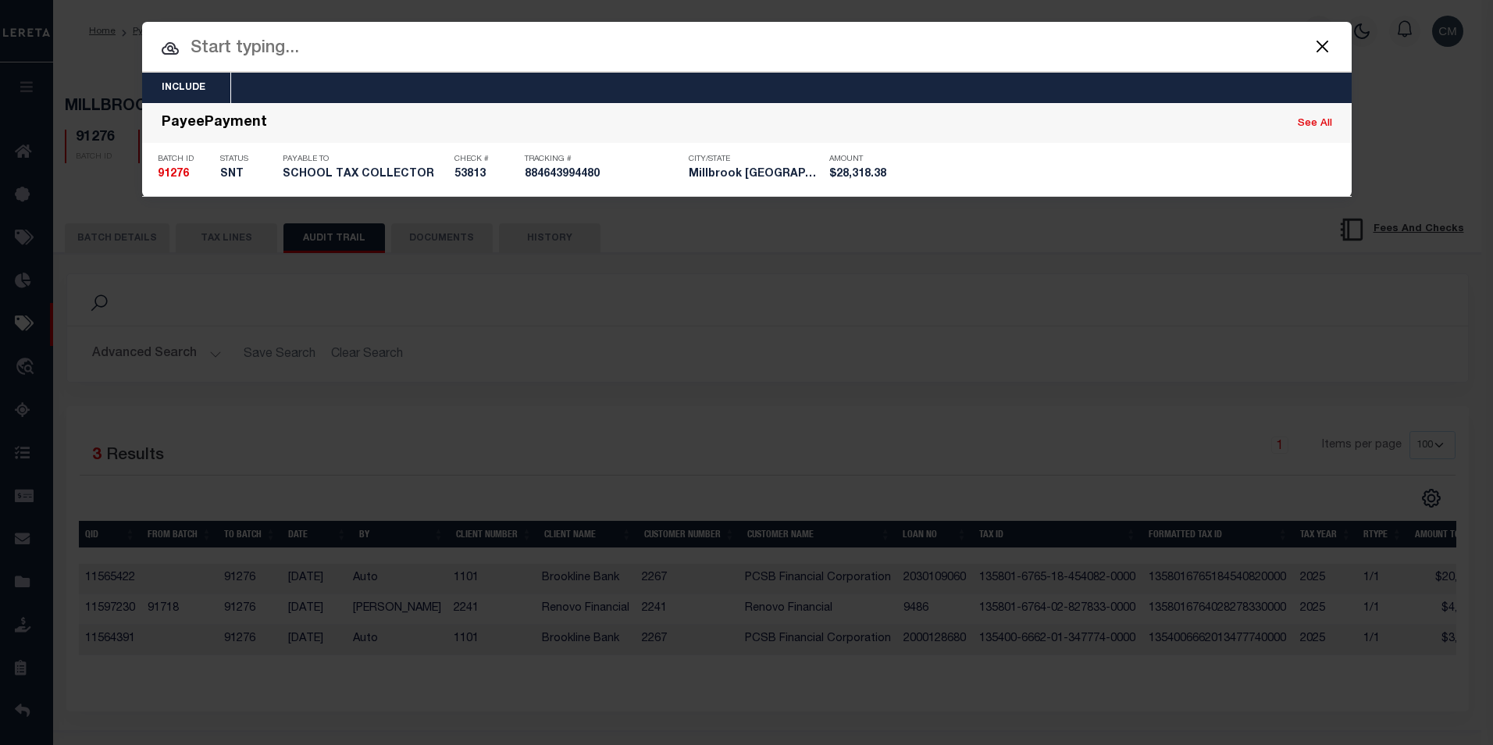
click at [842, 59] on input "text" at bounding box center [747, 48] width 1210 height 27
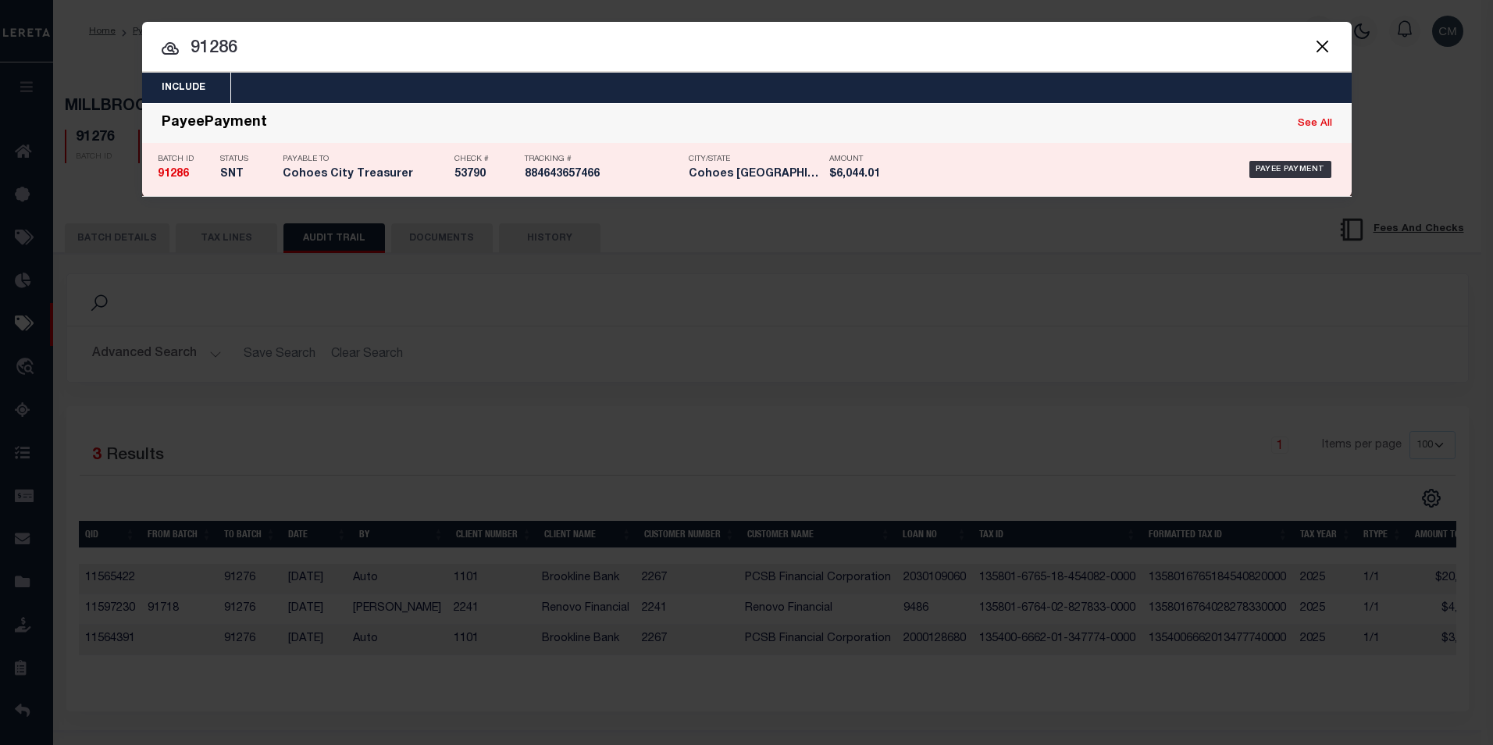
click at [773, 158] on p "City/State" at bounding box center [755, 159] width 133 height 9
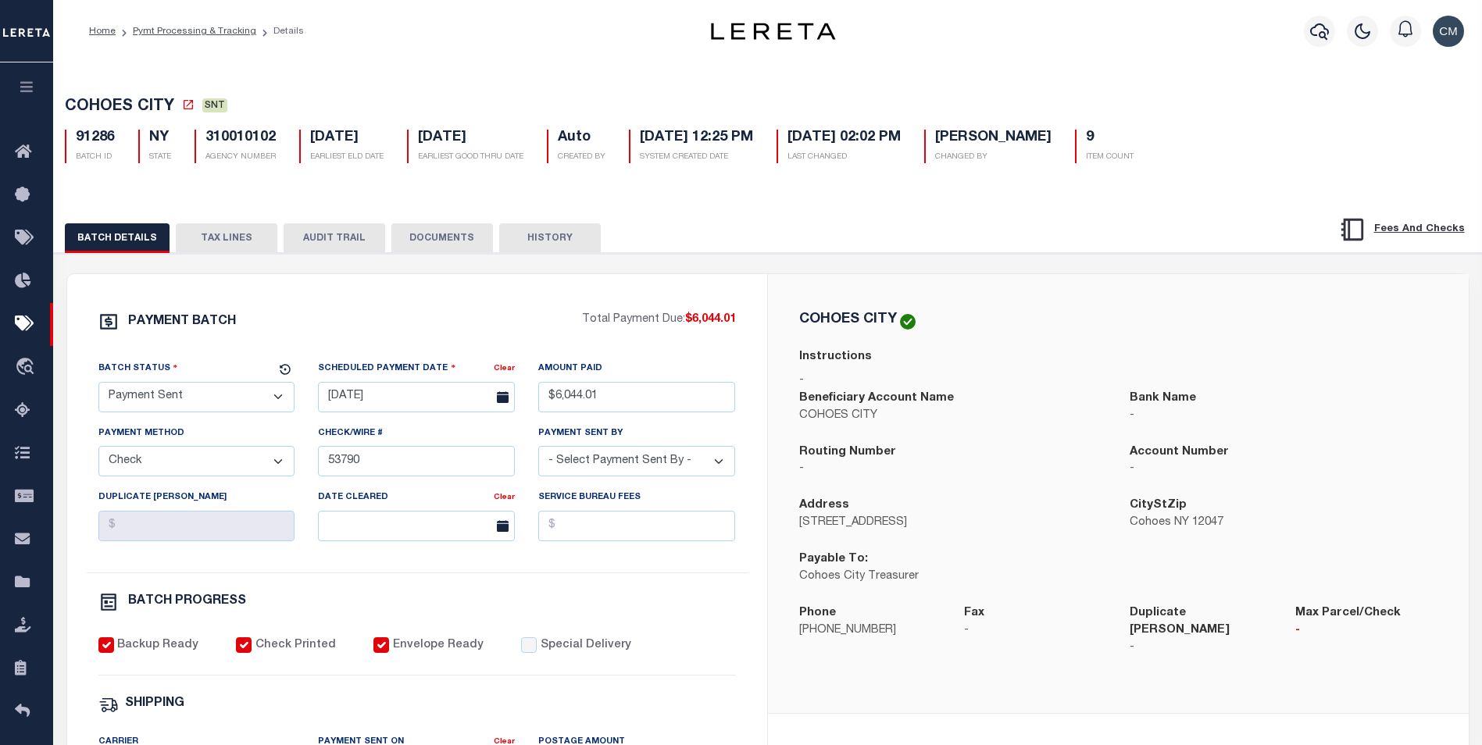
click at [313, 251] on button "AUDIT TRAIL" at bounding box center [334, 238] width 102 height 30
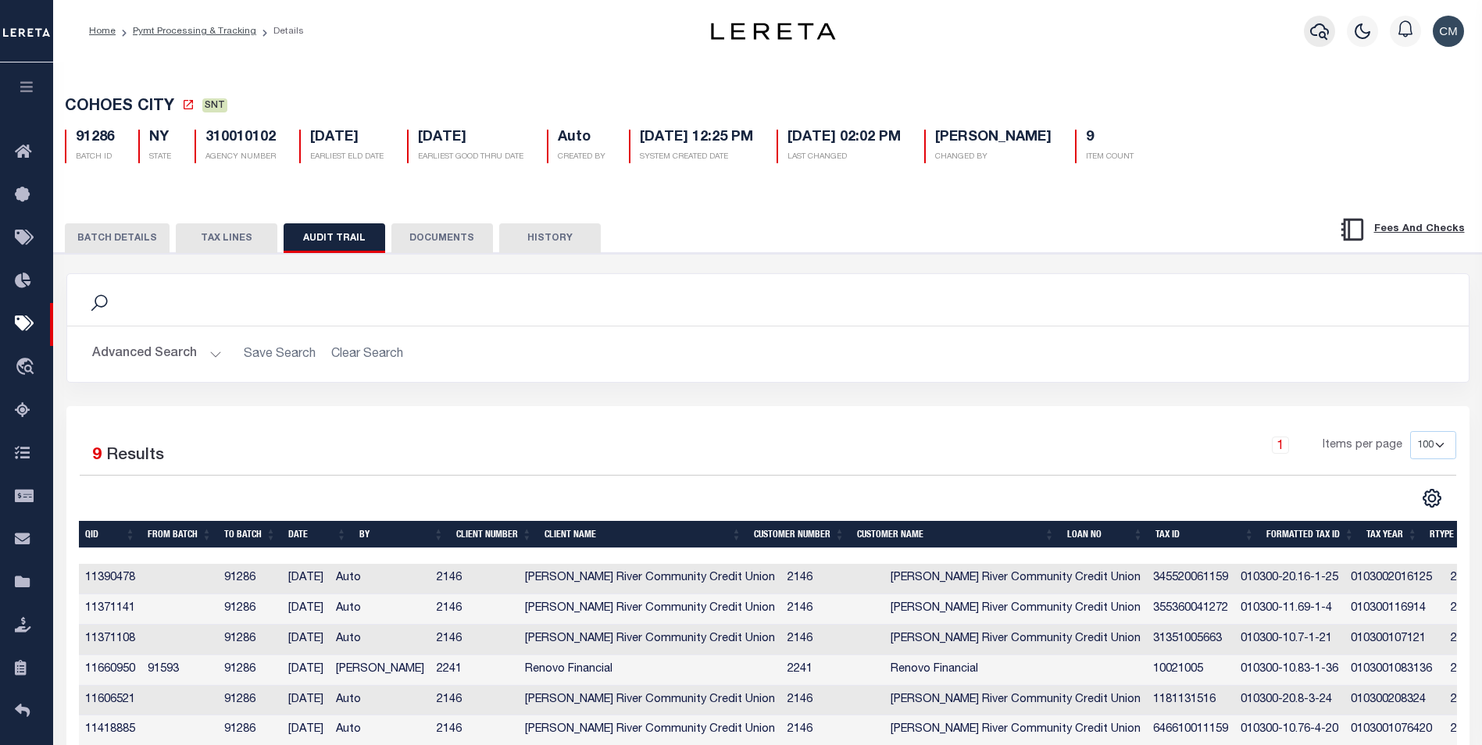
click at [1307, 33] on button "button" at bounding box center [1318, 31] width 31 height 31
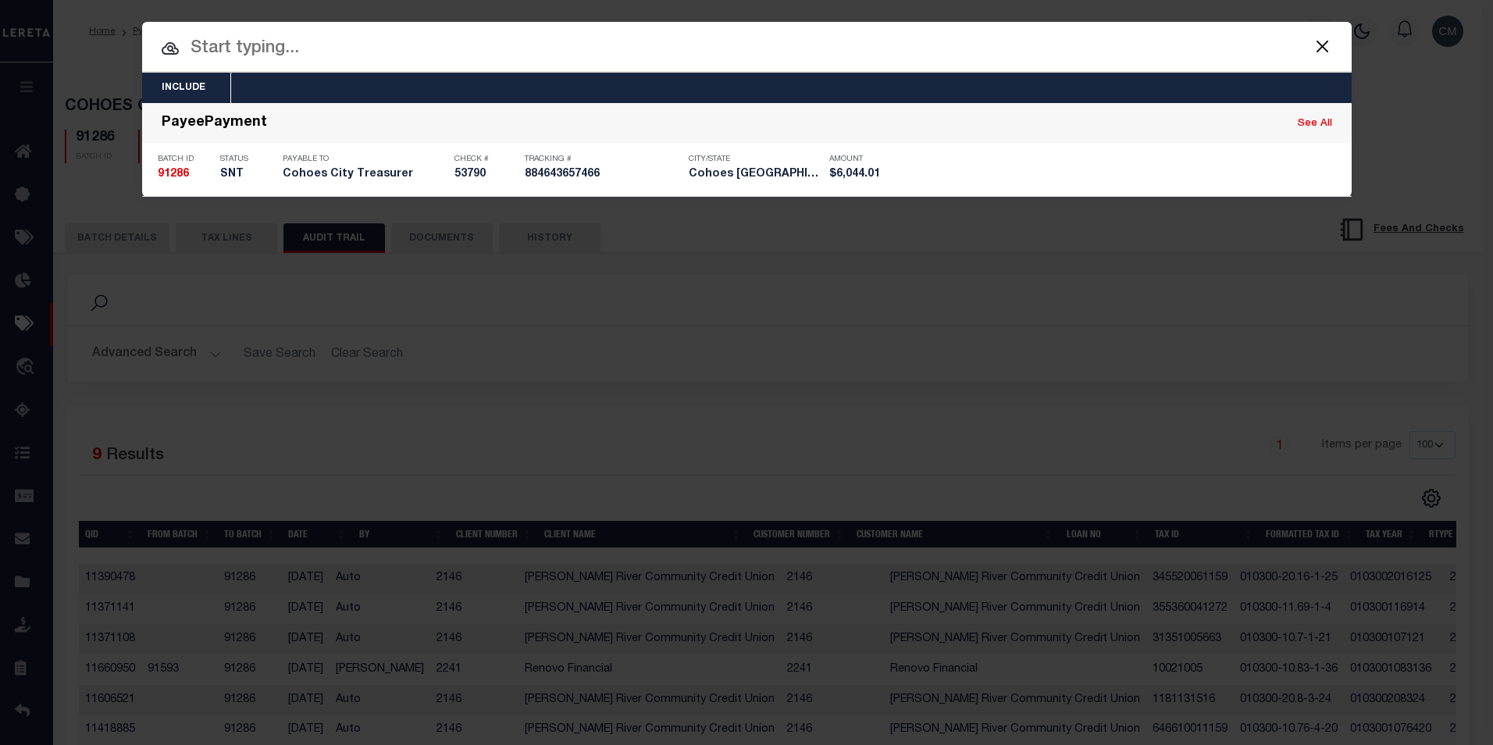
click at [543, 59] on input "text" at bounding box center [747, 48] width 1210 height 27
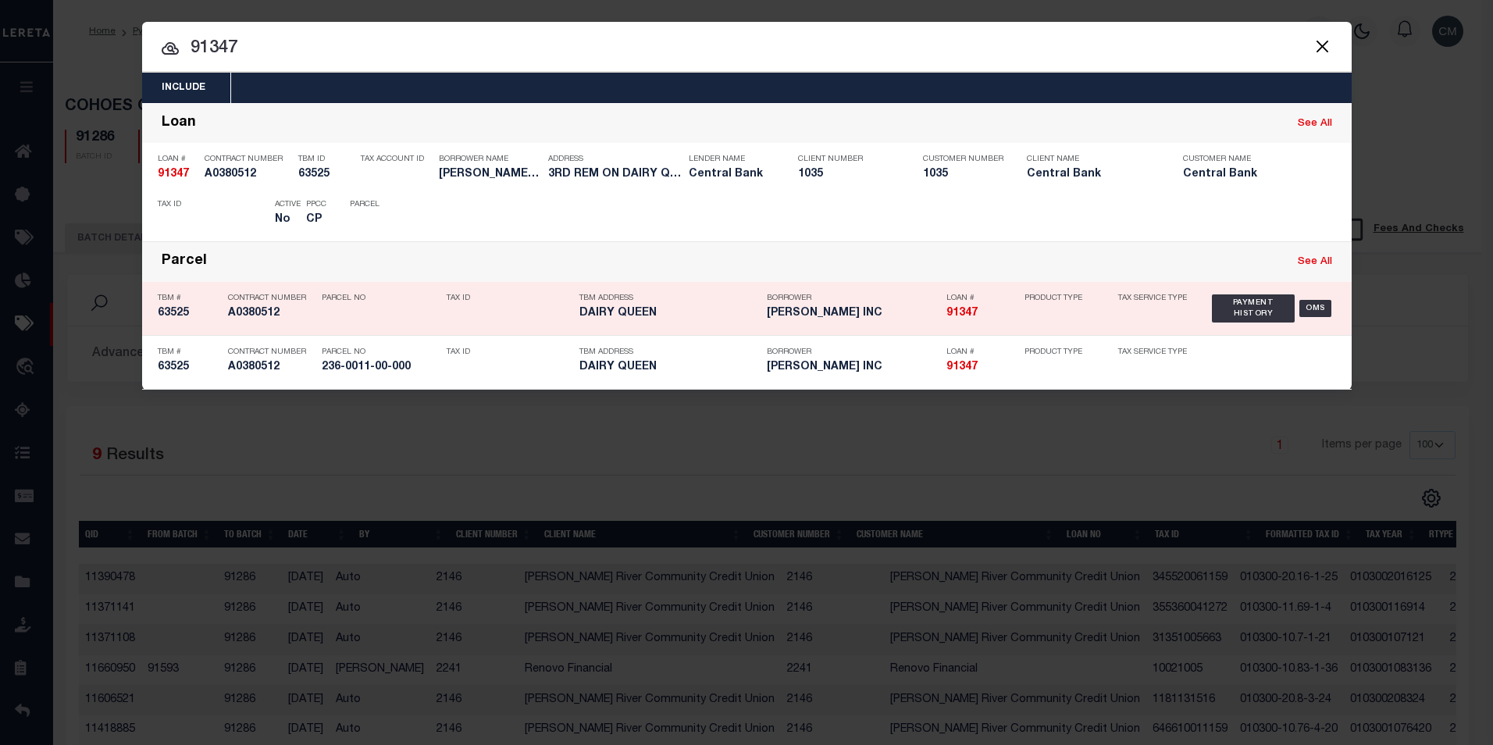
click at [767, 319] on h5 "REISCH INC" at bounding box center [853, 313] width 172 height 13
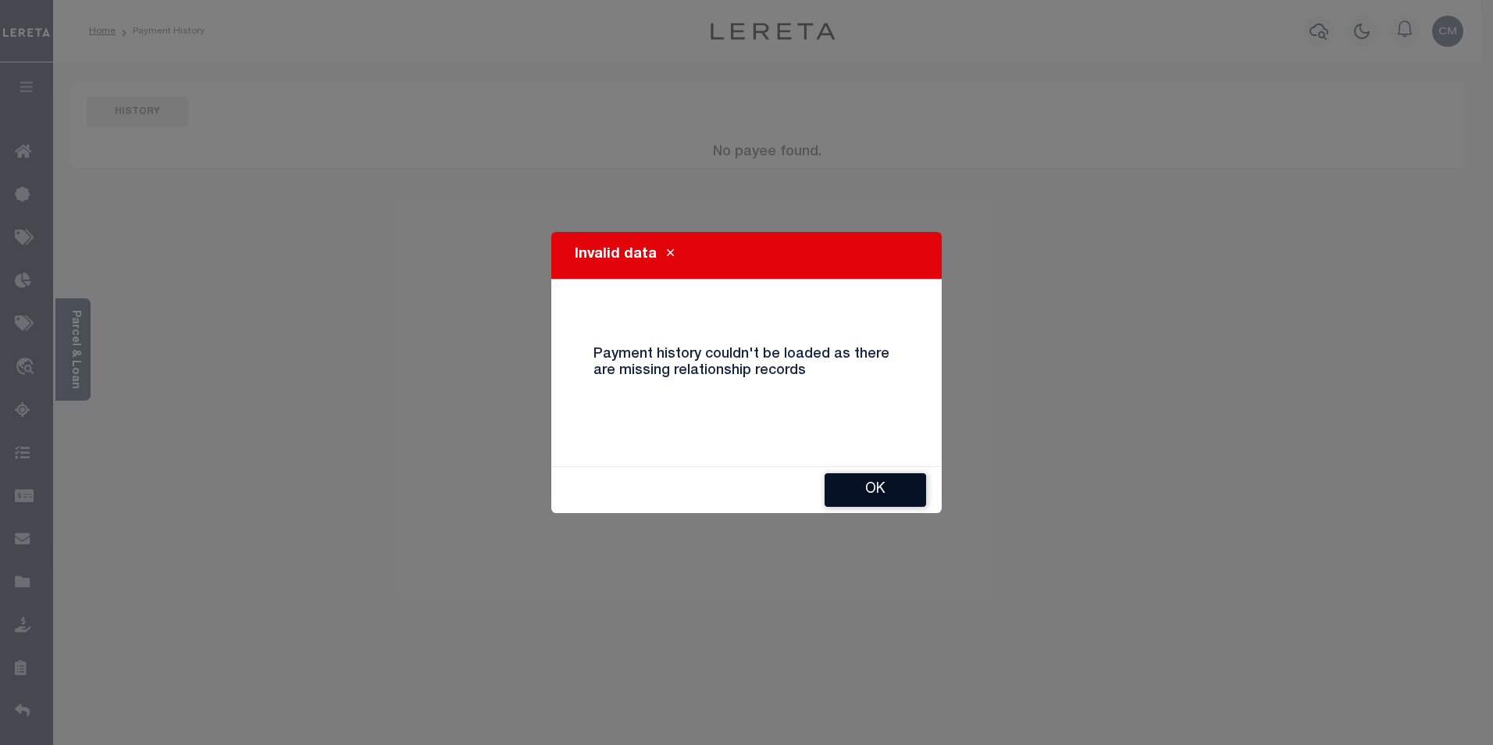
click at [879, 487] on button "Ok" at bounding box center [876, 490] width 102 height 34
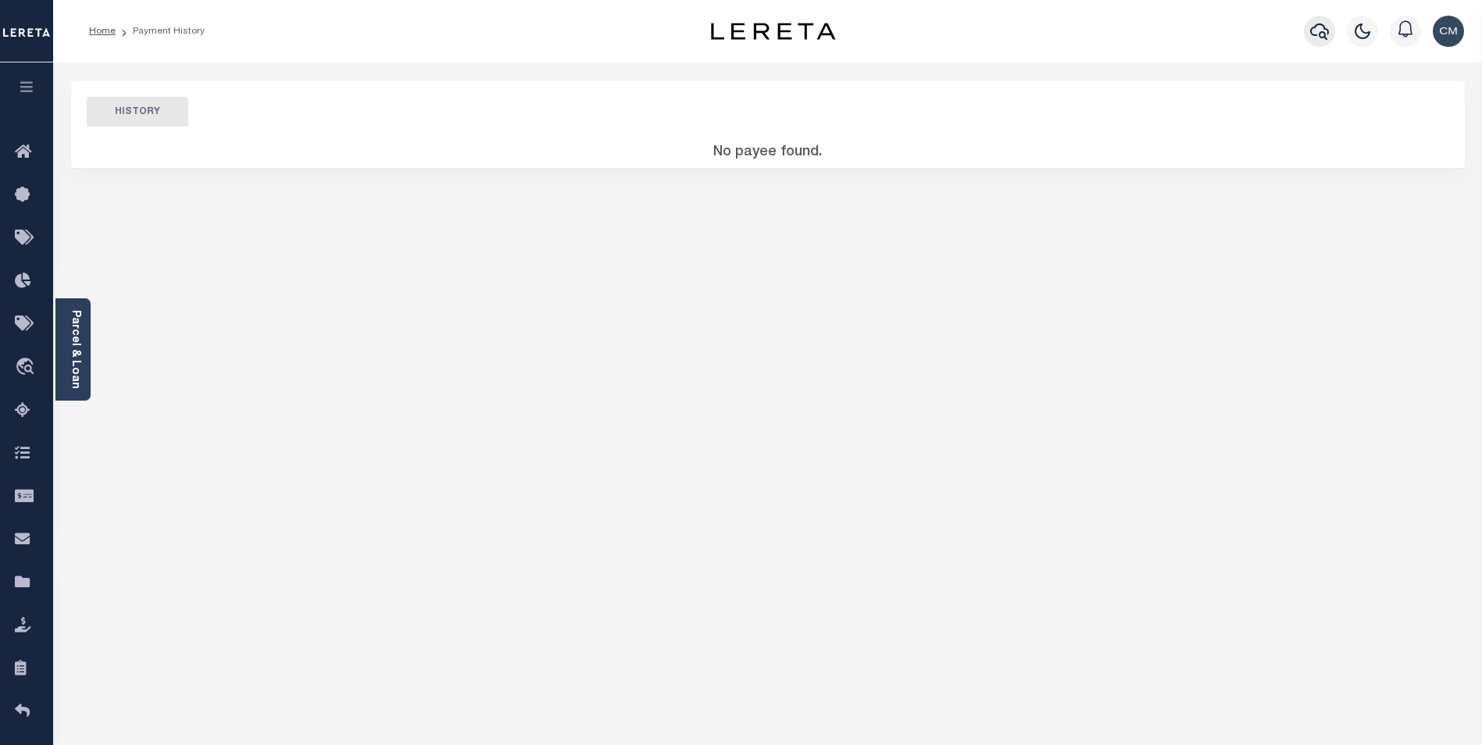
click at [1317, 30] on icon "button" at bounding box center [1319, 31] width 19 height 19
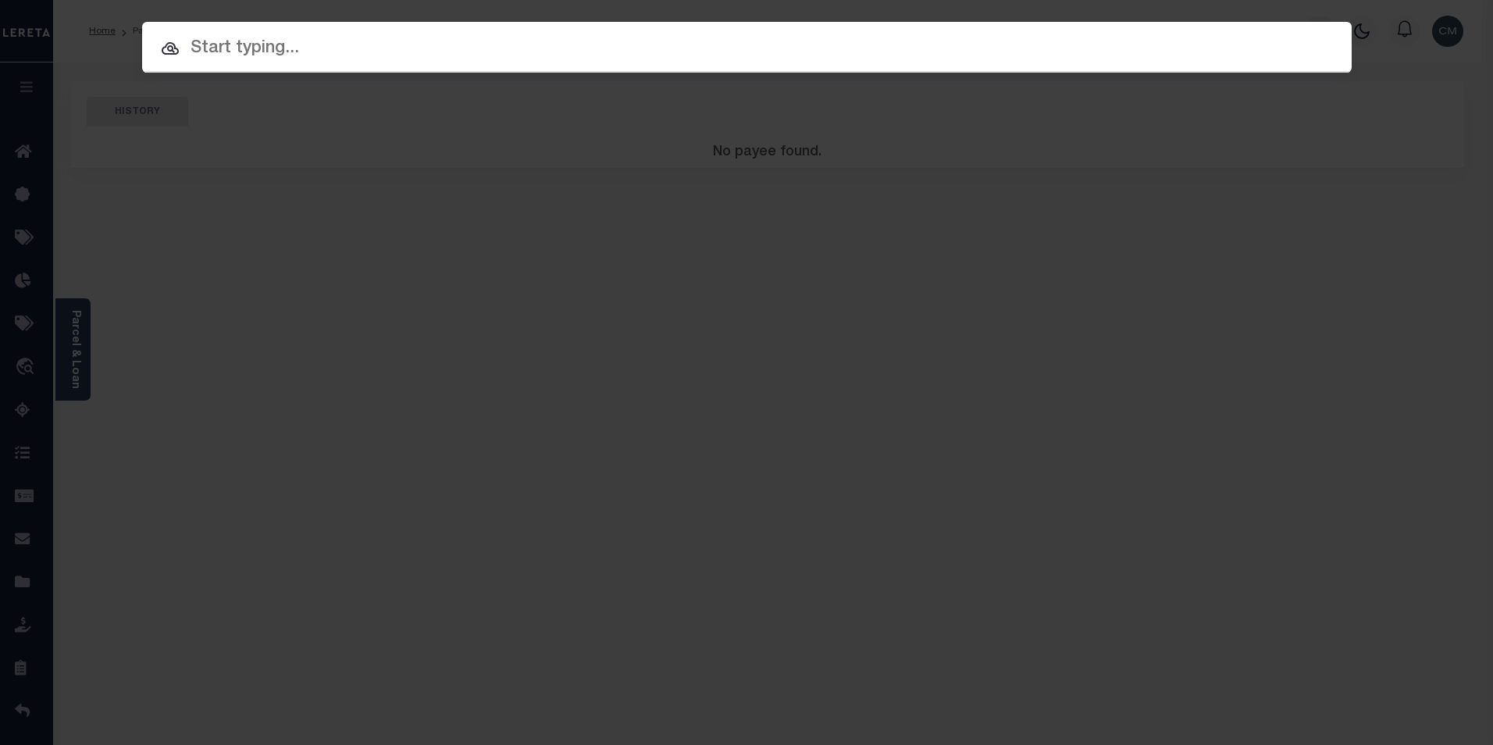
click at [758, 53] on input "text" at bounding box center [747, 48] width 1210 height 27
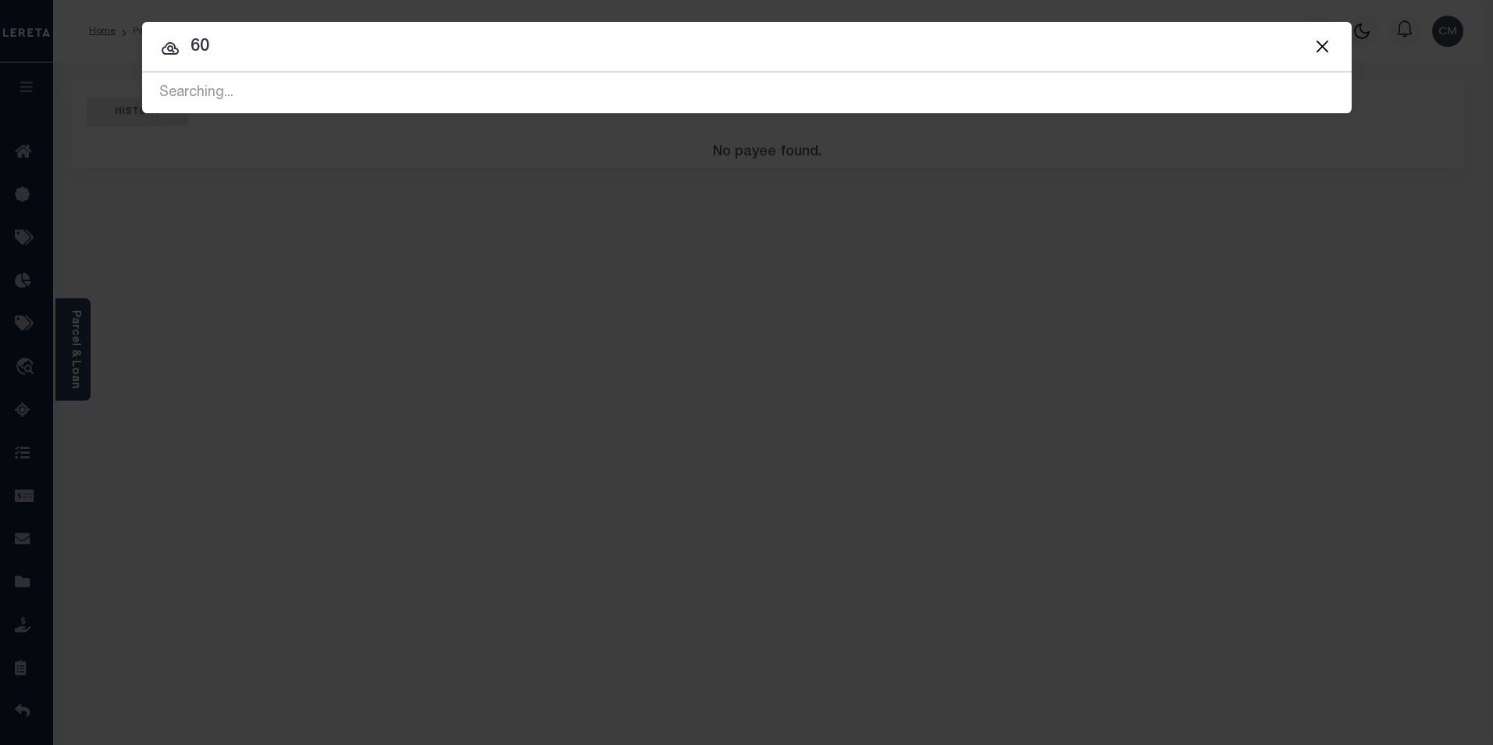
type input "6"
type input "91347"
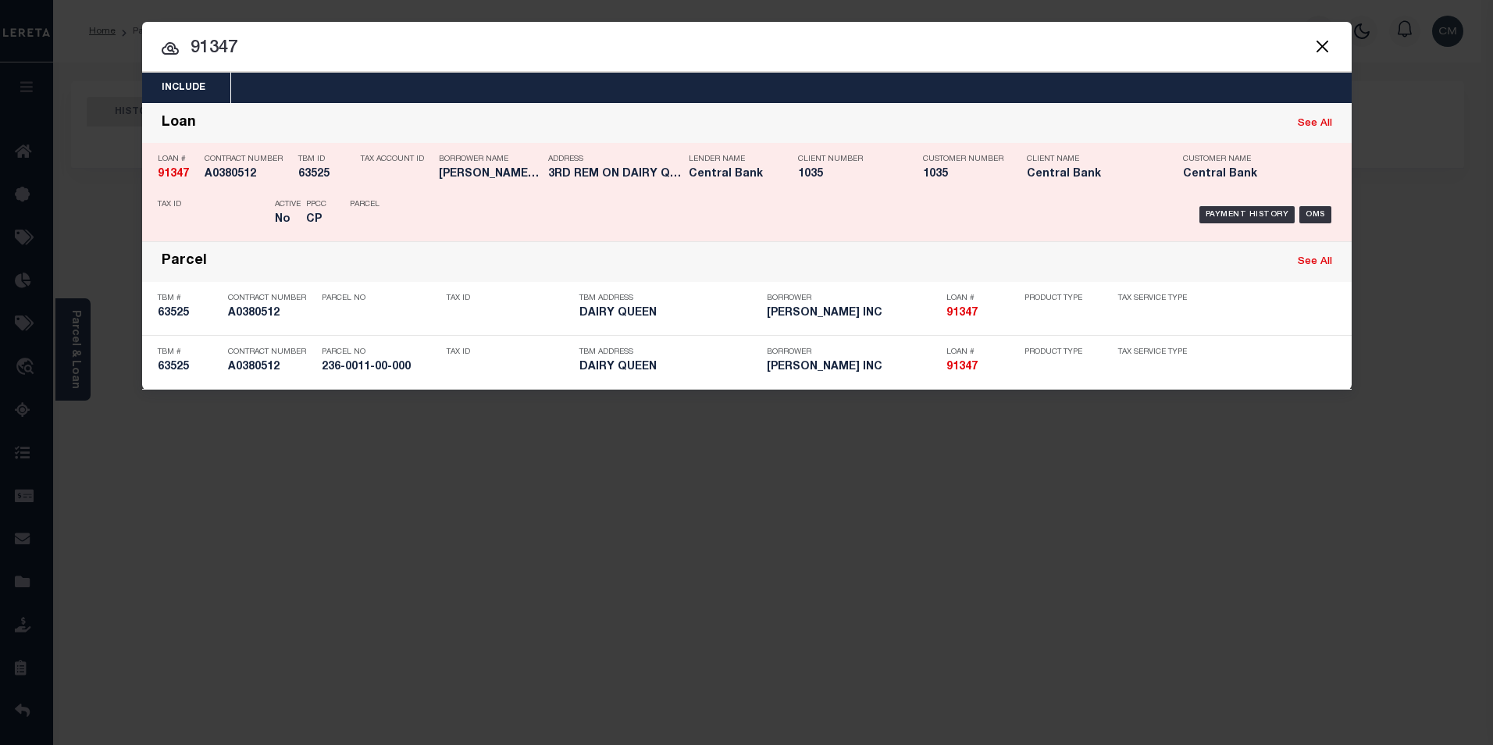
click at [336, 208] on div "PPCC CP" at bounding box center [316, 214] width 44 height 45
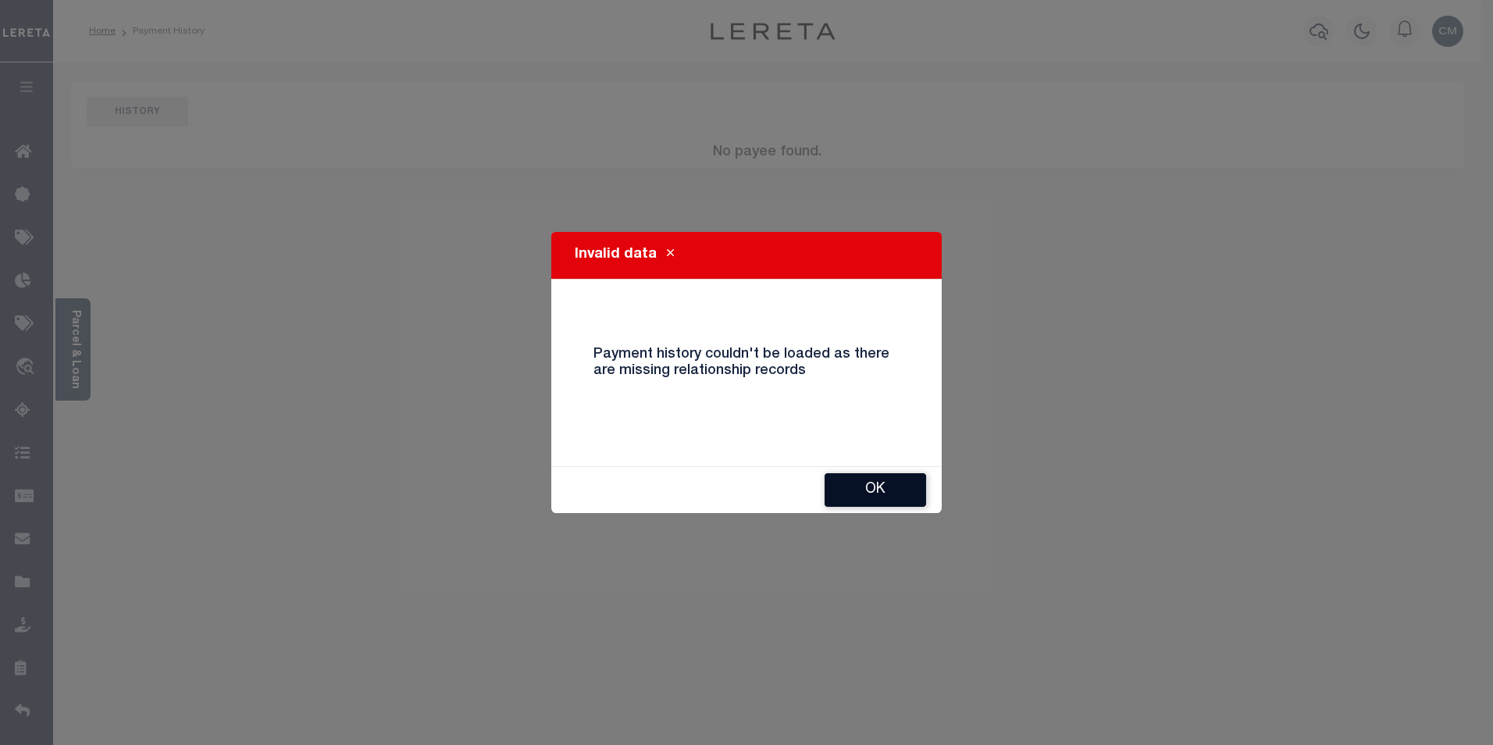
click at [858, 486] on button "Ok" at bounding box center [876, 490] width 102 height 34
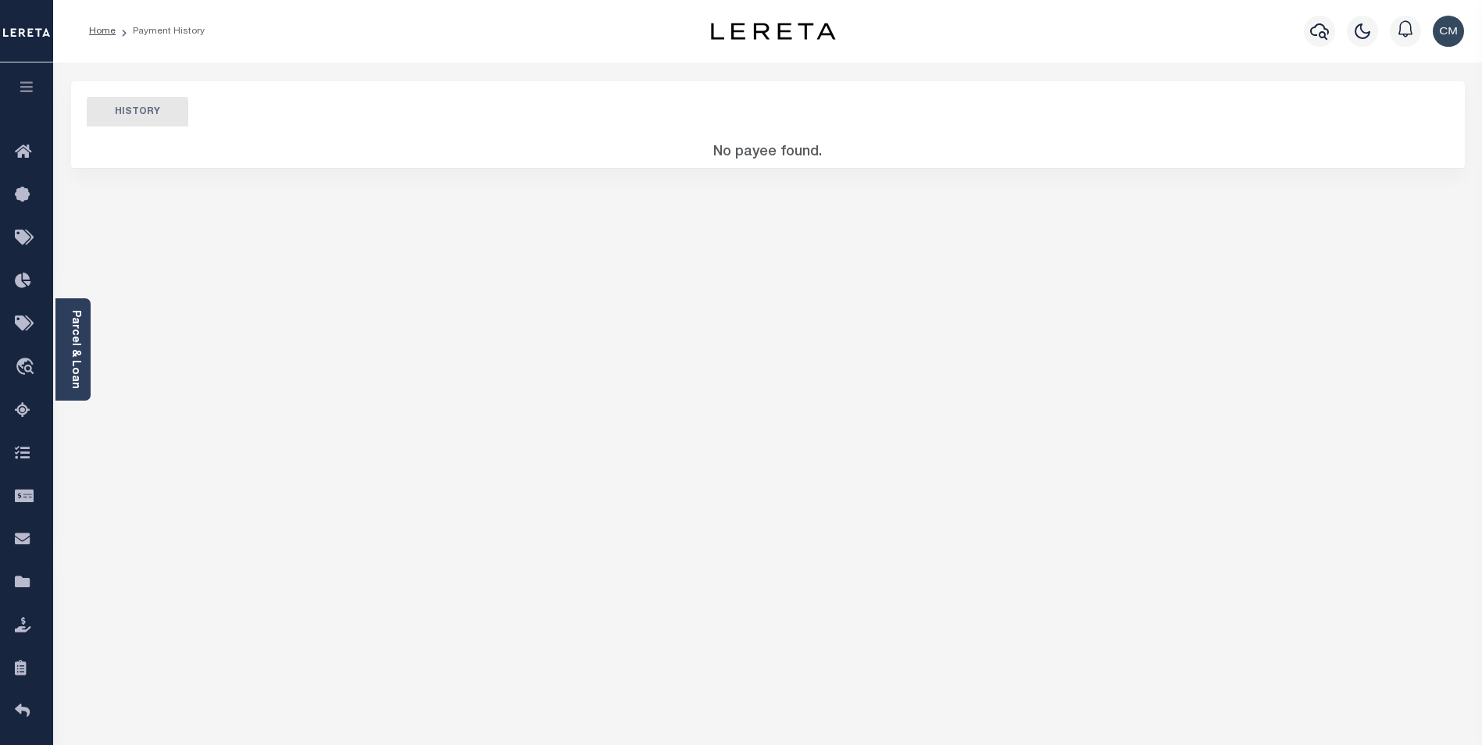
click at [1314, 53] on div at bounding box center [1319, 31] width 43 height 55
click at [1317, 40] on icon "button" at bounding box center [1319, 31] width 19 height 19
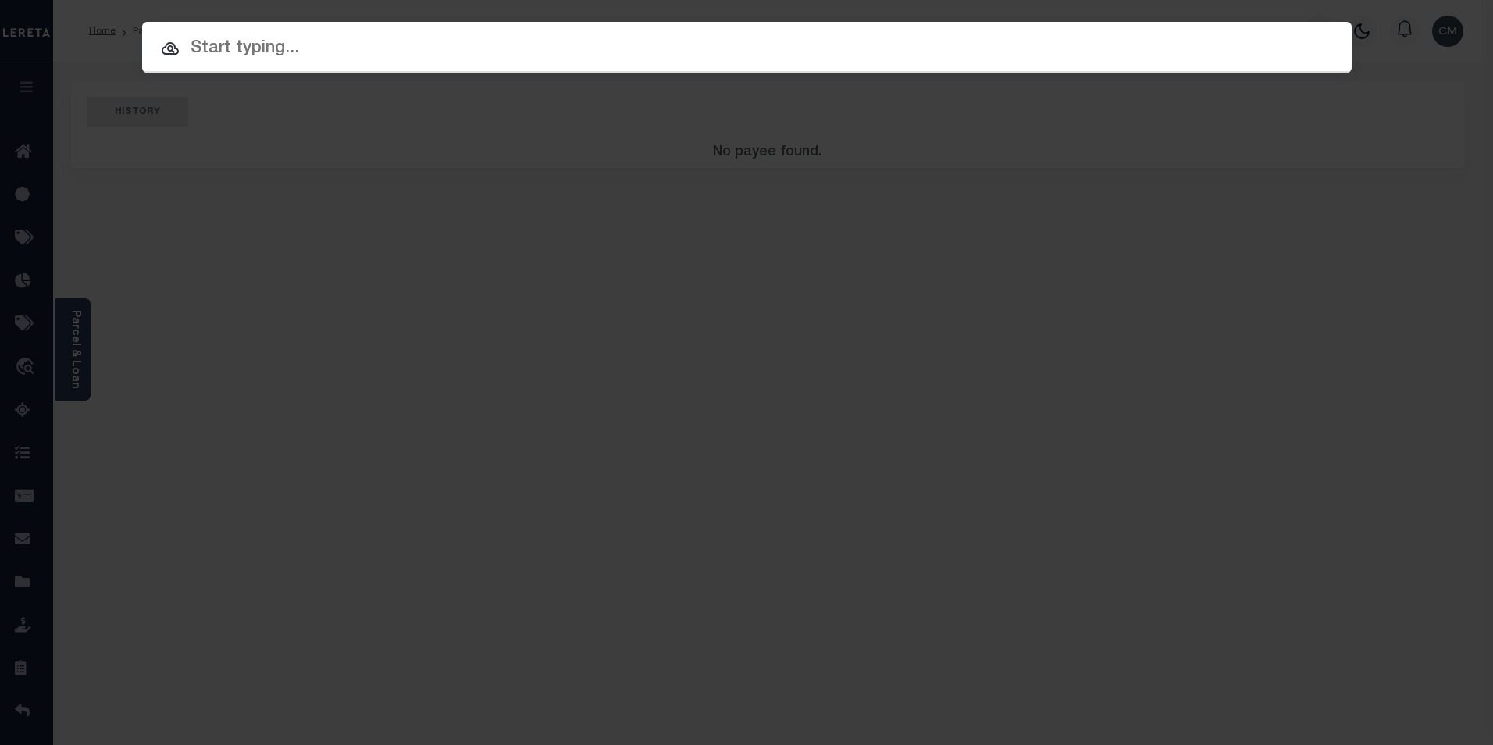
click at [875, 53] on input "text" at bounding box center [747, 48] width 1210 height 27
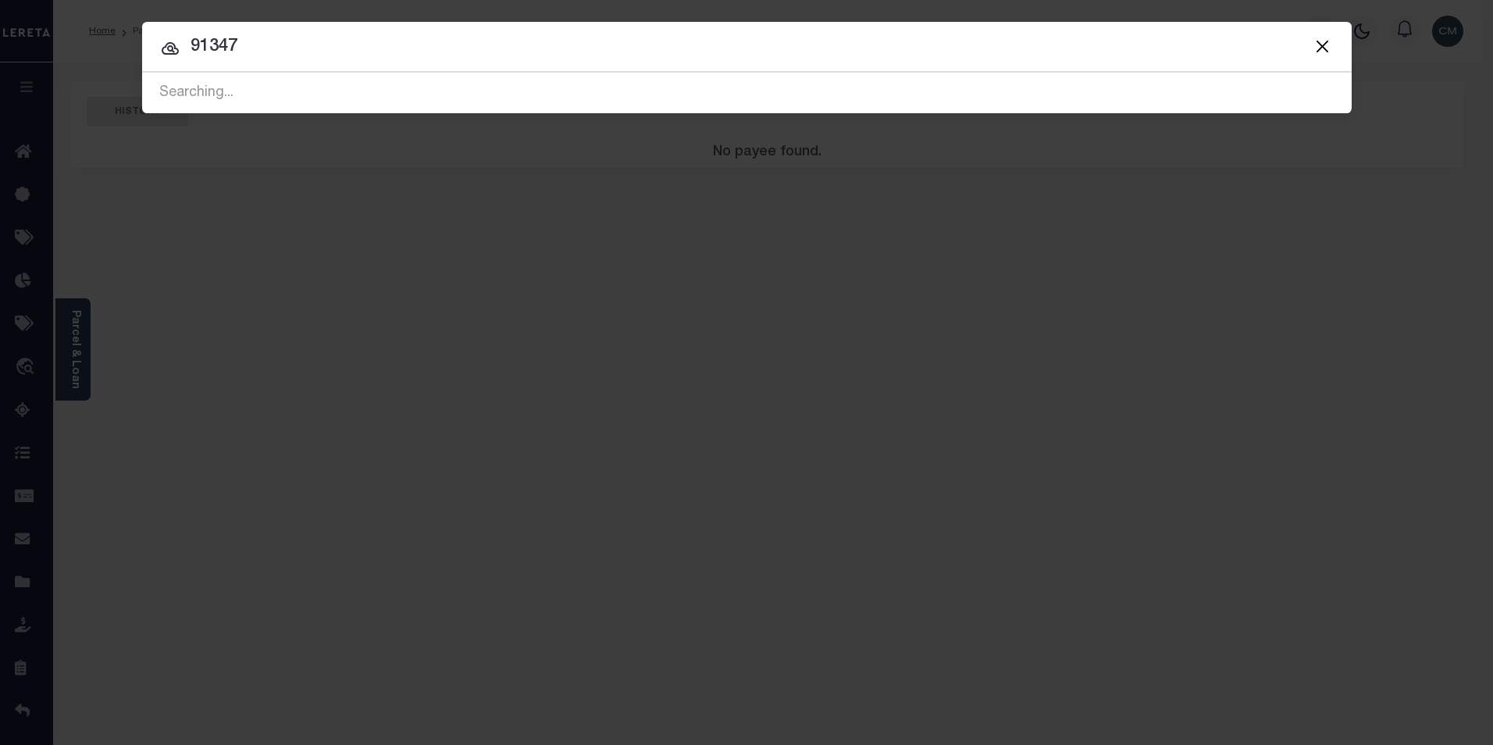
type input "91347"
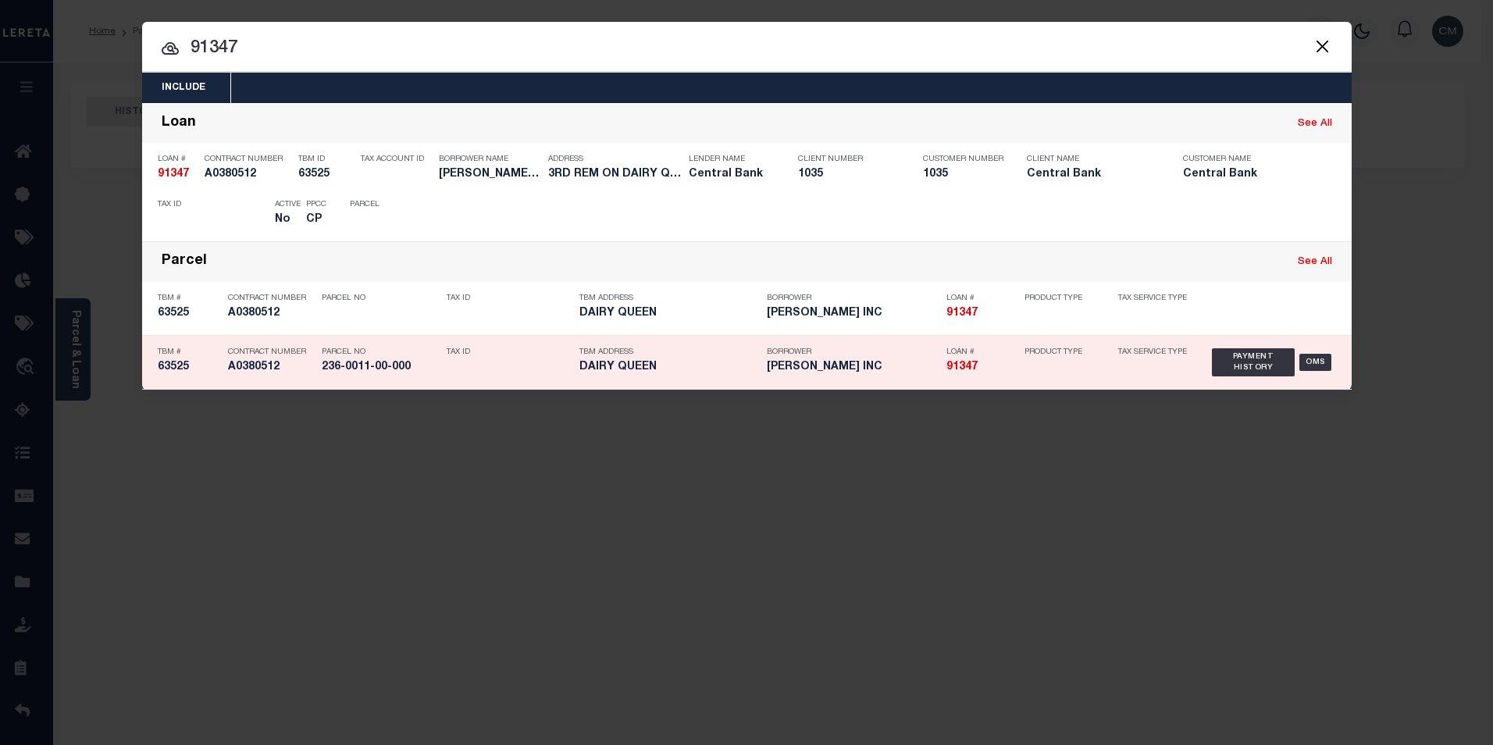
click at [582, 357] on p "TBM Address" at bounding box center [669, 352] width 180 height 9
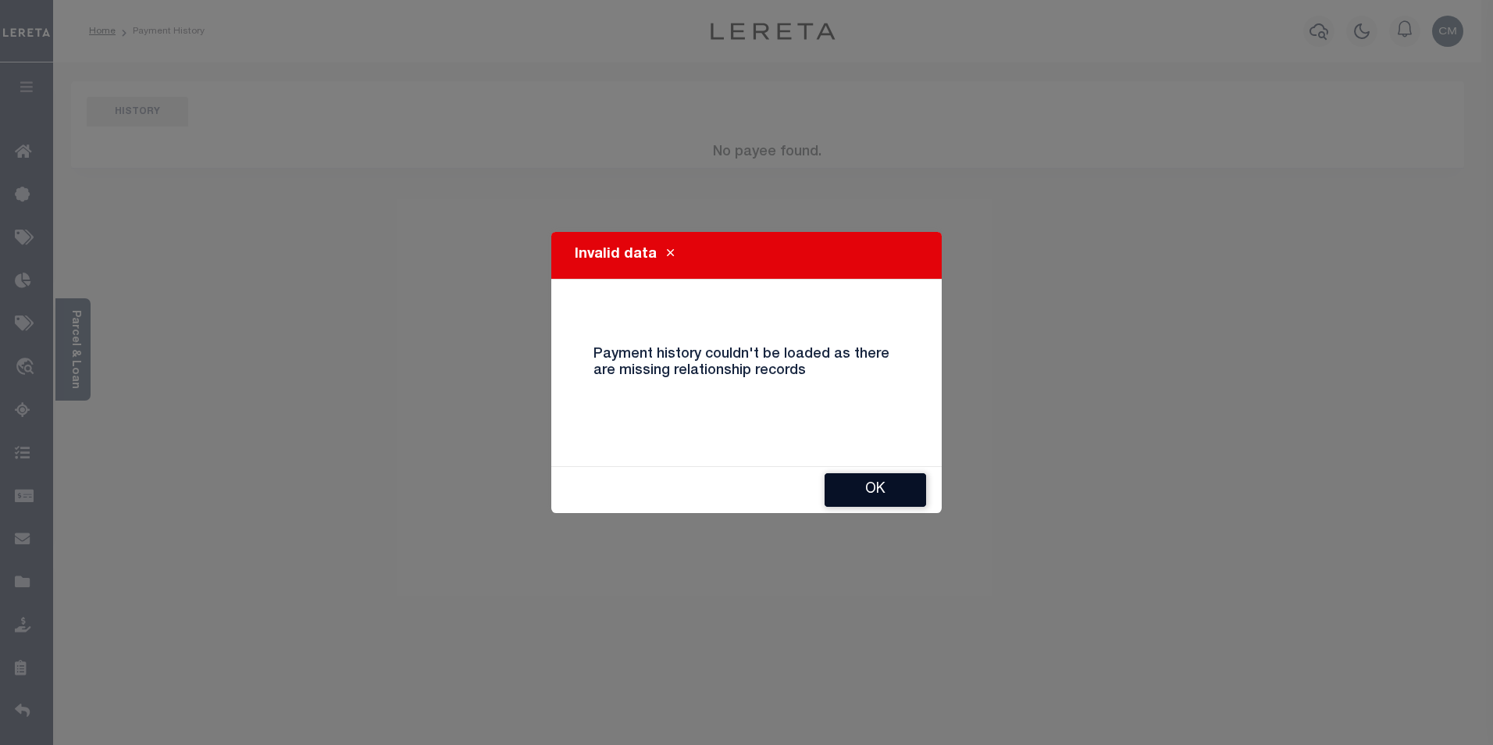
click at [853, 494] on button "Ok" at bounding box center [876, 490] width 102 height 34
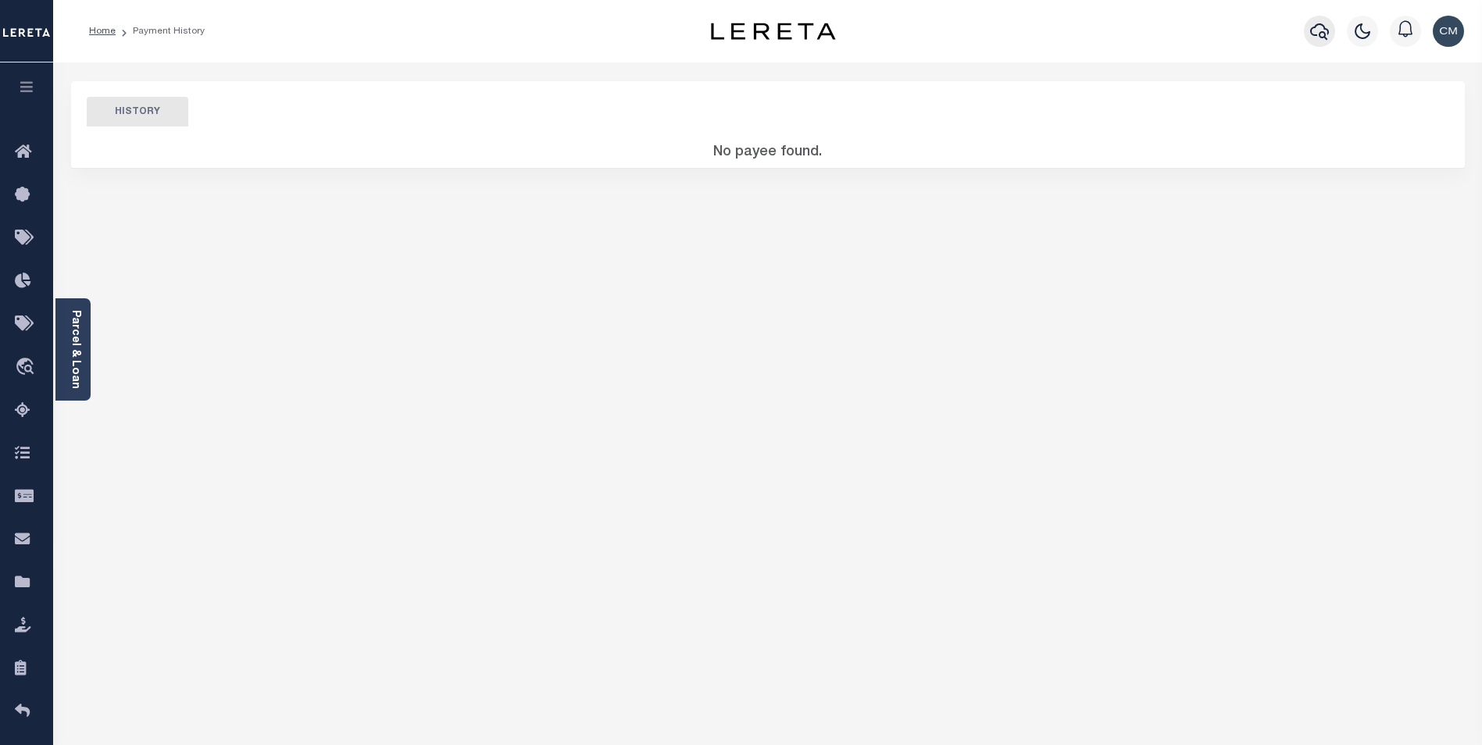
click at [1327, 34] on icon "button" at bounding box center [1319, 31] width 19 height 19
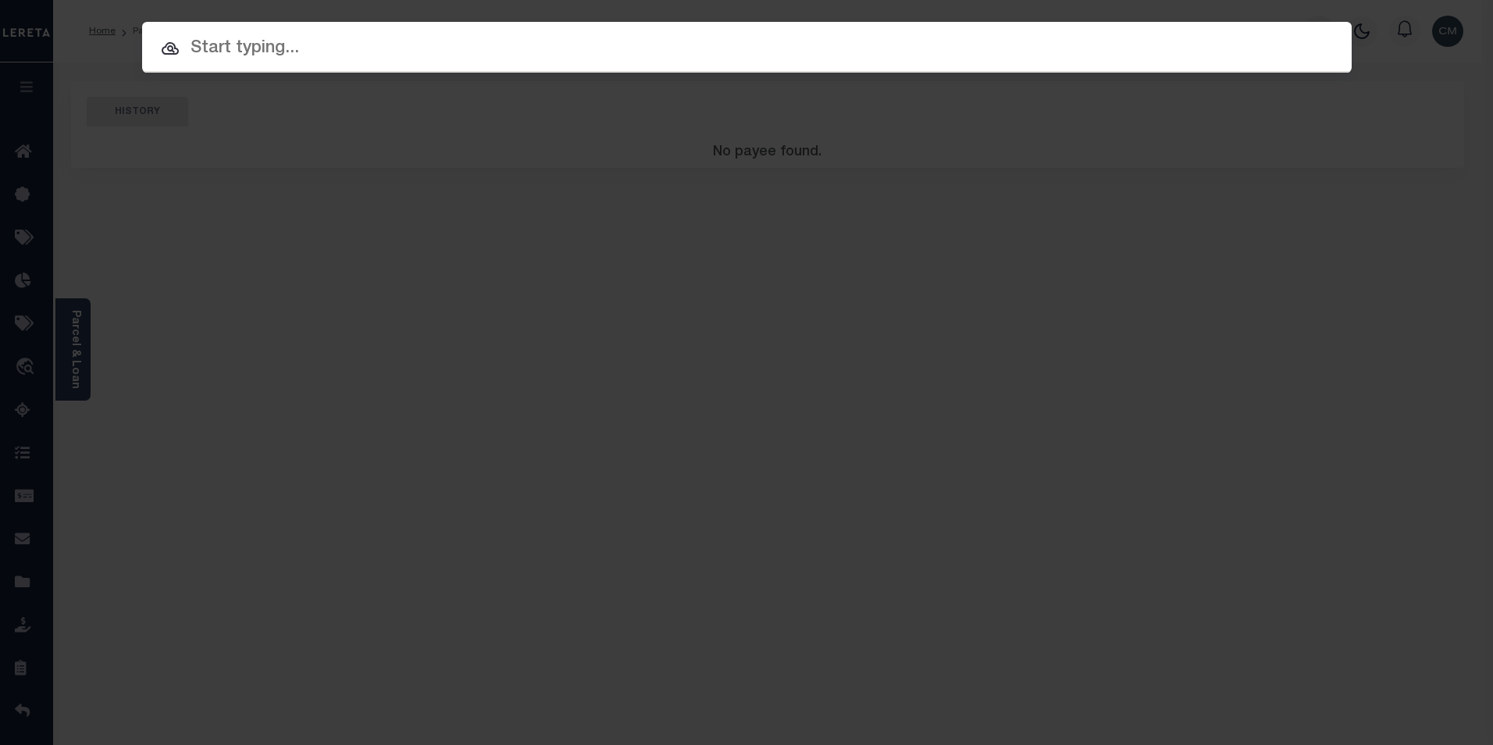
click at [798, 48] on input "text" at bounding box center [747, 48] width 1210 height 27
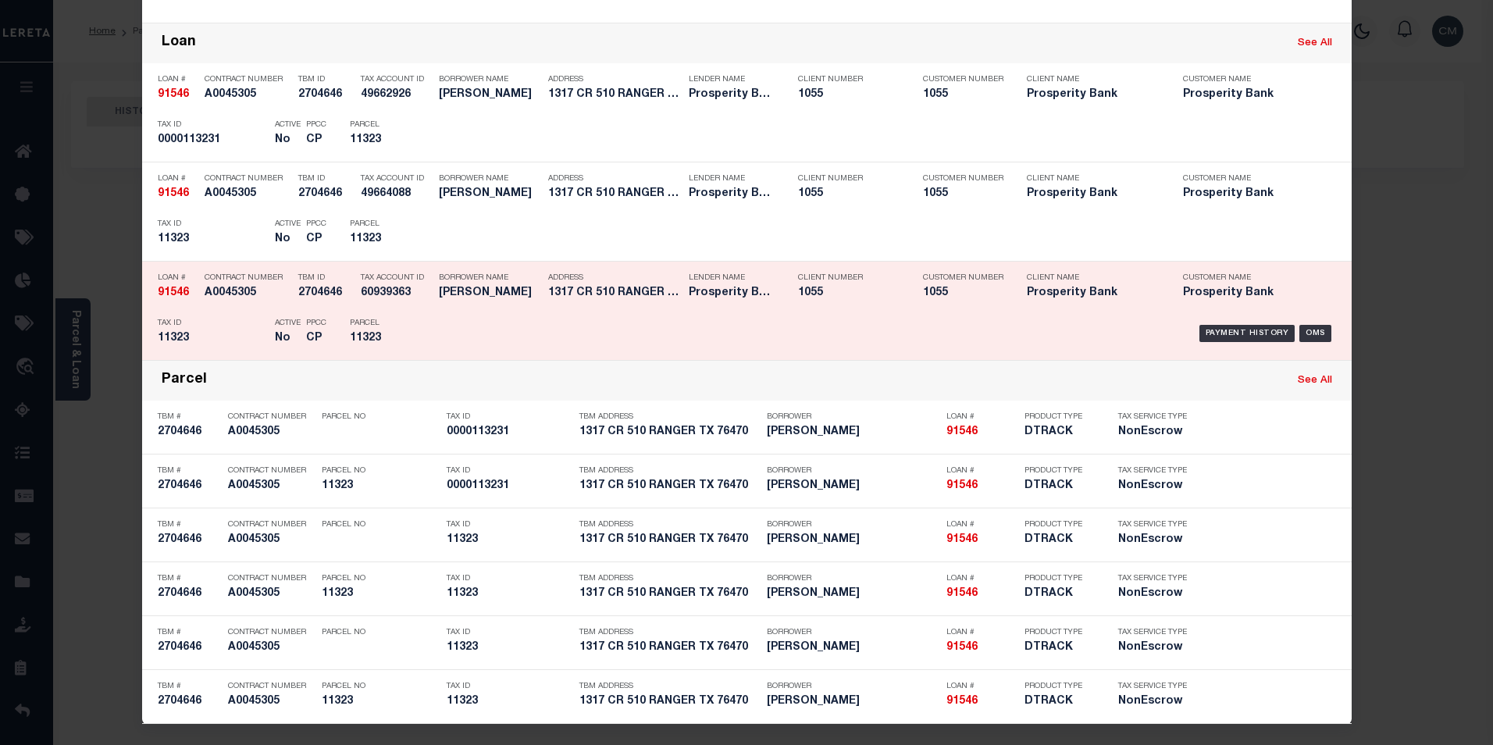
scroll to position [265, 0]
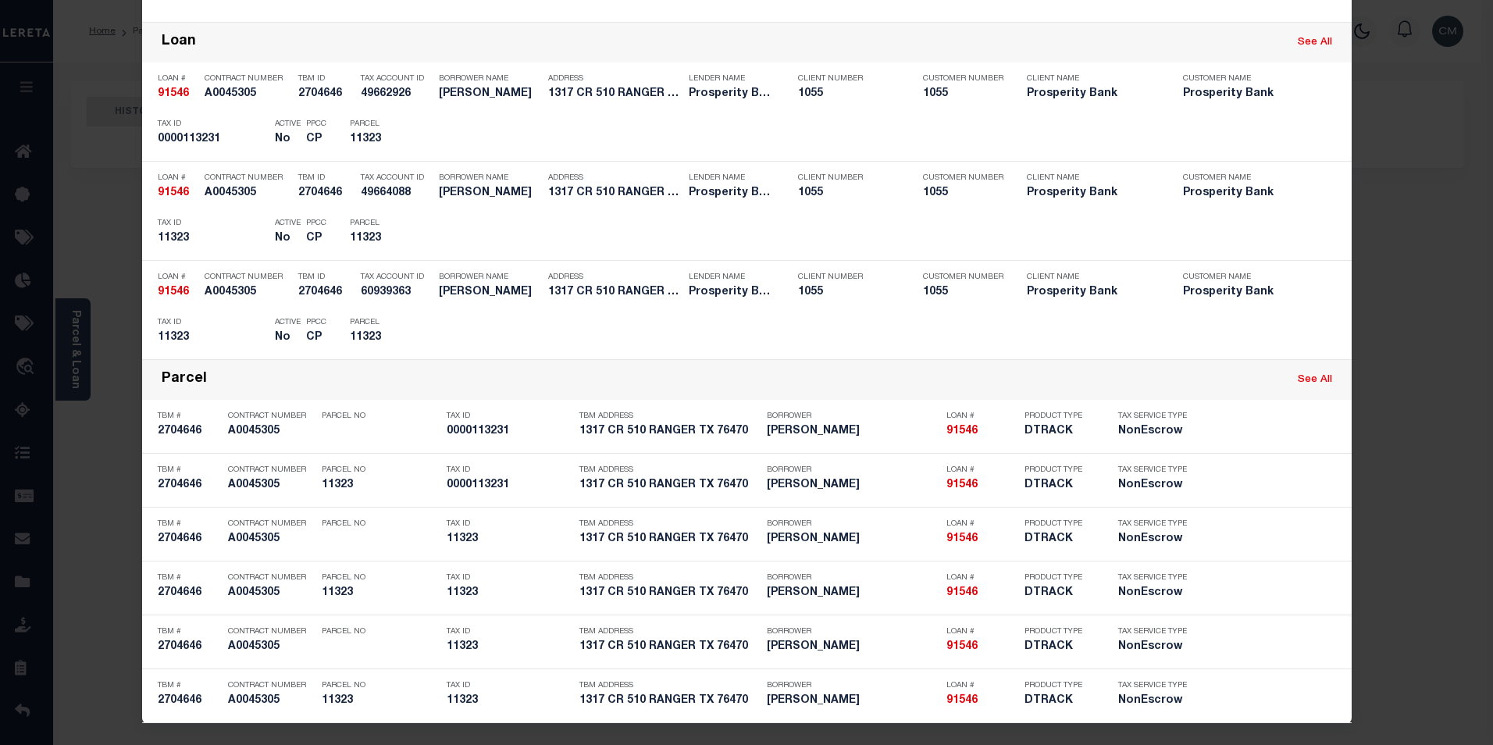
click at [1394, 262] on div "Include Loans TBM Customers Borrowers Payments (Lender Non-Disb) Payments (Lend…" at bounding box center [746, 372] width 1493 height 745
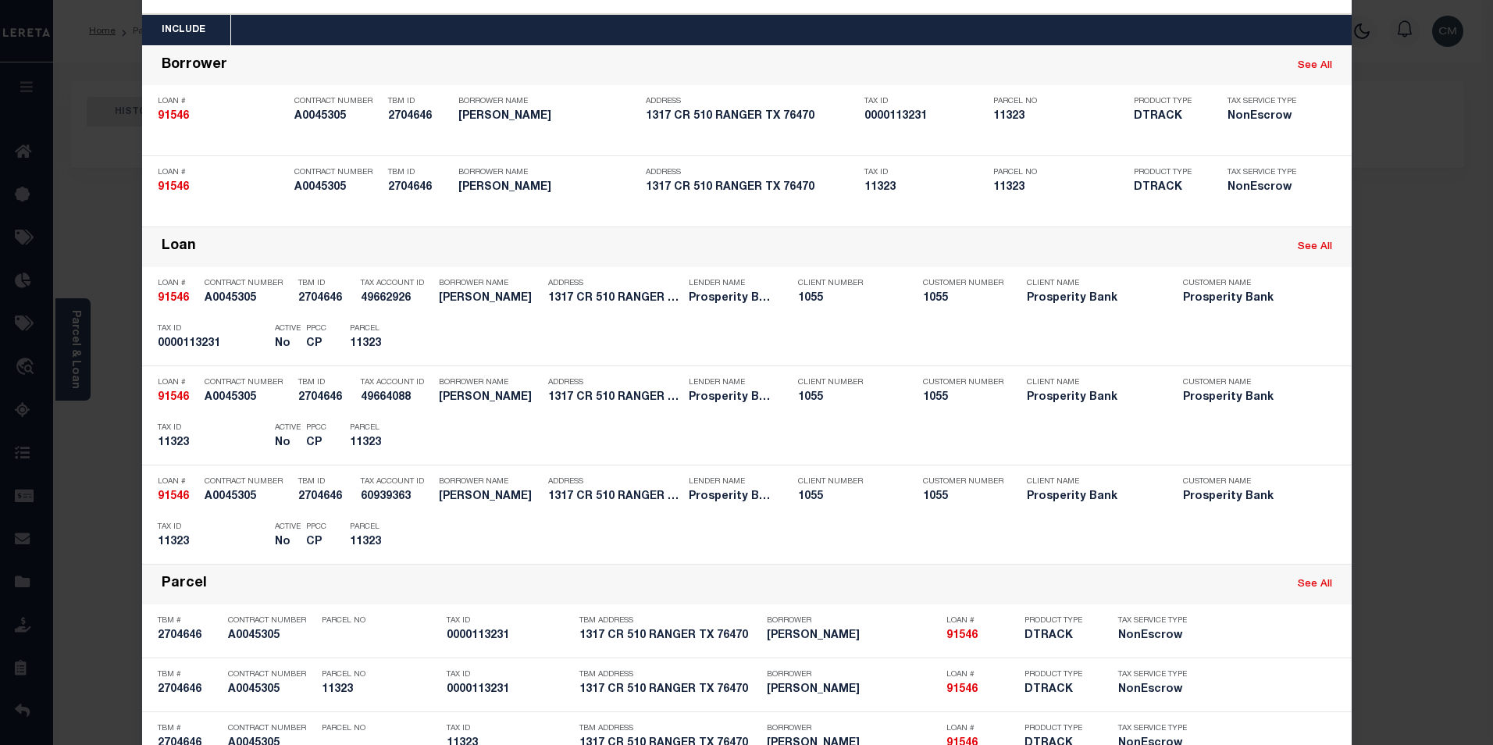
scroll to position [0, 0]
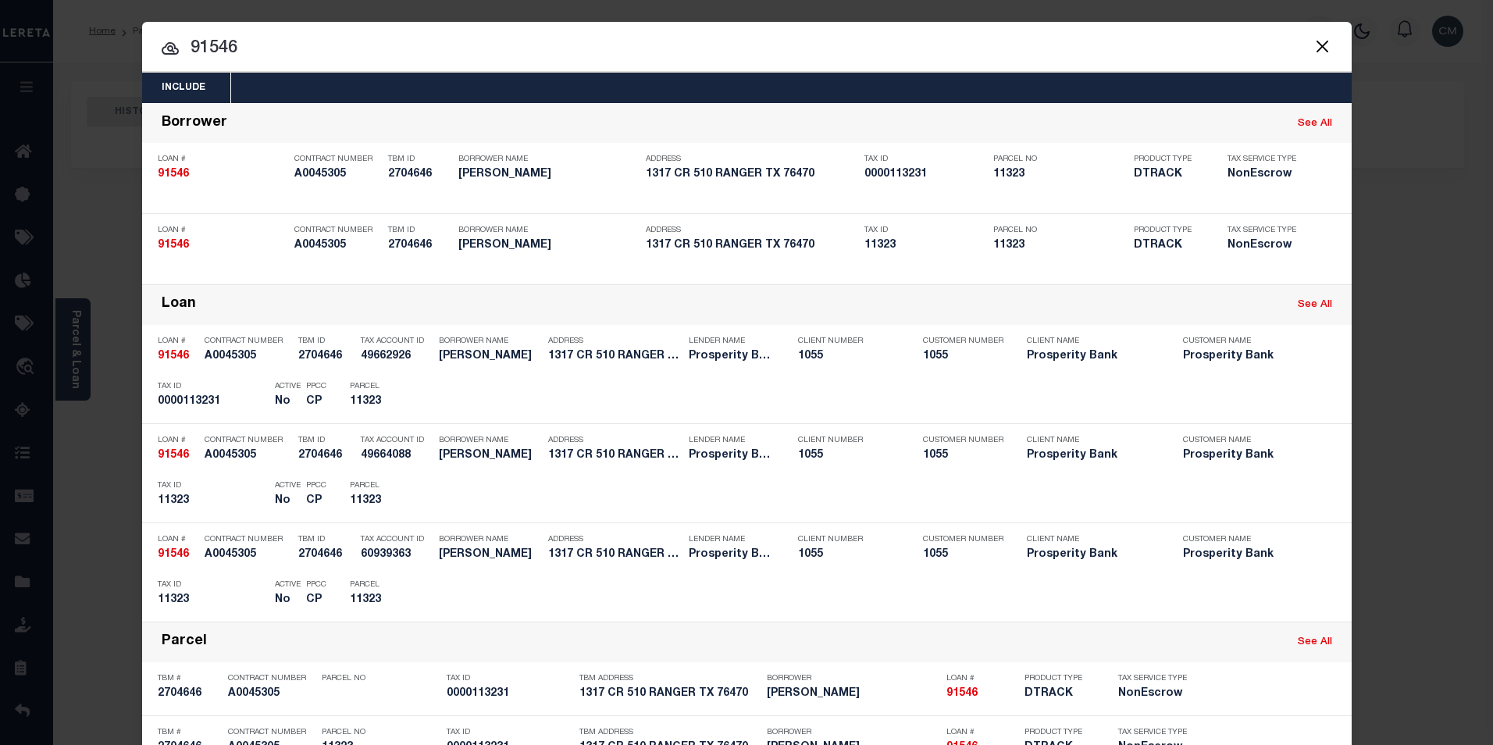
drag, startPoint x: 674, startPoint y: 51, endPoint x: 597, endPoint y: 92, distance: 87.7
click at [597, 92] on div "Include Loans TBM Customers Borrowers Payments (Lender Non-Disb) Payments (Lend…" at bounding box center [747, 529] width 1210 height 913
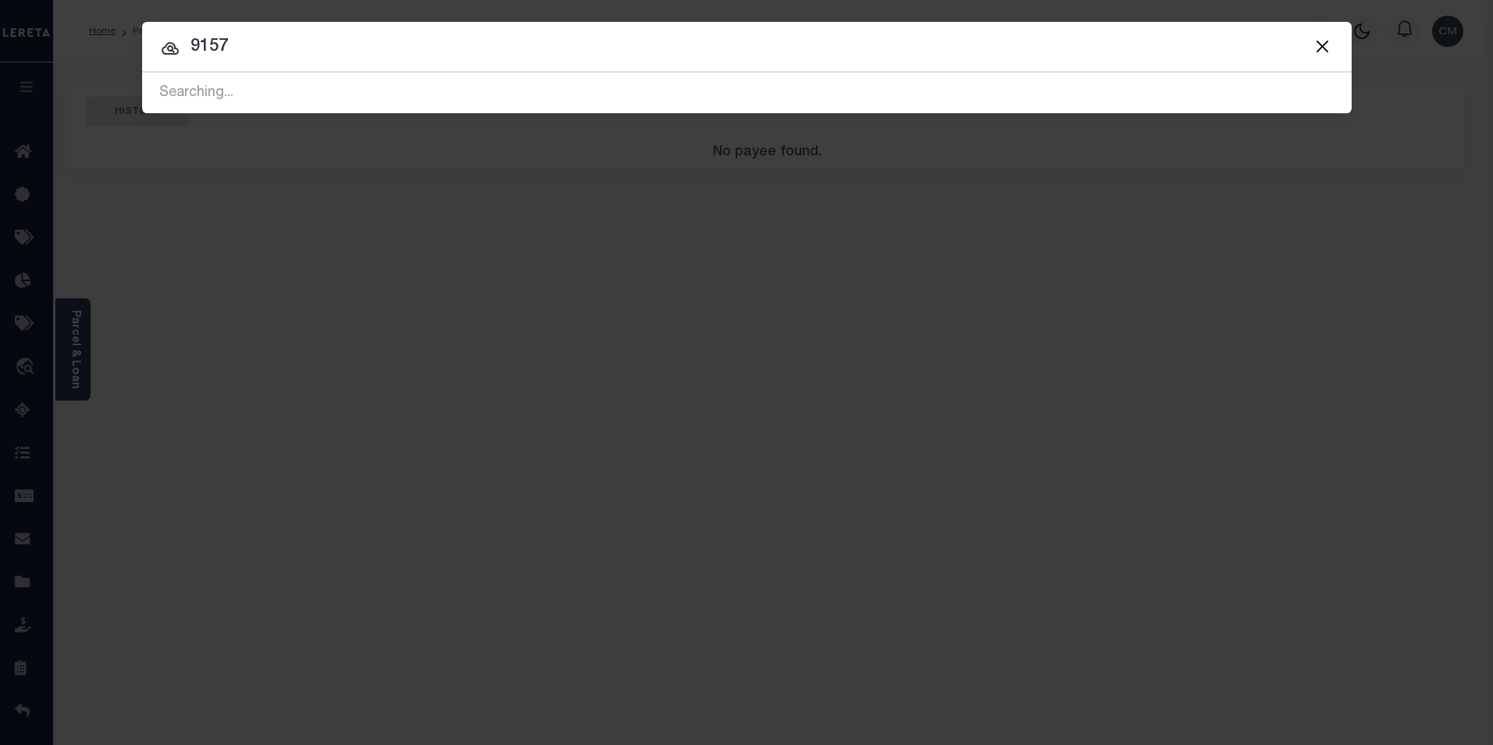
type input "91570"
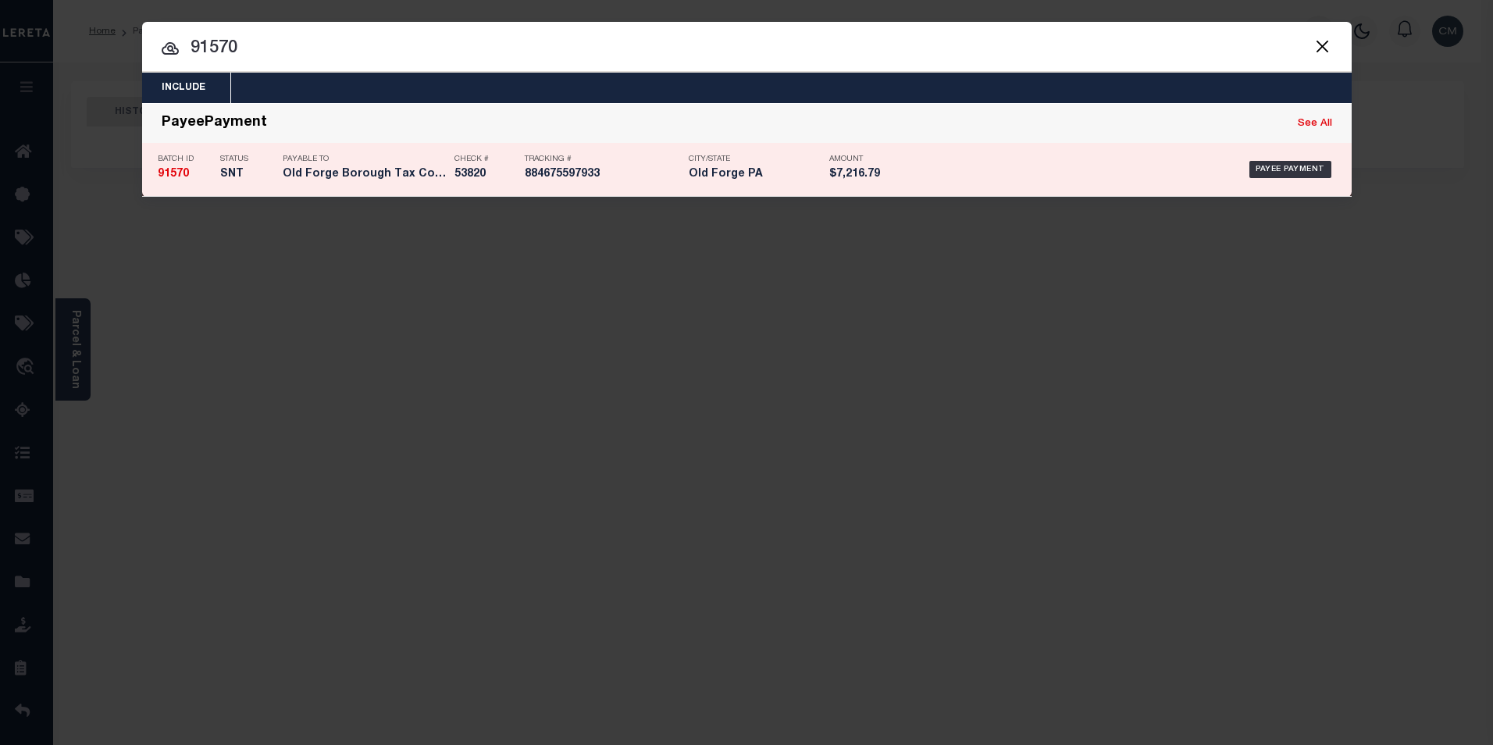
click at [533, 179] on h5 "884675597933" at bounding box center [603, 174] width 156 height 13
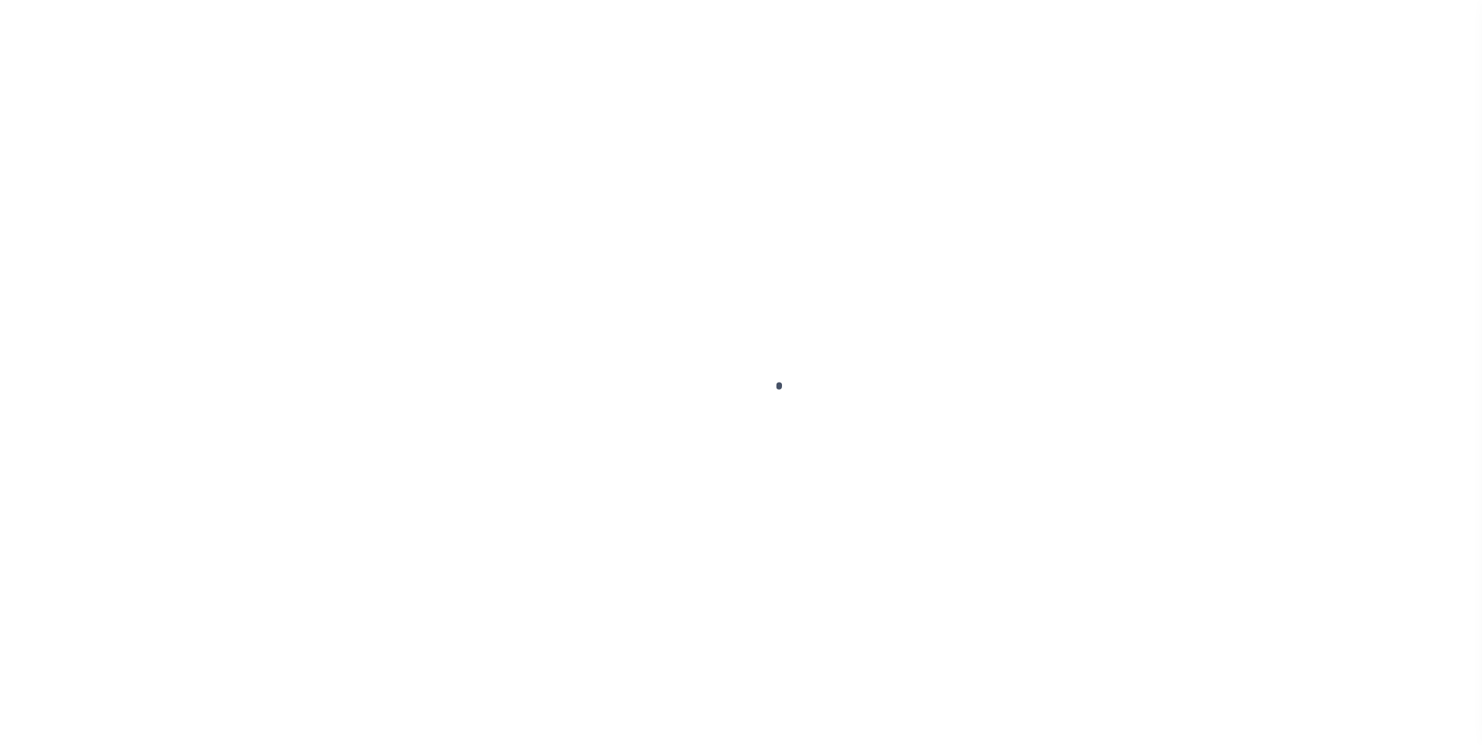
select select "SNT"
select select "CHK"
select select "[PERSON_NAME]"
select select "FDX"
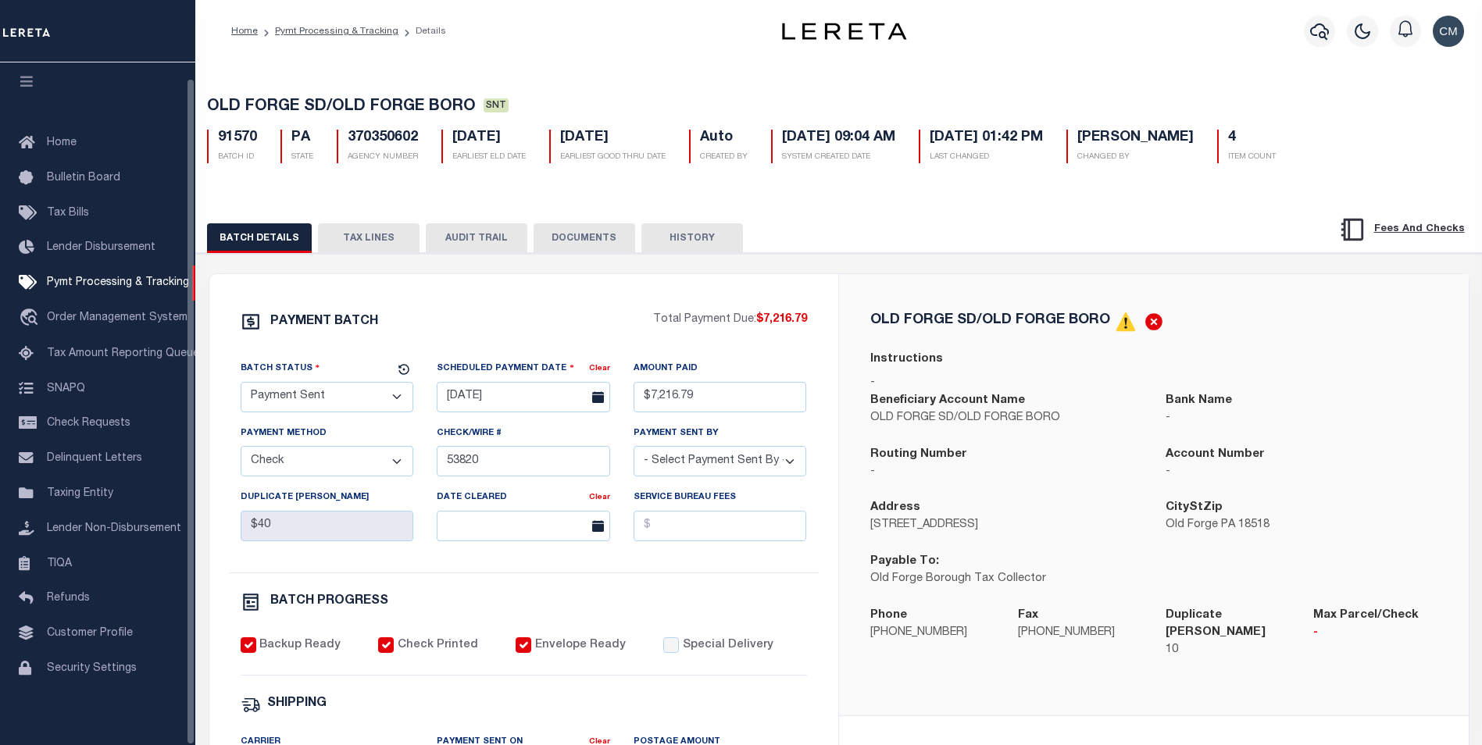
click at [439, 241] on button "AUDIT TRAIL" at bounding box center [477, 238] width 102 height 30
select select "100"
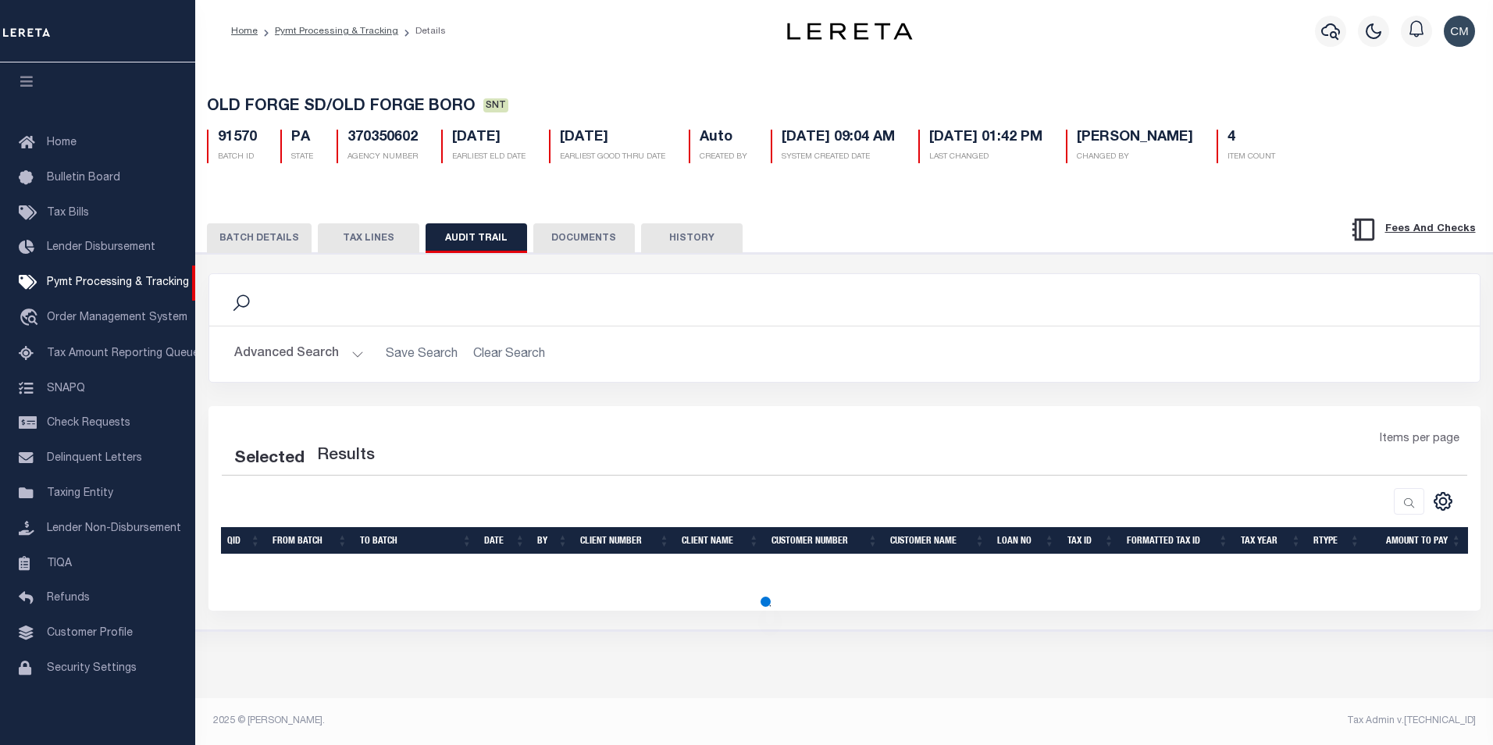
select select "100"
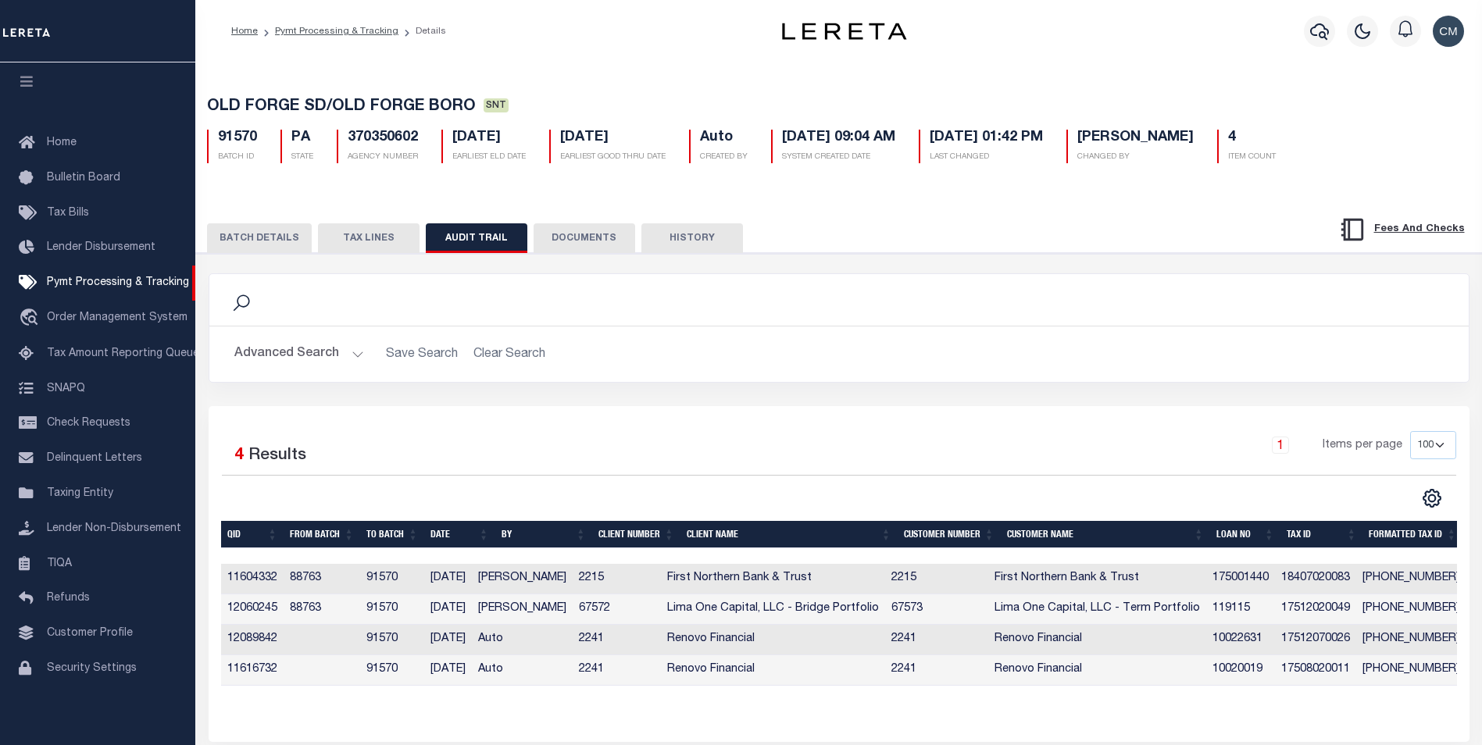
drag, startPoint x: 1004, startPoint y: 700, endPoint x: 1141, endPoint y: 705, distance: 136.8
click at [1140, 705] on div "QID FROM BATCH TO BATCH DATE BY CLIENT NUMBER CLIENT NAME CUSTOMER NUMBER Custo…" at bounding box center [838, 616] width 1235 height 190
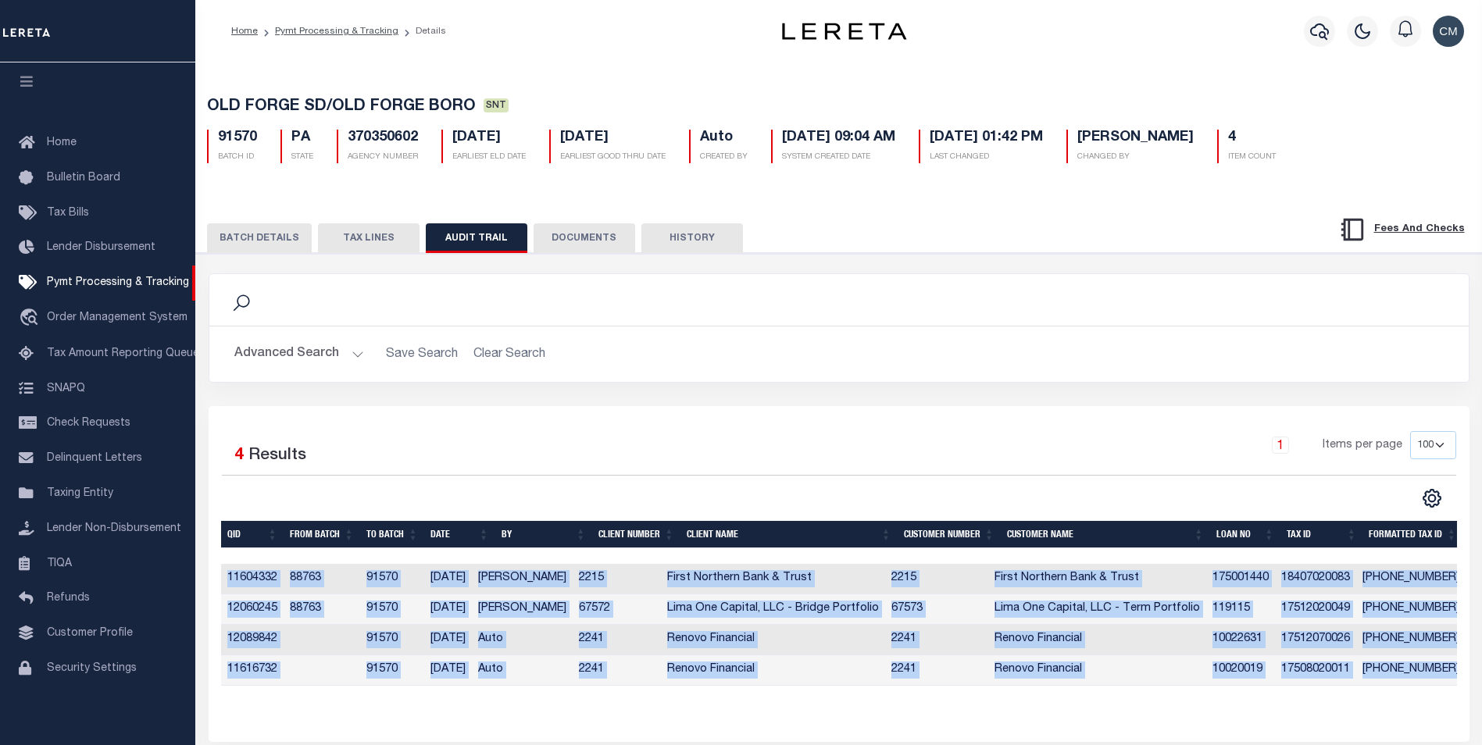
drag, startPoint x: 1142, startPoint y: 700, endPoint x: 1196, endPoint y: 698, distance: 53.9
click at [1196, 698] on div "QID FROM BATCH TO BATCH DATE BY CLIENT NUMBER CLIENT NAME CUSTOMER NUMBER Custo…" at bounding box center [838, 616] width 1235 height 190
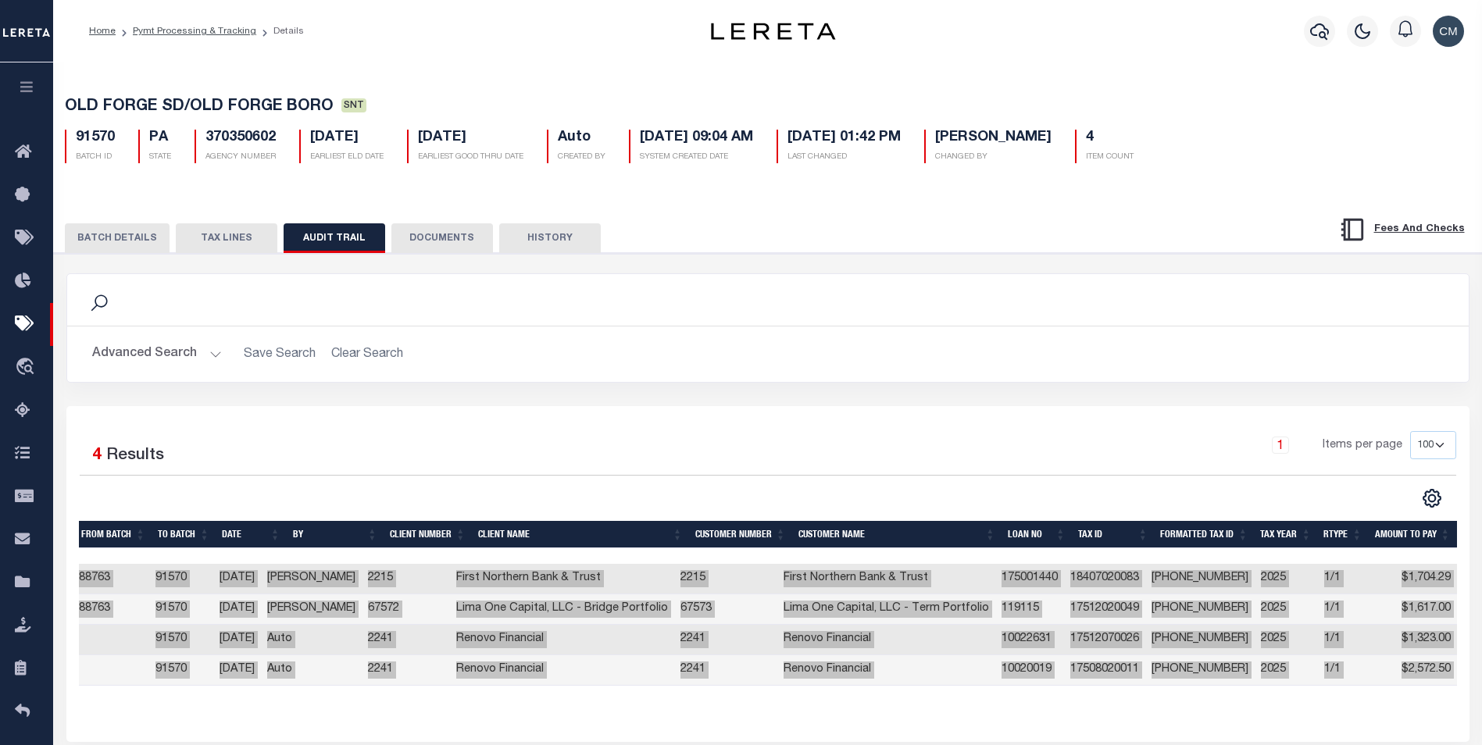
scroll to position [0, 66]
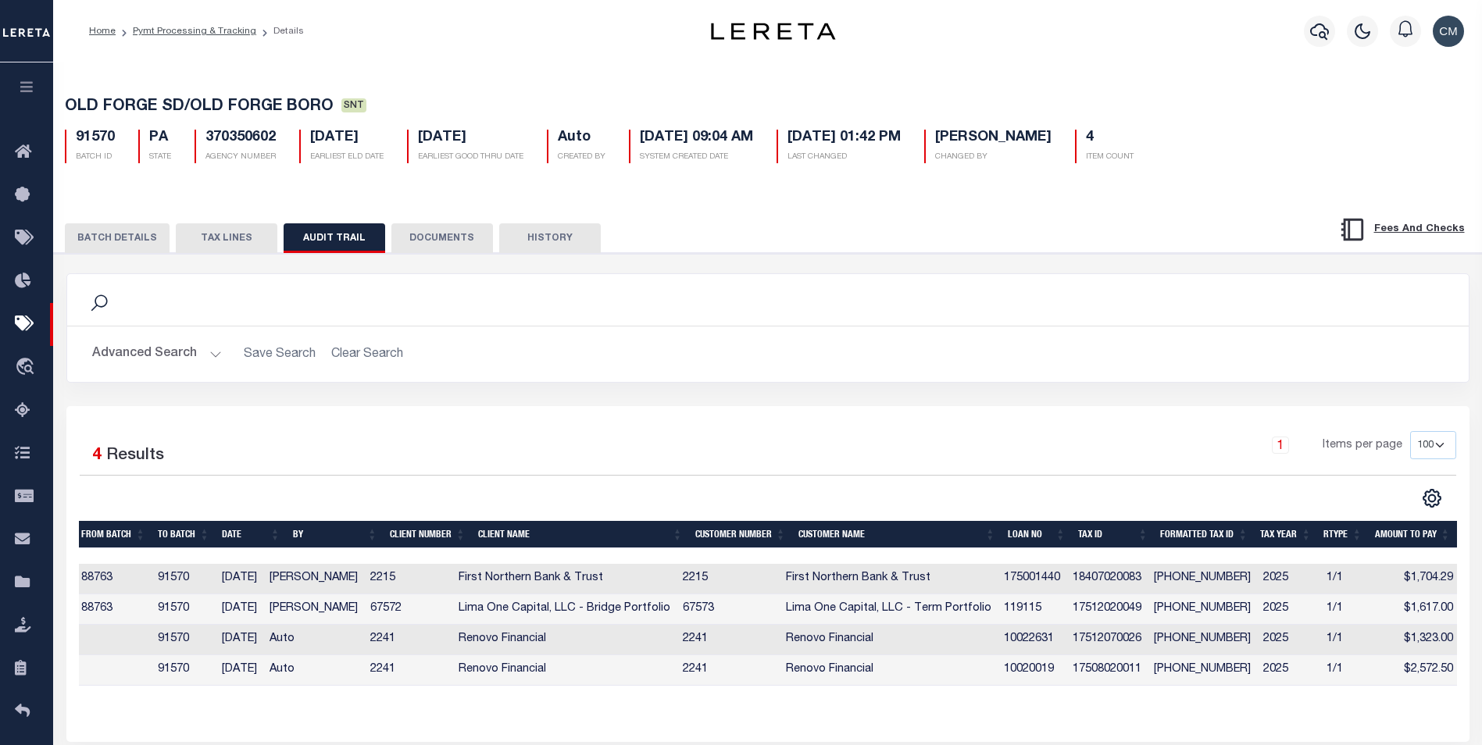
click at [870, 361] on h2 "Advanced Search Save Search Clear Search" at bounding box center [768, 354] width 1376 height 30
click at [655, 322] on div "Search" at bounding box center [767, 300] width 1401 height 52
